Goal: Information Seeking & Learning: Compare options

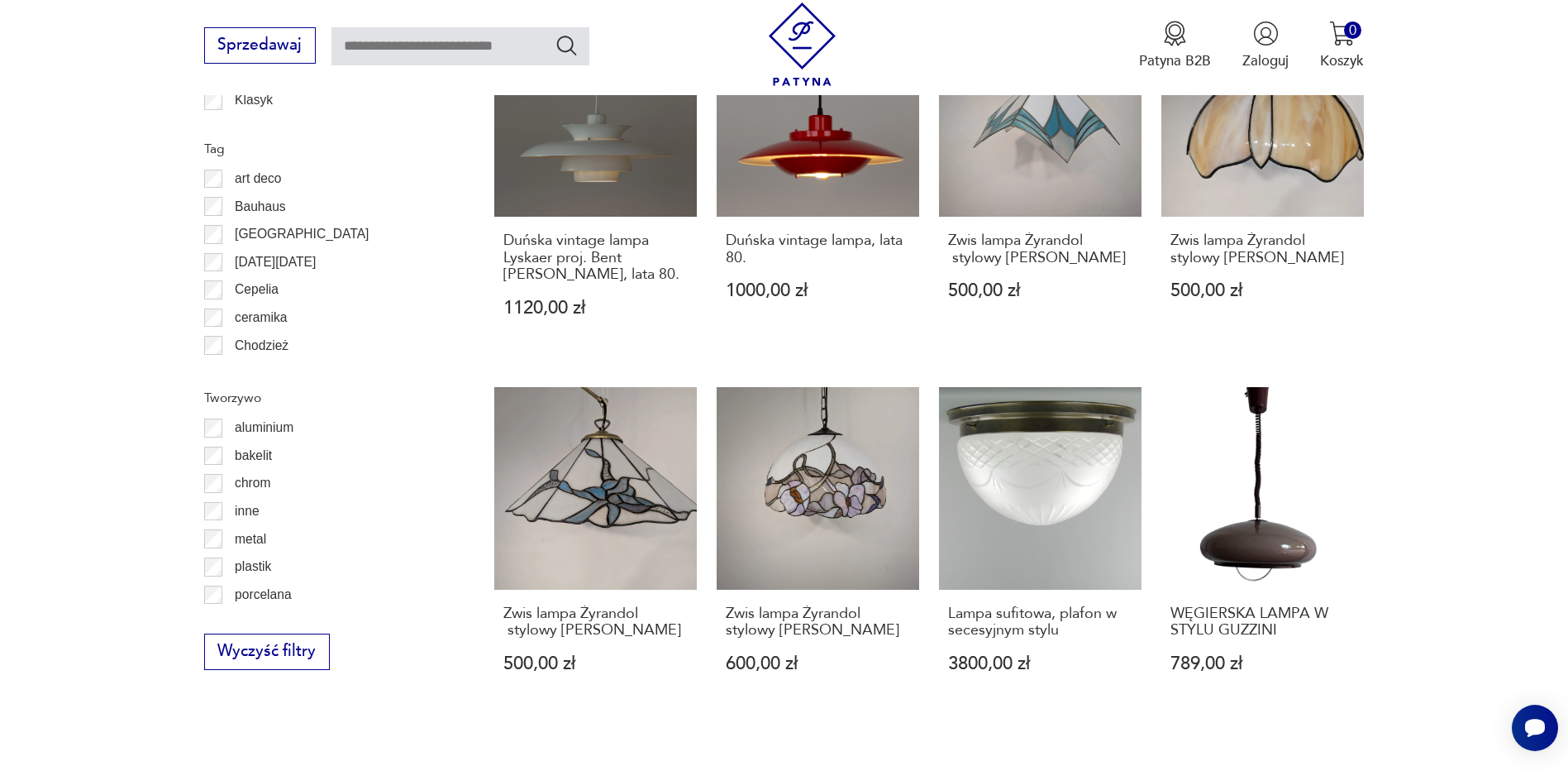
scroll to position [1624, 0]
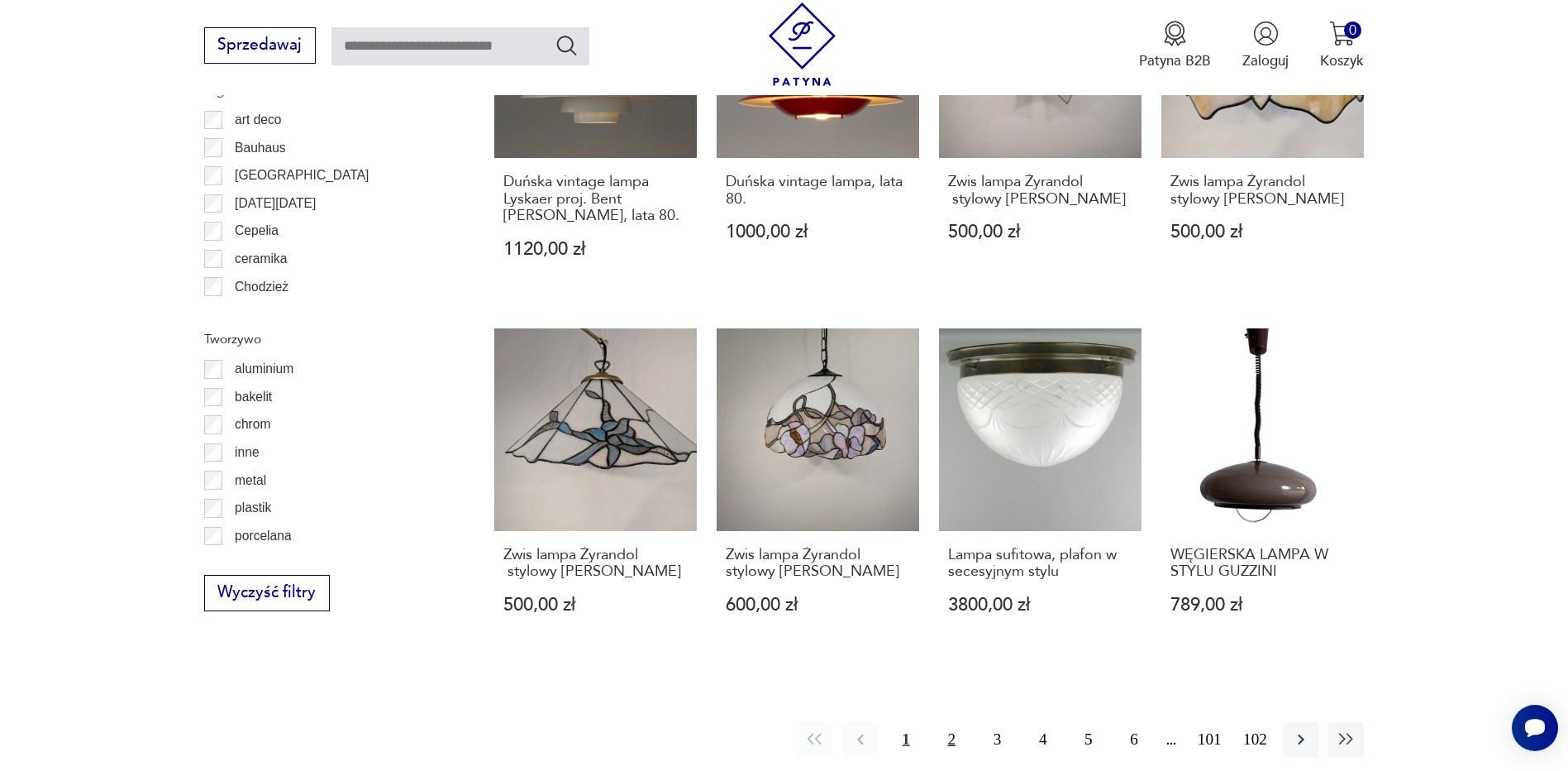
click at [947, 743] on button "2" at bounding box center [951, 739] width 36 height 36
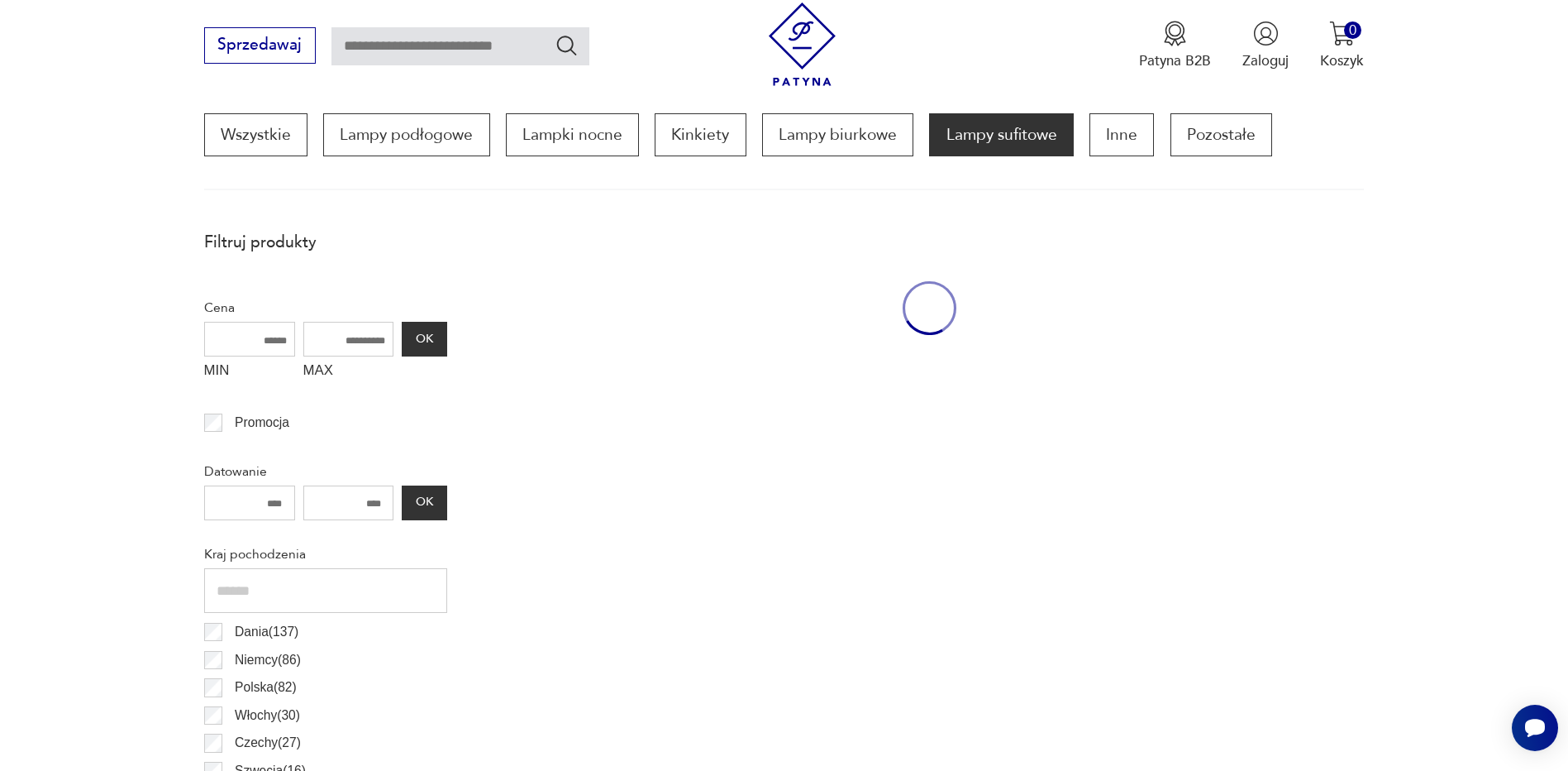
scroll to position [492, 0]
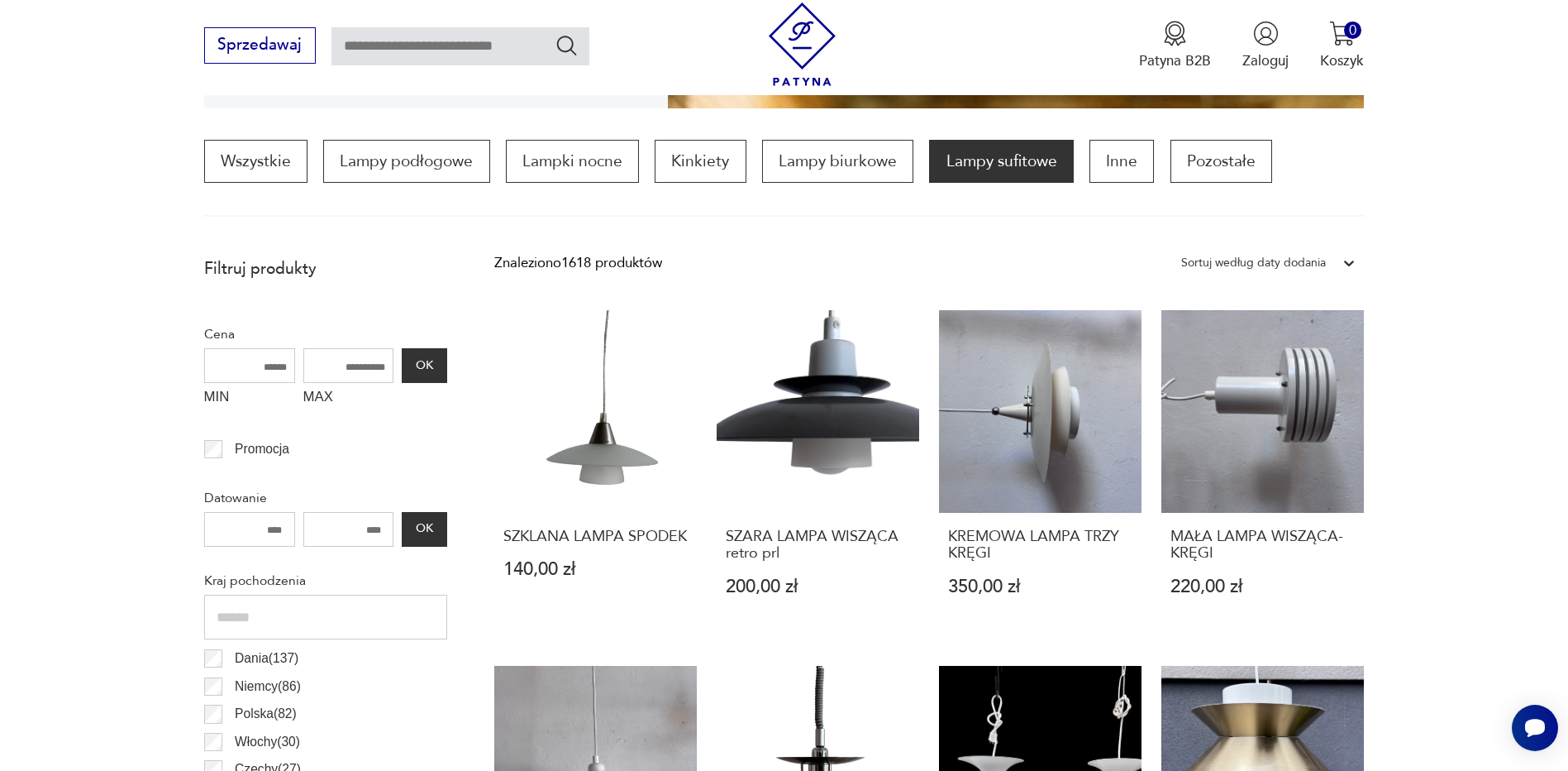
click at [378, 41] on input "text" at bounding box center [460, 46] width 258 height 38
type input "**"
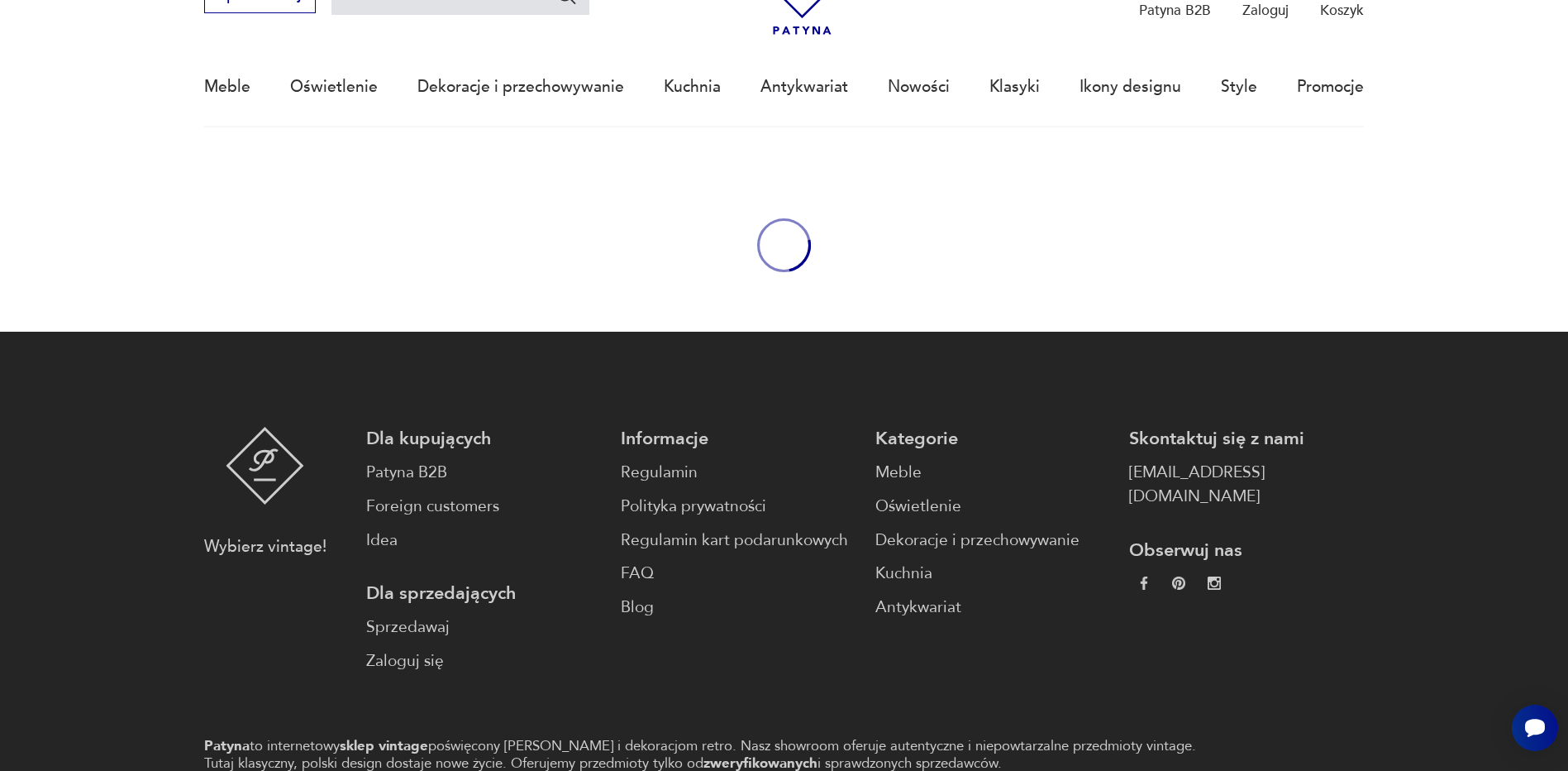
type input "**"
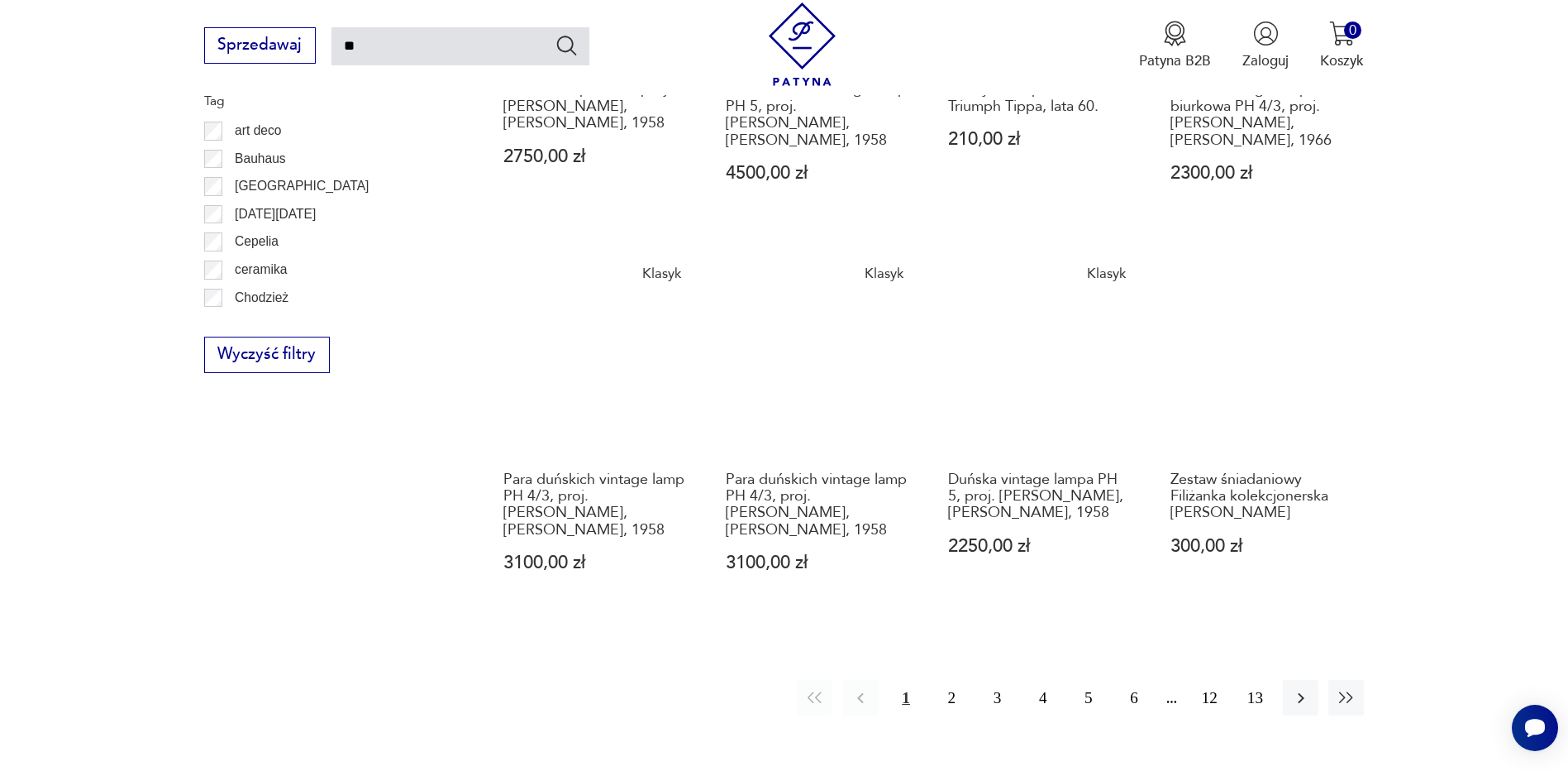
scroll to position [1355, 0]
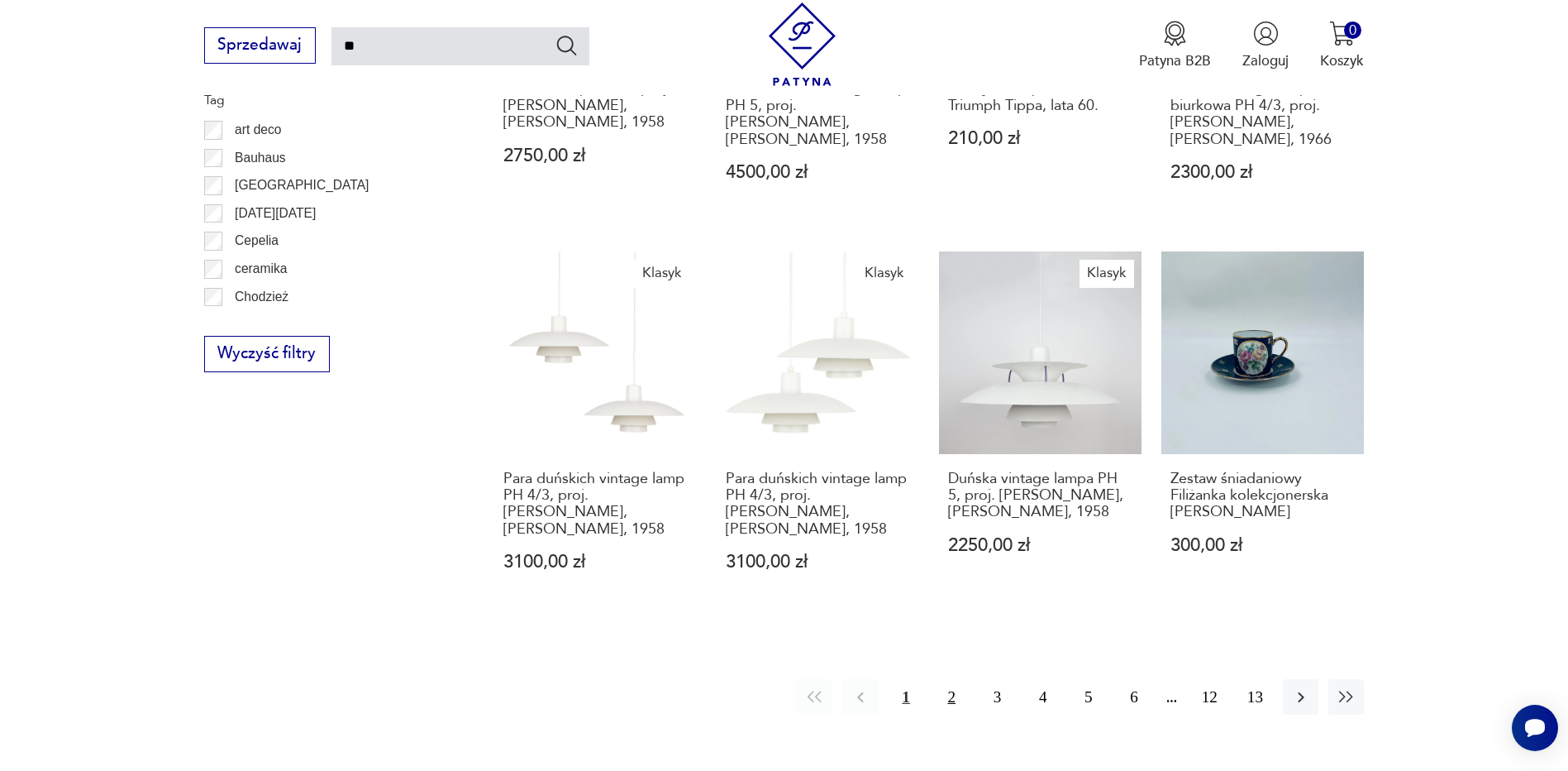
click at [959, 685] on button "2" at bounding box center [951, 697] width 36 height 36
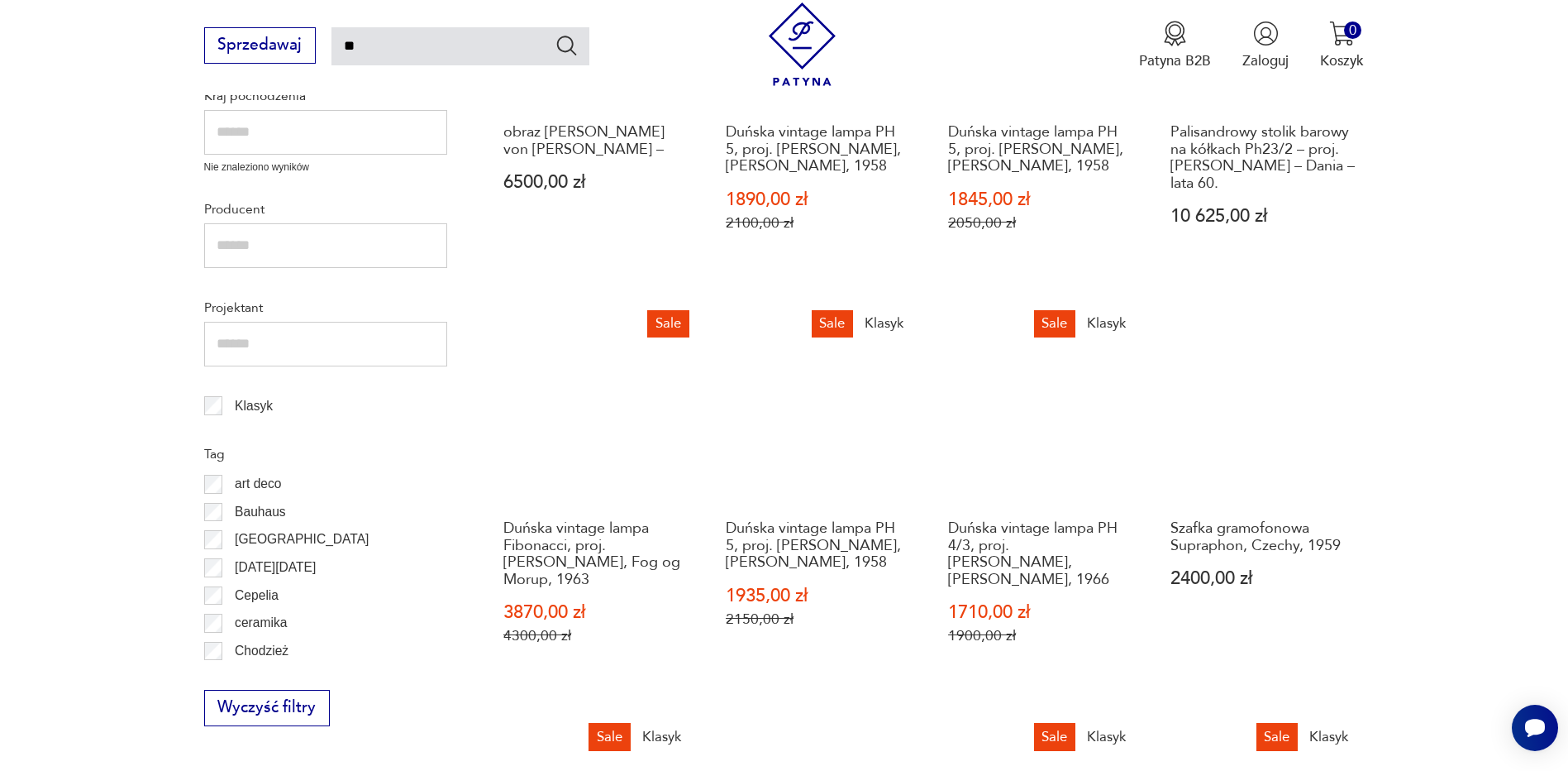
scroll to position [1170, 0]
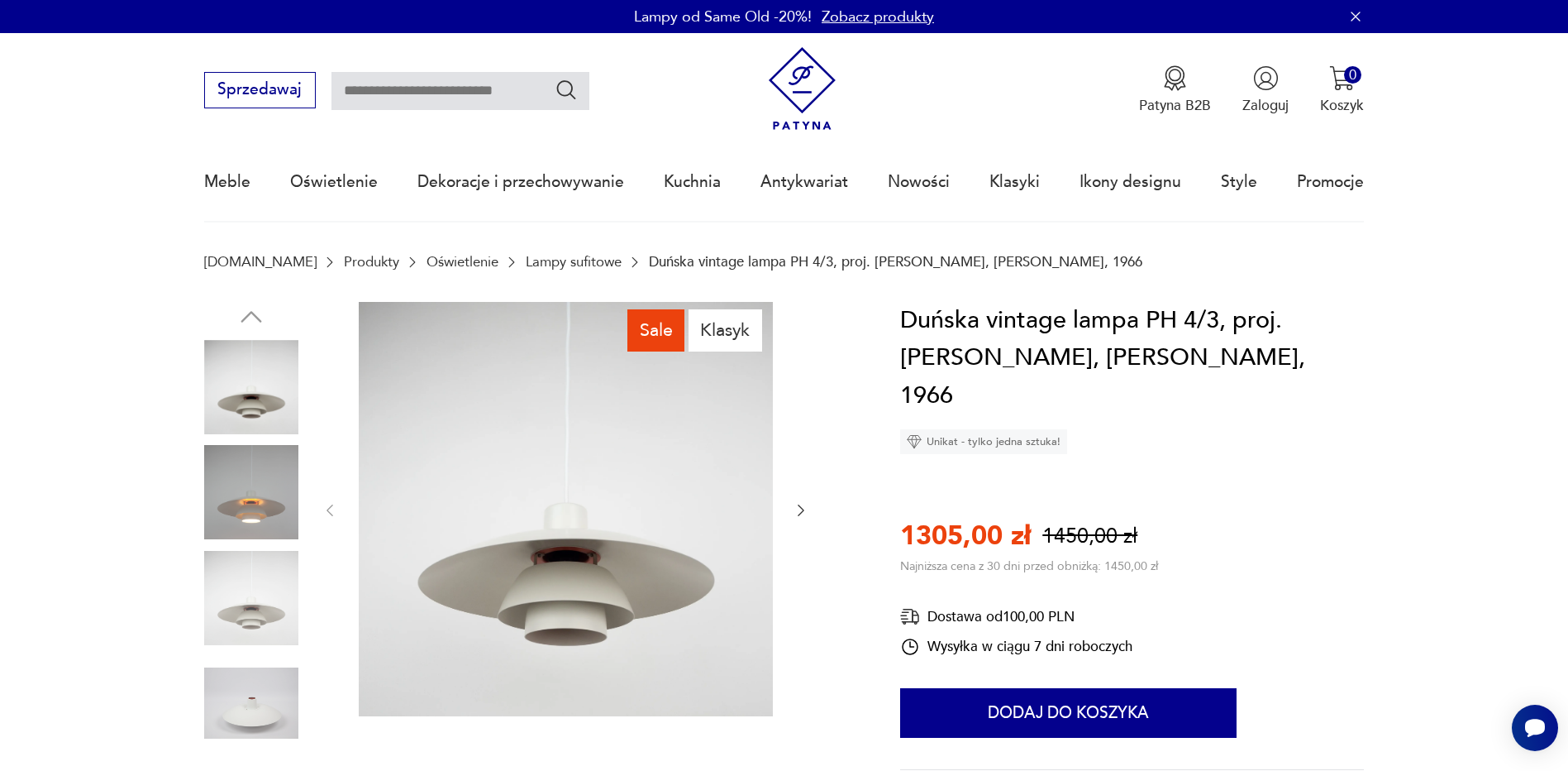
click at [251, 404] on img at bounding box center [251, 387] width 95 height 95
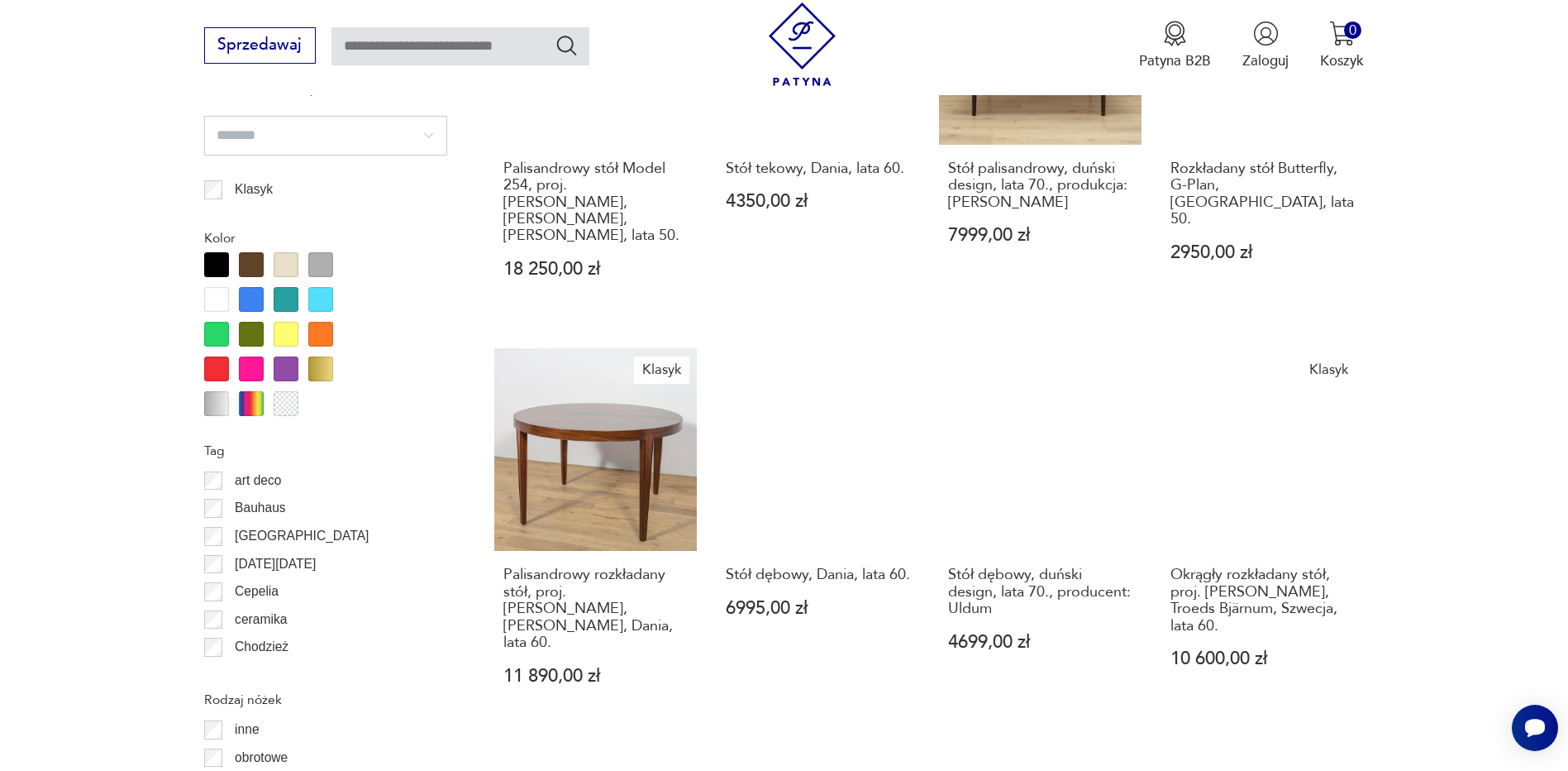
scroll to position [1790, 0]
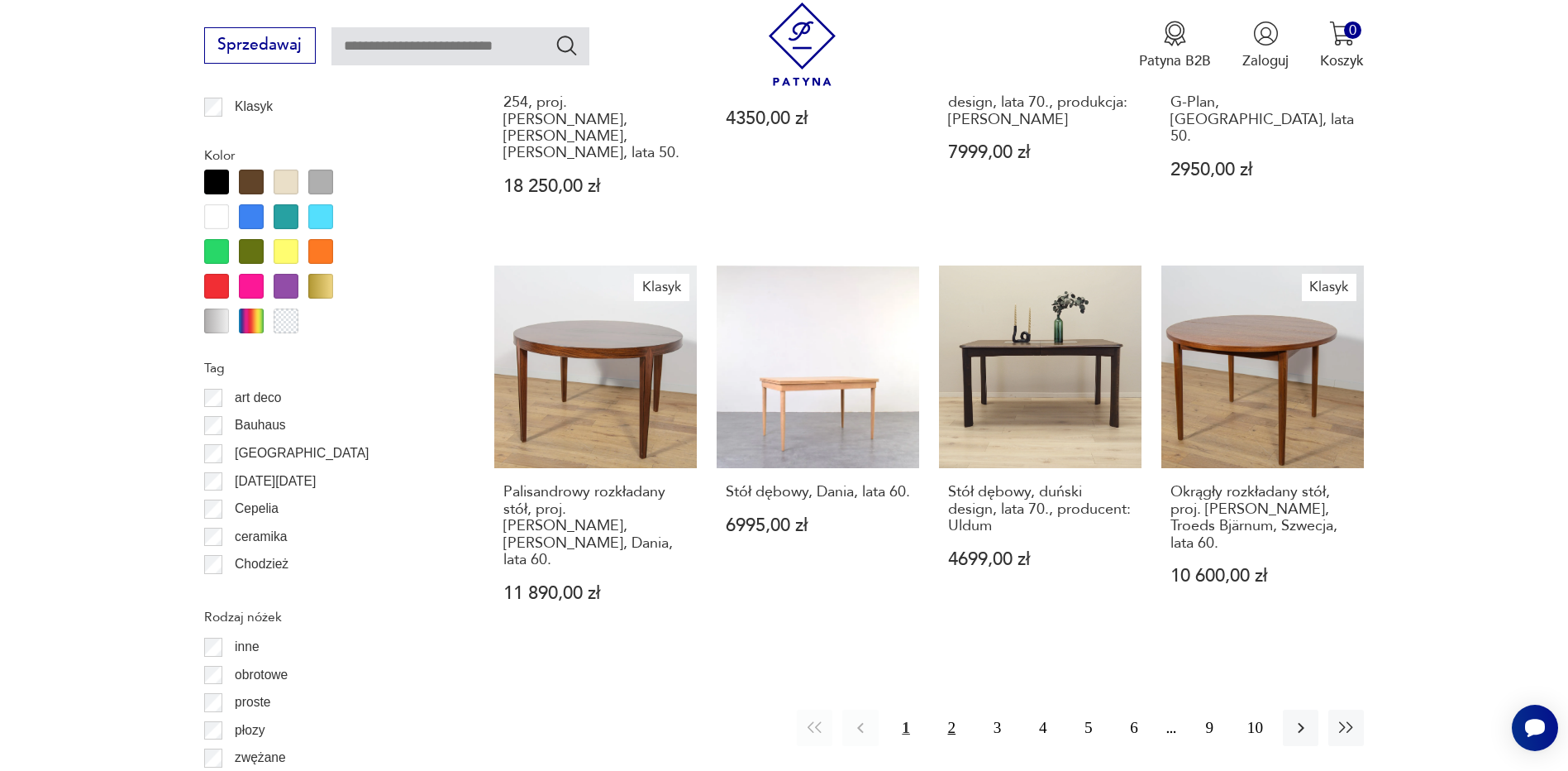
click at [953, 710] on button "2" at bounding box center [951, 727] width 36 height 36
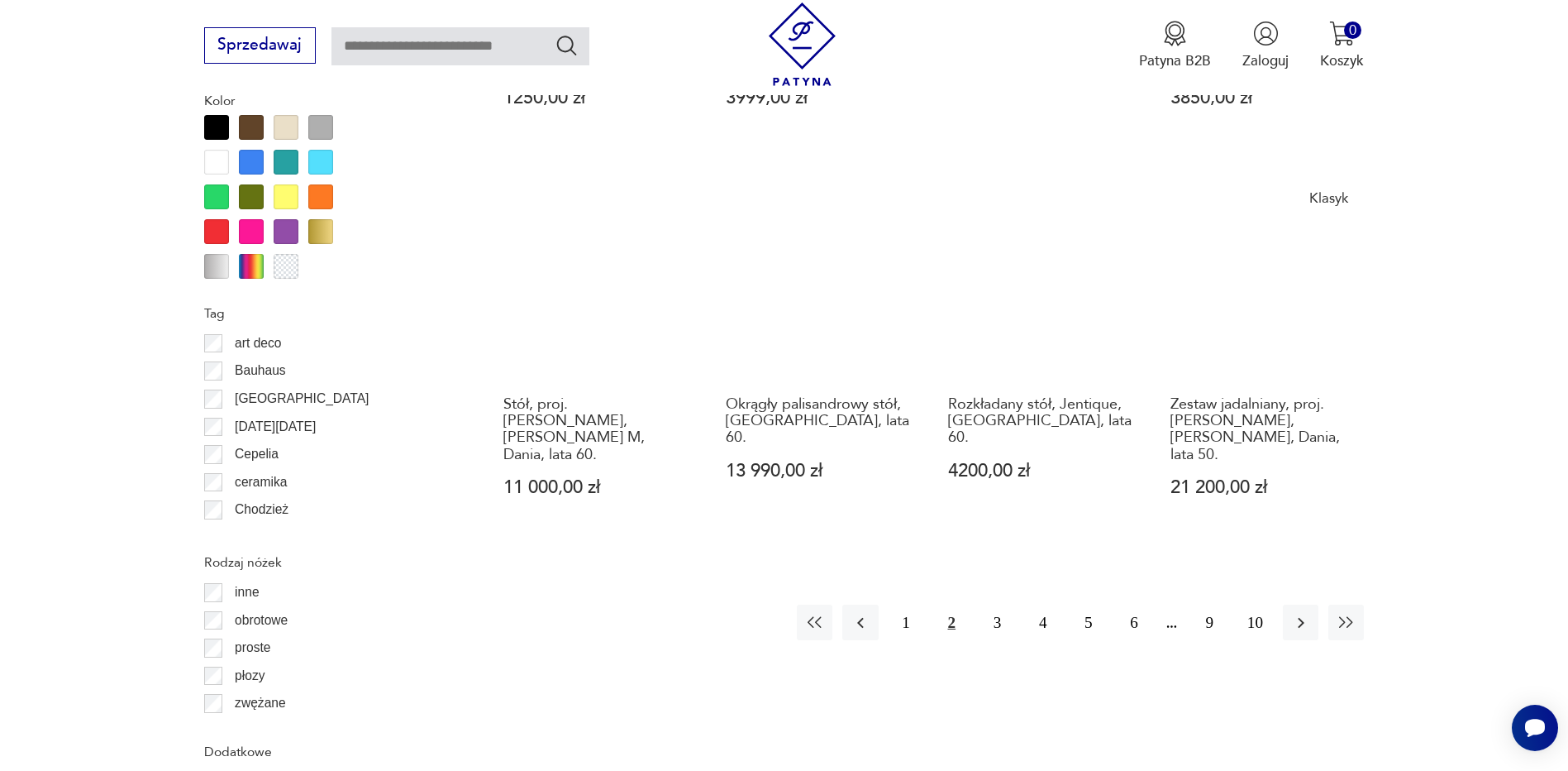
scroll to position [1966, 0]
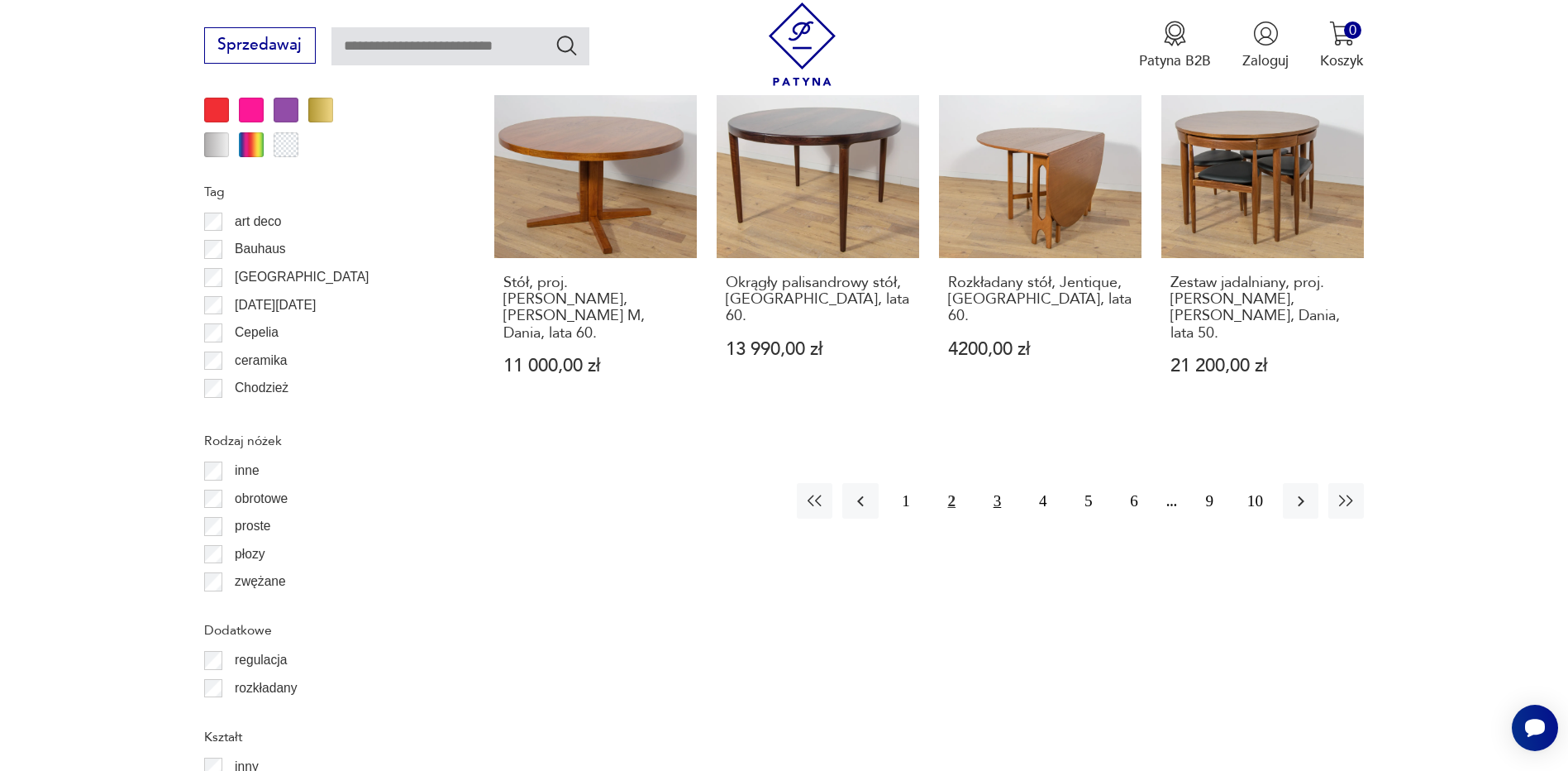
click at [999, 483] on button "3" at bounding box center [997, 500] width 36 height 36
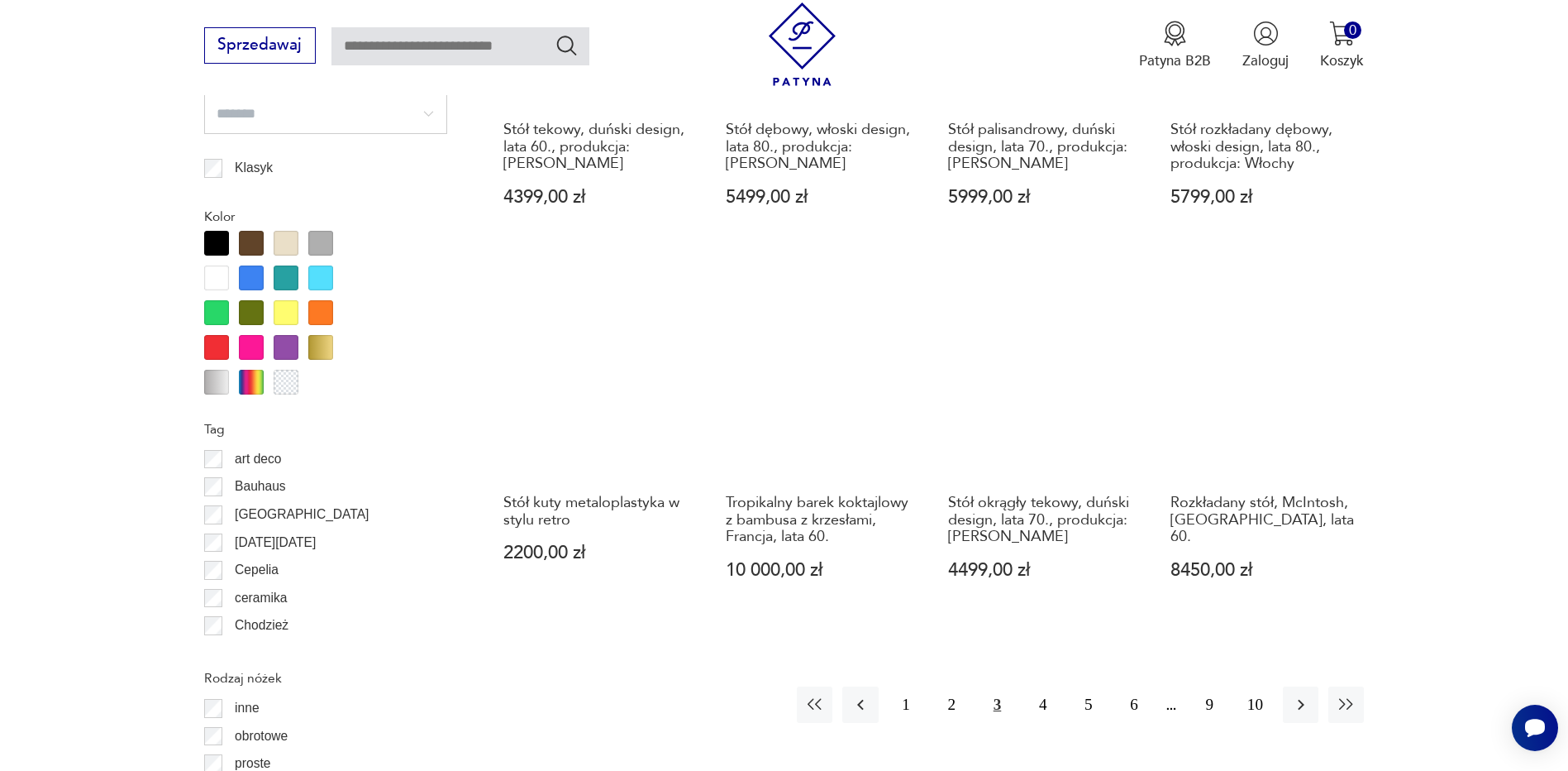
scroll to position [2049, 0]
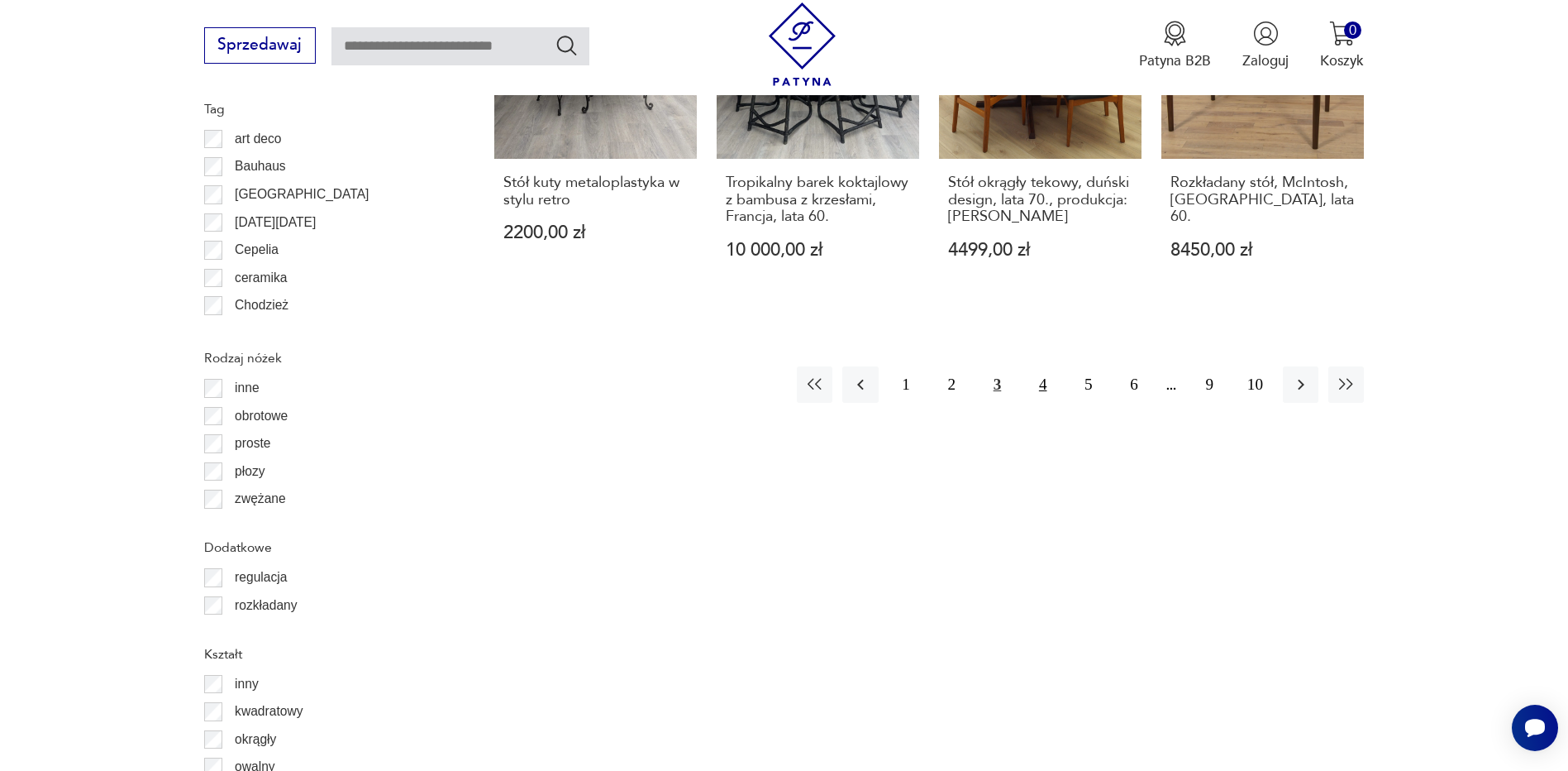
click at [1046, 387] on button "4" at bounding box center [1042, 384] width 36 height 36
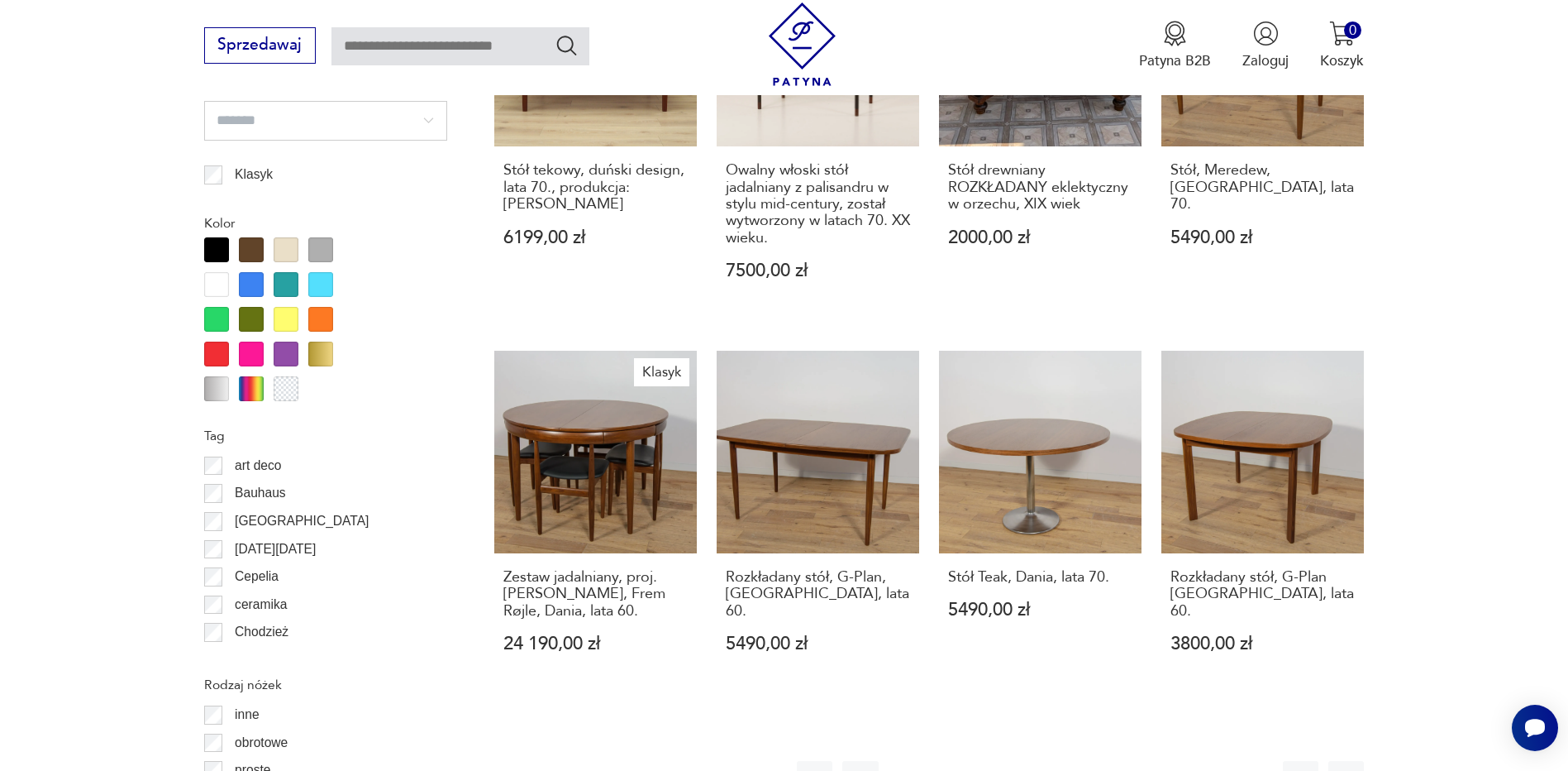
scroll to position [1801, 0]
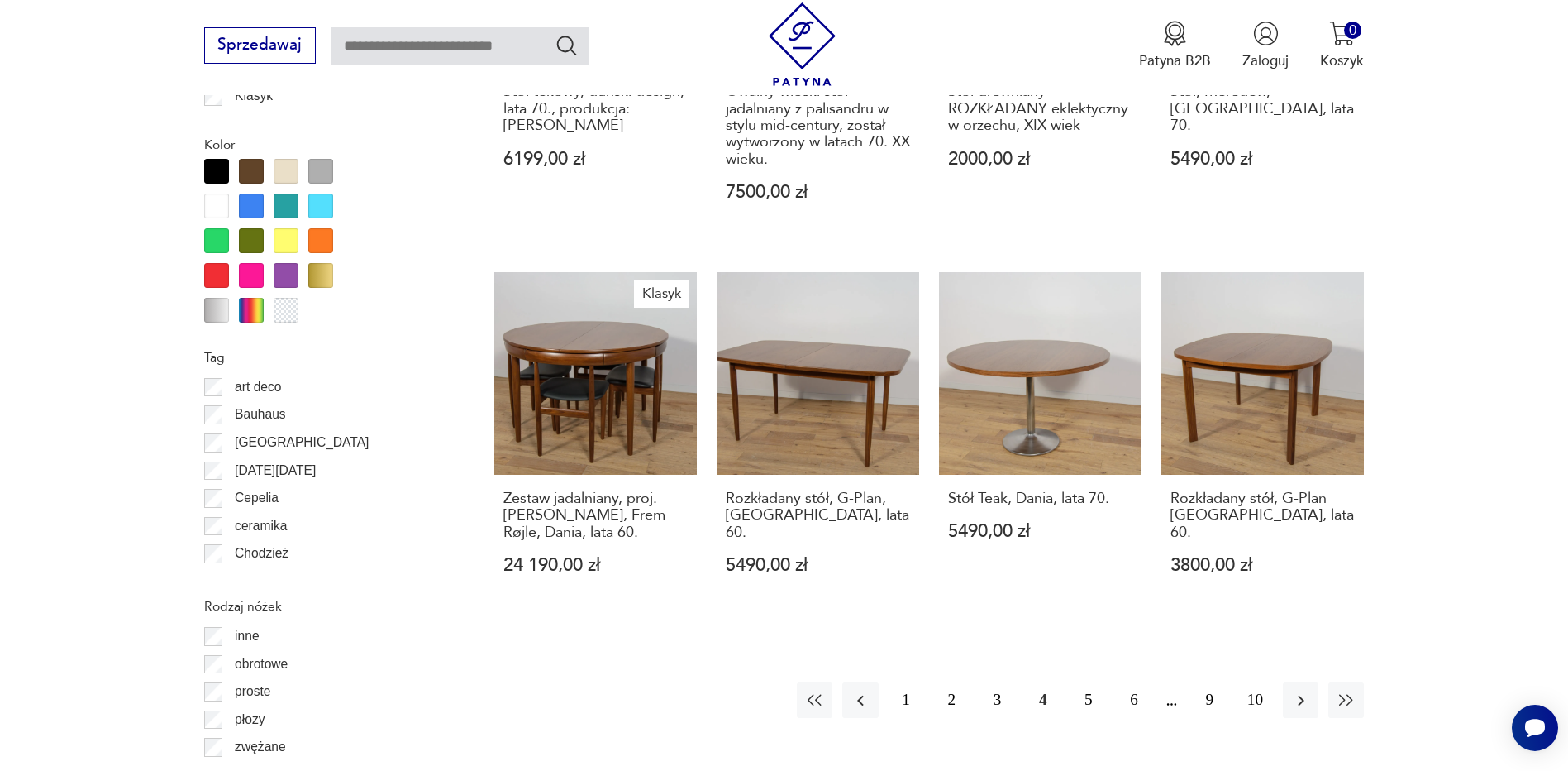
click at [1091, 683] on button "5" at bounding box center [1088, 700] width 36 height 36
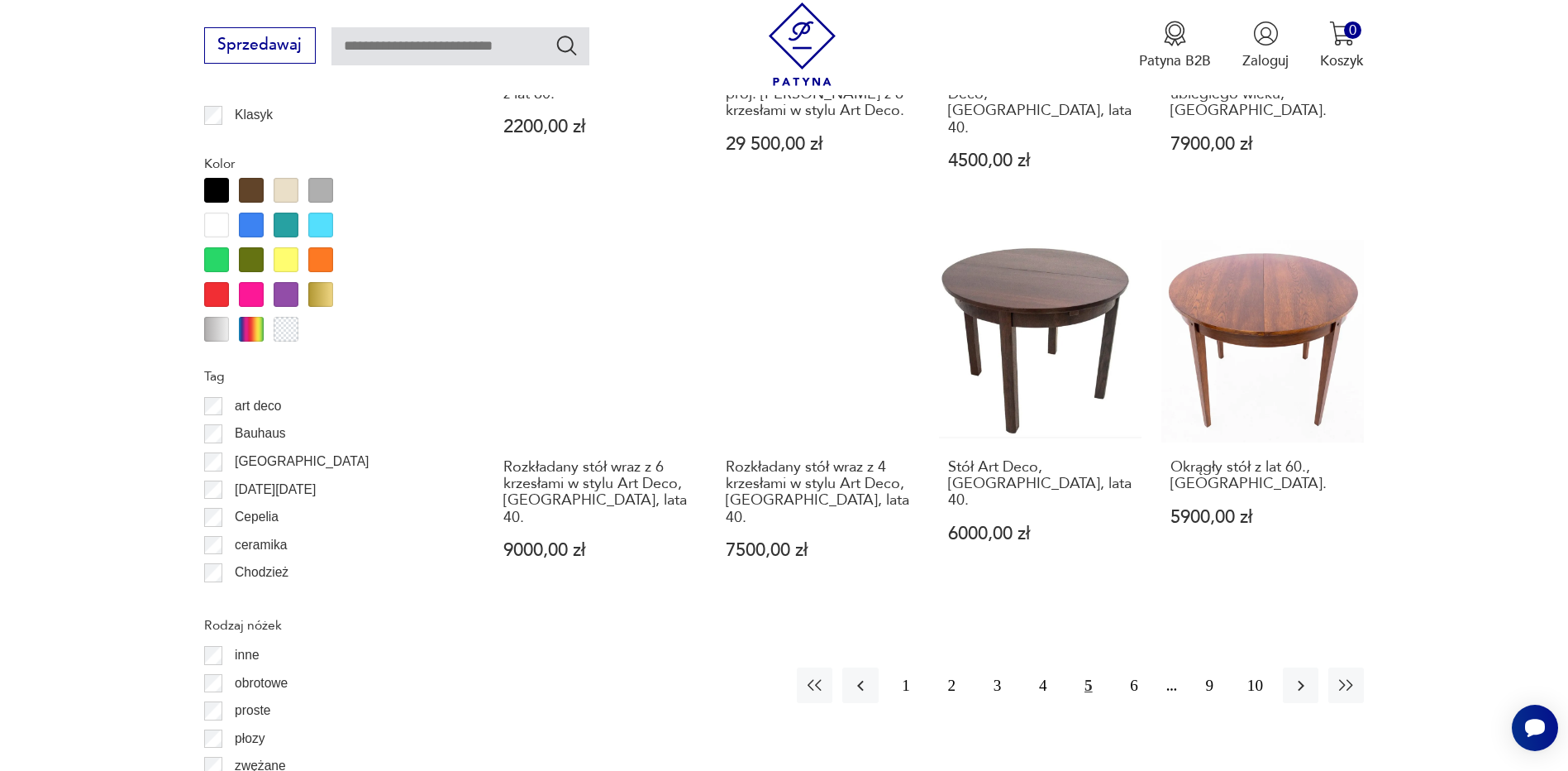
scroll to position [1801, 0]
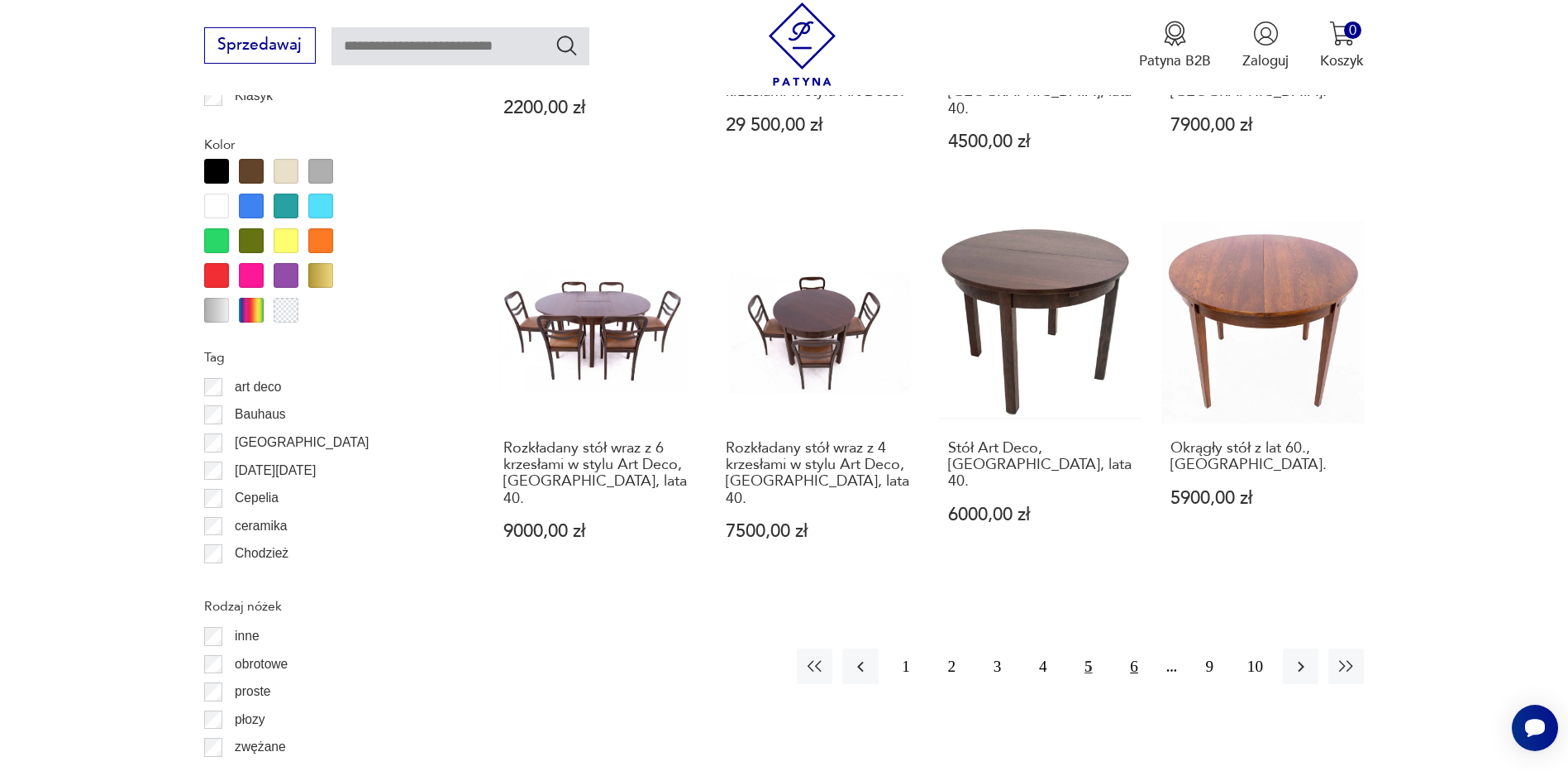
click at [1136, 648] on button "6" at bounding box center [1134, 666] width 36 height 36
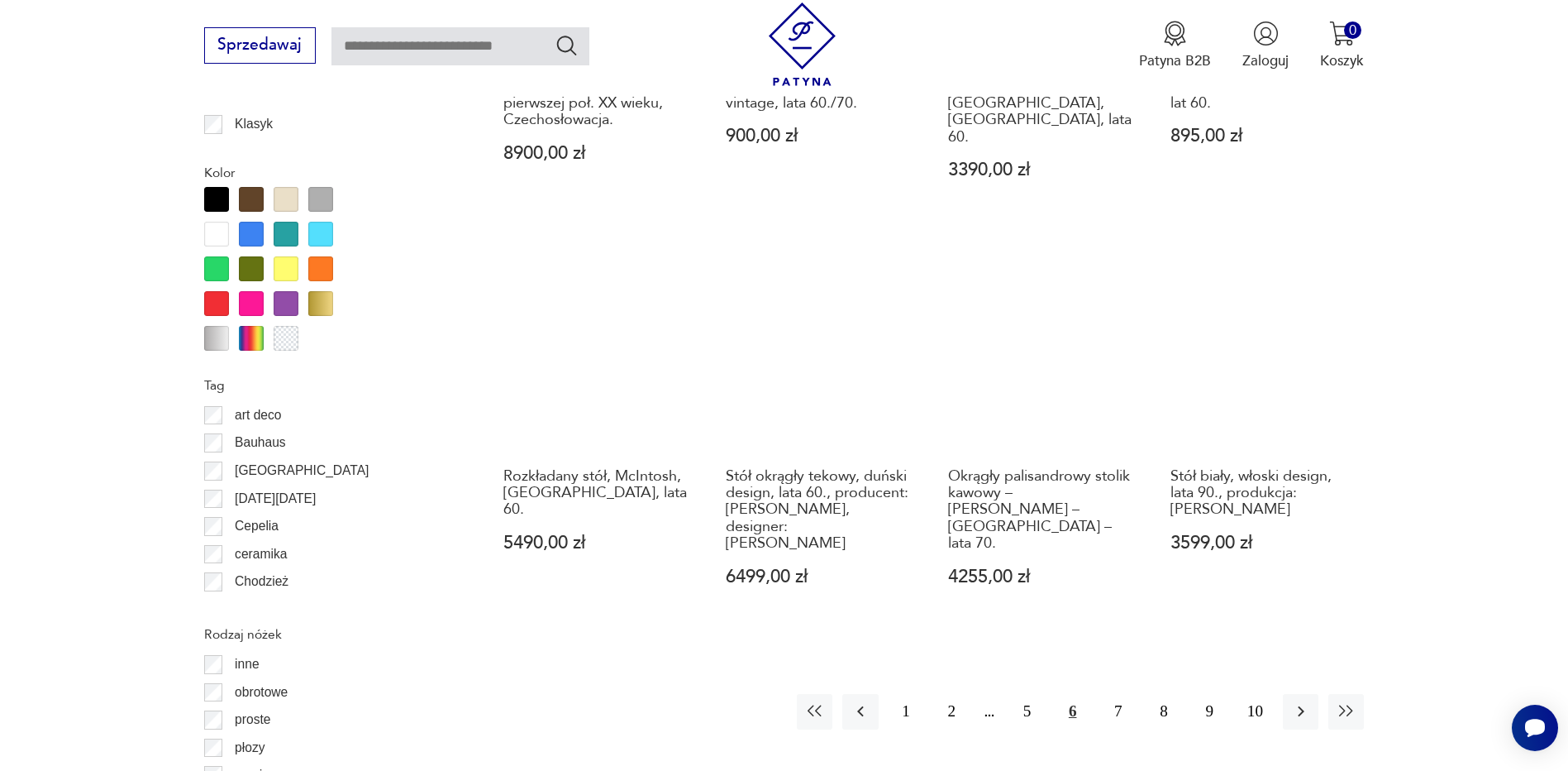
scroll to position [1801, 0]
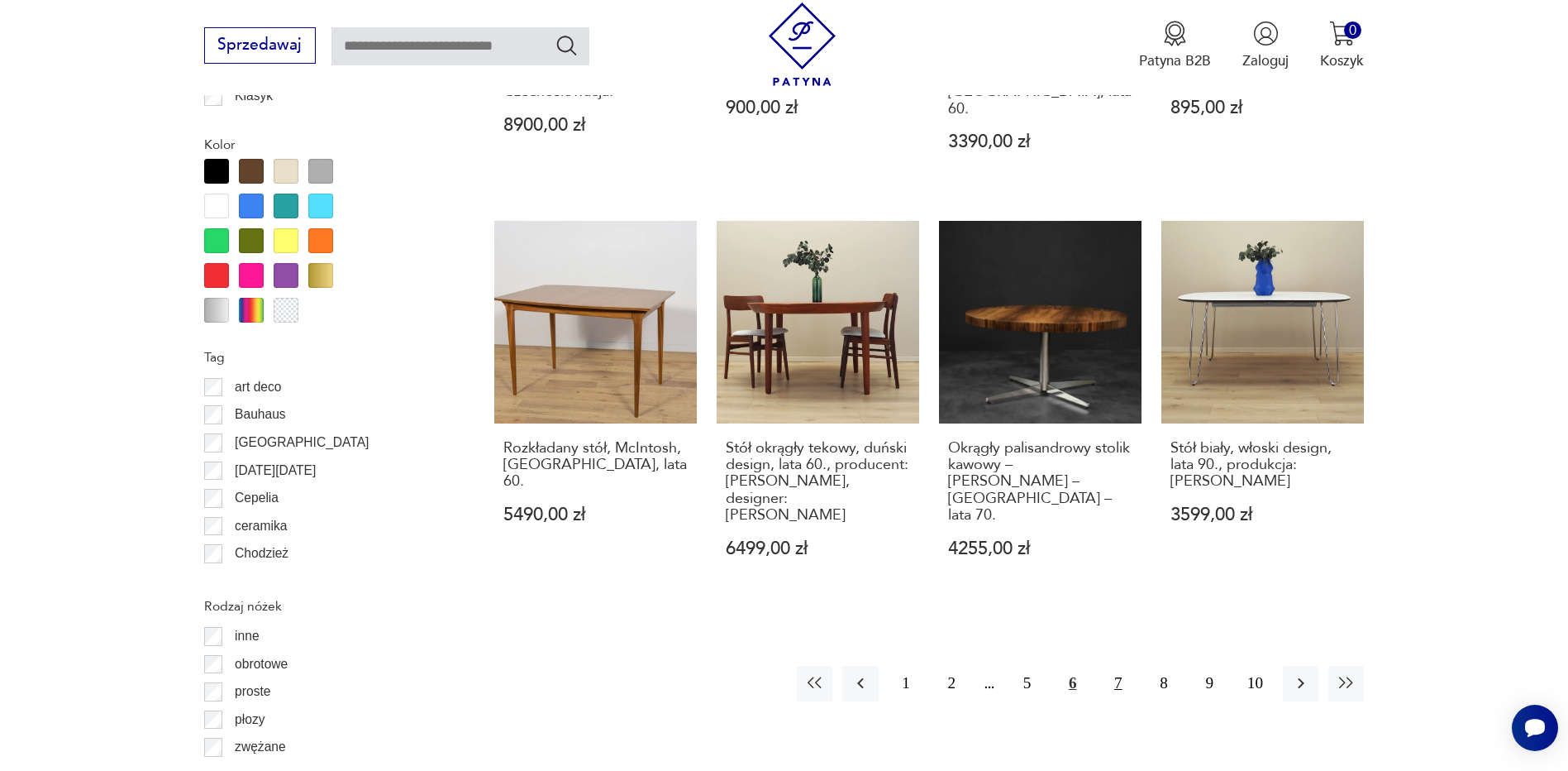
click at [1119, 666] on button "7" at bounding box center [1118, 683] width 36 height 36
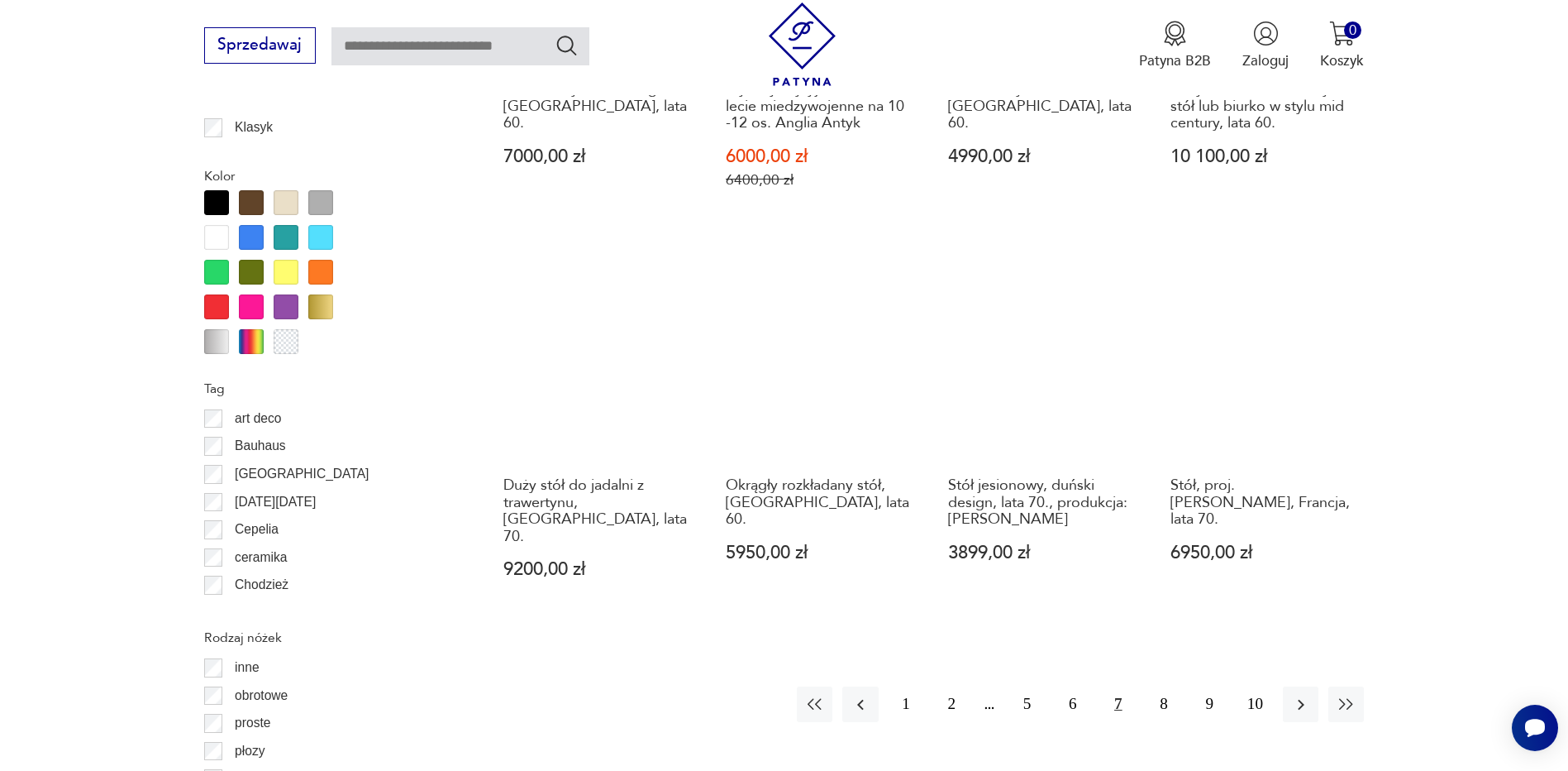
scroll to position [1801, 0]
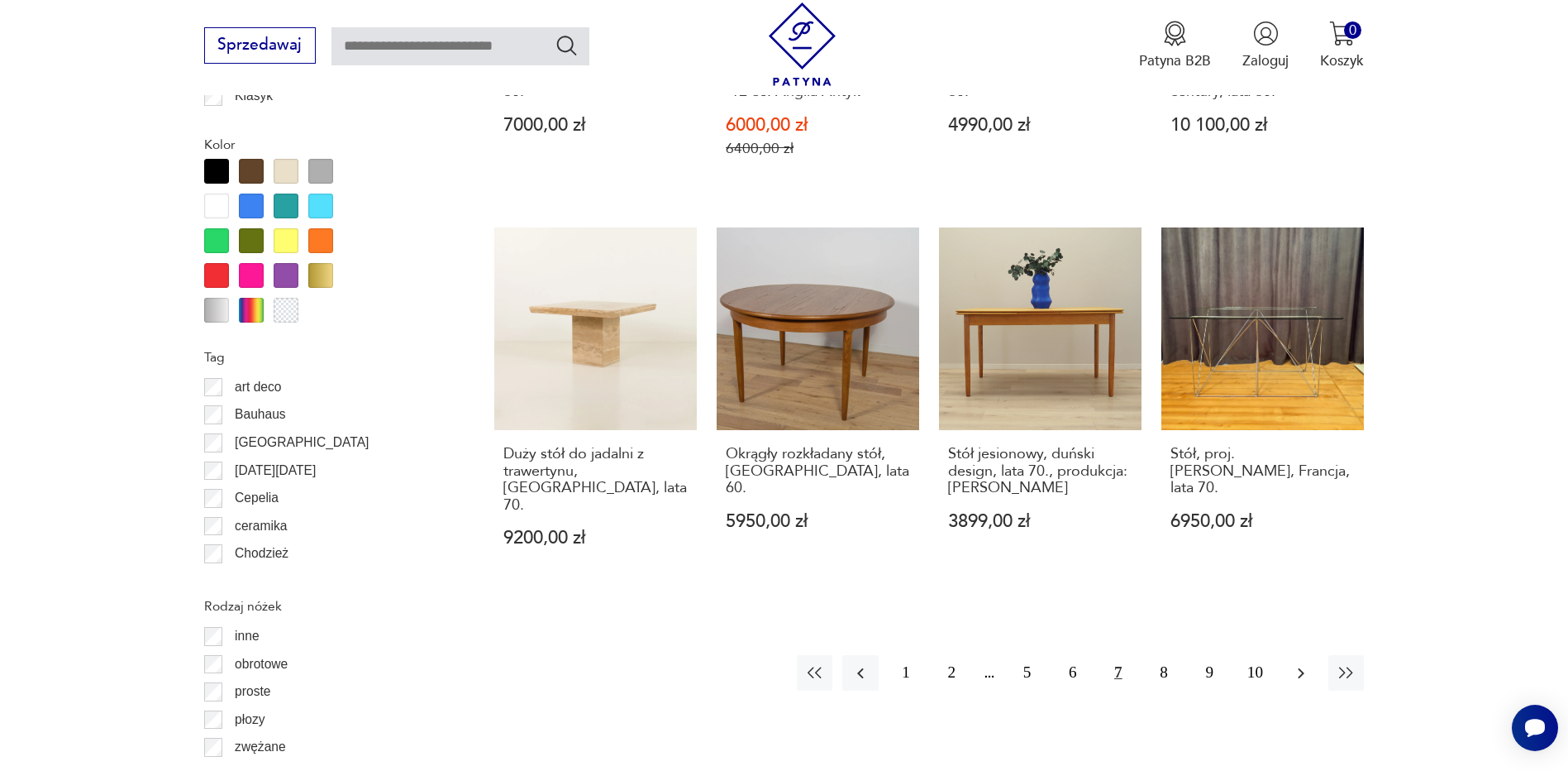
click at [1298, 668] on icon "button" at bounding box center [1302, 673] width 7 height 11
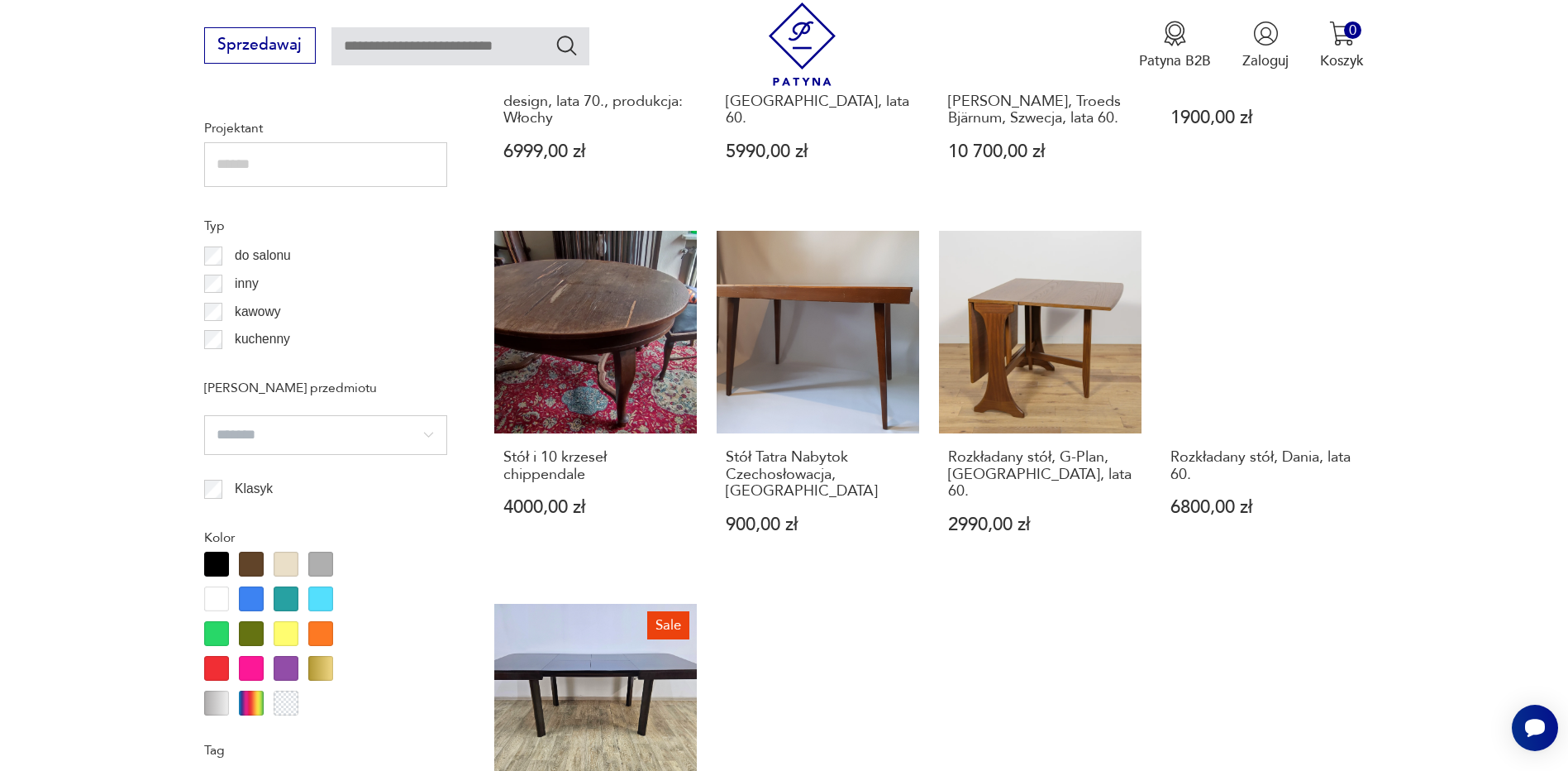
scroll to position [1718, 0]
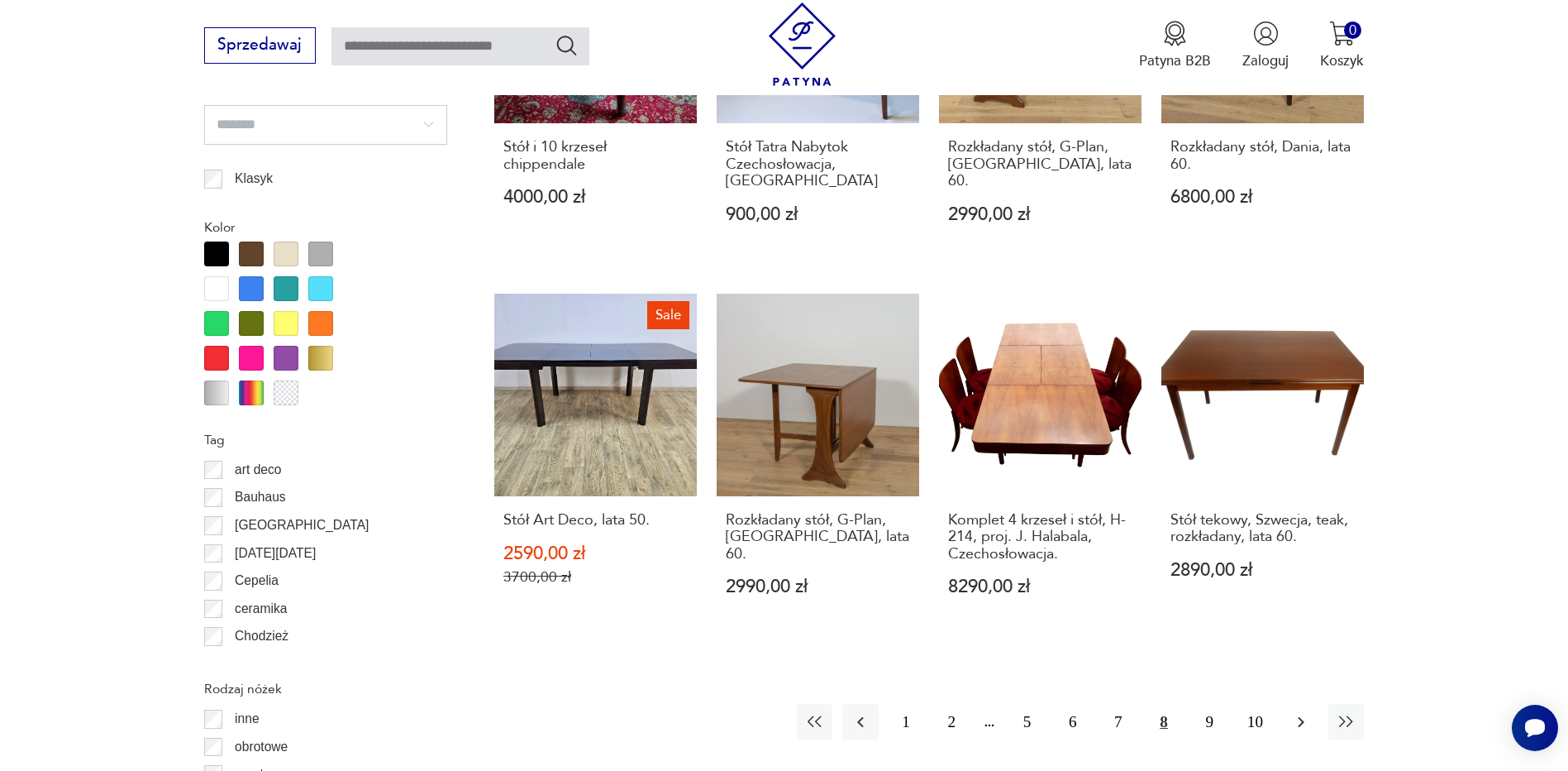
click at [1303, 712] on icon "button" at bounding box center [1301, 722] width 20 height 20
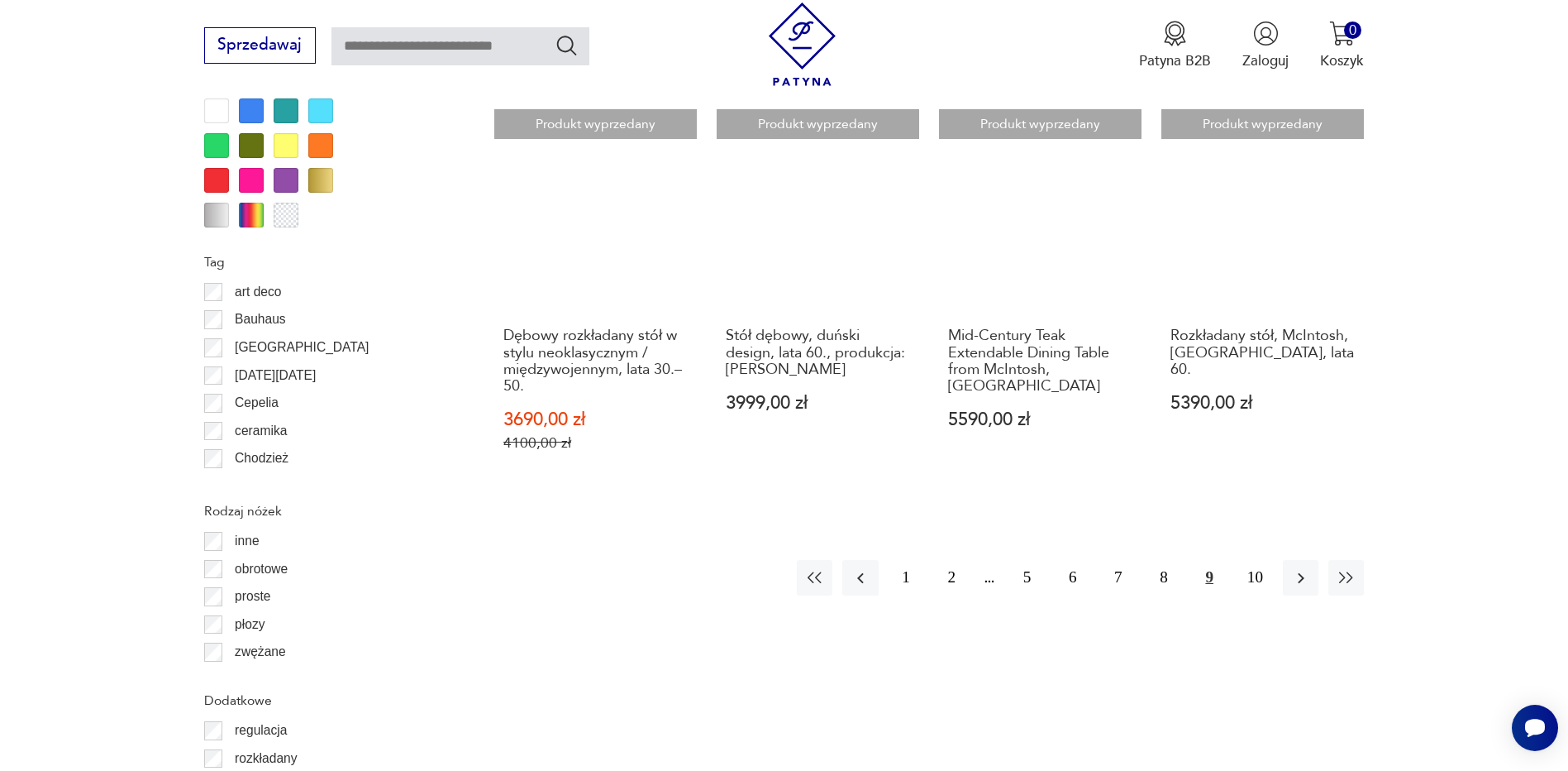
scroll to position [1966, 0]
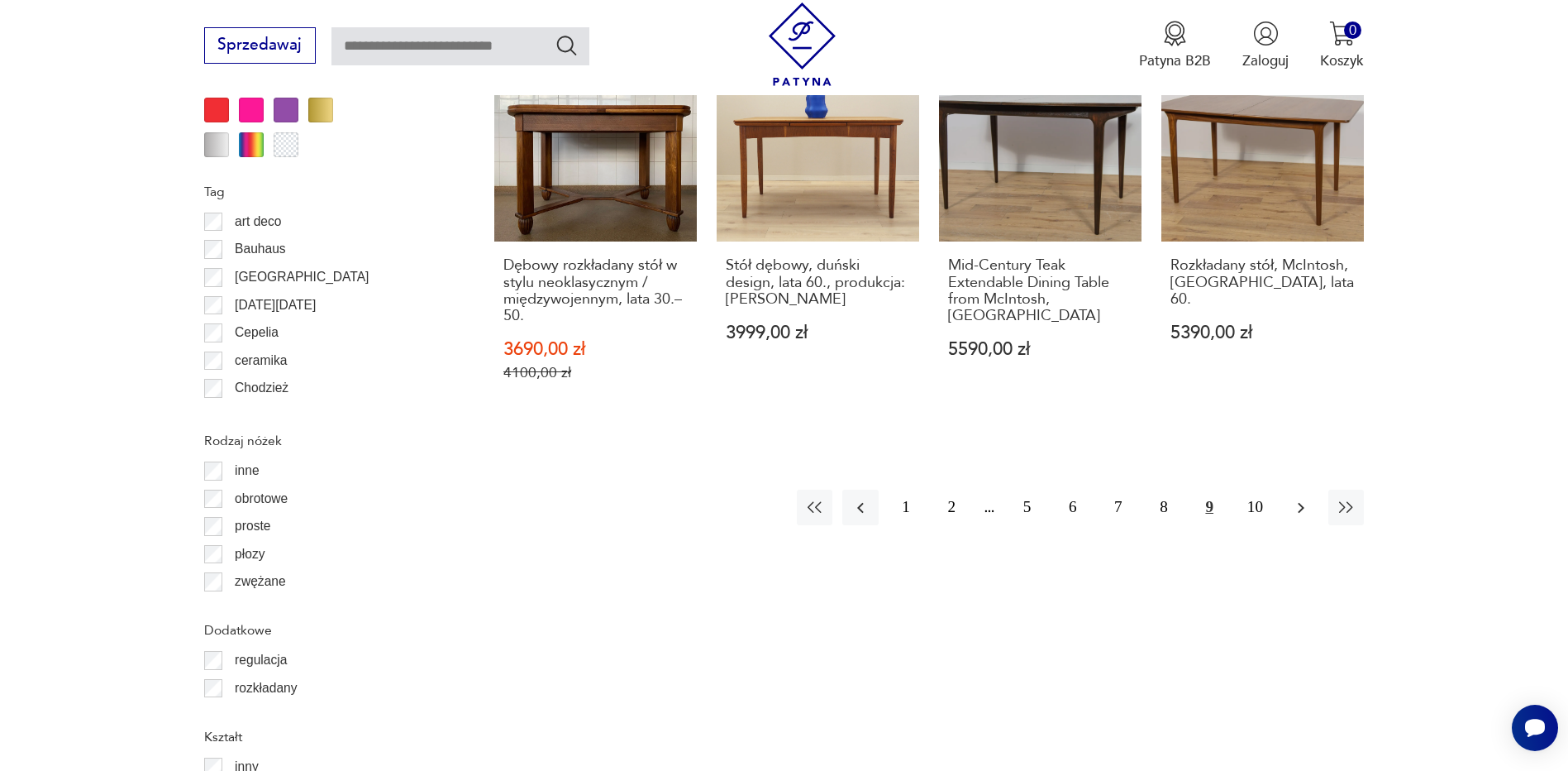
click at [1297, 498] on icon "button" at bounding box center [1301, 507] width 20 height 20
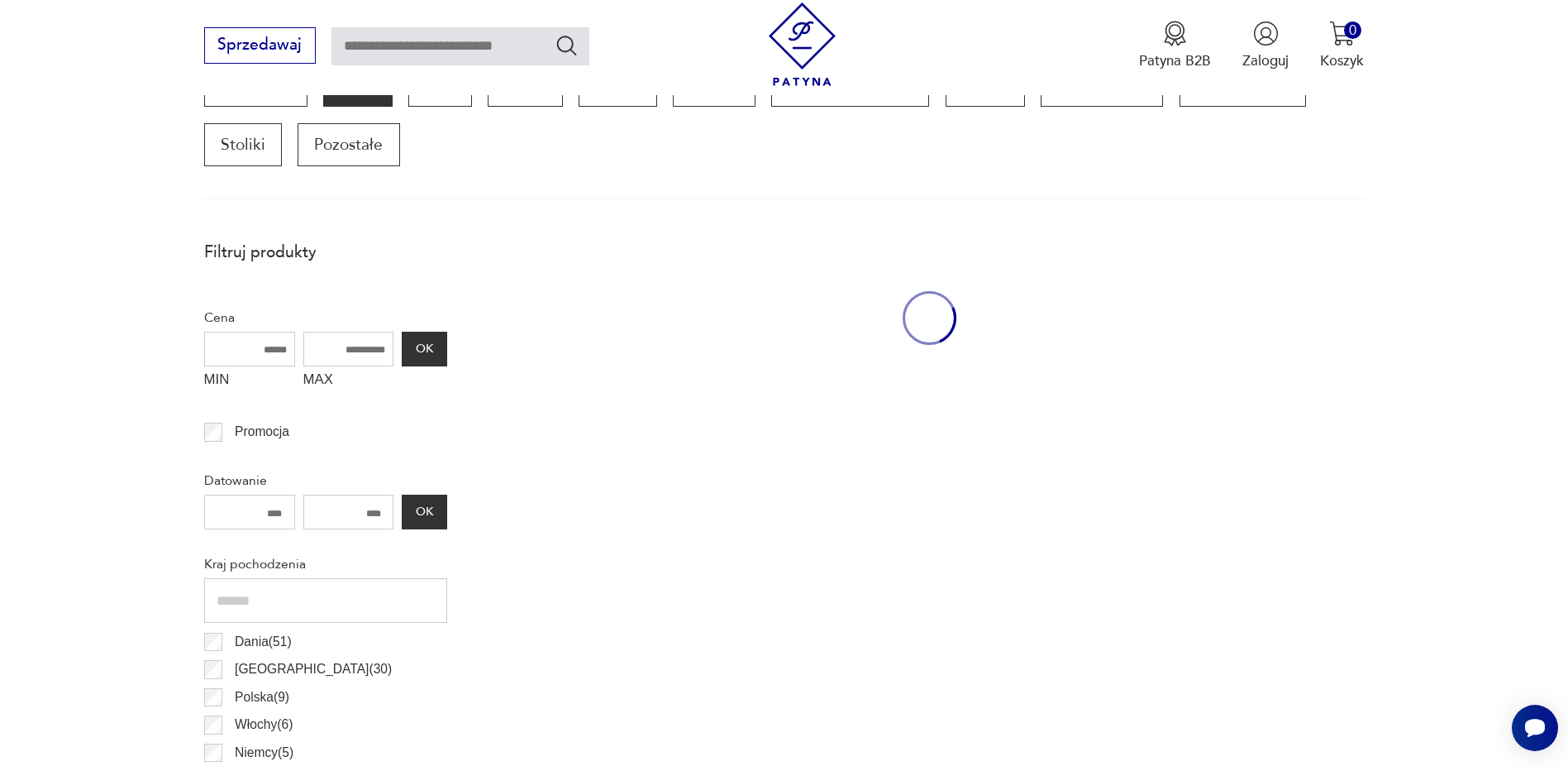
scroll to position [561, 0]
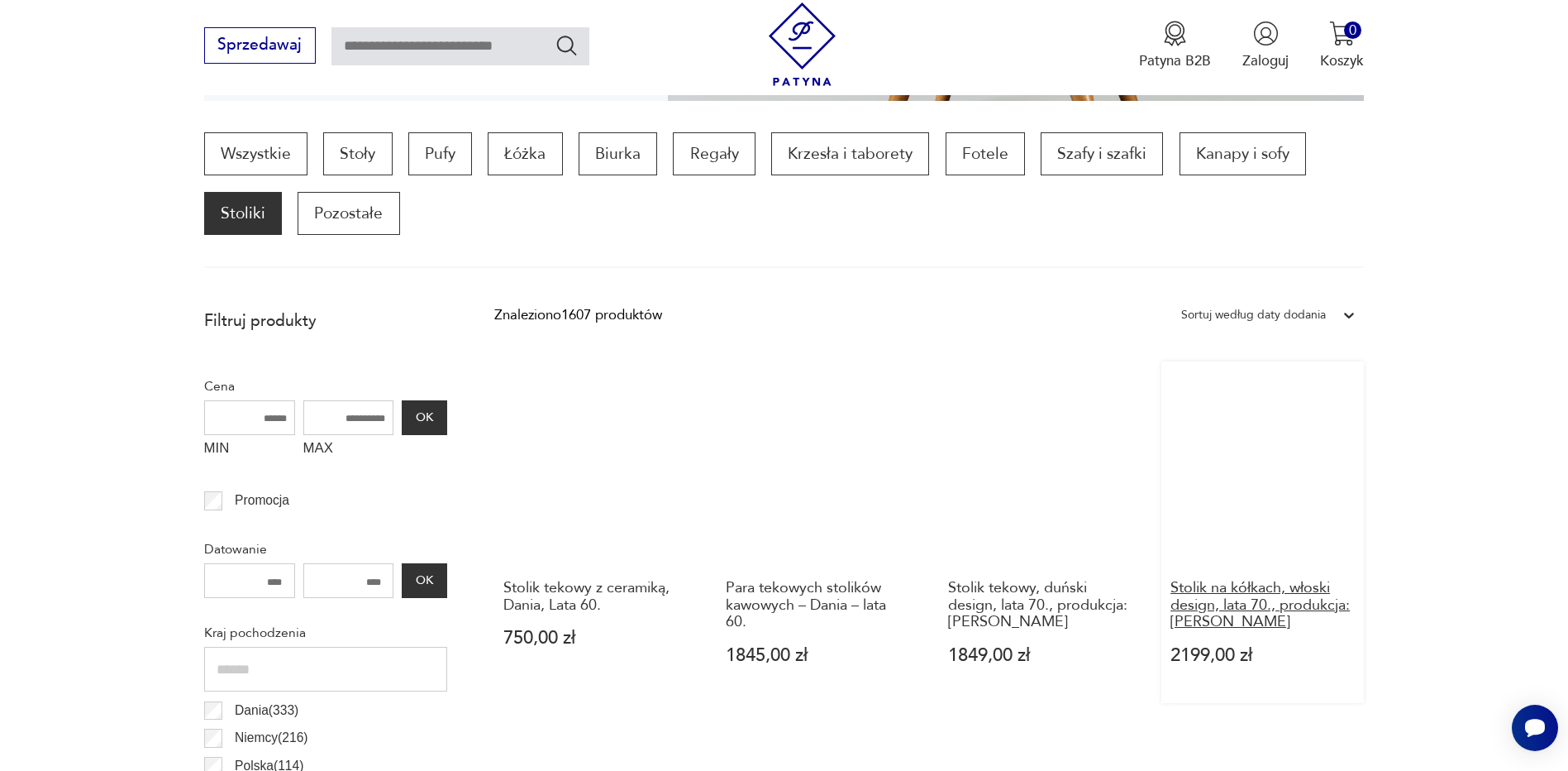
scroll to position [798, 0]
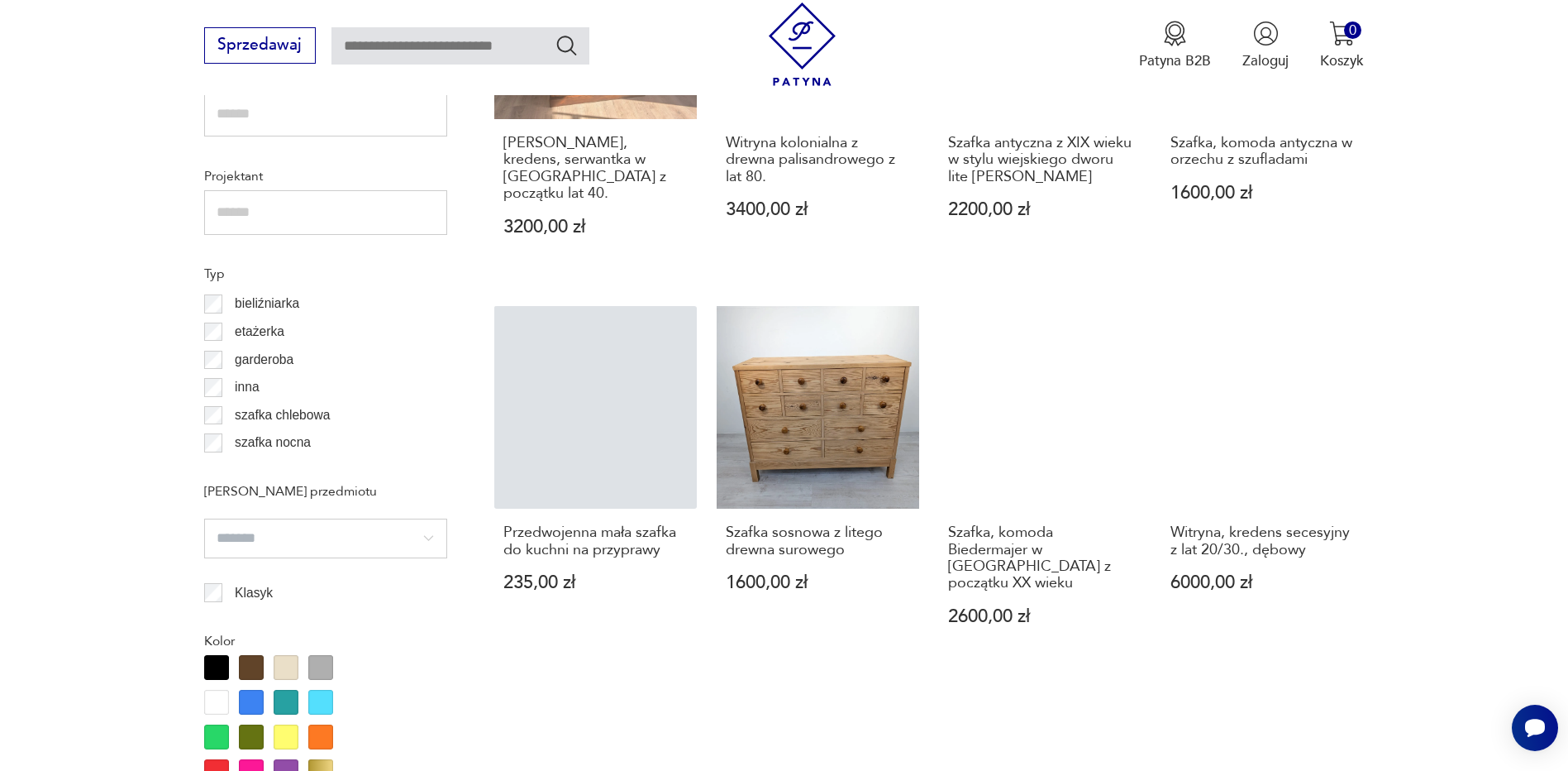
scroll to position [1460, 0]
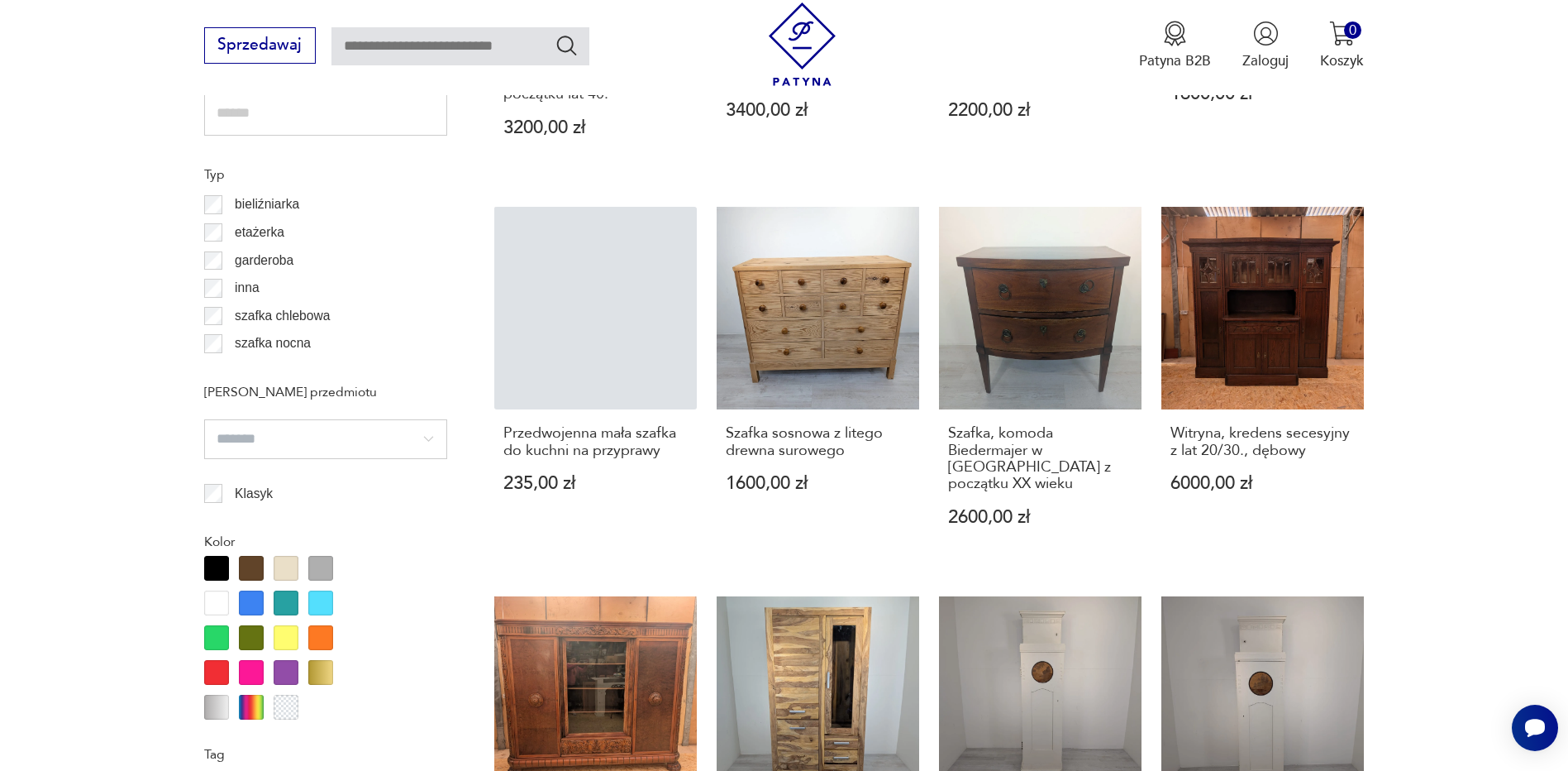
click at [254, 343] on p "szafka nocna" at bounding box center [272, 343] width 76 height 22
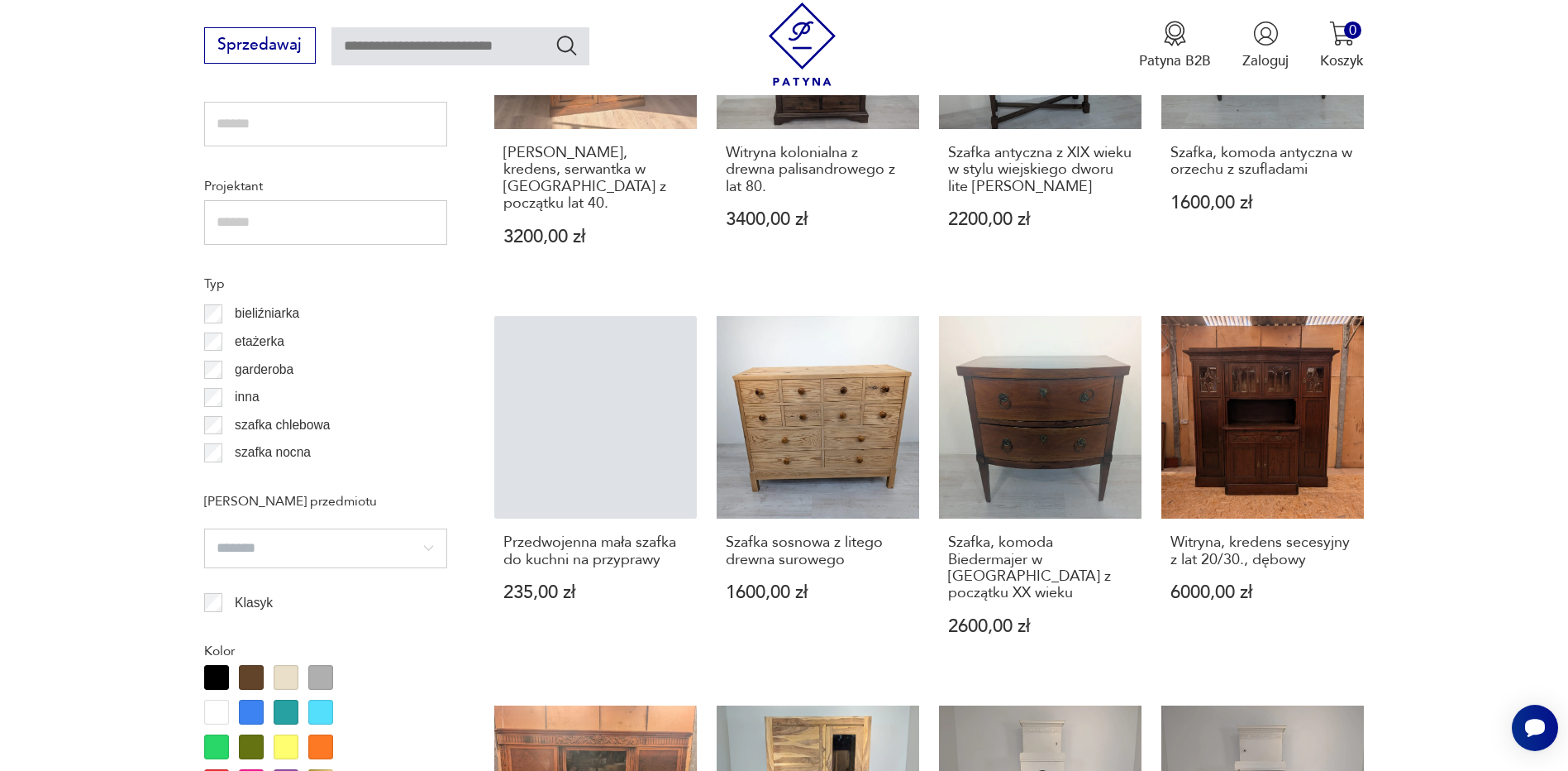
click at [216, 344] on div "Filtruj produkty Cena MIN MAX OK Promocja Datowanie OK Kraj pochodzenia Dania (…" at bounding box center [325, 569] width 243 height 2203
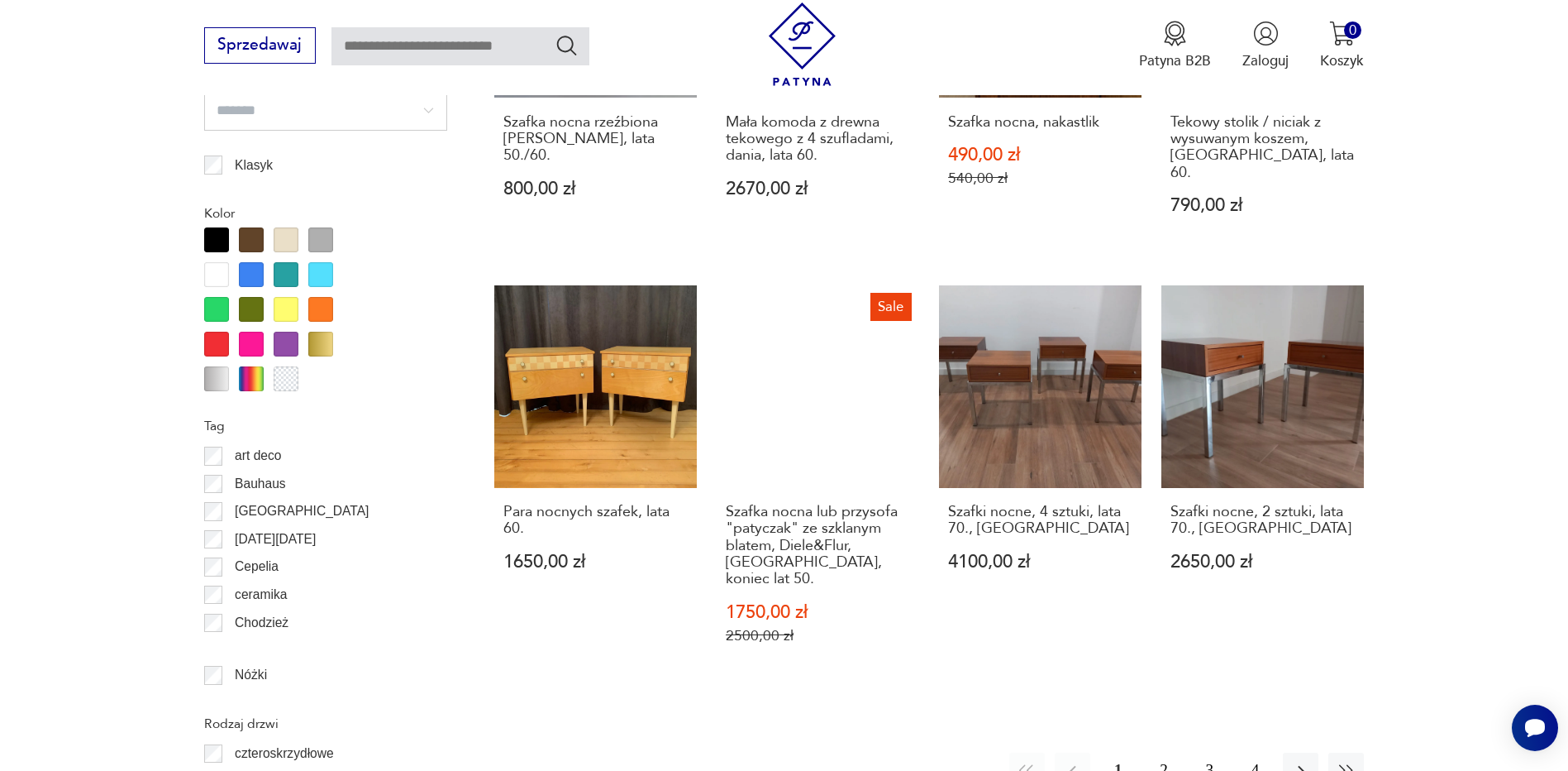
scroll to position [1801, 0]
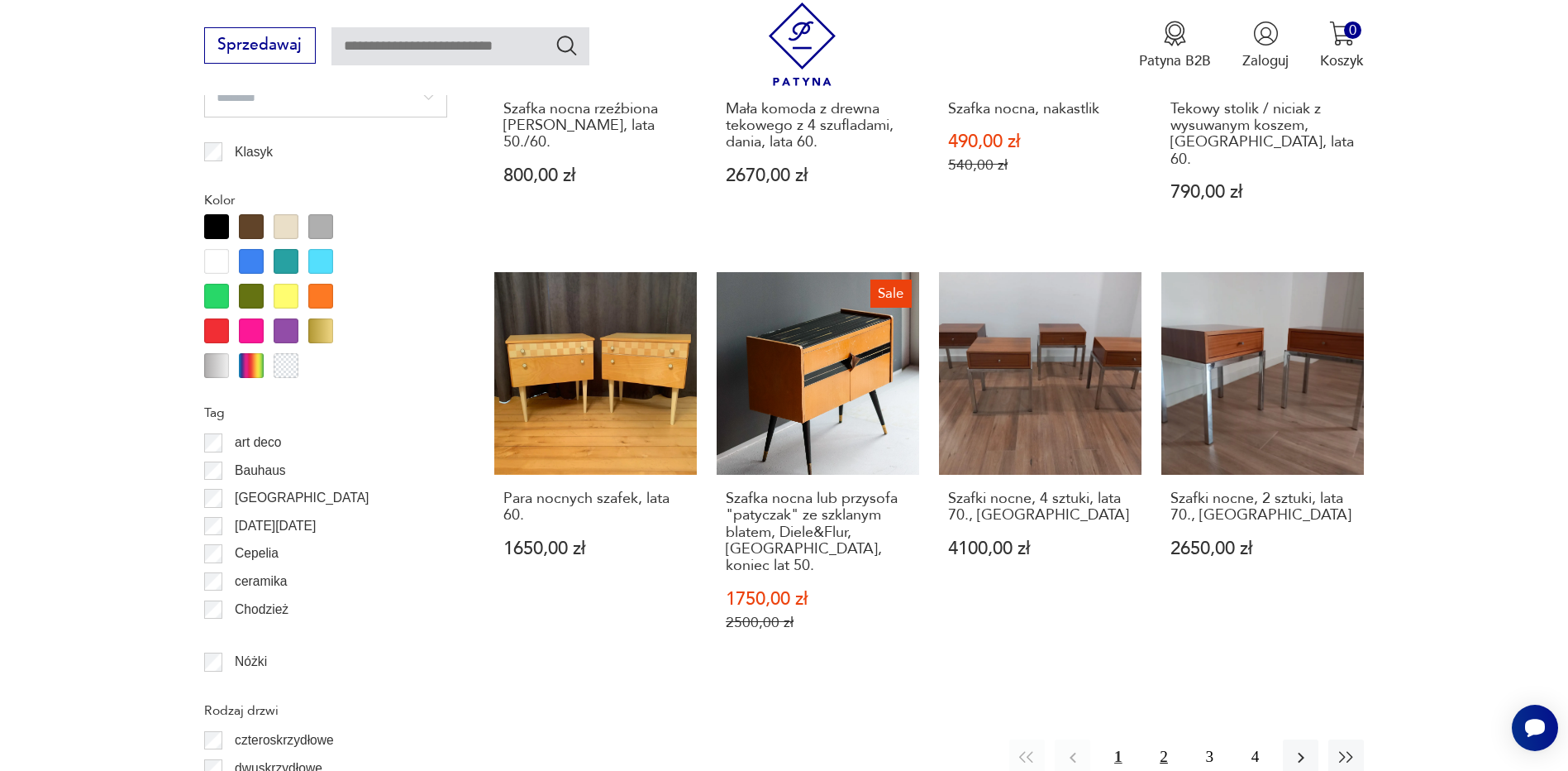
click at [1157, 739] on button "2" at bounding box center [1163, 757] width 36 height 36
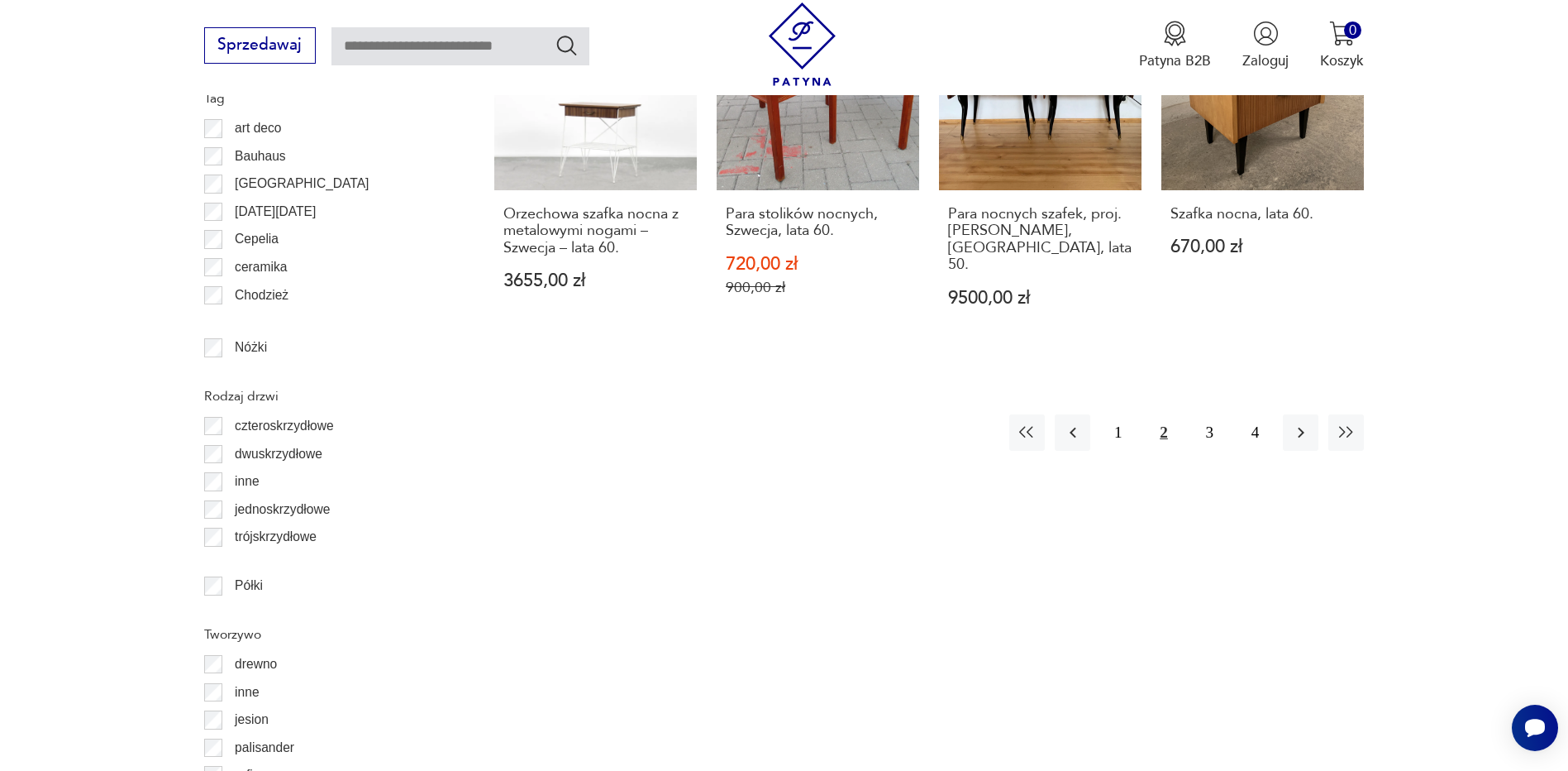
scroll to position [2132, 0]
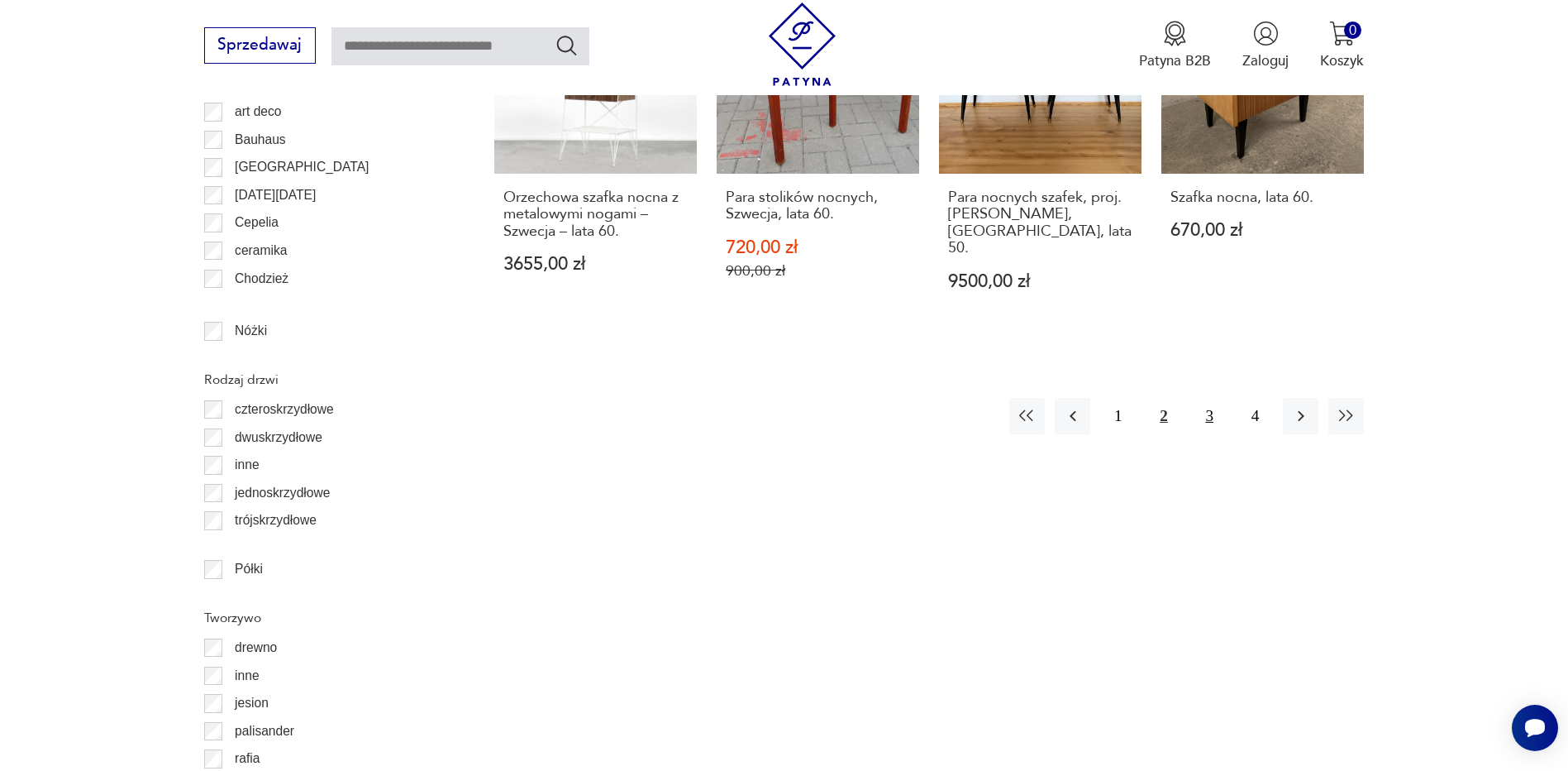
click at [1203, 398] on button "3" at bounding box center [1210, 415] width 36 height 36
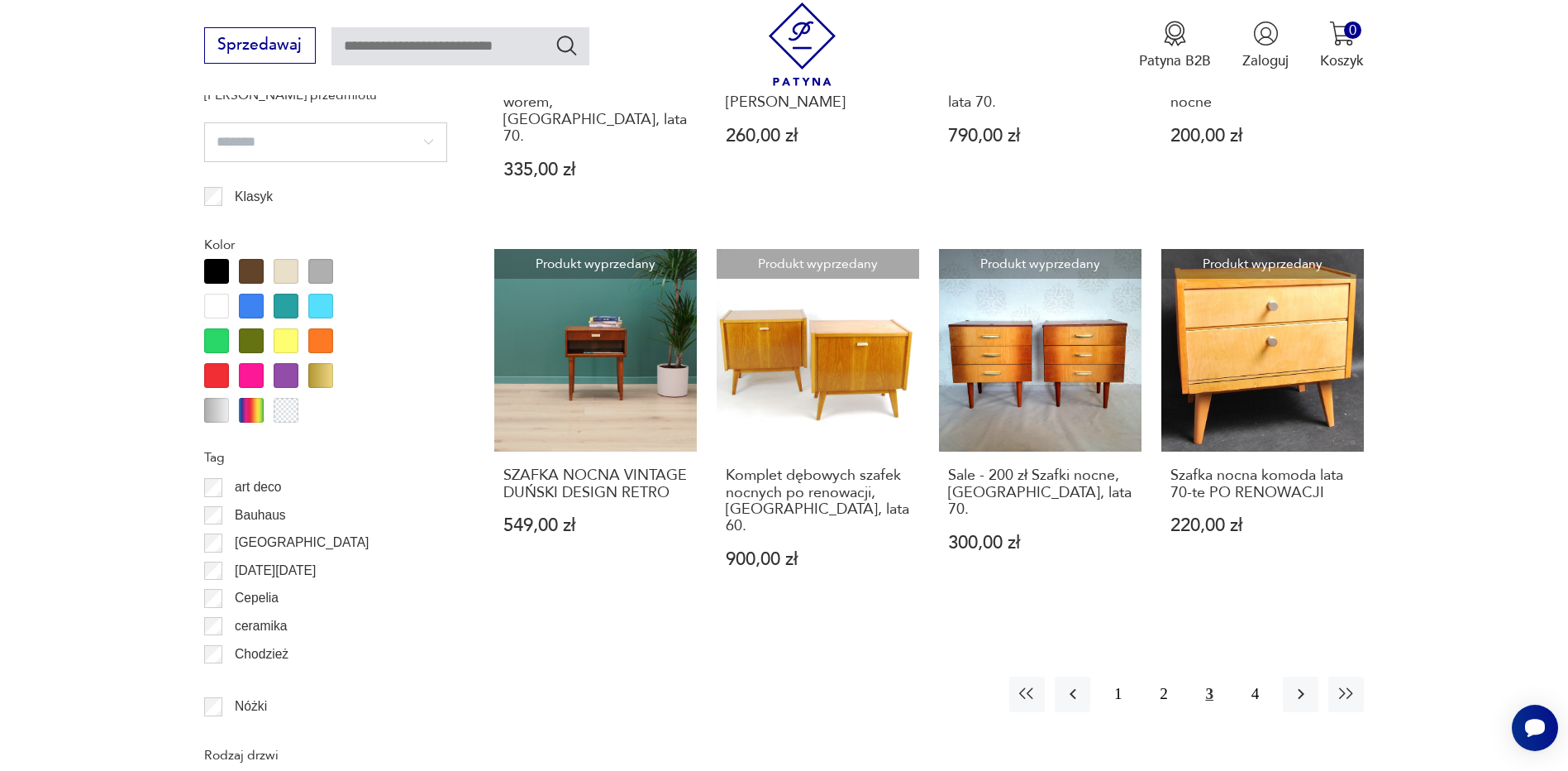
scroll to position [1801, 0]
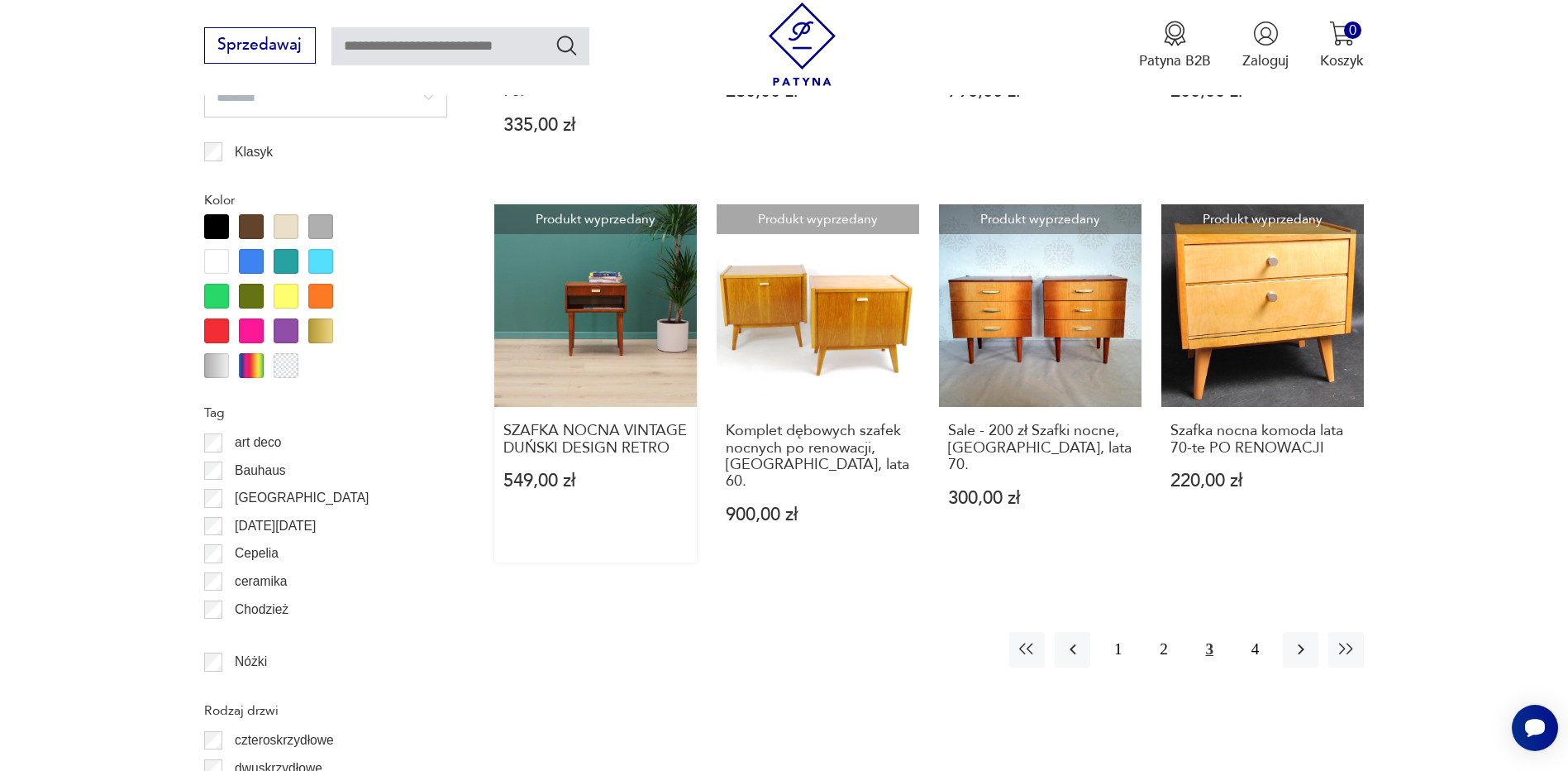
click at [579, 268] on link "Produkt wyprzedany SZAFKA NOCNA VINTAGE DUŃSKI DESIGN RETRO 549,00 zł" at bounding box center [595, 383] width 202 height 358
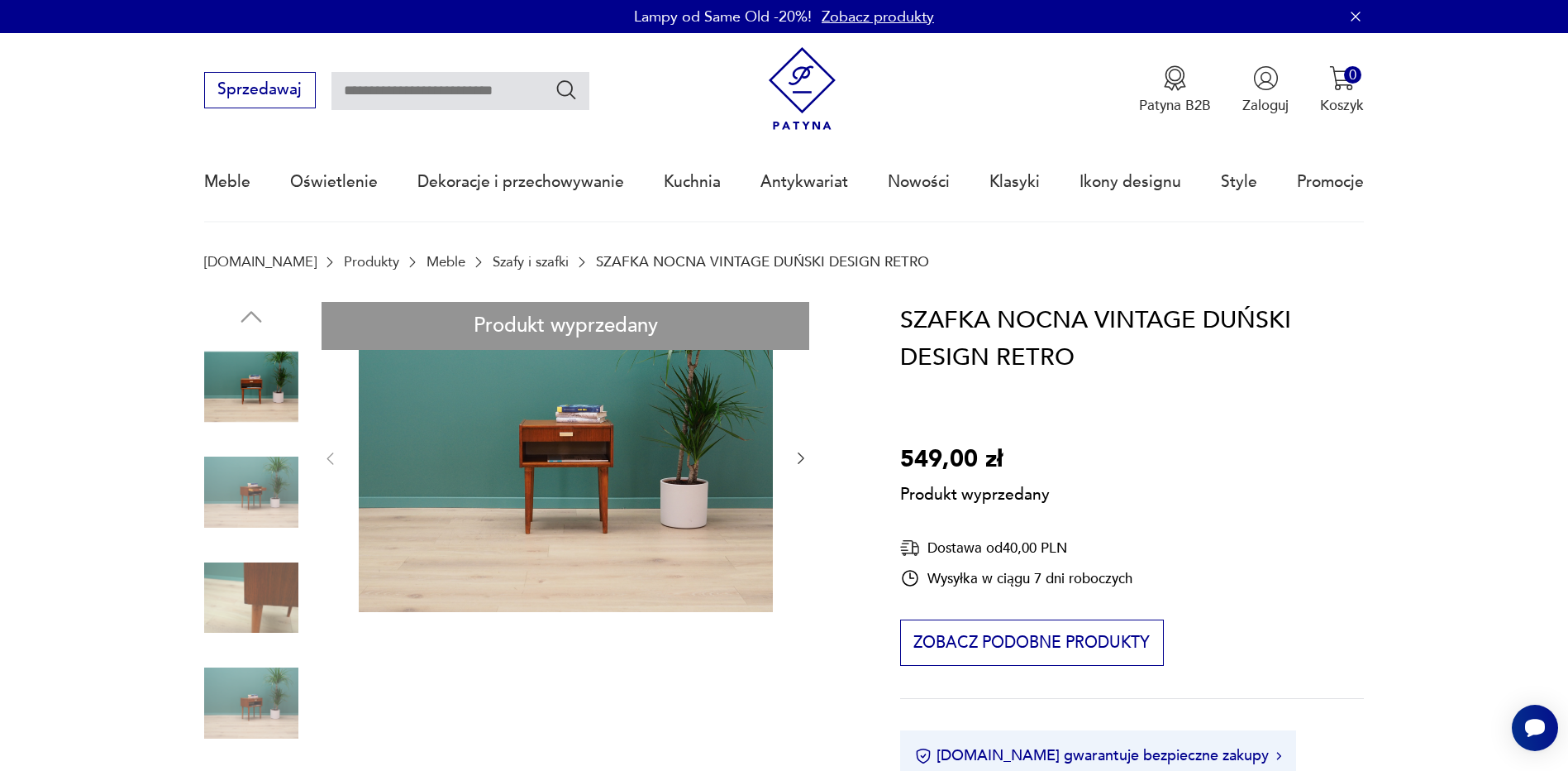
drag, startPoint x: 283, startPoint y: 610, endPoint x: 269, endPoint y: 663, distance: 54.8
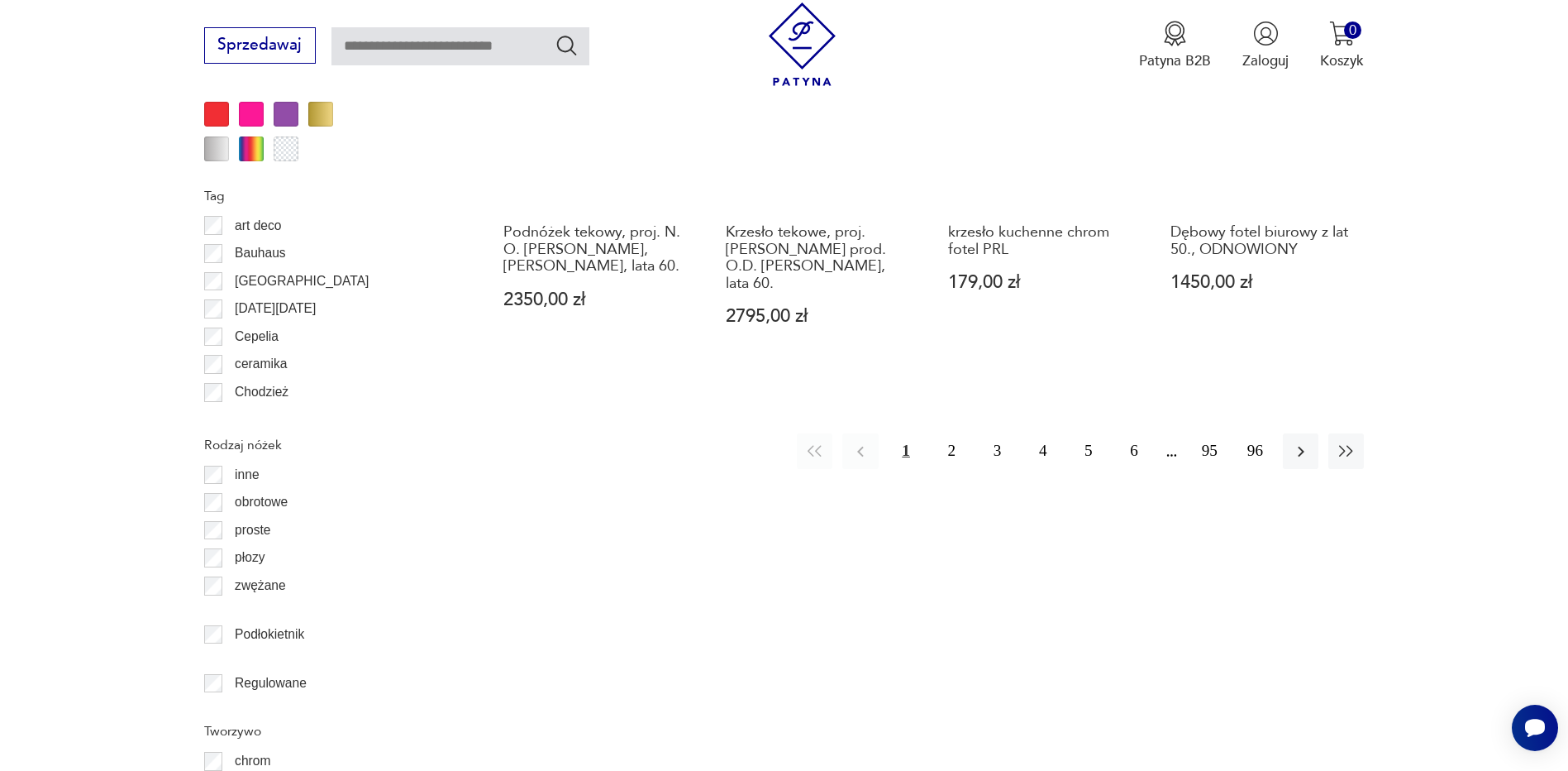
scroll to position [2038, 0]
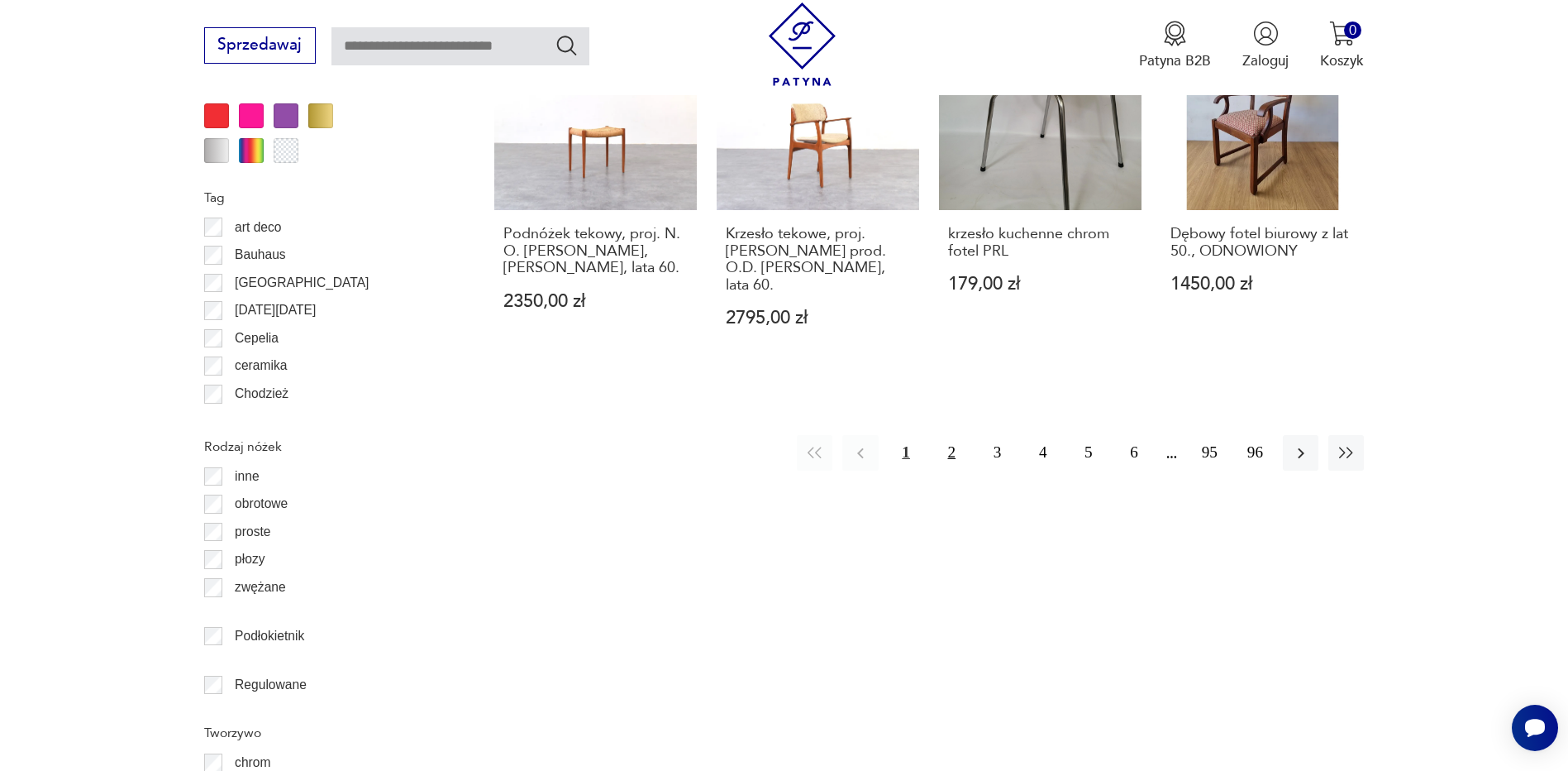
click at [948, 435] on button "2" at bounding box center [951, 452] width 36 height 36
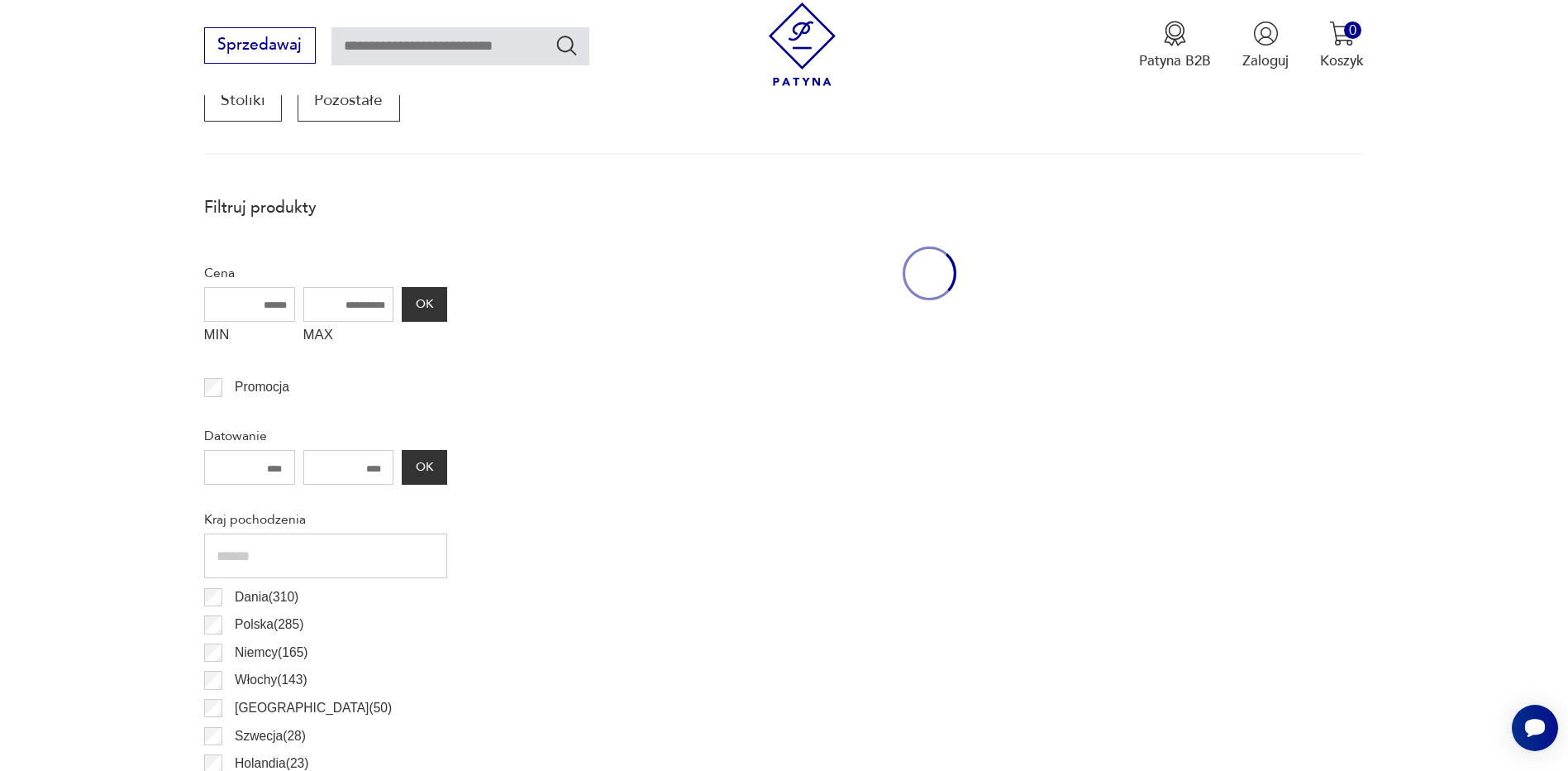
scroll to position [551, 0]
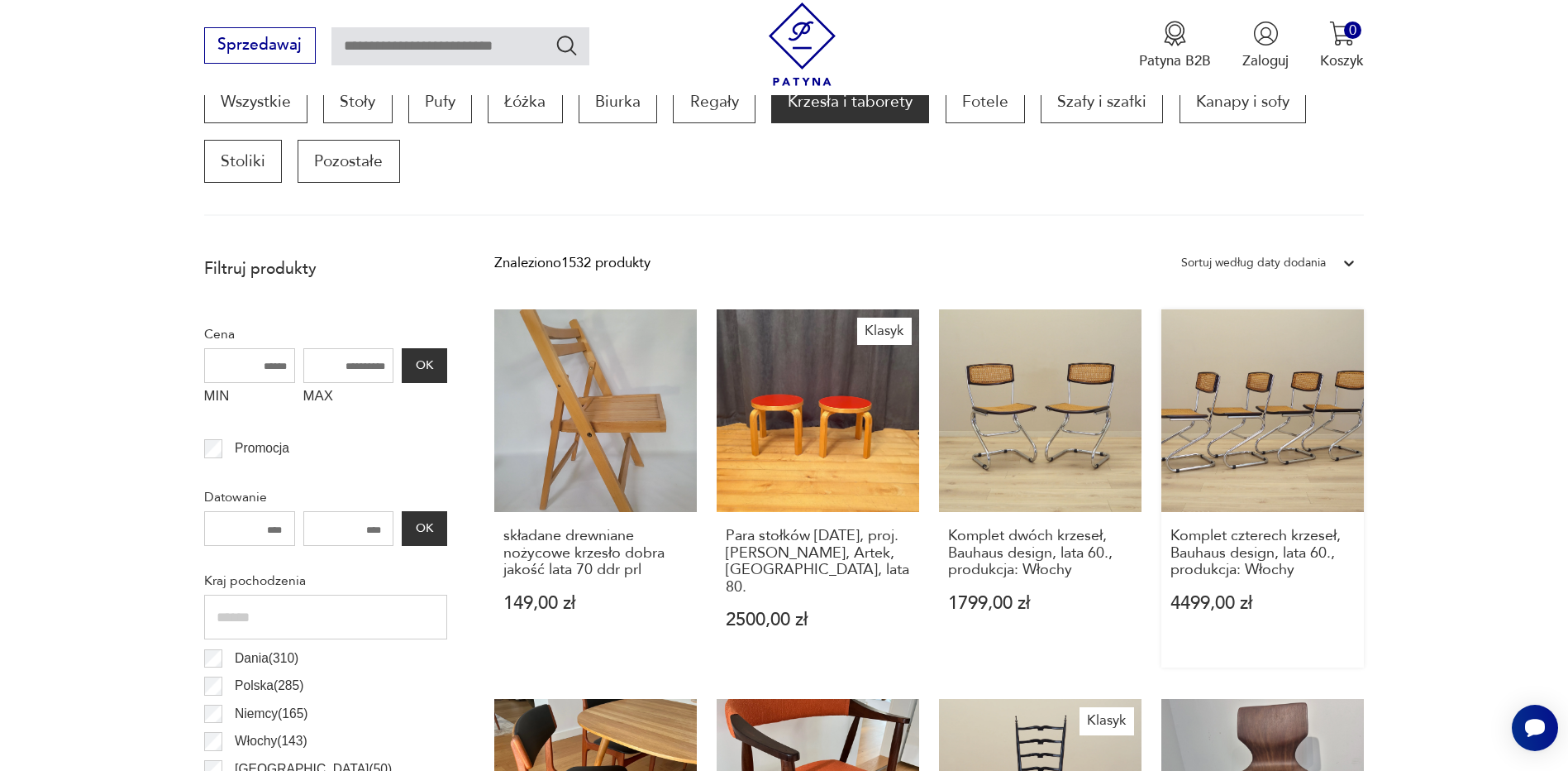
click at [1226, 402] on link "Komplet czterech krzeseł, Bauhaus design, lata 60., produkcja: Włochy 4499,00 zł" at bounding box center [1262, 488] width 202 height 358
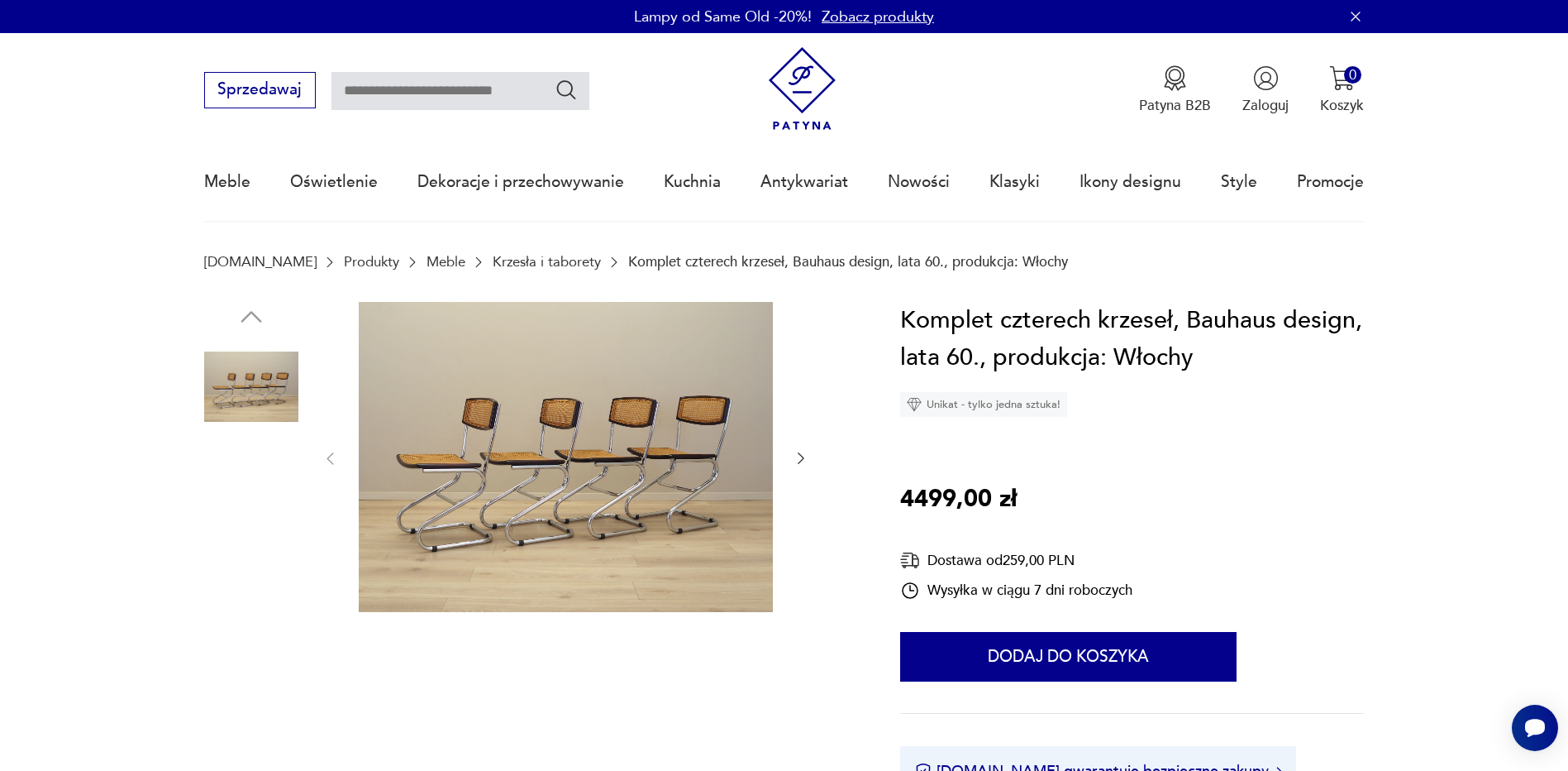
click at [249, 593] on img at bounding box center [251, 598] width 95 height 95
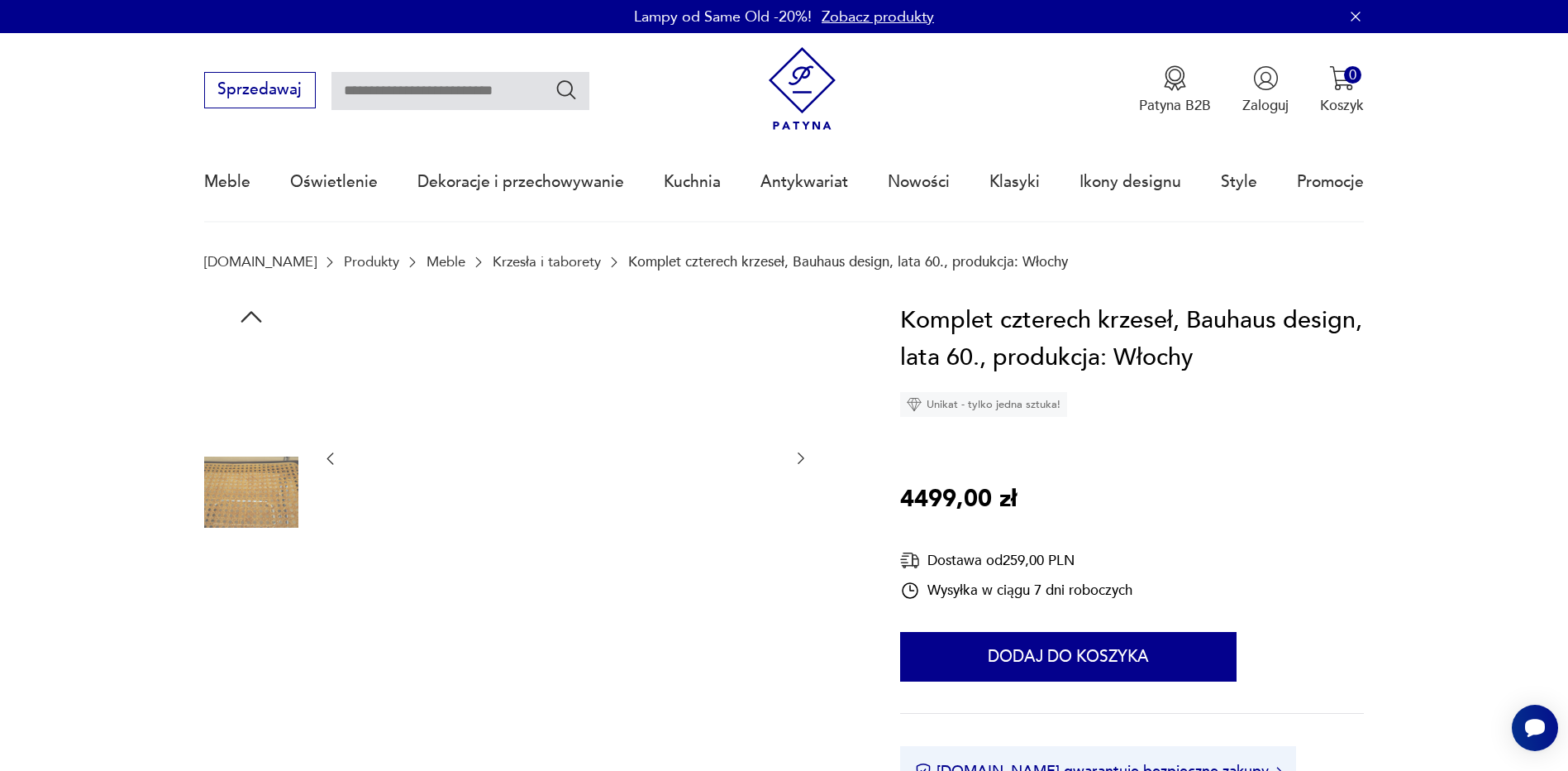
click at [262, 694] on img at bounding box center [251, 703] width 95 height 95
click at [258, 483] on img at bounding box center [251, 492] width 95 height 95
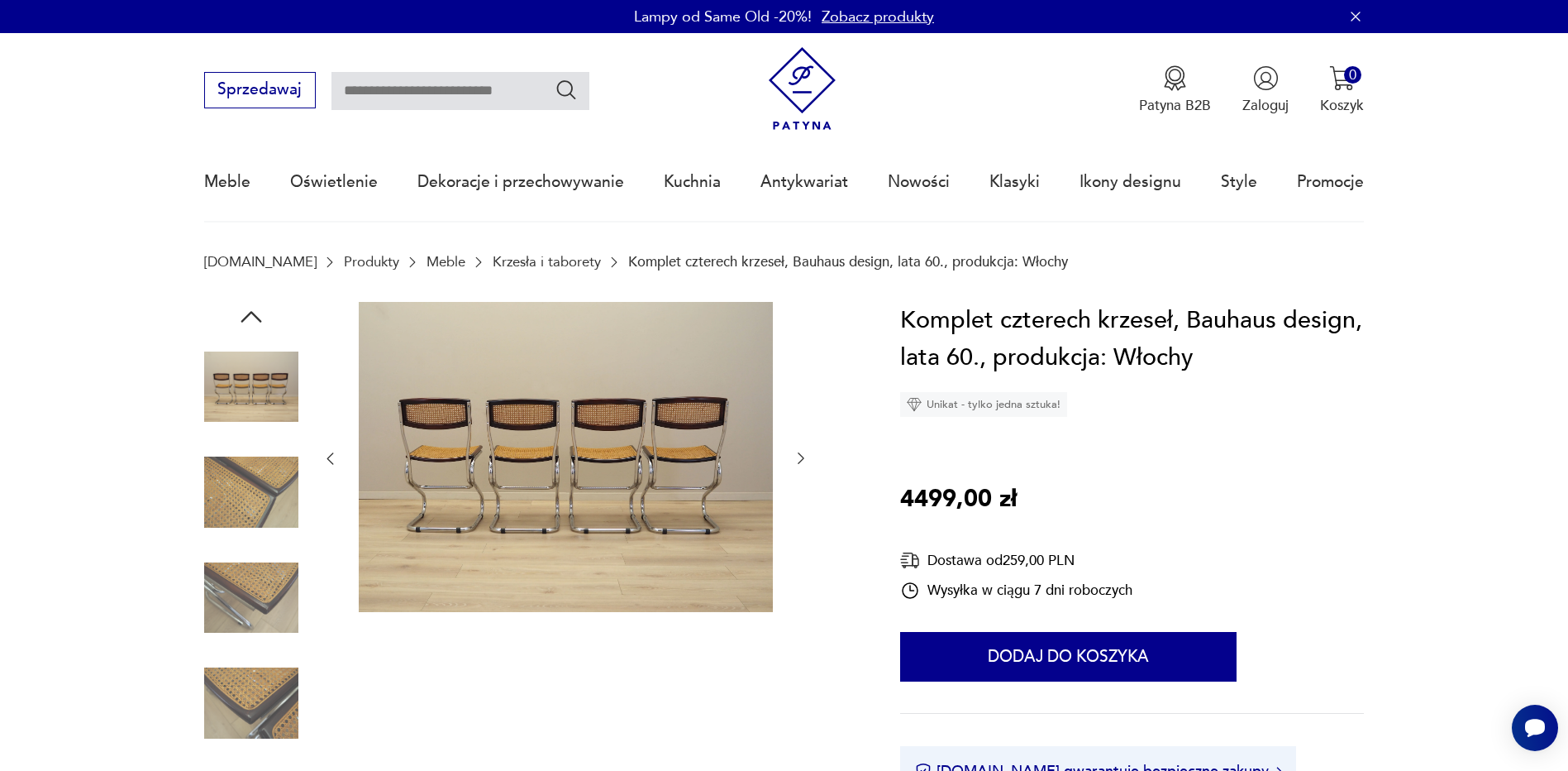
click at [803, 457] on icon "button" at bounding box center [801, 457] width 17 height 17
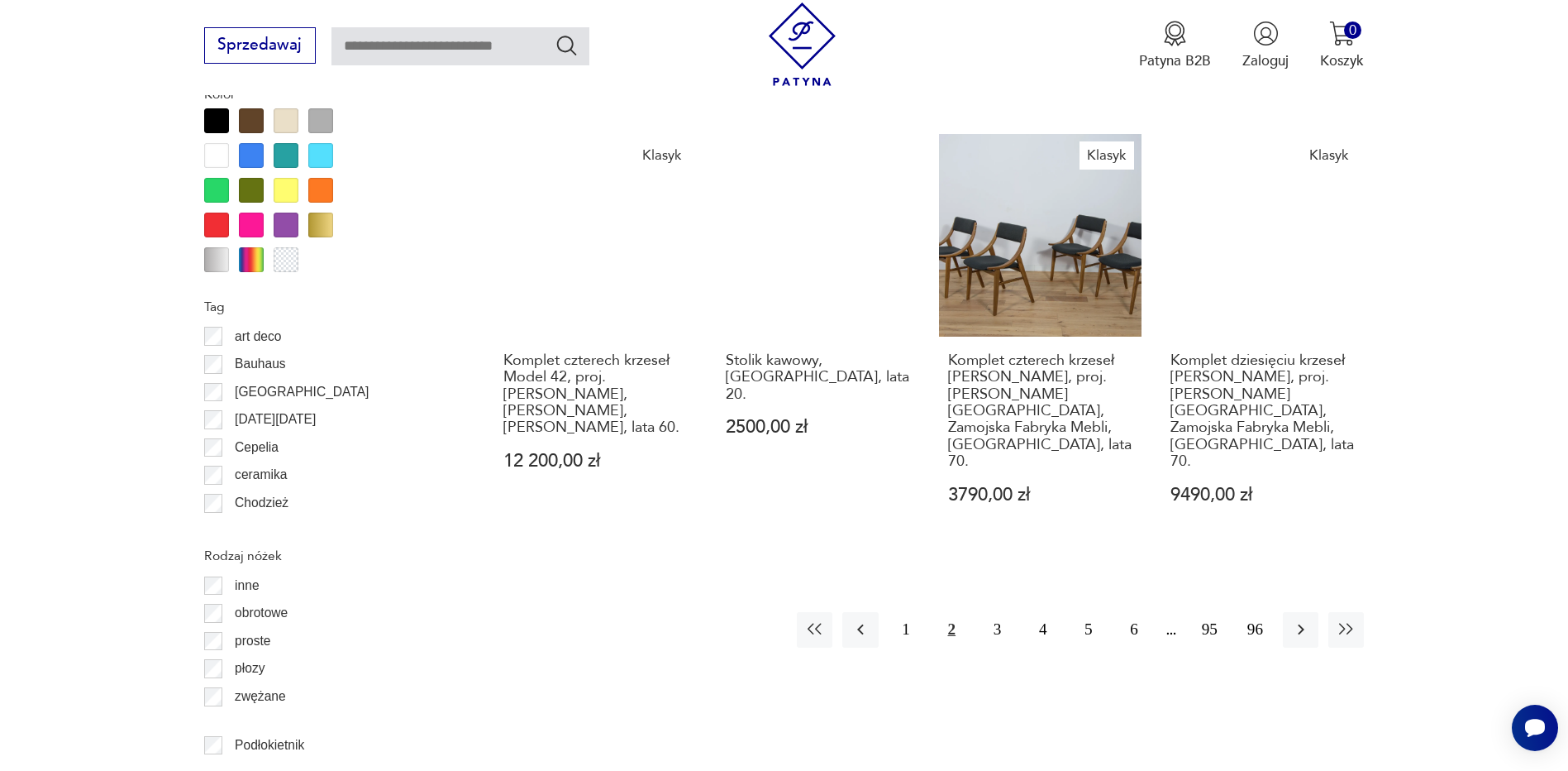
scroll to position [1956, 0]
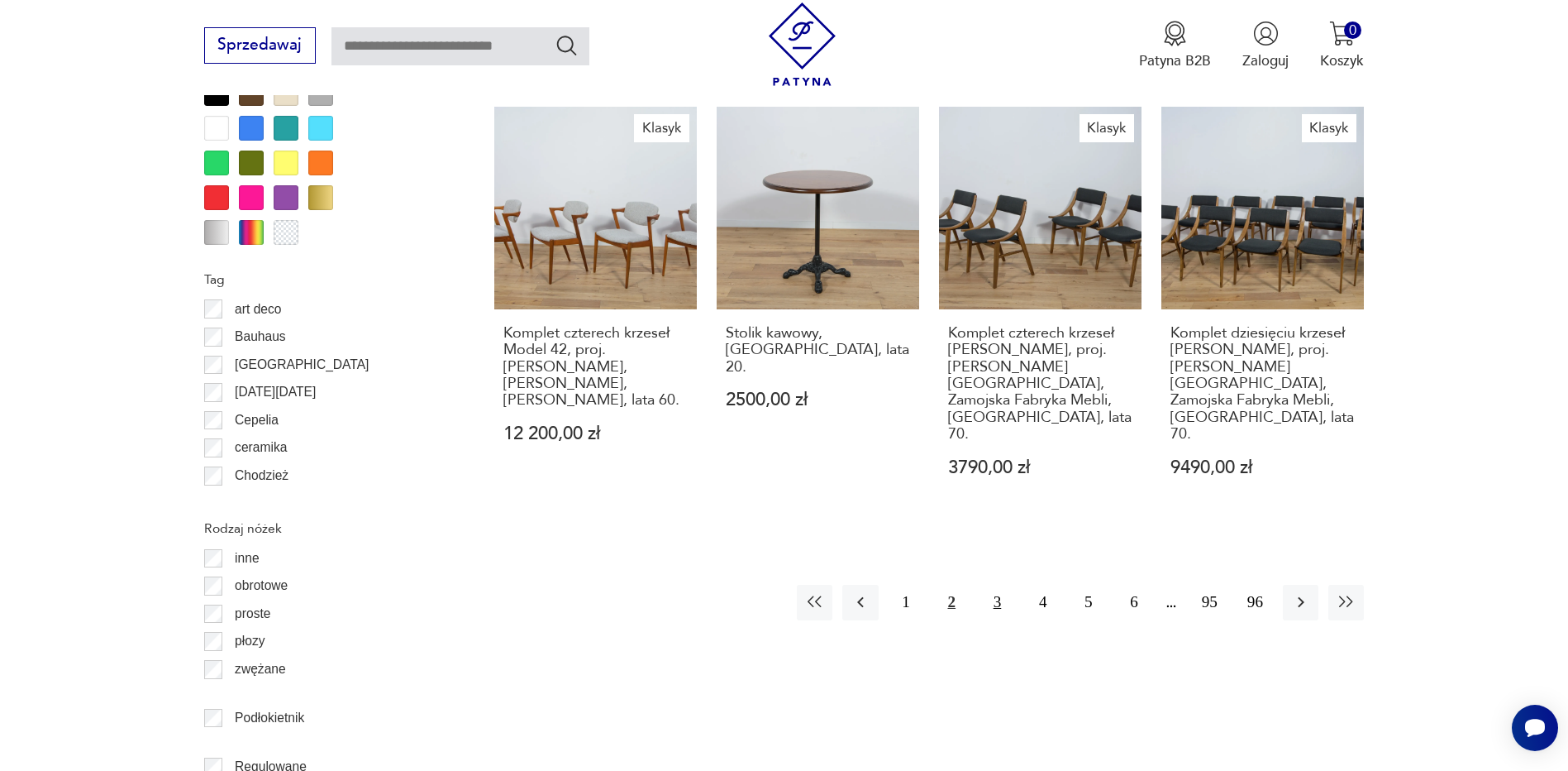
click at [997, 584] on button "3" at bounding box center [997, 602] width 36 height 36
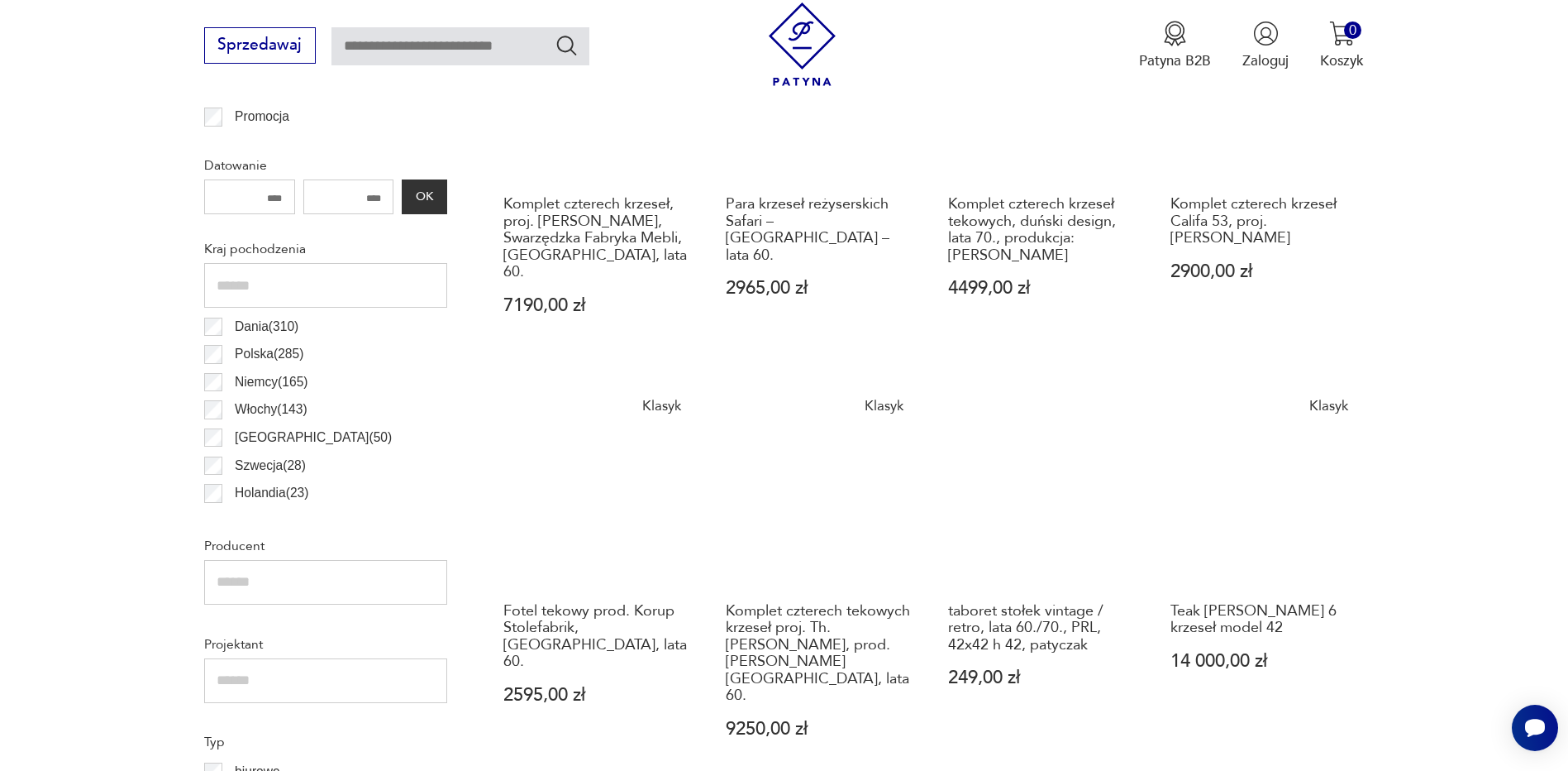
scroll to position [881, 0]
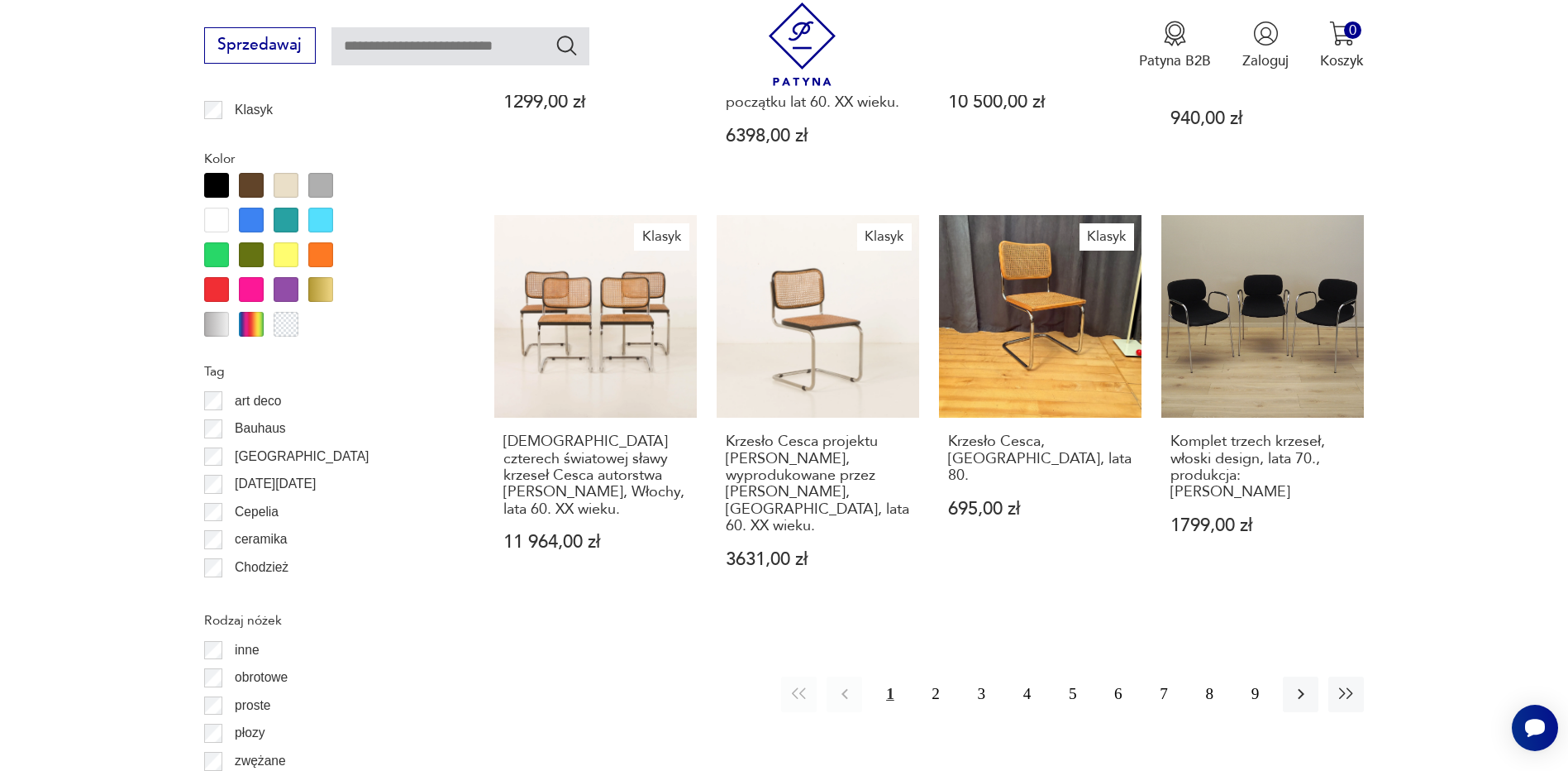
scroll to position [1874, 0]
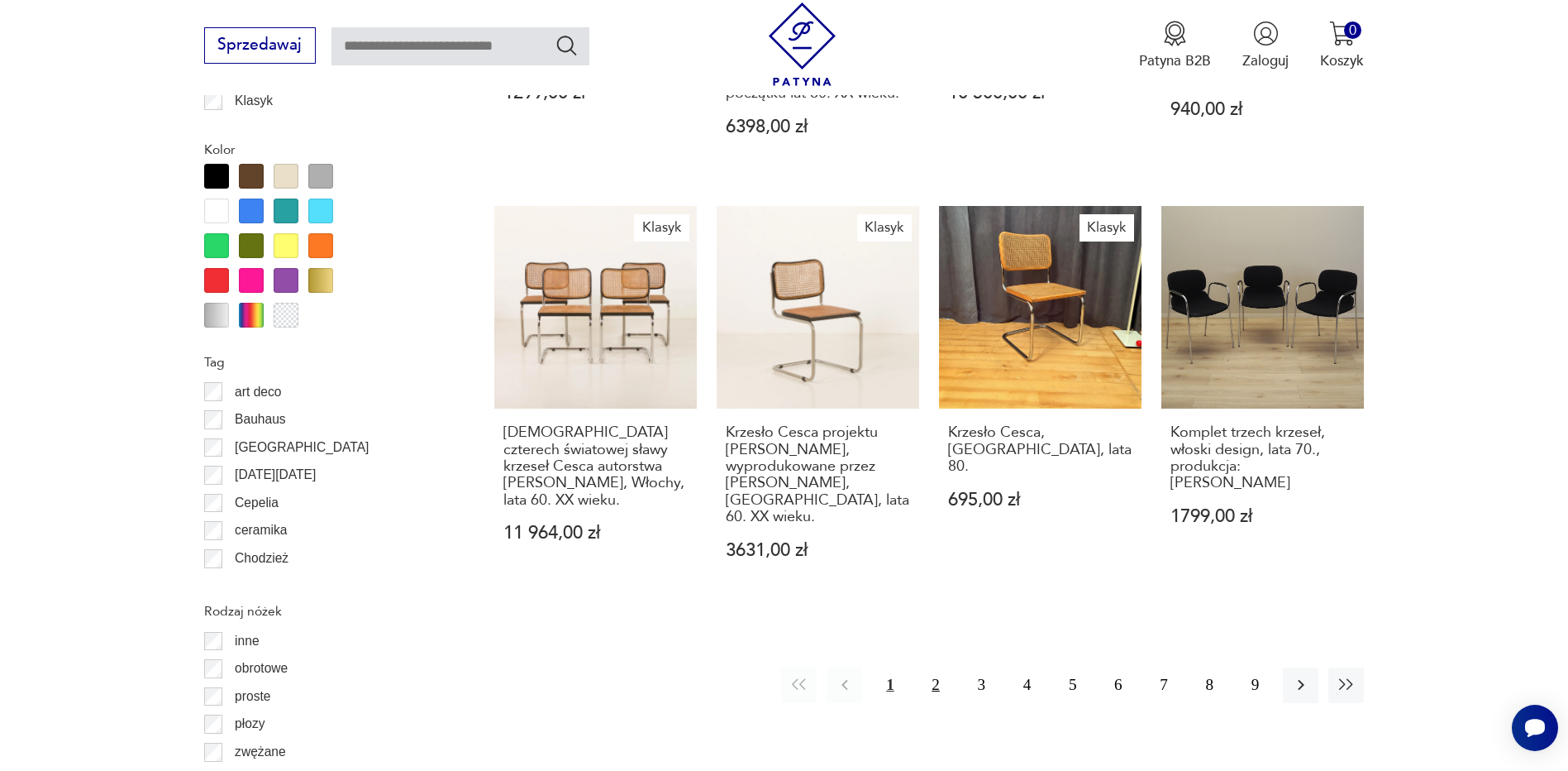
click at [939, 668] on button "2" at bounding box center [936, 685] width 36 height 36
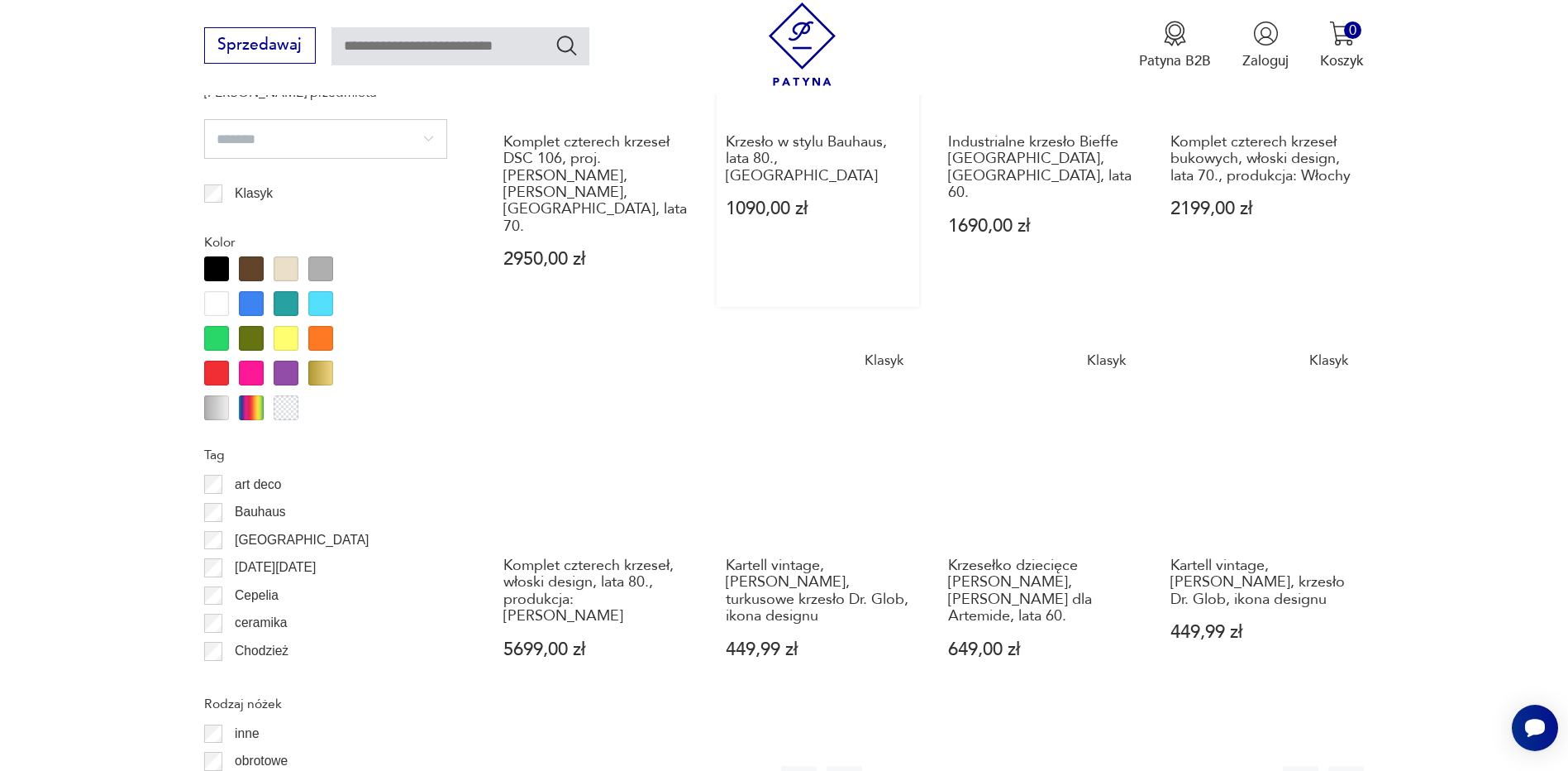
scroll to position [1791, 0]
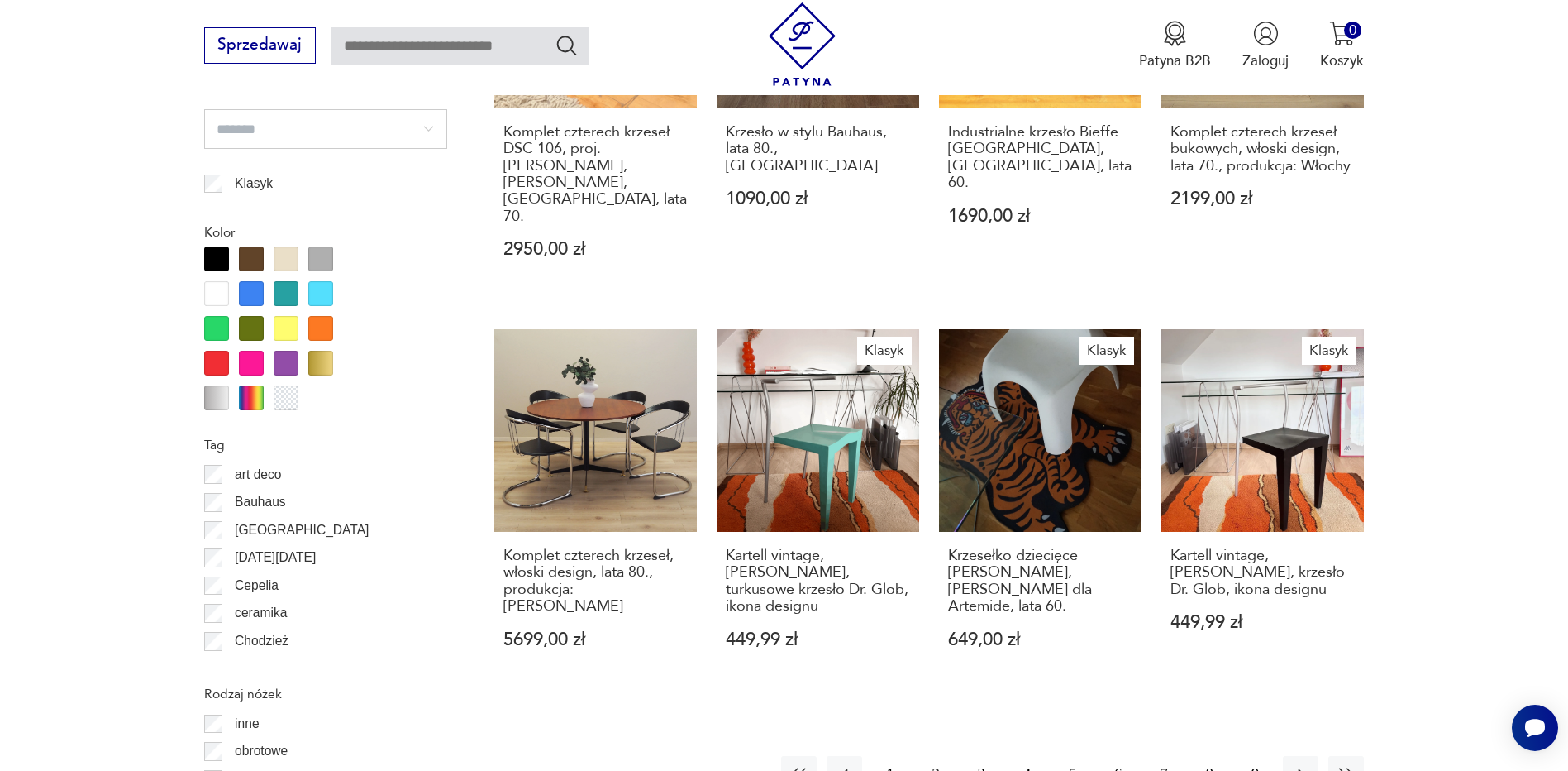
click at [978, 756] on button "3" at bounding box center [981, 774] width 36 height 36
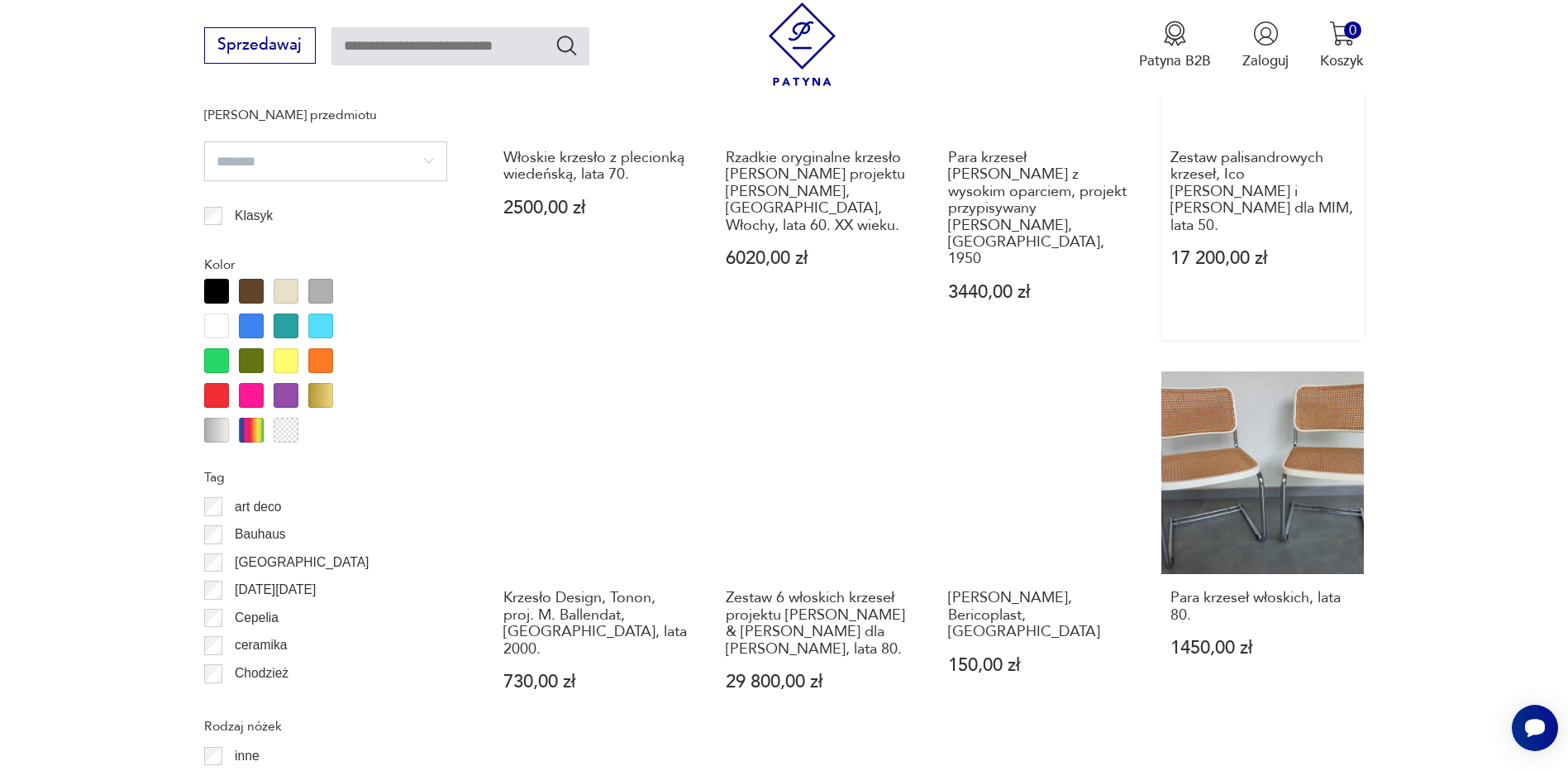
scroll to position [1791, 0]
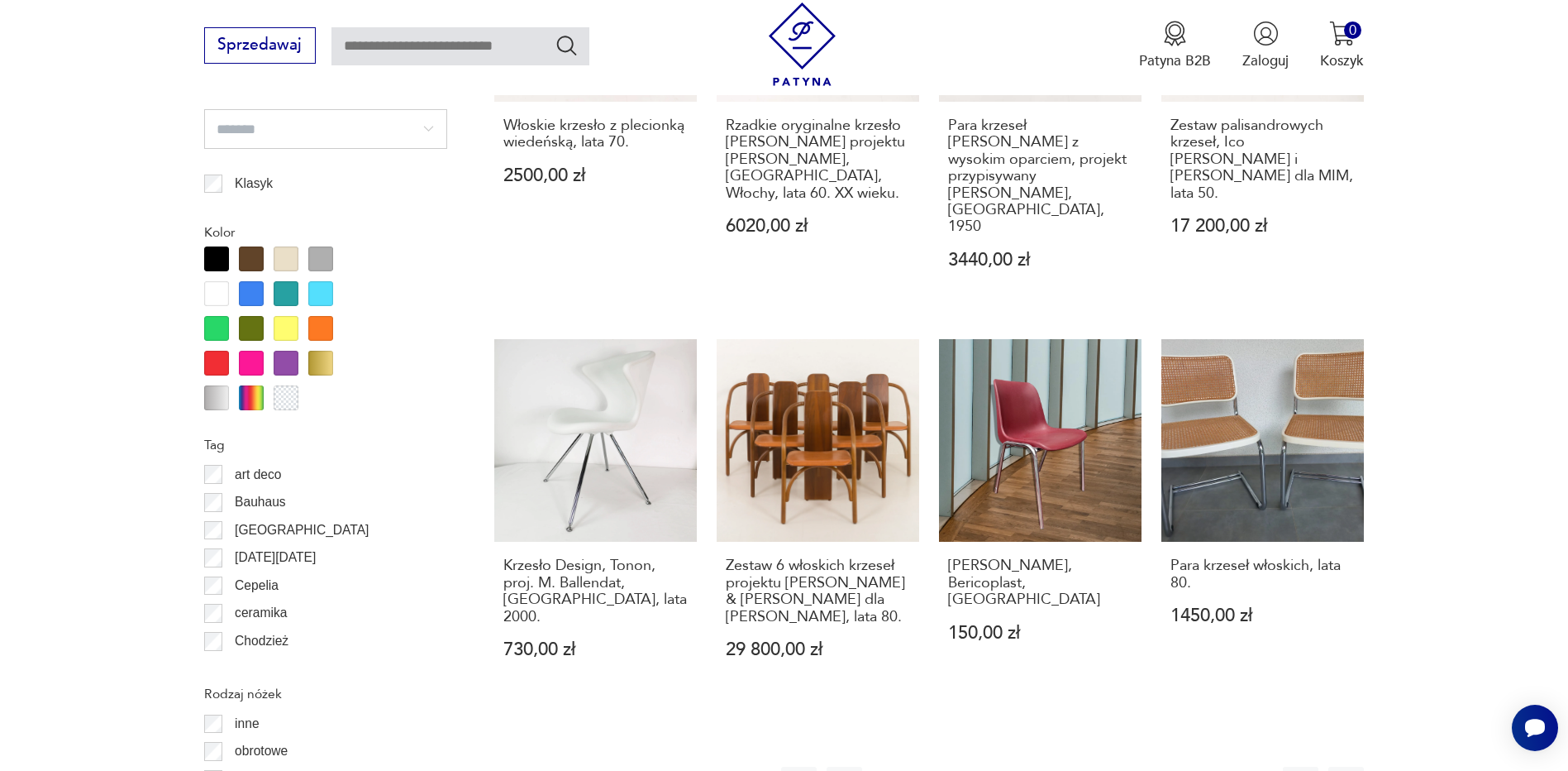
click at [1021, 767] on button "4" at bounding box center [1027, 784] width 36 height 36
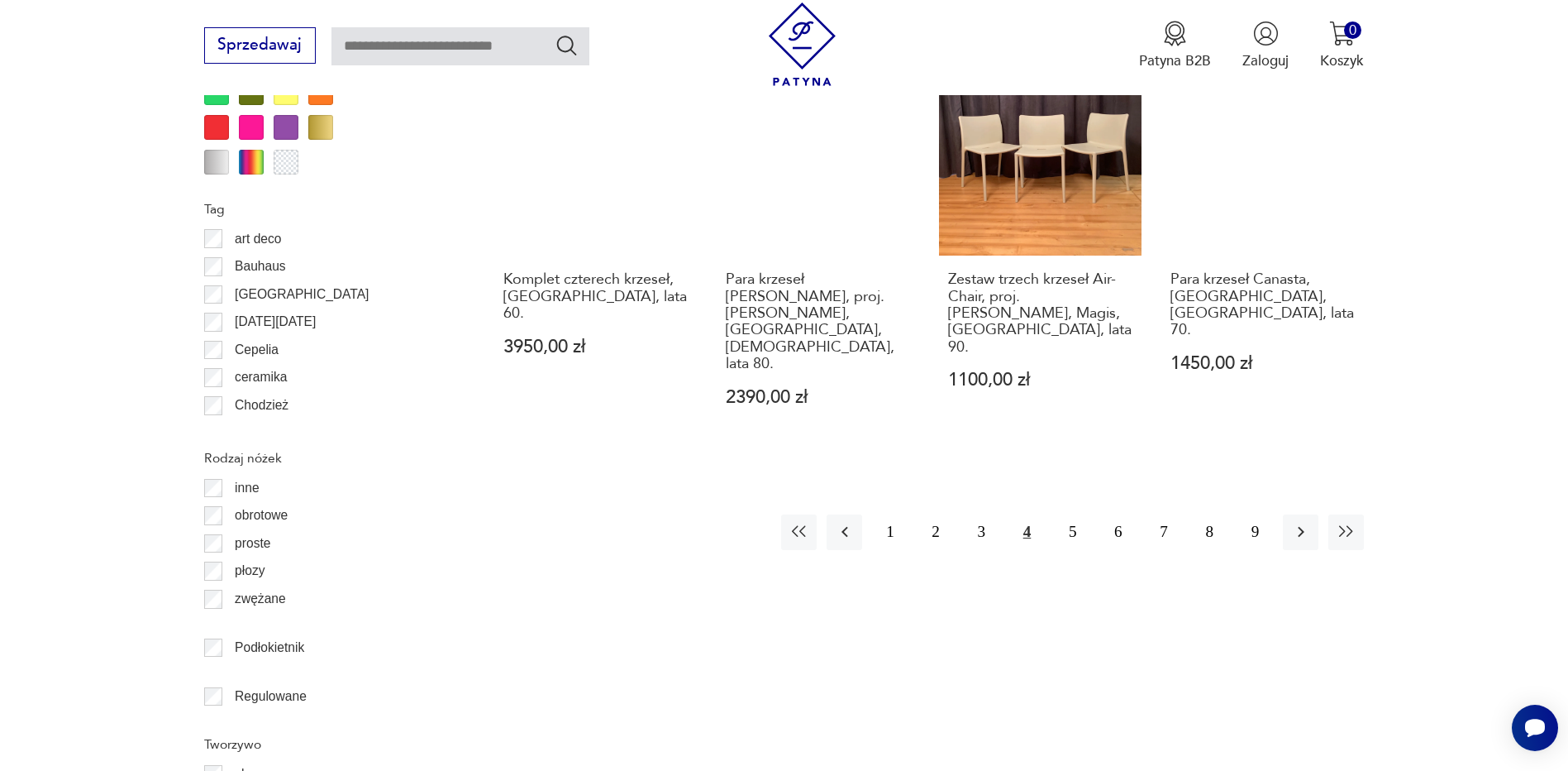
scroll to position [2039, 0]
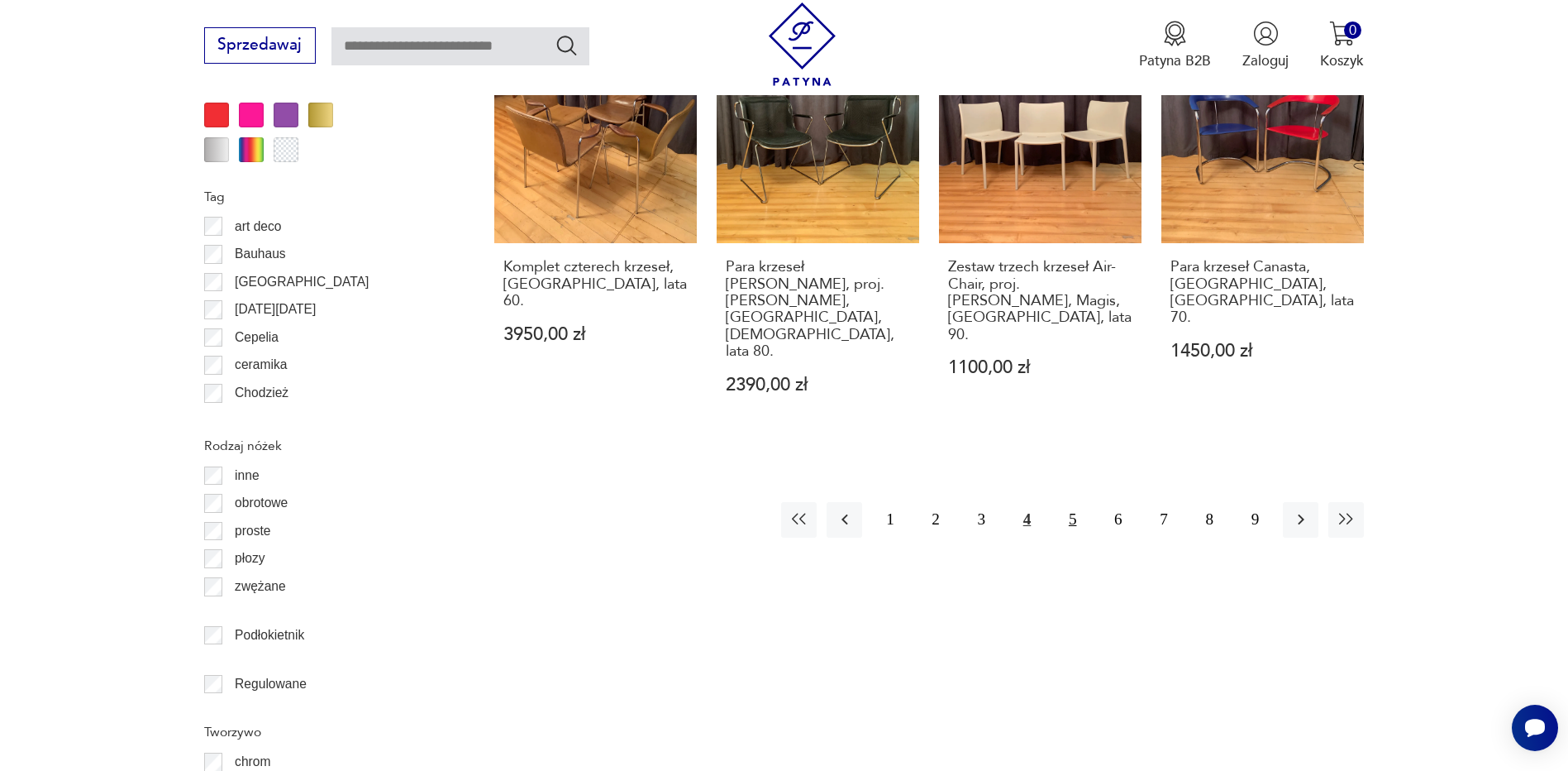
click at [1077, 502] on button "5" at bounding box center [1072, 520] width 36 height 36
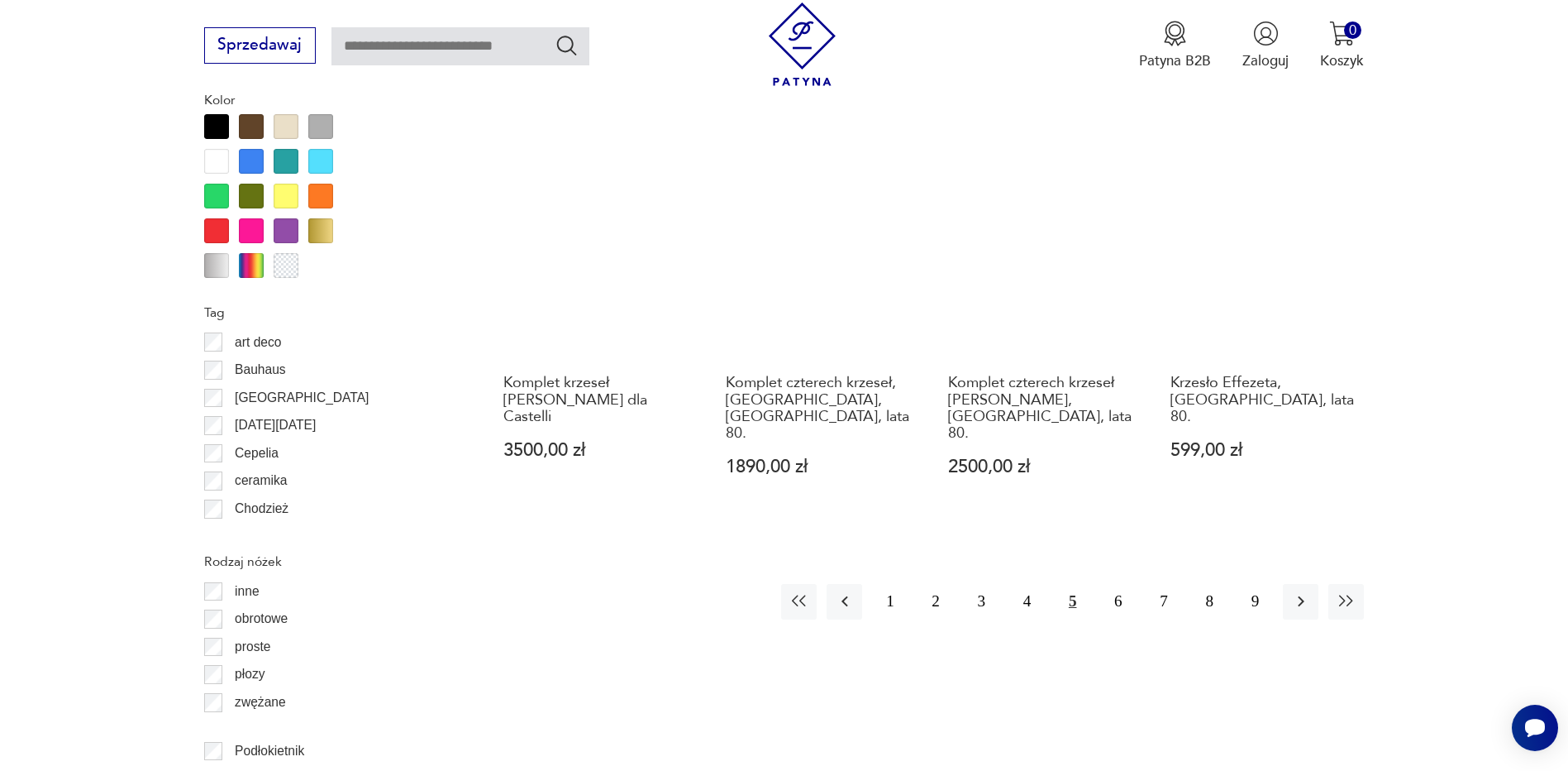
scroll to position [1956, 0]
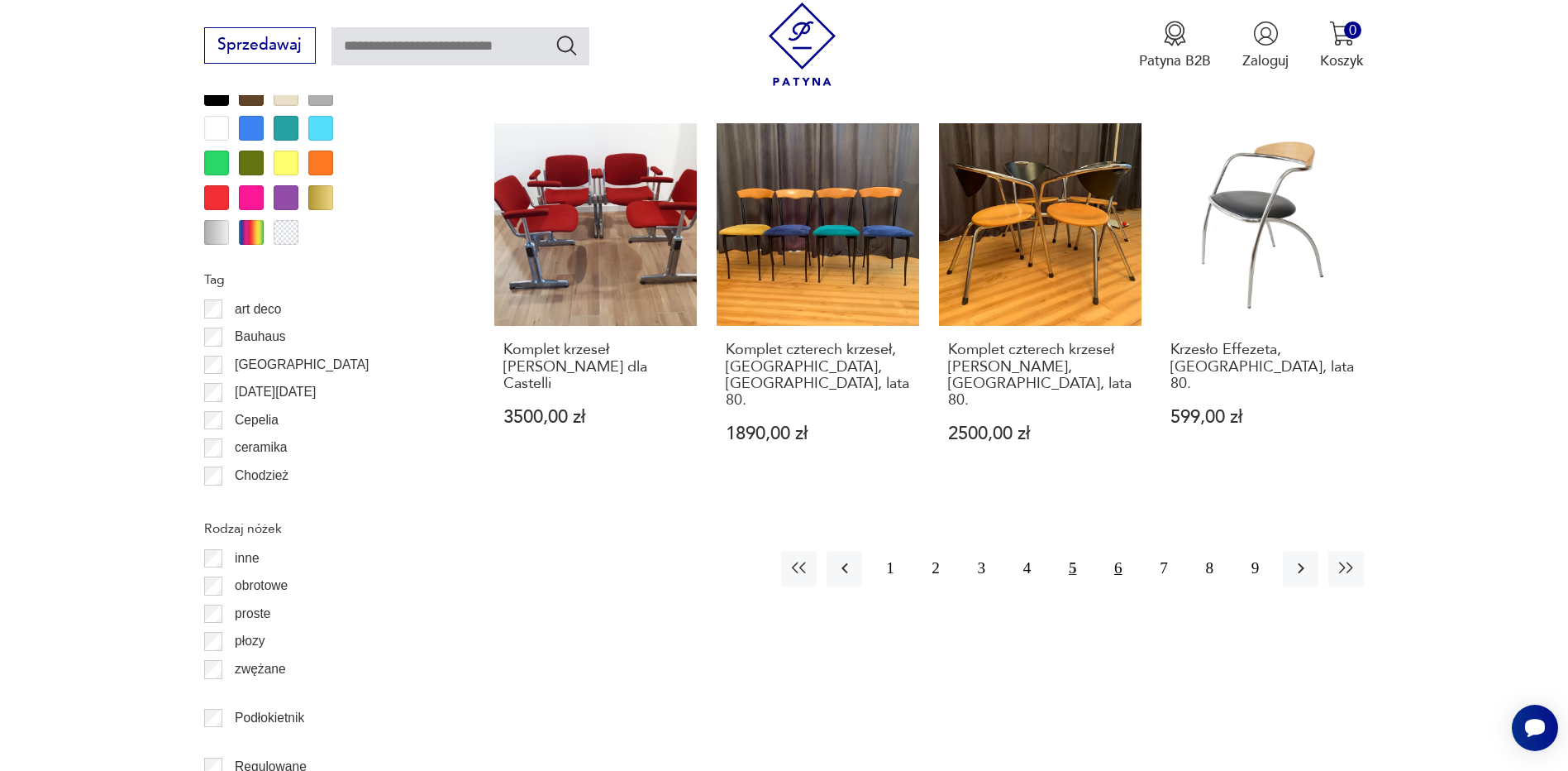
click at [1121, 551] on button "6" at bounding box center [1118, 569] width 36 height 36
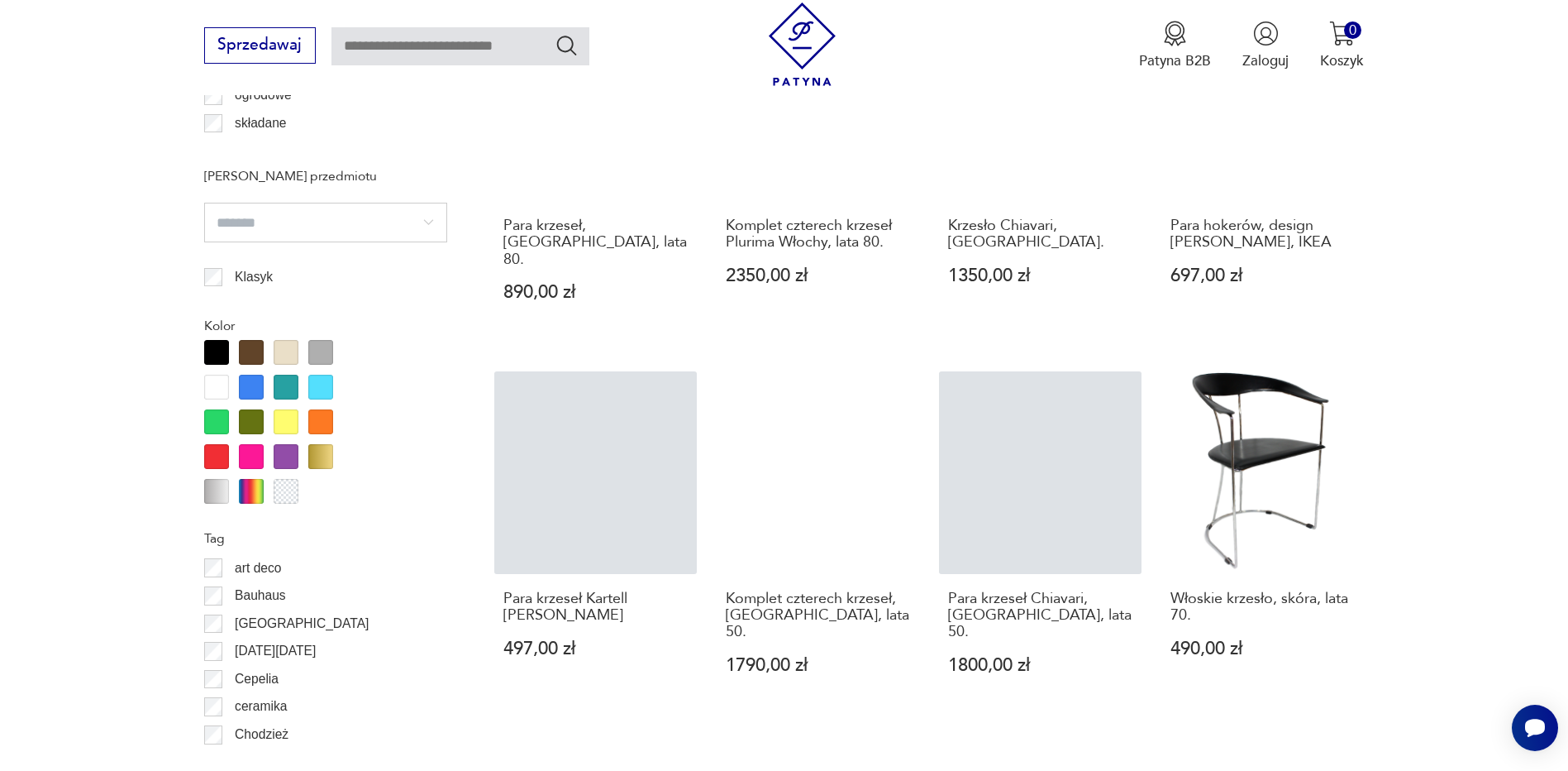
scroll to position [1708, 0]
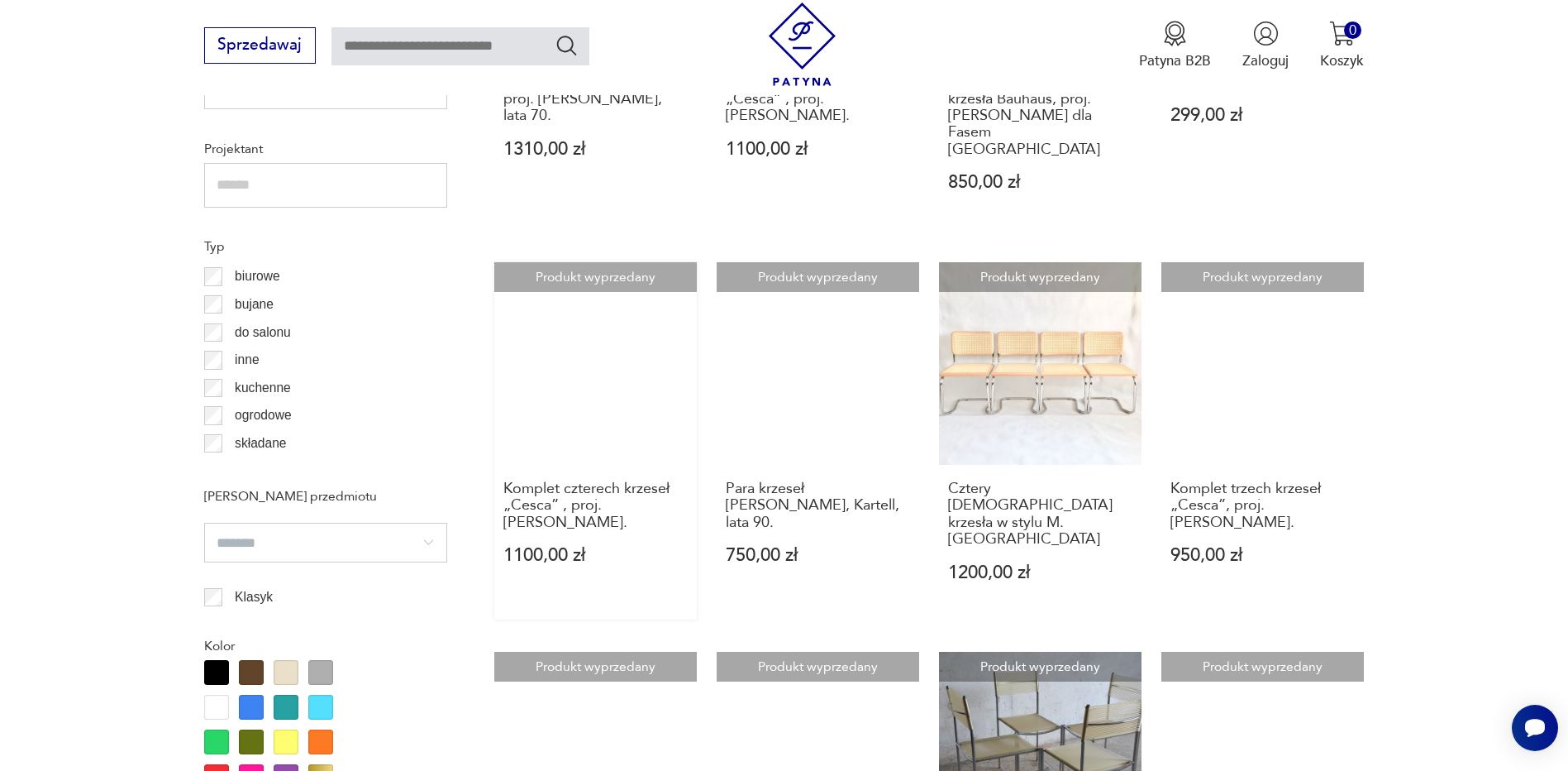
scroll to position [1791, 0]
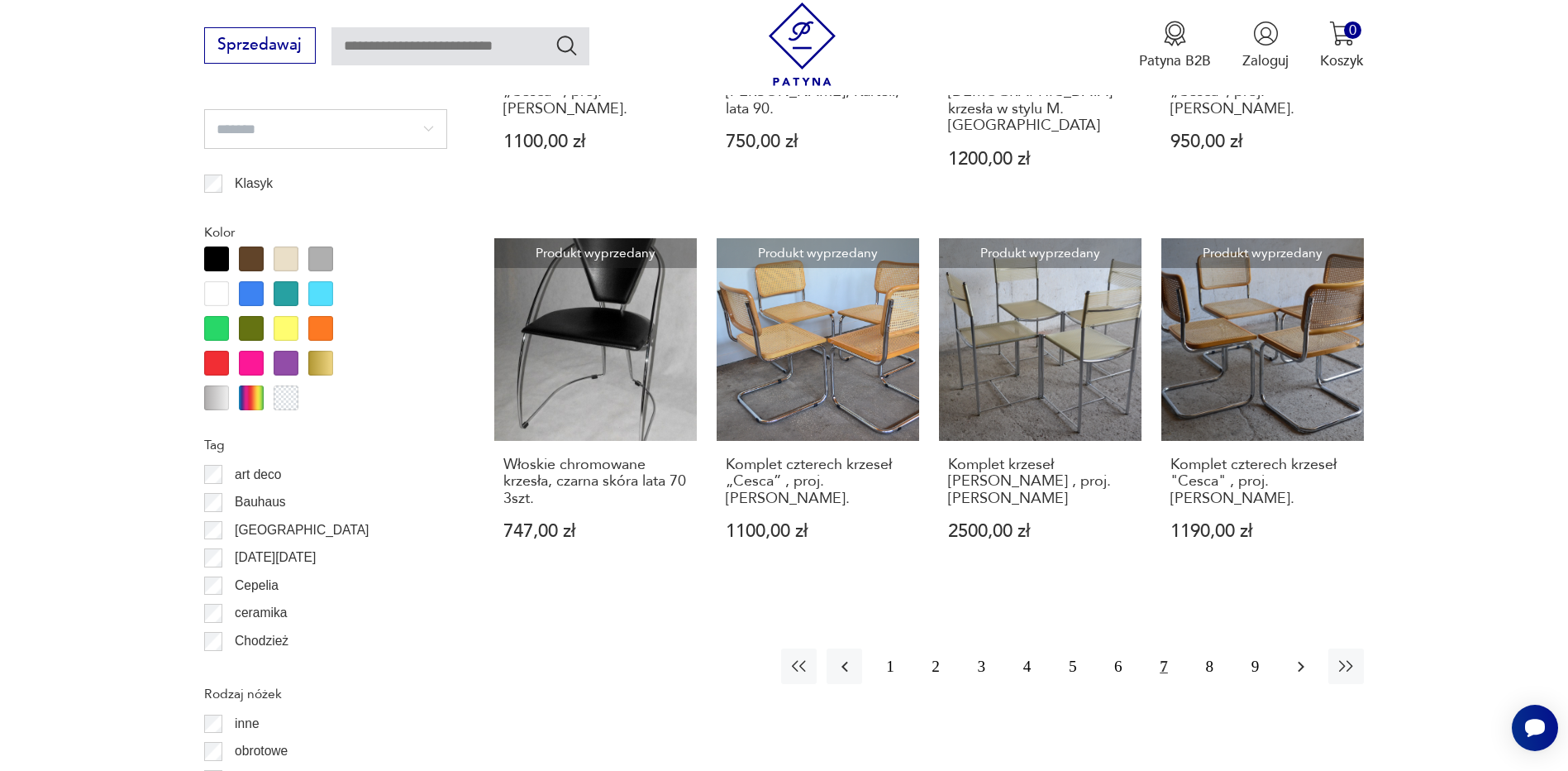
click at [1309, 656] on icon "button" at bounding box center [1301, 666] width 20 height 20
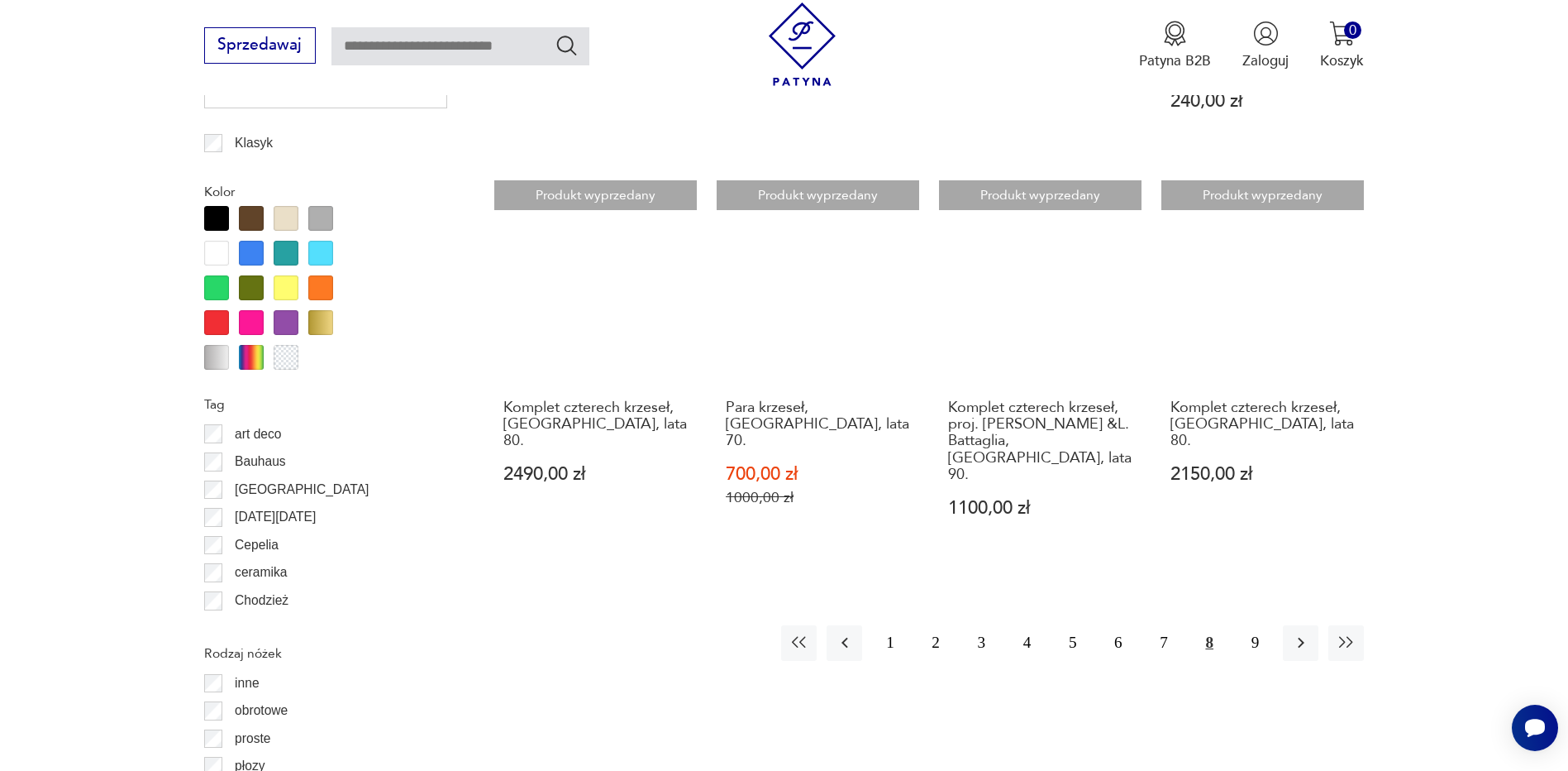
scroll to position [1874, 0]
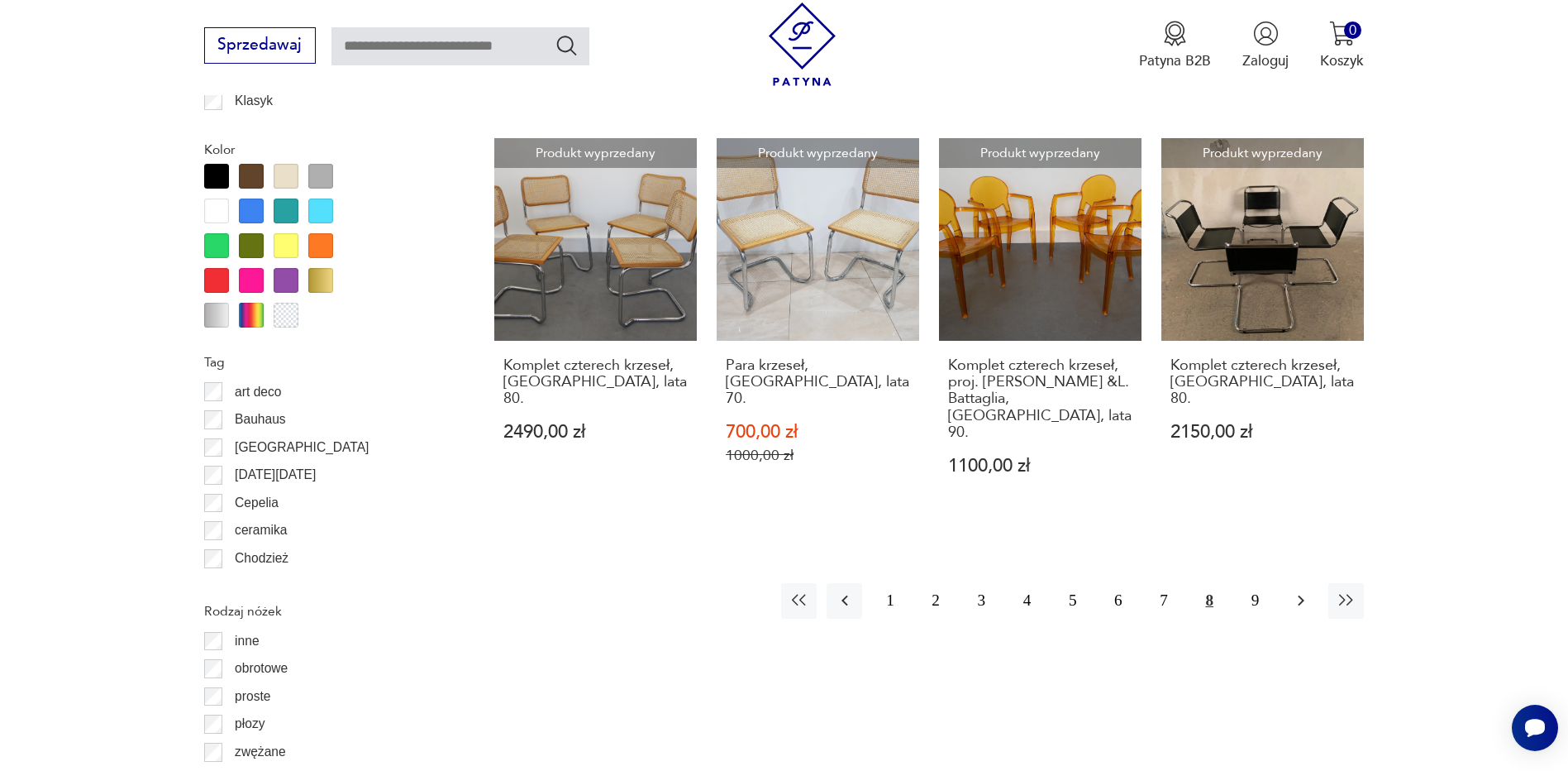
click at [1298, 583] on button "button" at bounding box center [1301, 600] width 36 height 36
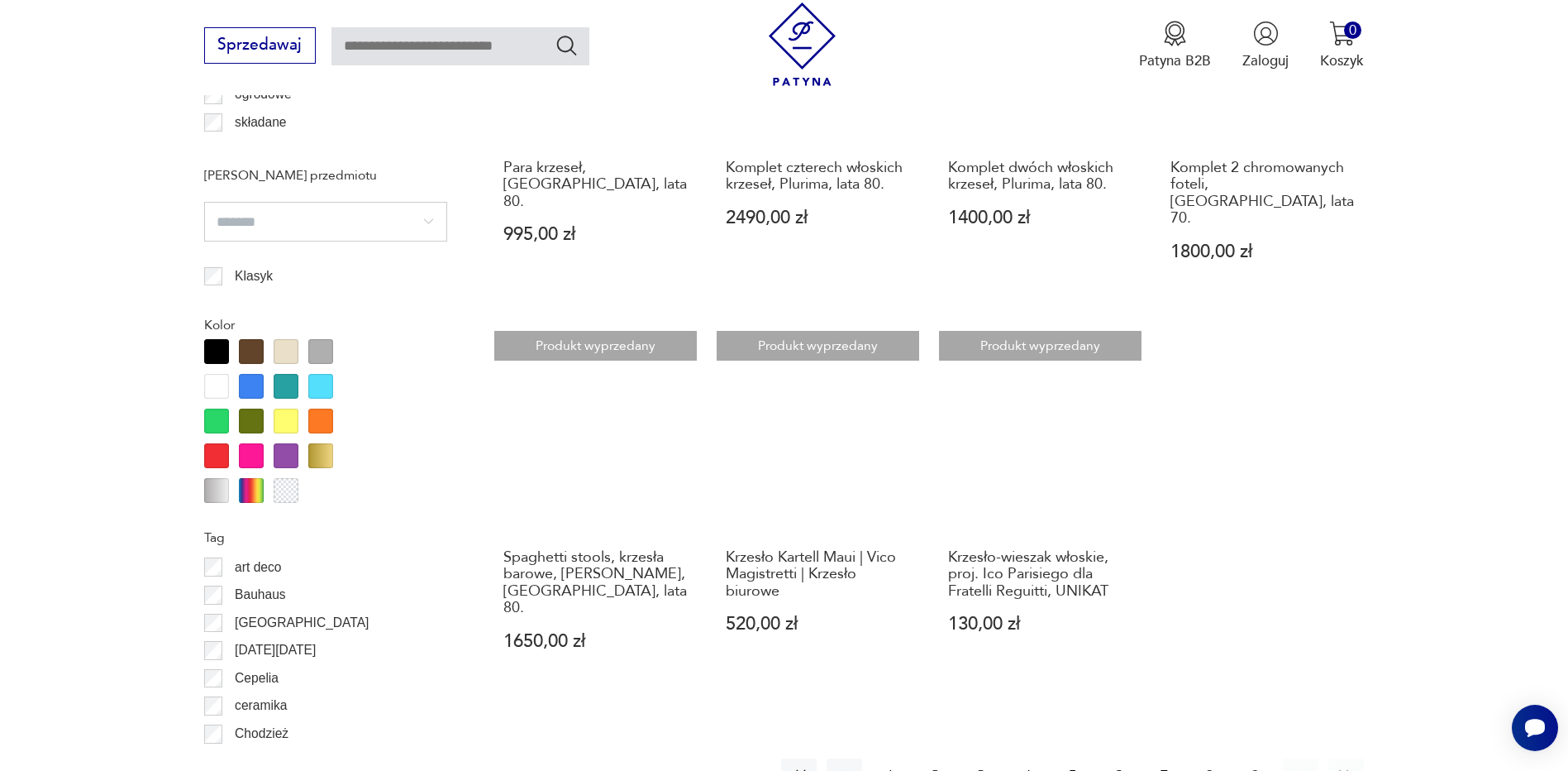
scroll to position [1708, 0]
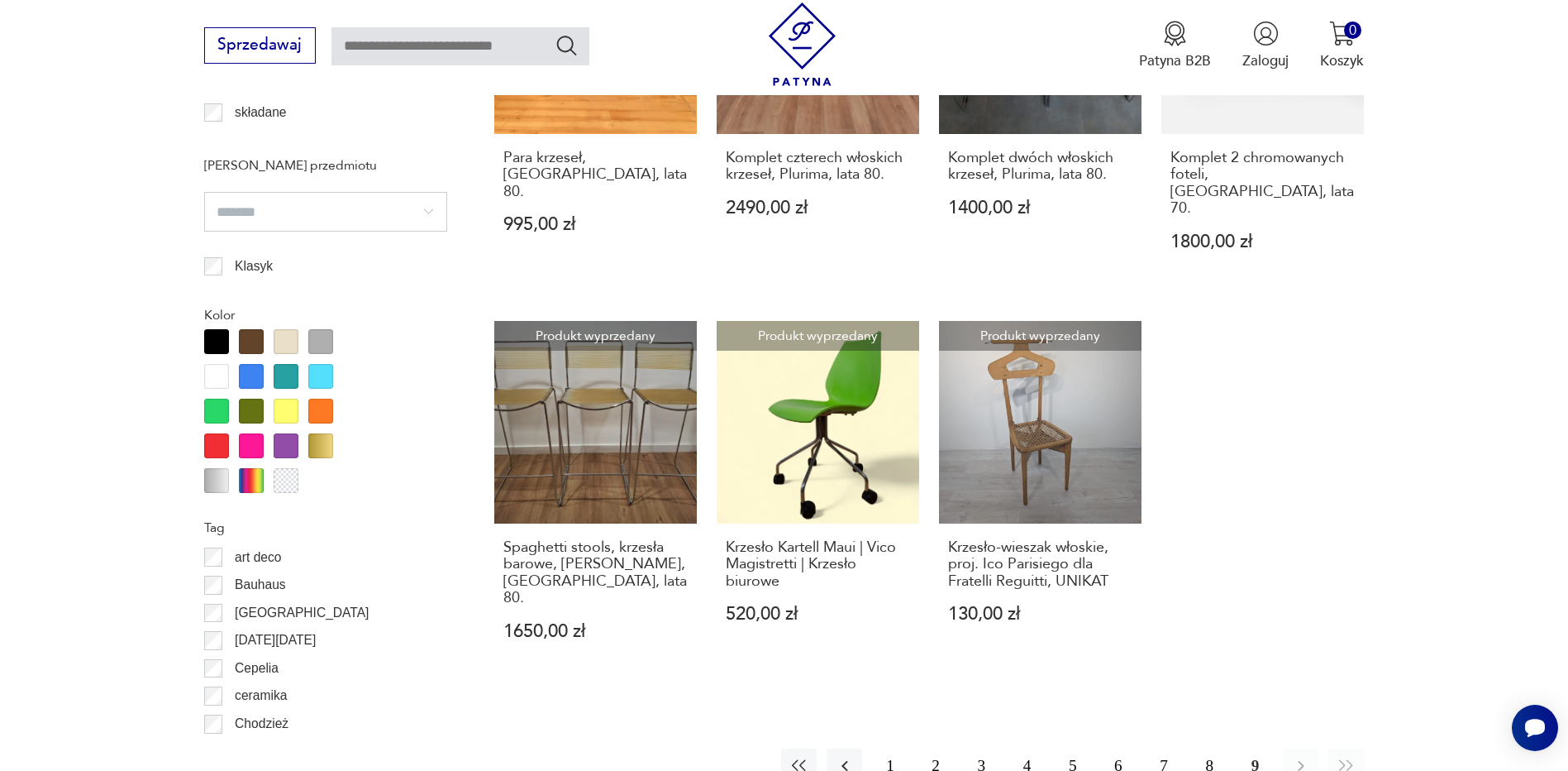
click at [891, 748] on button "1" at bounding box center [890, 766] width 36 height 36
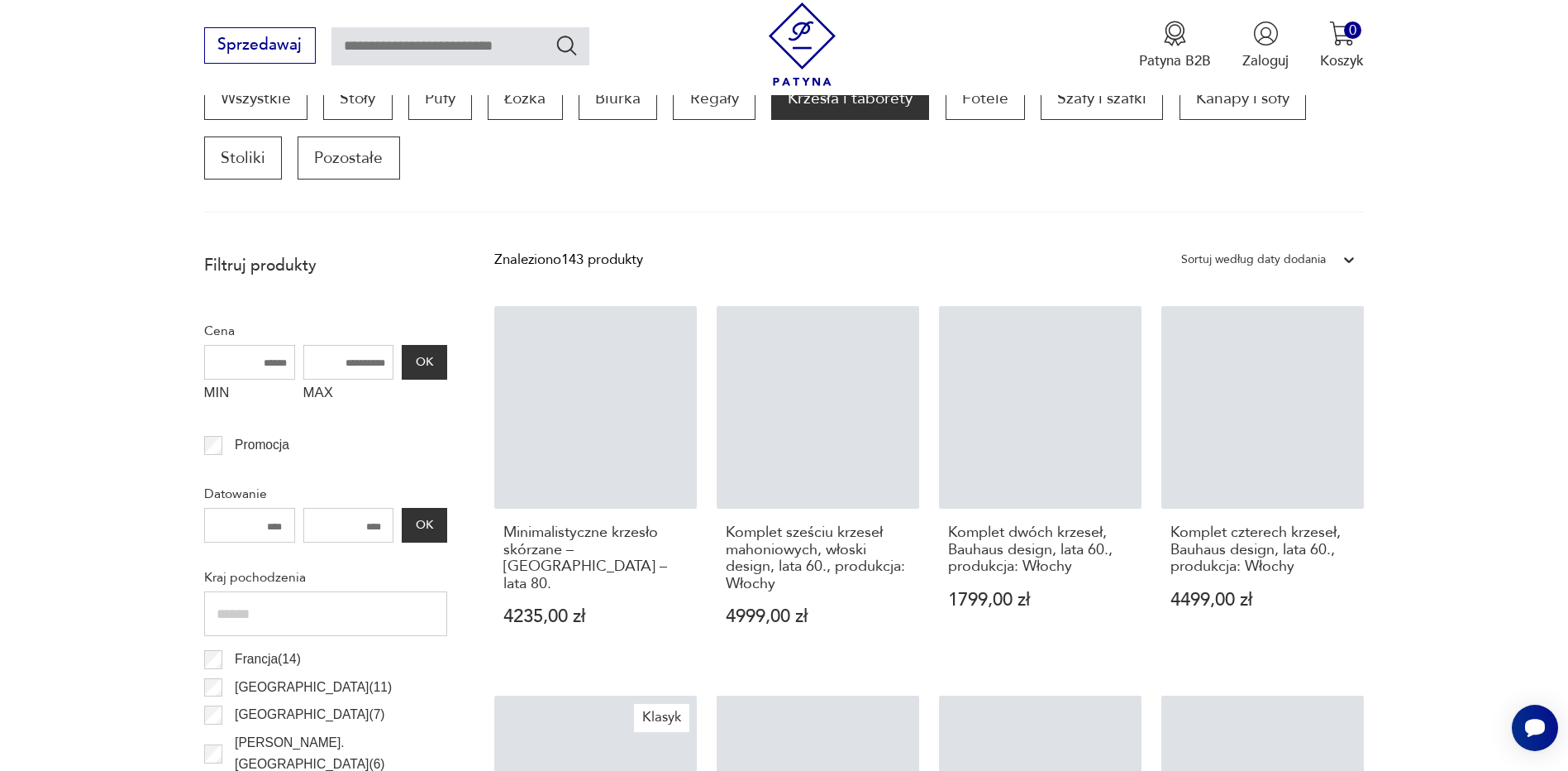
scroll to position [551, 0]
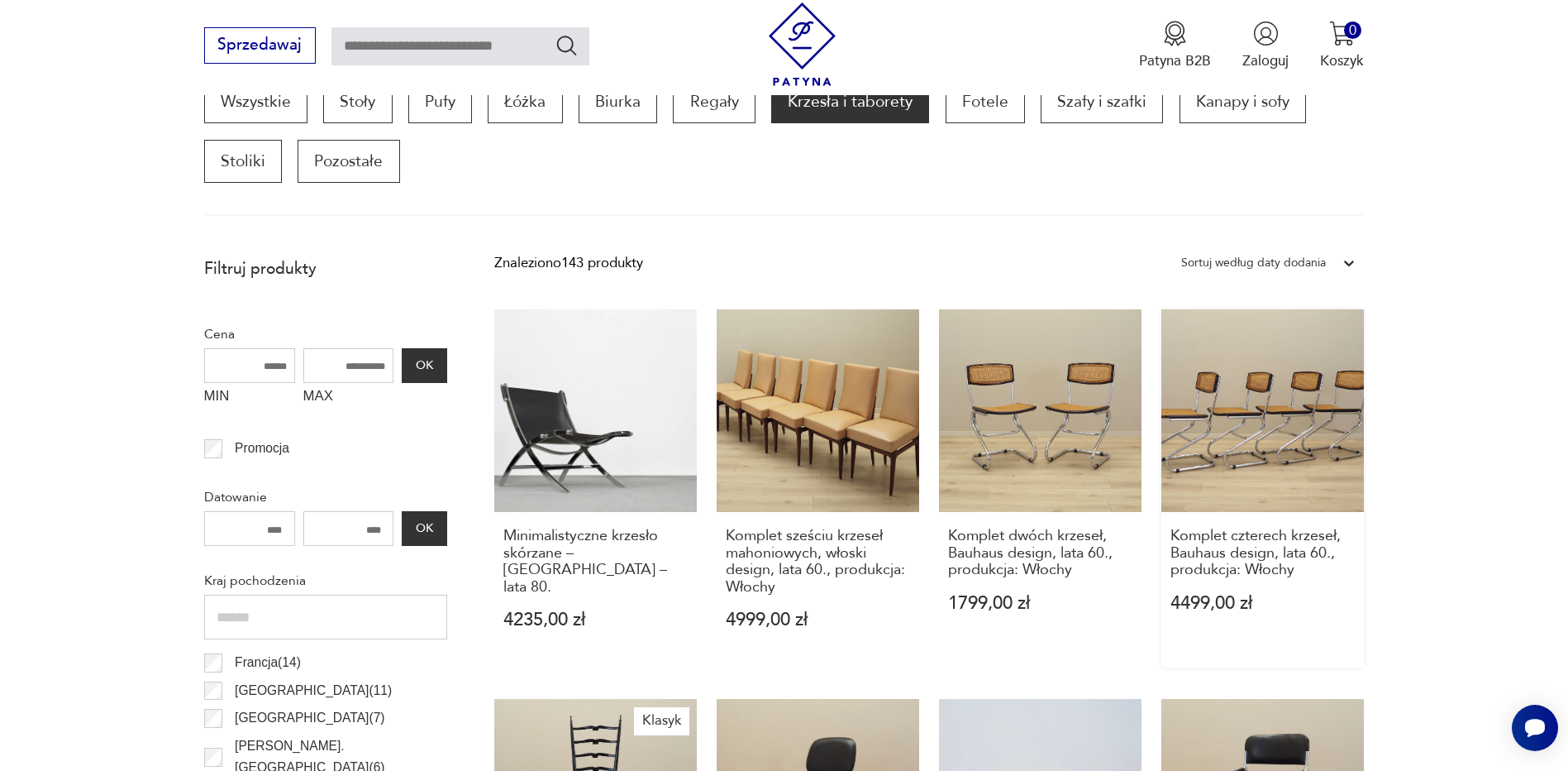
click at [1279, 419] on link "Komplet czterech krzeseł, Bauhaus design, lata 60., produkcja: Włochy 4499,00 zł" at bounding box center [1262, 488] width 202 height 358
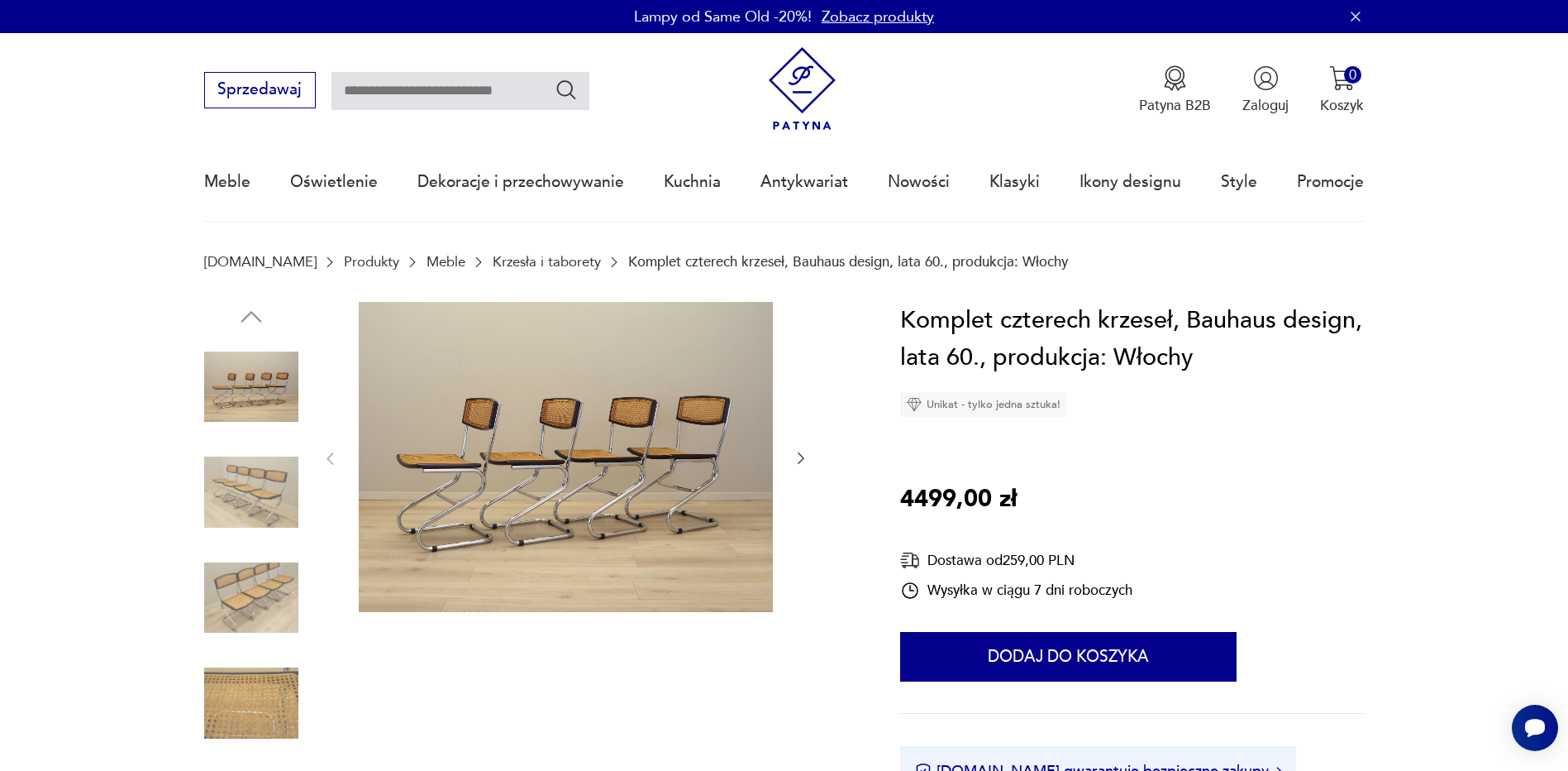
click at [263, 694] on img at bounding box center [251, 703] width 95 height 95
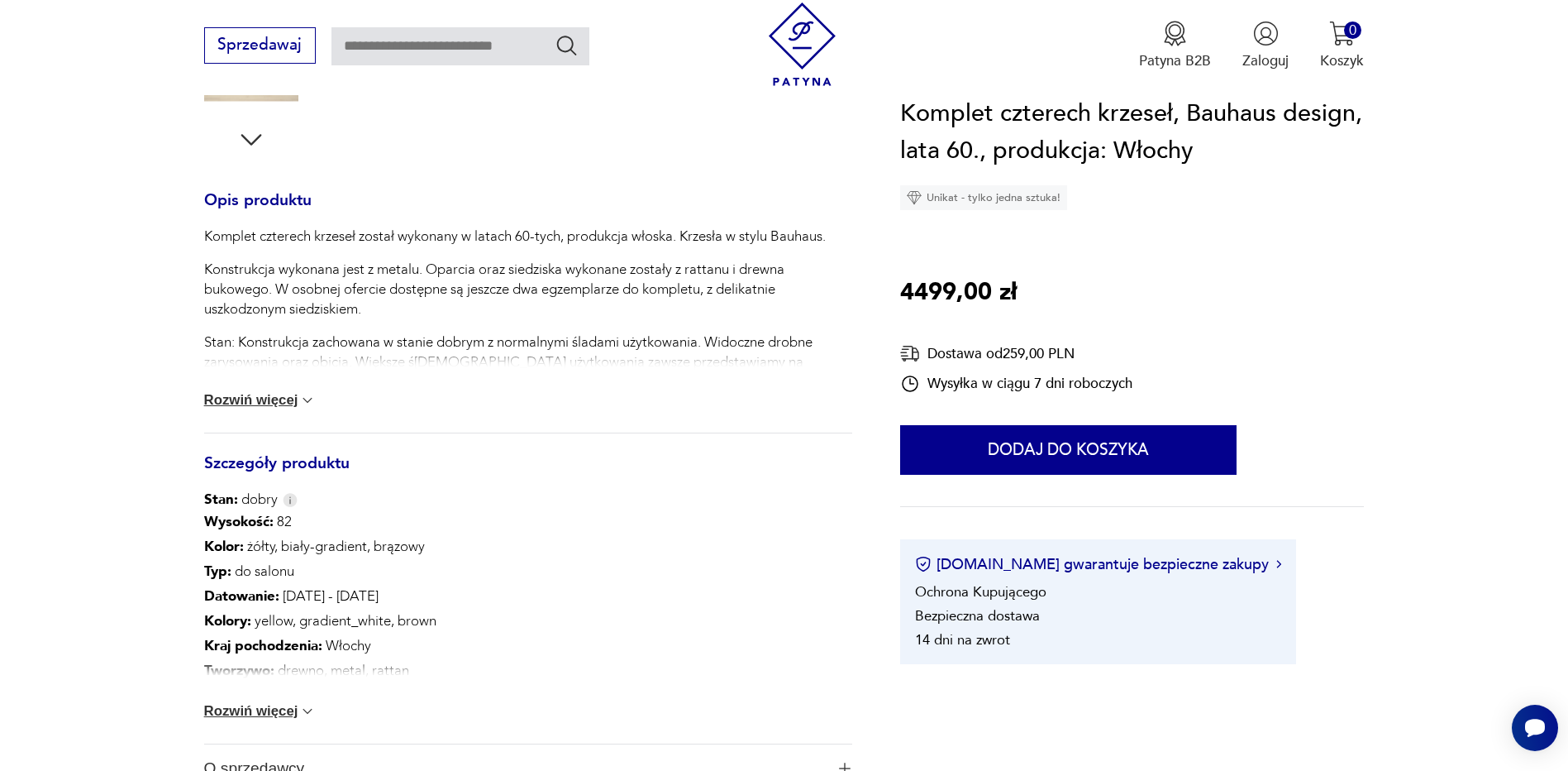
scroll to position [661, 0]
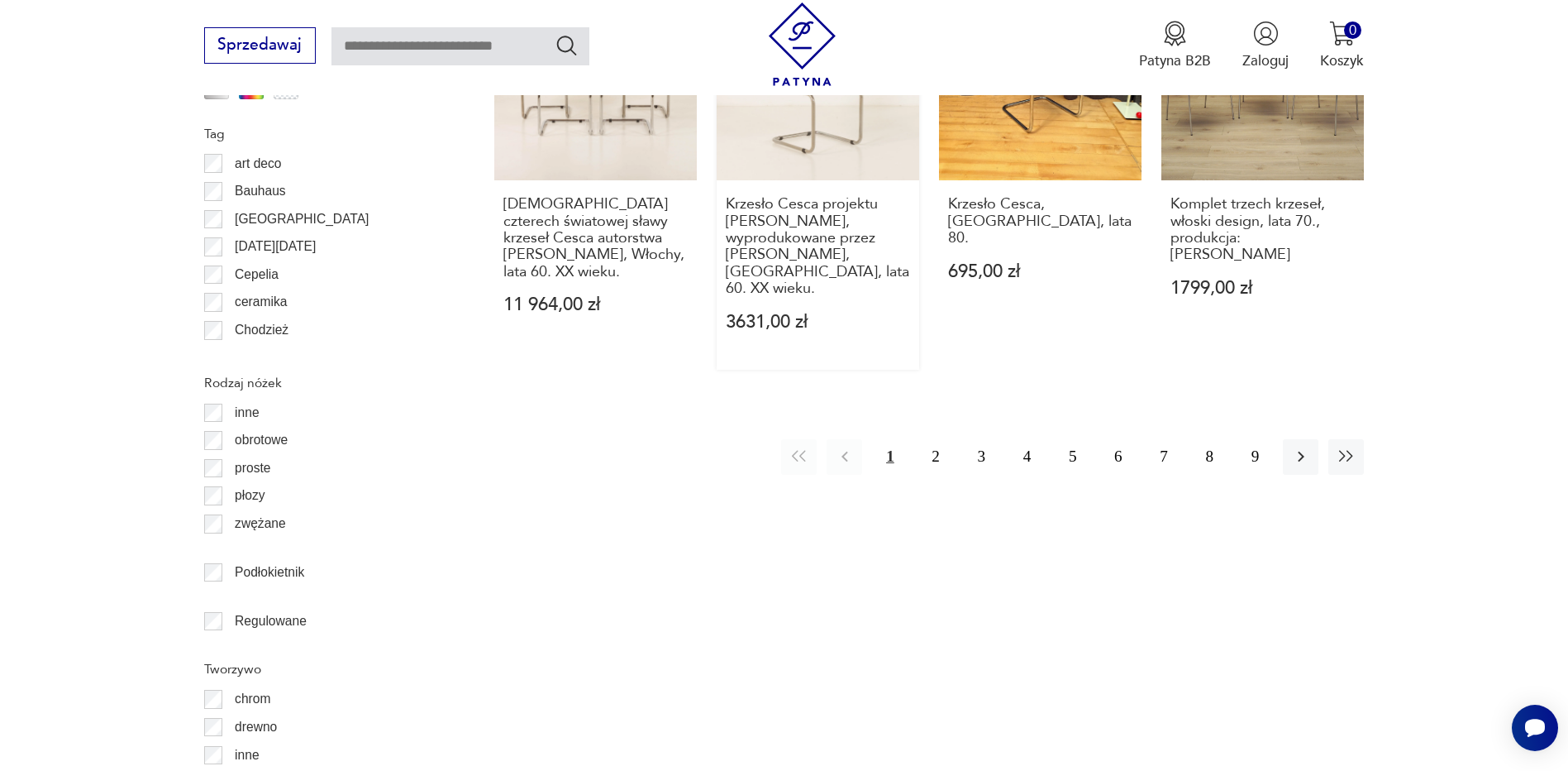
scroll to position [2122, 0]
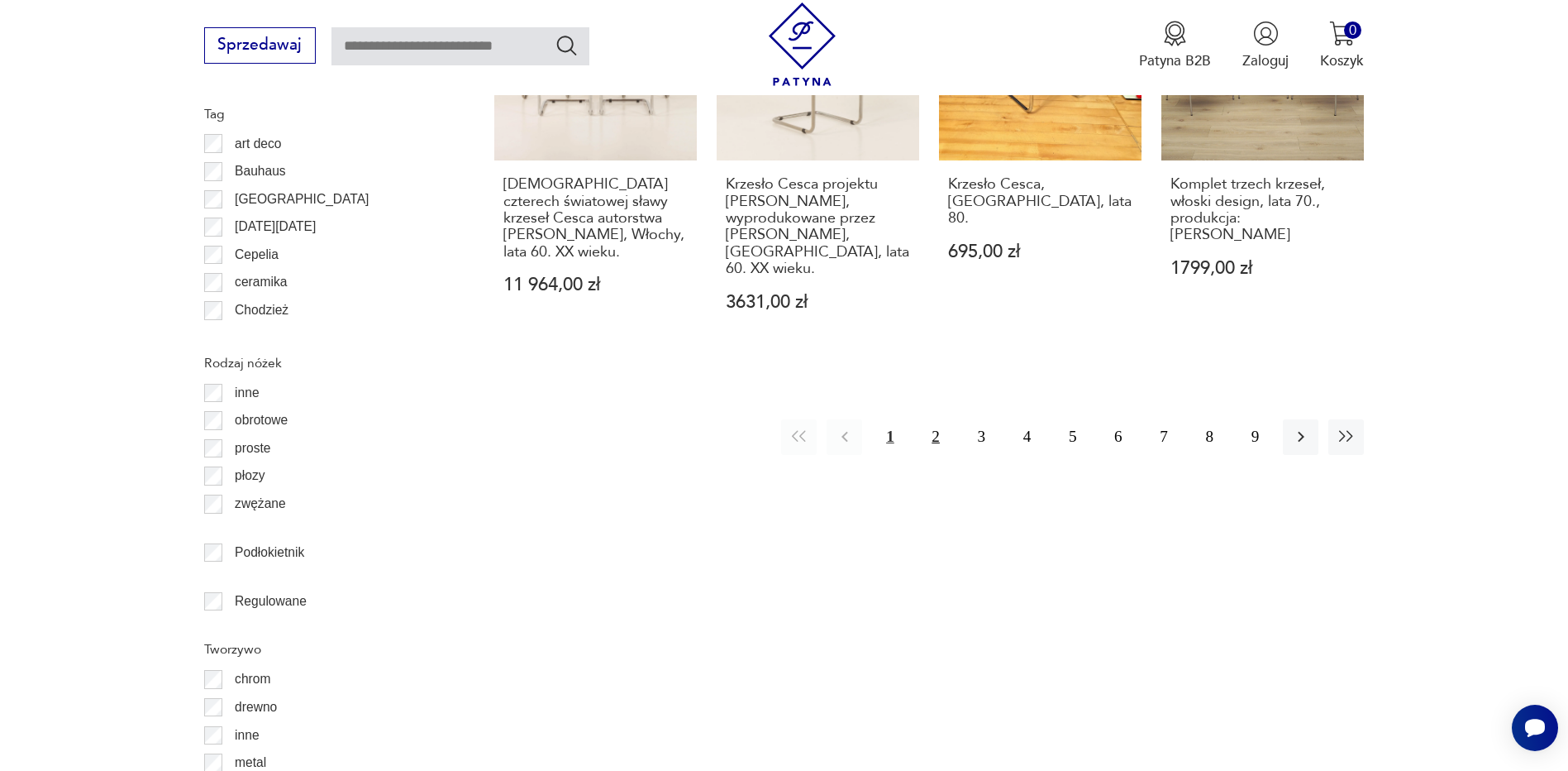
click at [936, 419] on button "2" at bounding box center [936, 436] width 36 height 36
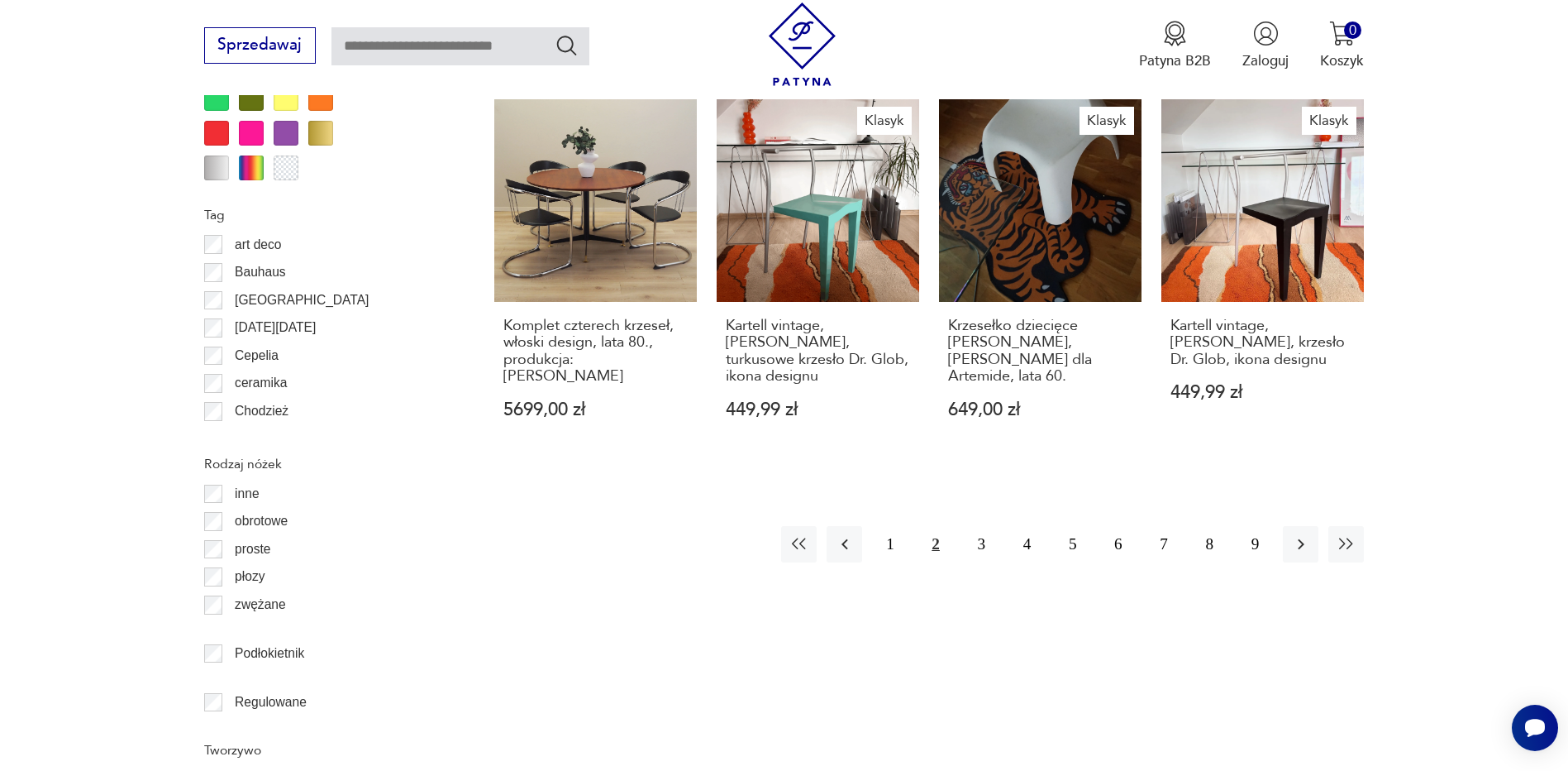
scroll to position [2122, 0]
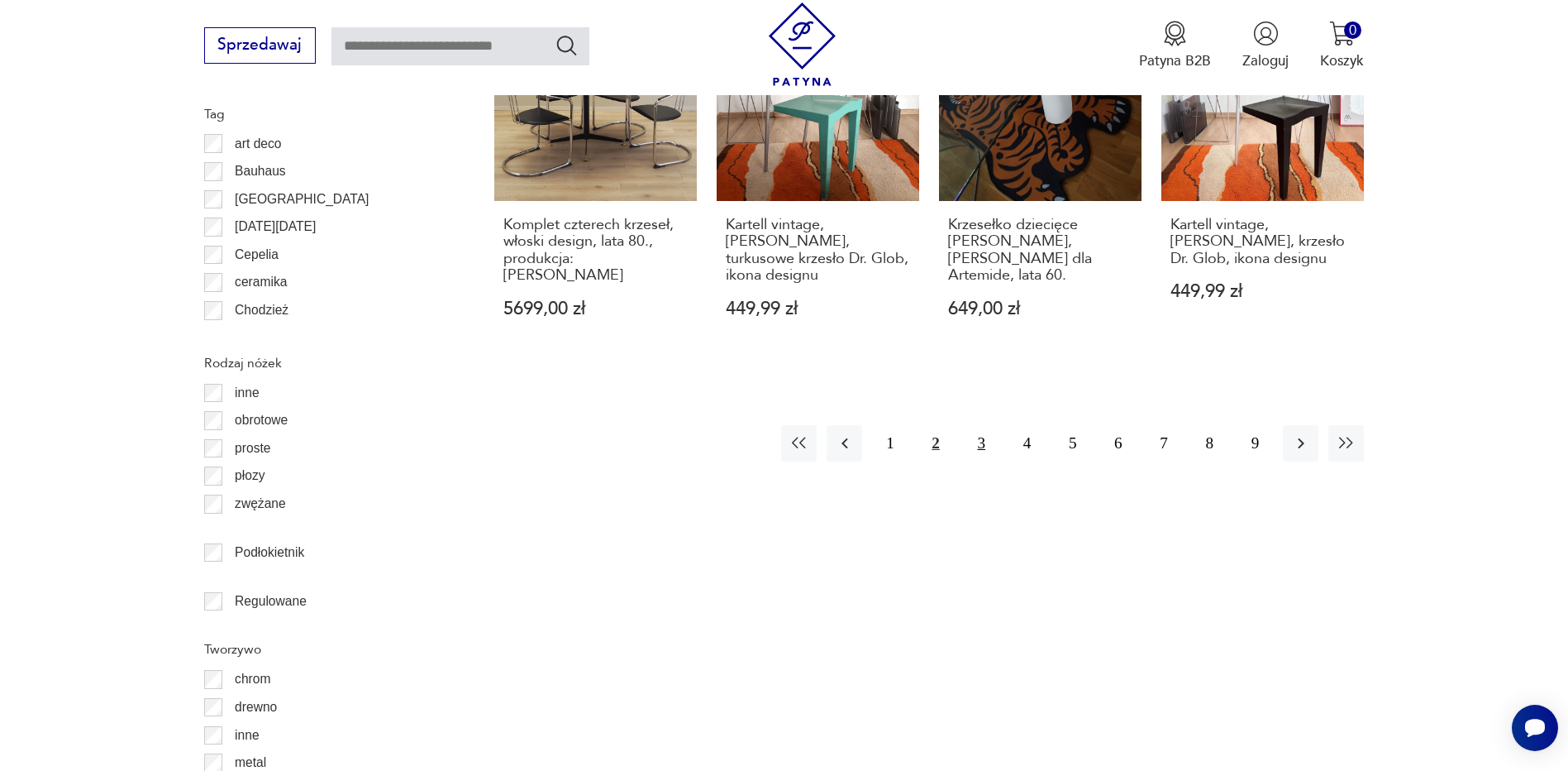
click at [986, 425] on button "3" at bounding box center [981, 442] width 36 height 36
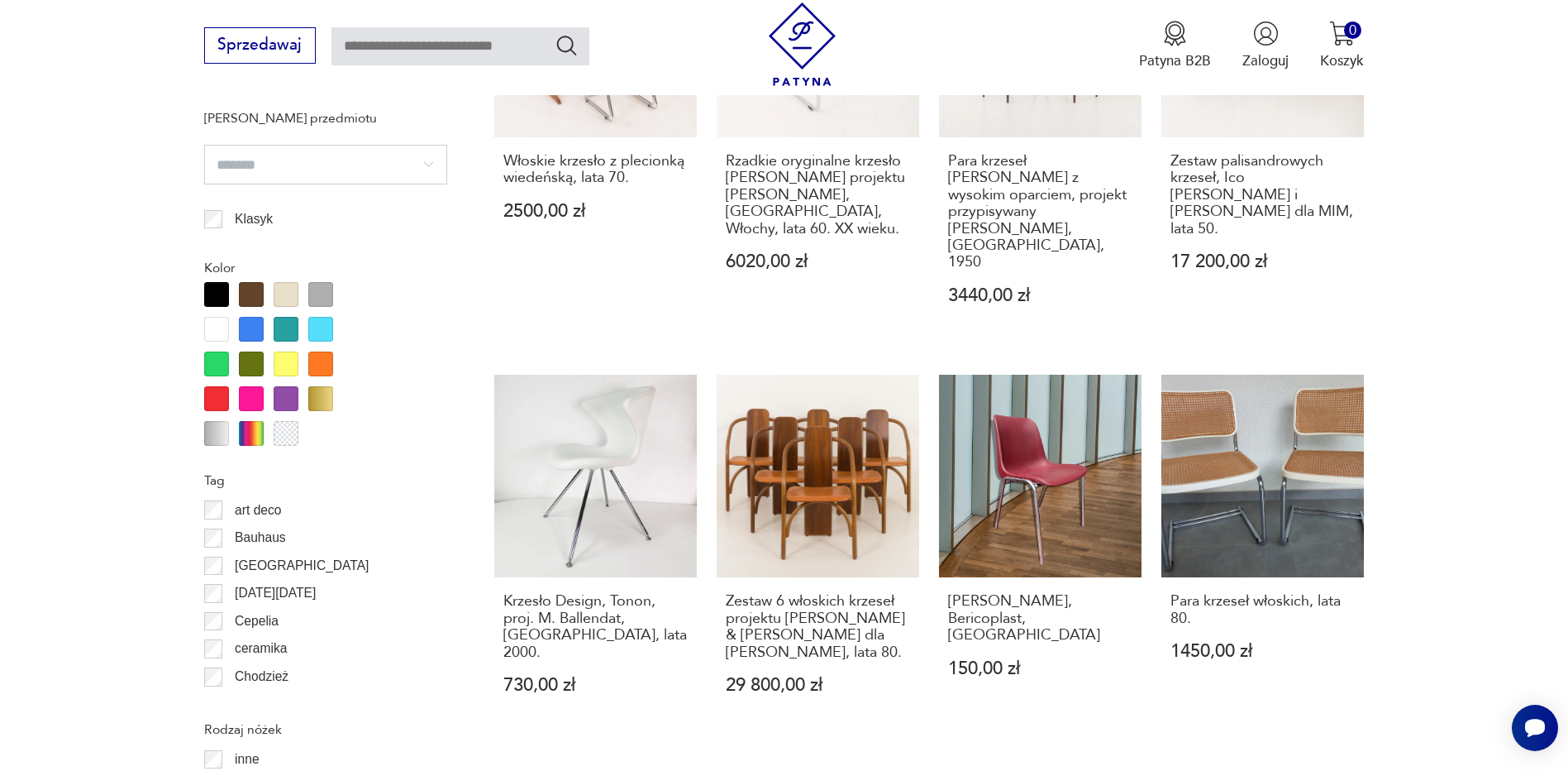
scroll to position [1791, 0]
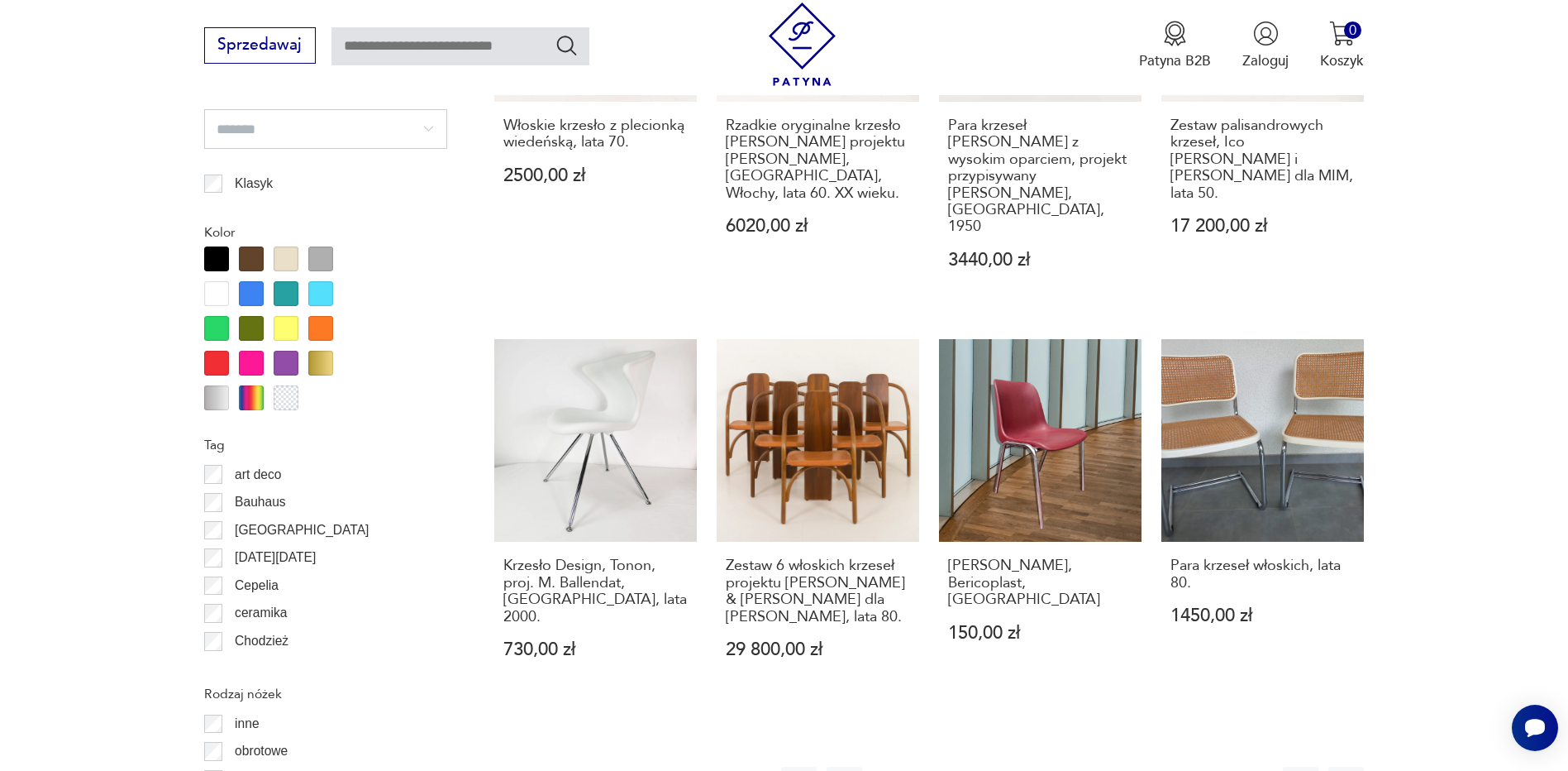
click at [1028, 767] on button "4" at bounding box center [1027, 784] width 36 height 36
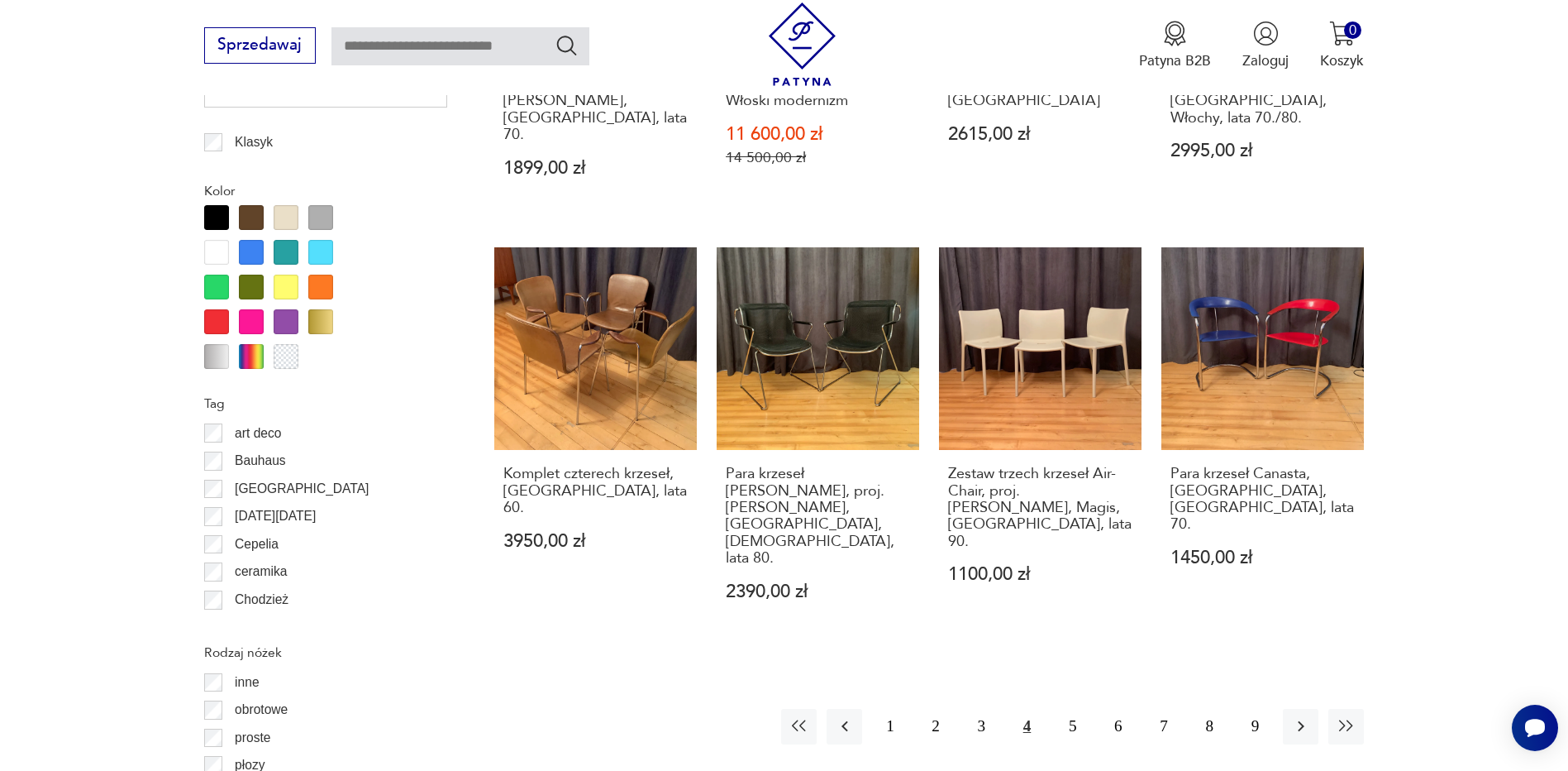
scroll to position [1874, 0]
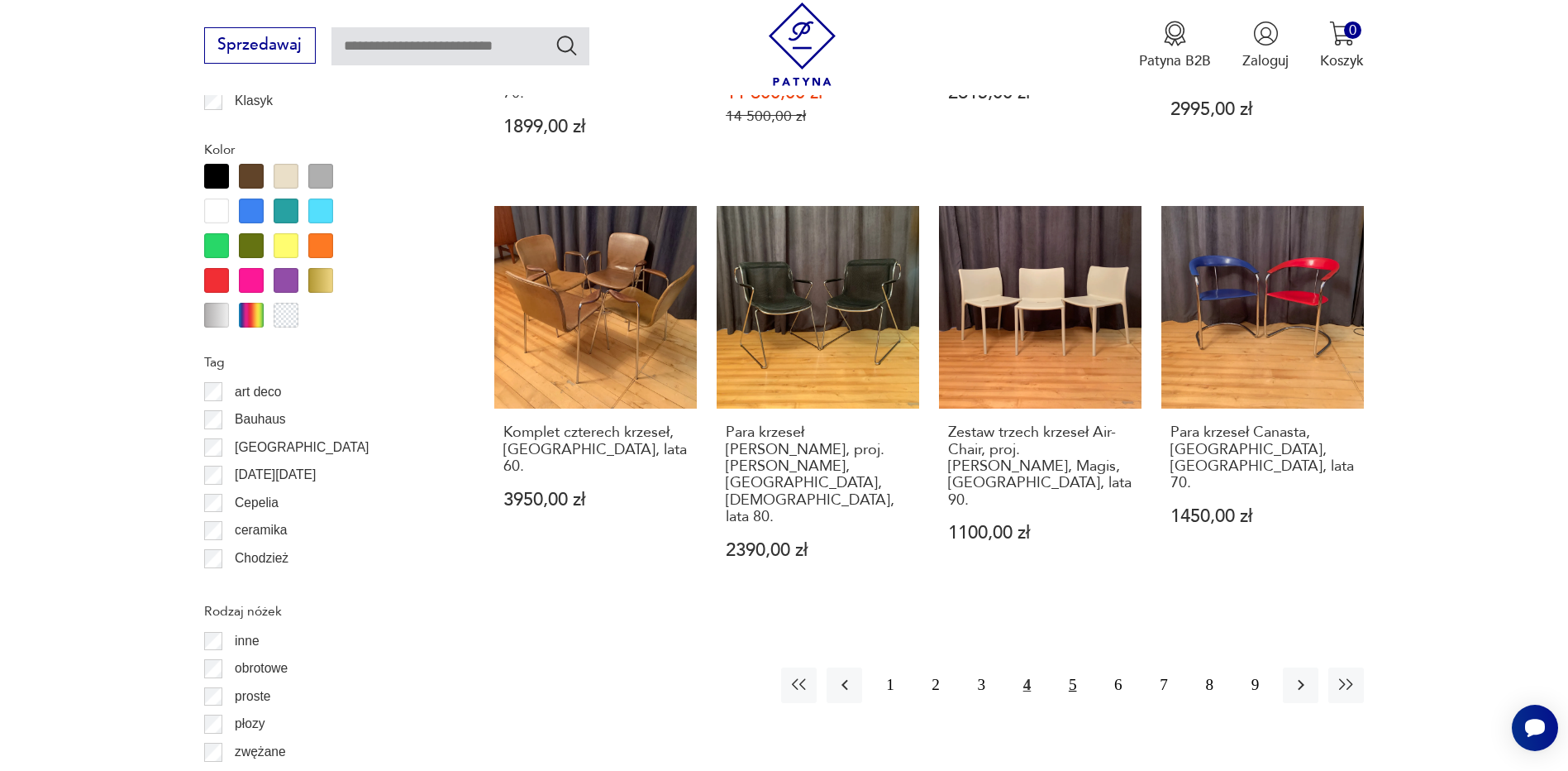
click at [1070, 668] on button "5" at bounding box center [1072, 685] width 36 height 36
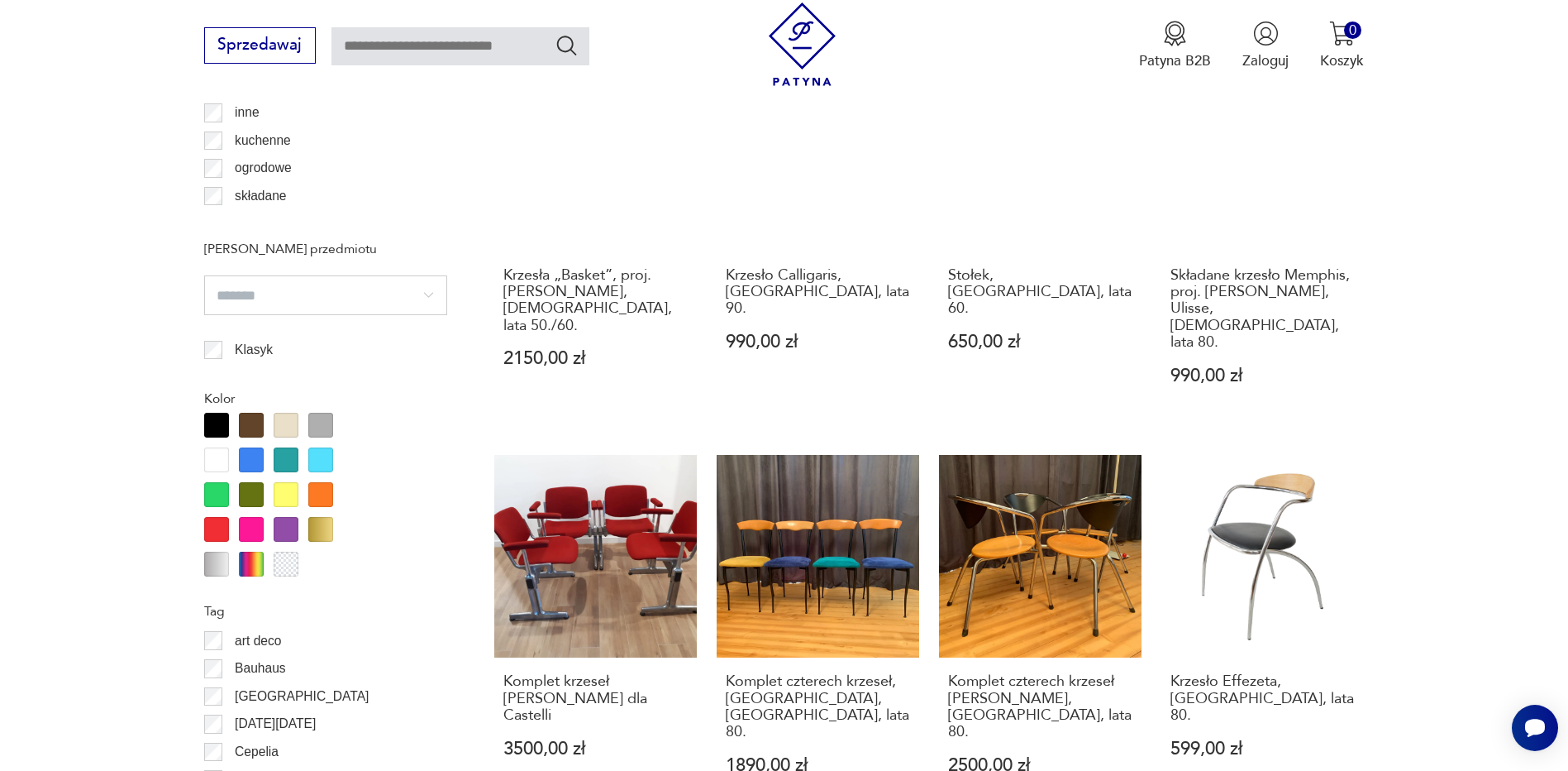
scroll to position [1708, 0]
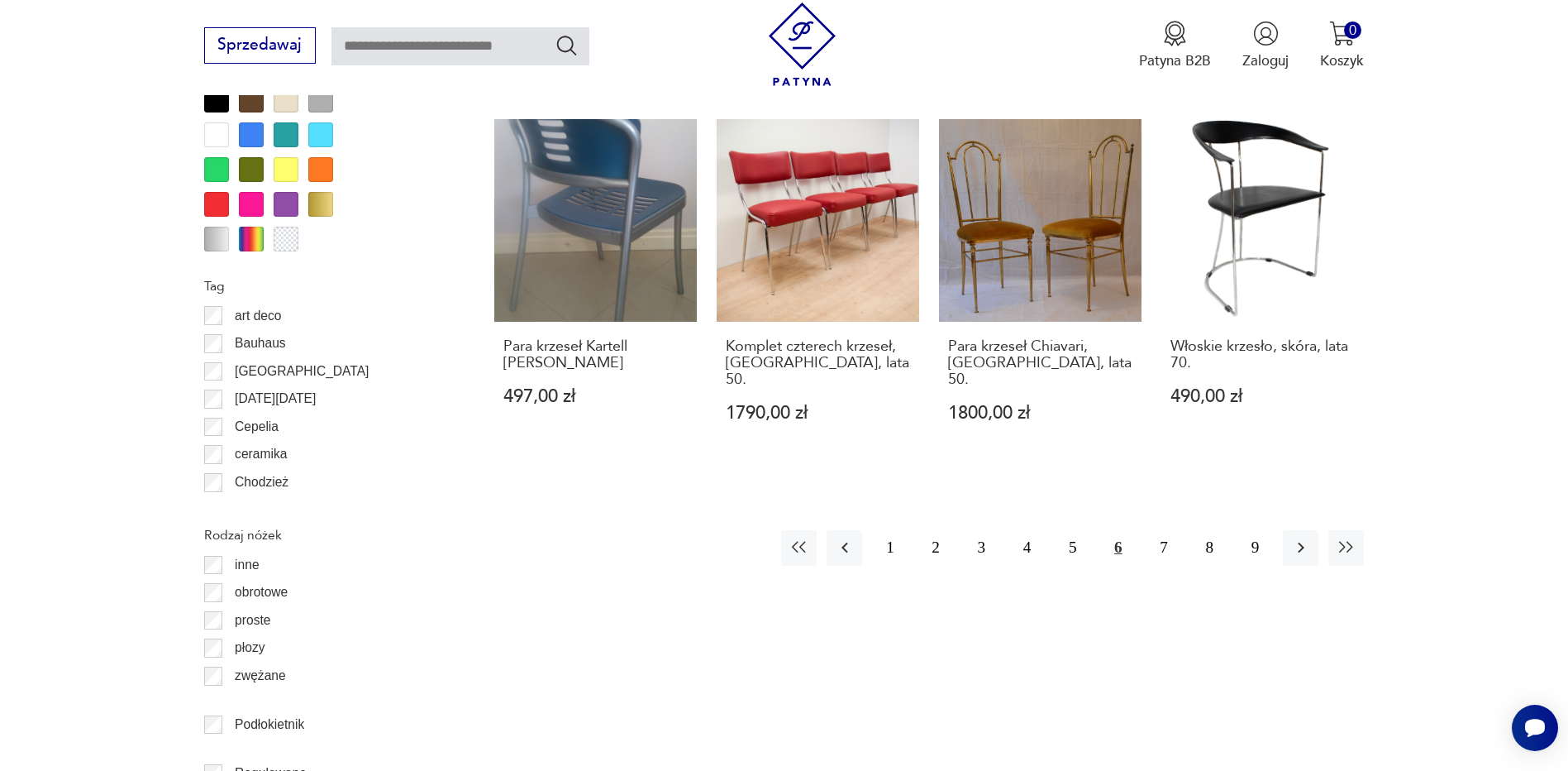
scroll to position [1956, 0]
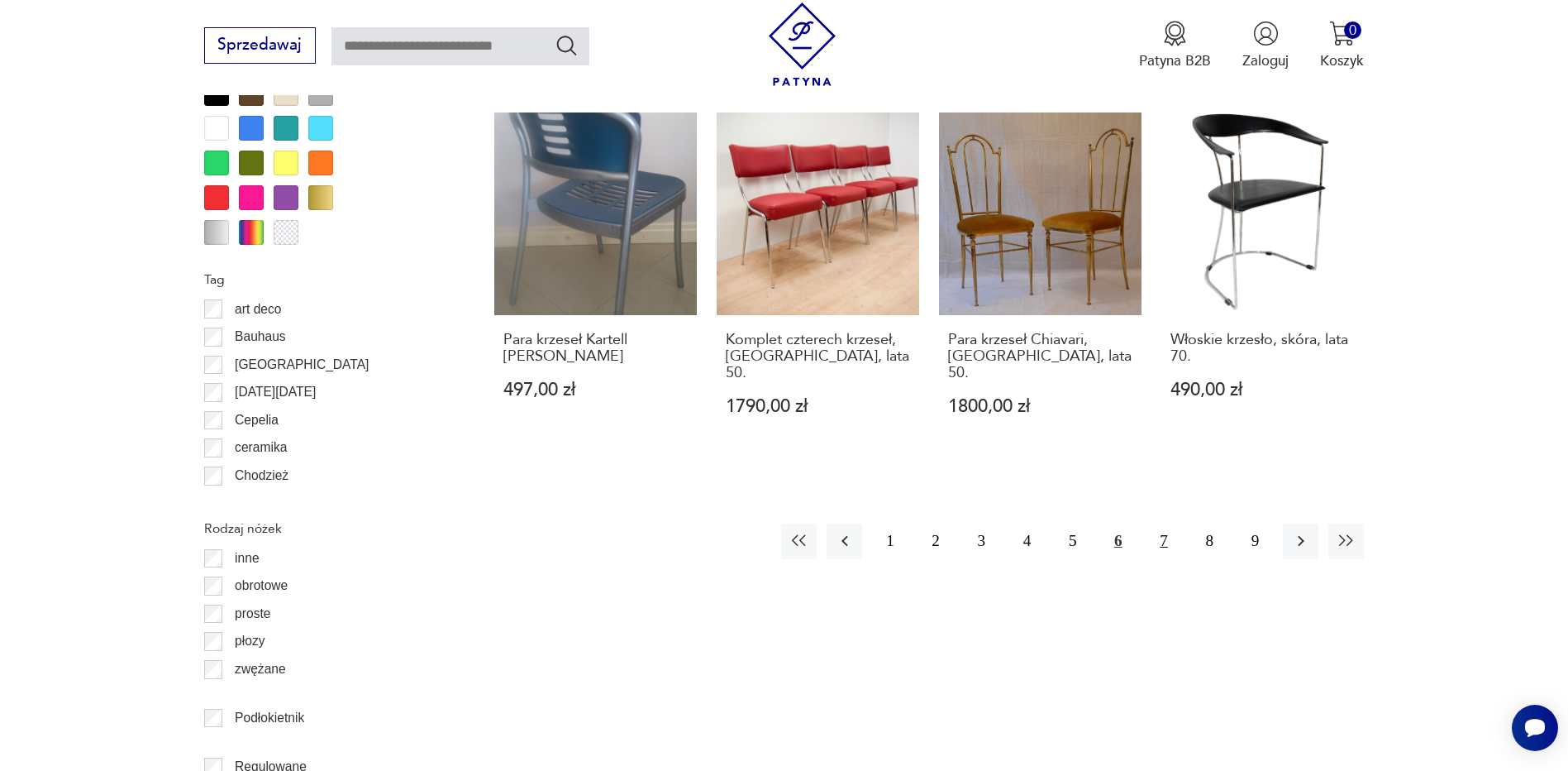
click at [1168, 523] on button "7" at bounding box center [1163, 541] width 36 height 36
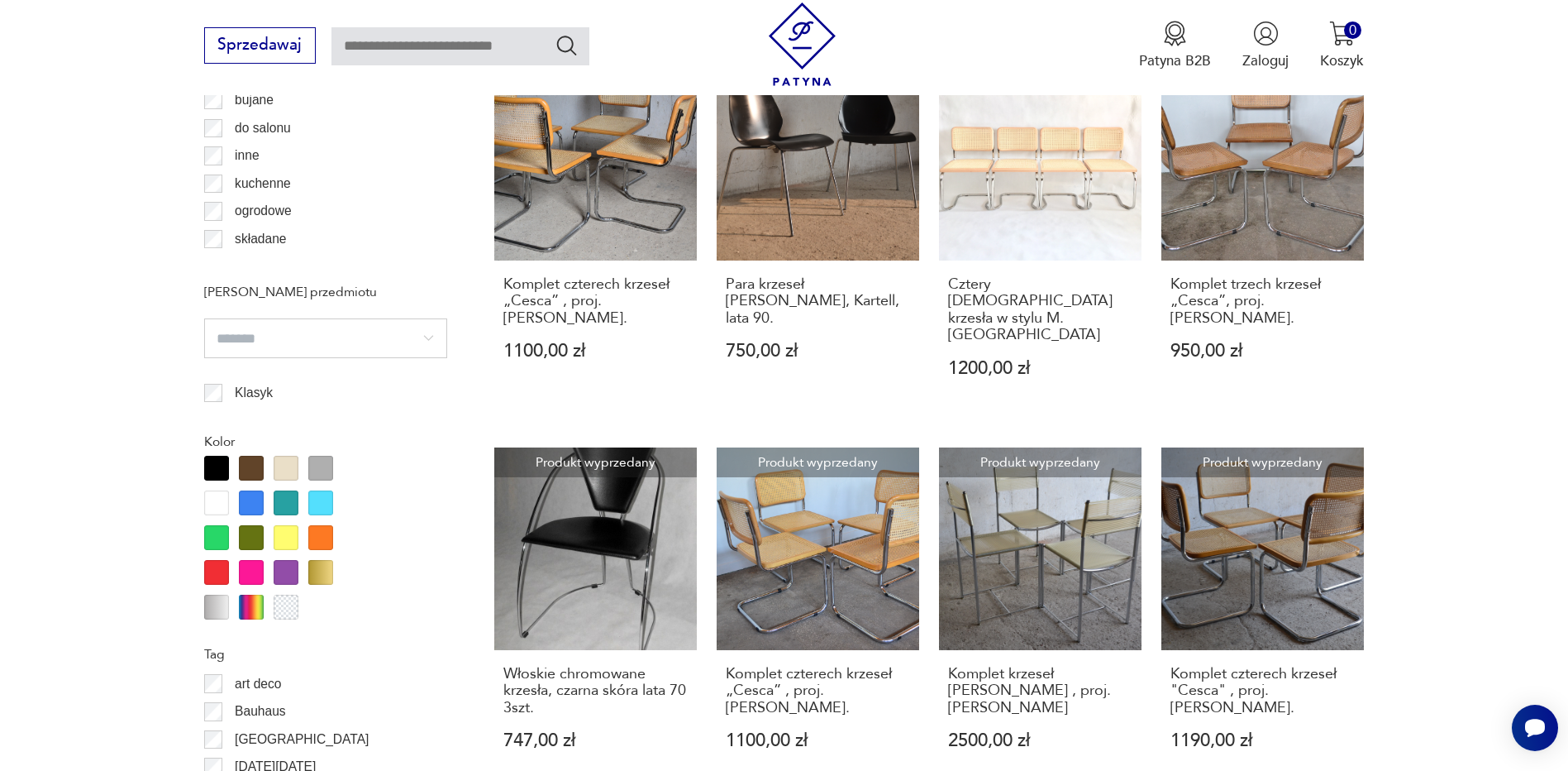
scroll to position [1625, 0]
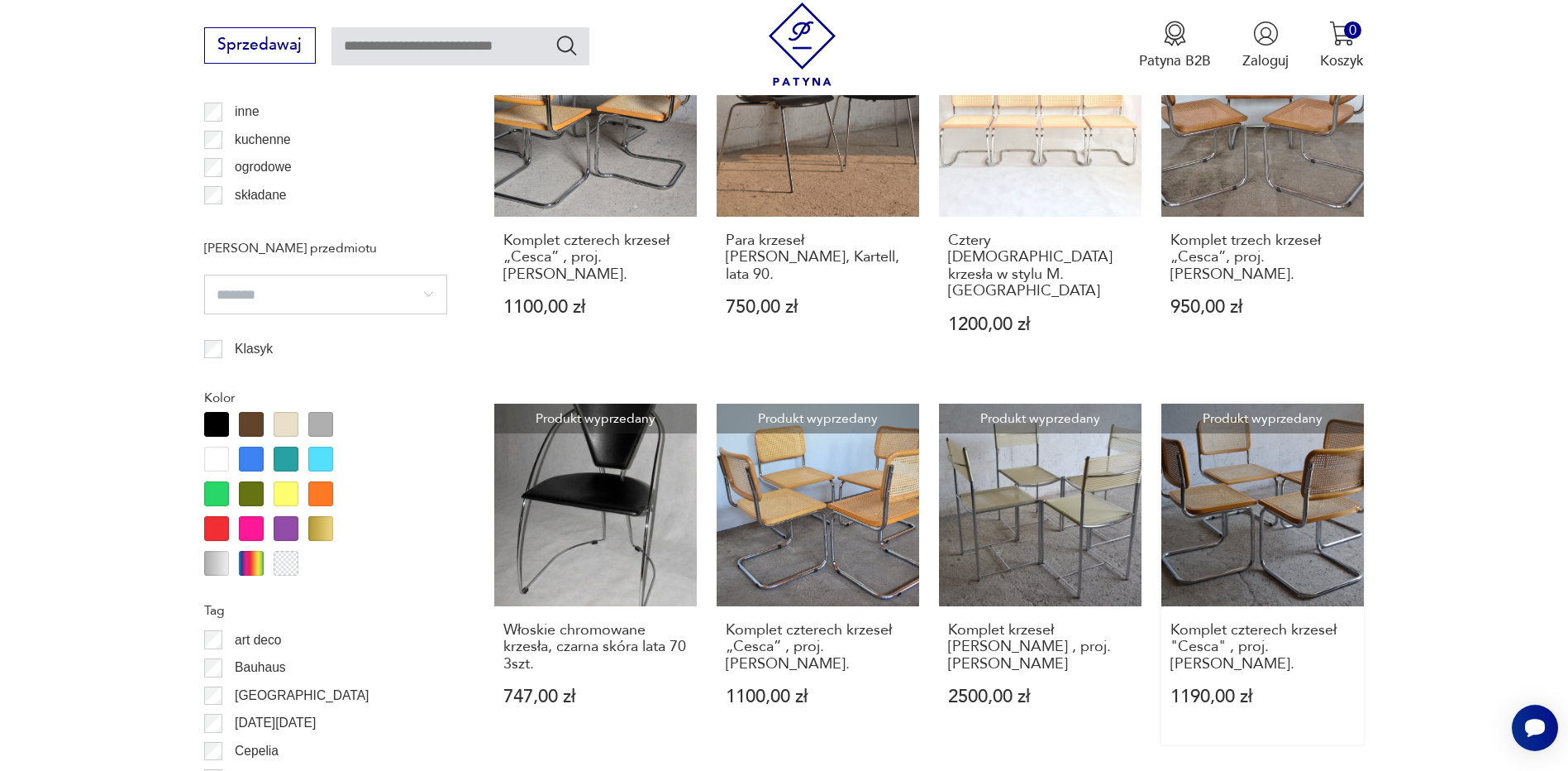
click at [1316, 472] on link "Produkt wyprzedany Komplet czterech krzeseł "Cesca" , proj. Marcel Breuer. 1190…" at bounding box center [1262, 574] width 202 height 341
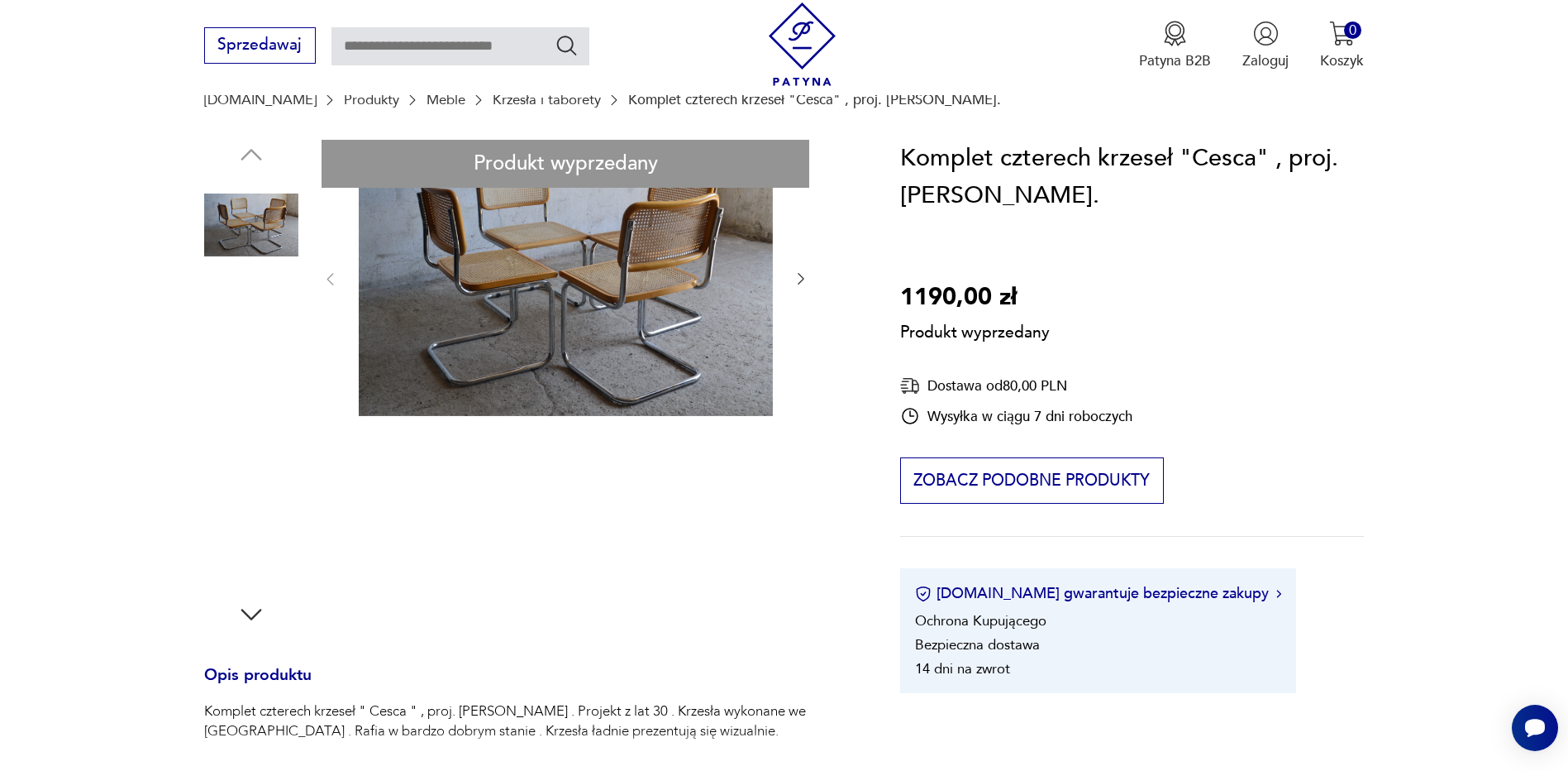
scroll to position [166, 0]
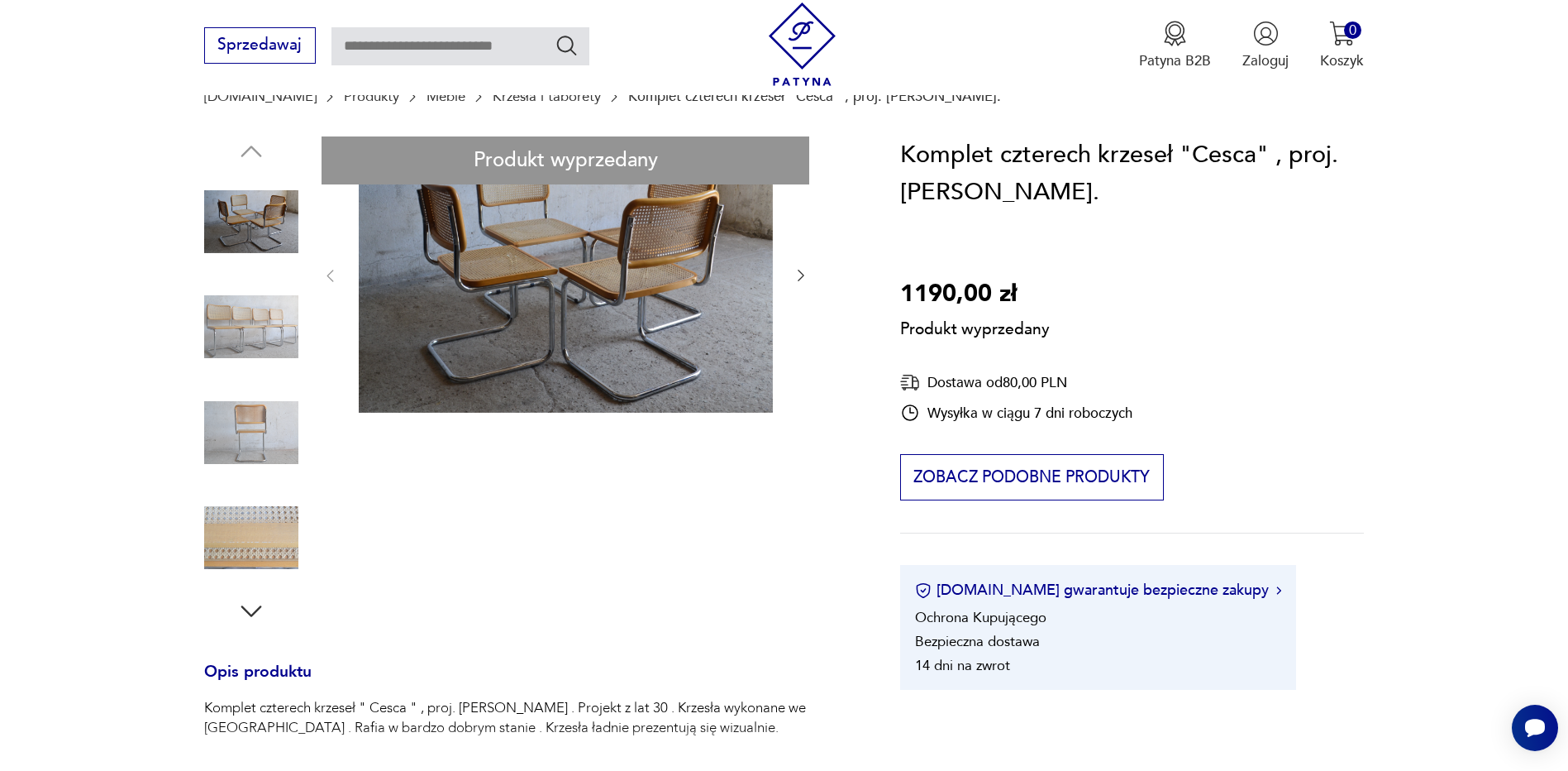
click at [283, 306] on div "Produkt wyprzedany Opis produktu Komplet czterech krzeseł " Cesca " , proj. Mar…" at bounding box center [528, 679] width 649 height 1086
click at [253, 435] on div "Produkt wyprzedany Opis produktu Komplet czterech krzeseł " Cesca " , proj. Mar…" at bounding box center [528, 679] width 649 height 1086
click at [255, 542] on div "Produkt wyprzedany Opis produktu Komplet czterech krzeseł " Cesca " , proj. Mar…" at bounding box center [528, 679] width 649 height 1086
click at [802, 280] on div "Produkt wyprzedany Opis produktu Komplet czterech krzeseł " Cesca " , proj. Mar…" at bounding box center [528, 679] width 649 height 1086
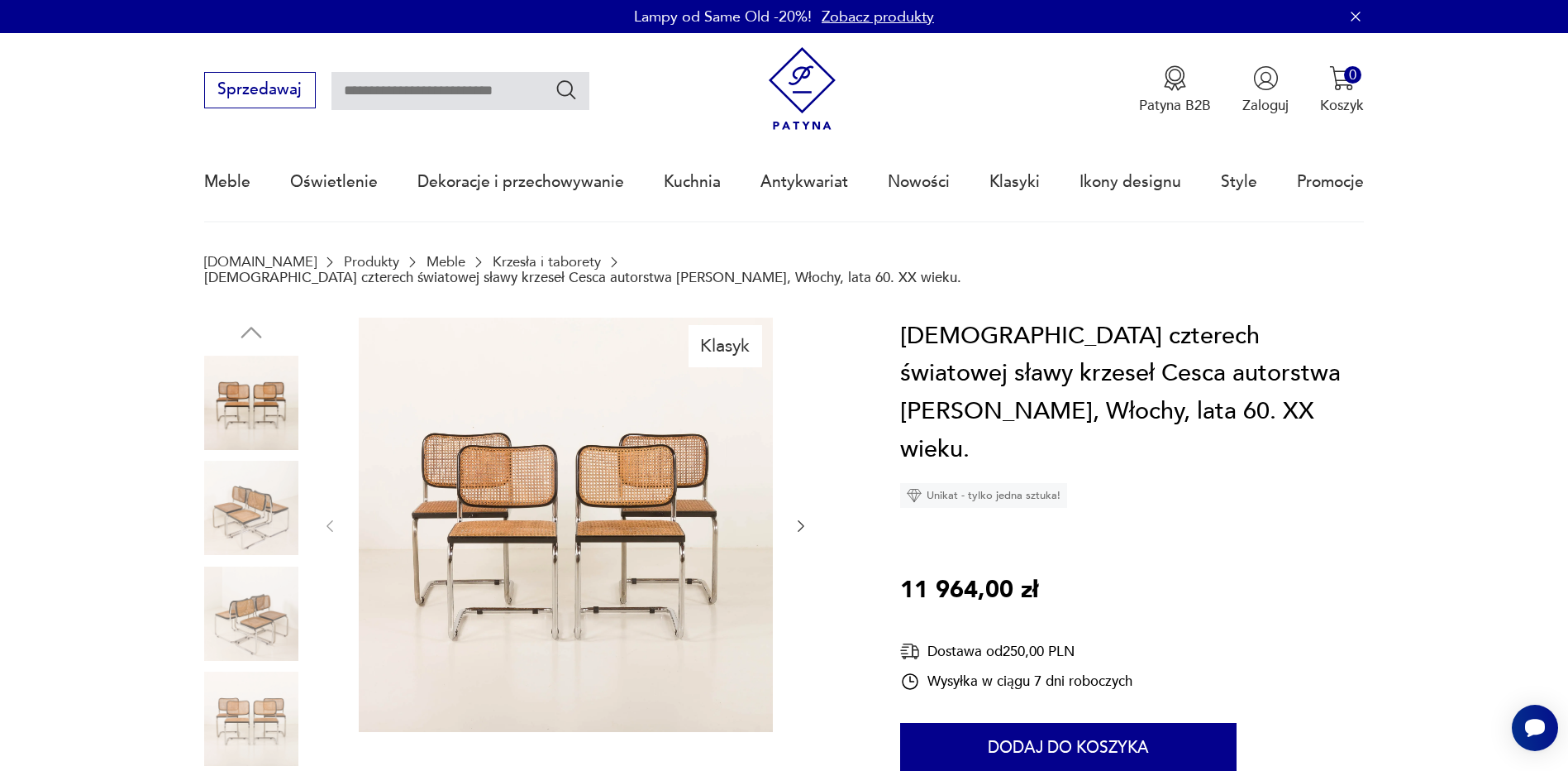
click at [276, 488] on img at bounding box center [251, 508] width 95 height 95
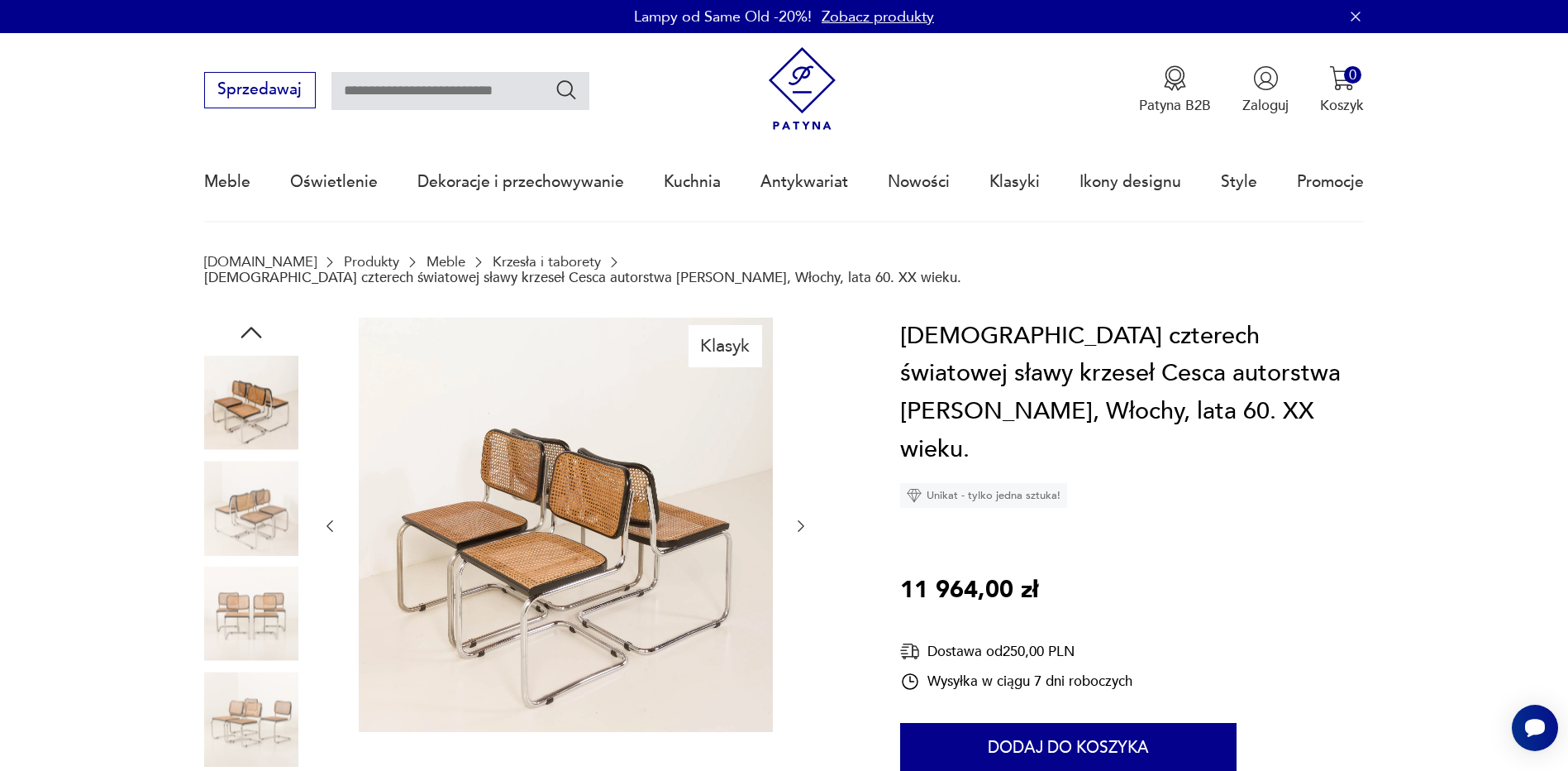
click at [263, 566] on img at bounding box center [251, 613] width 95 height 95
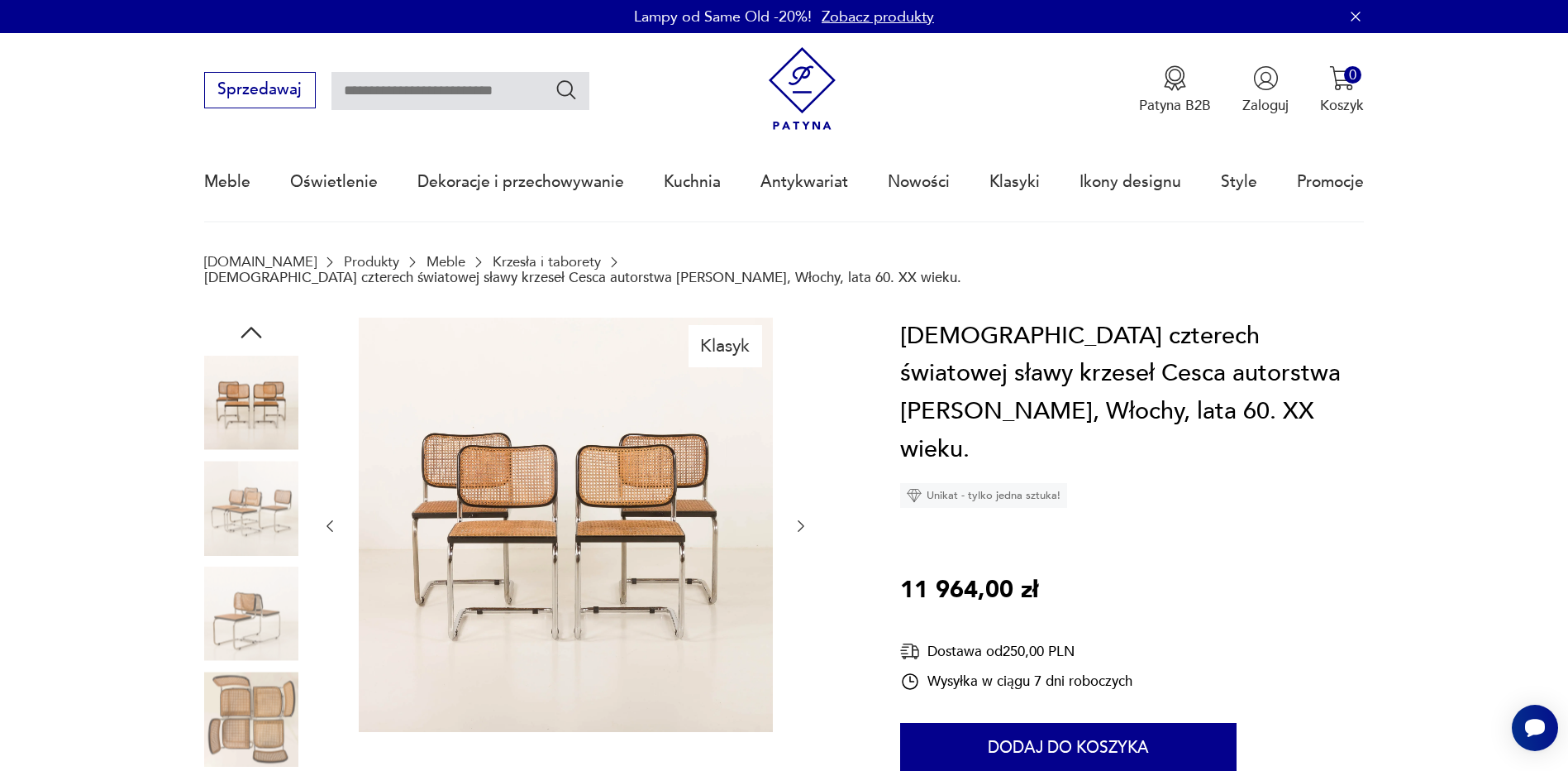
click at [255, 640] on img at bounding box center [251, 613] width 95 height 95
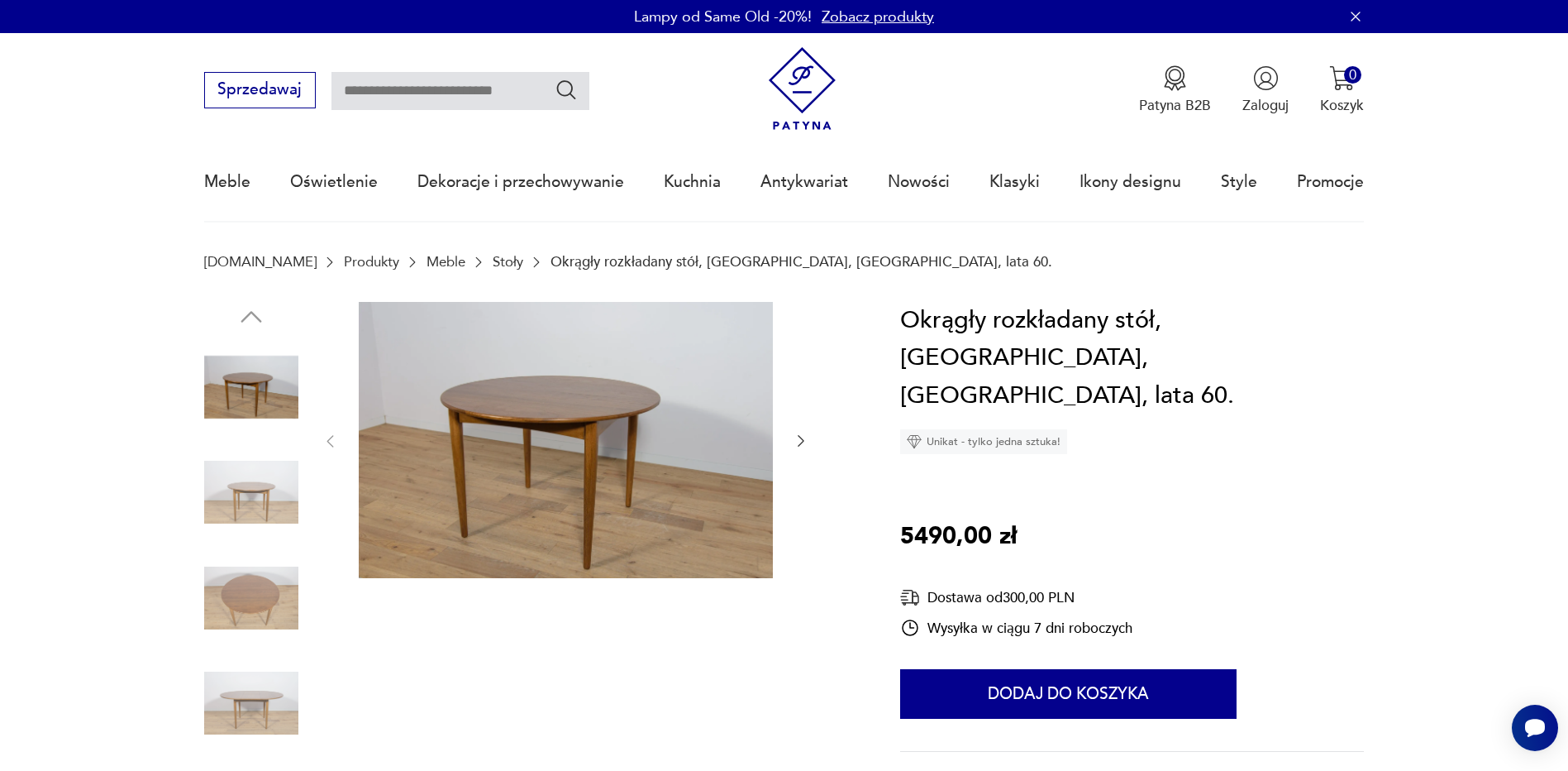
click at [225, 502] on img at bounding box center [251, 492] width 95 height 95
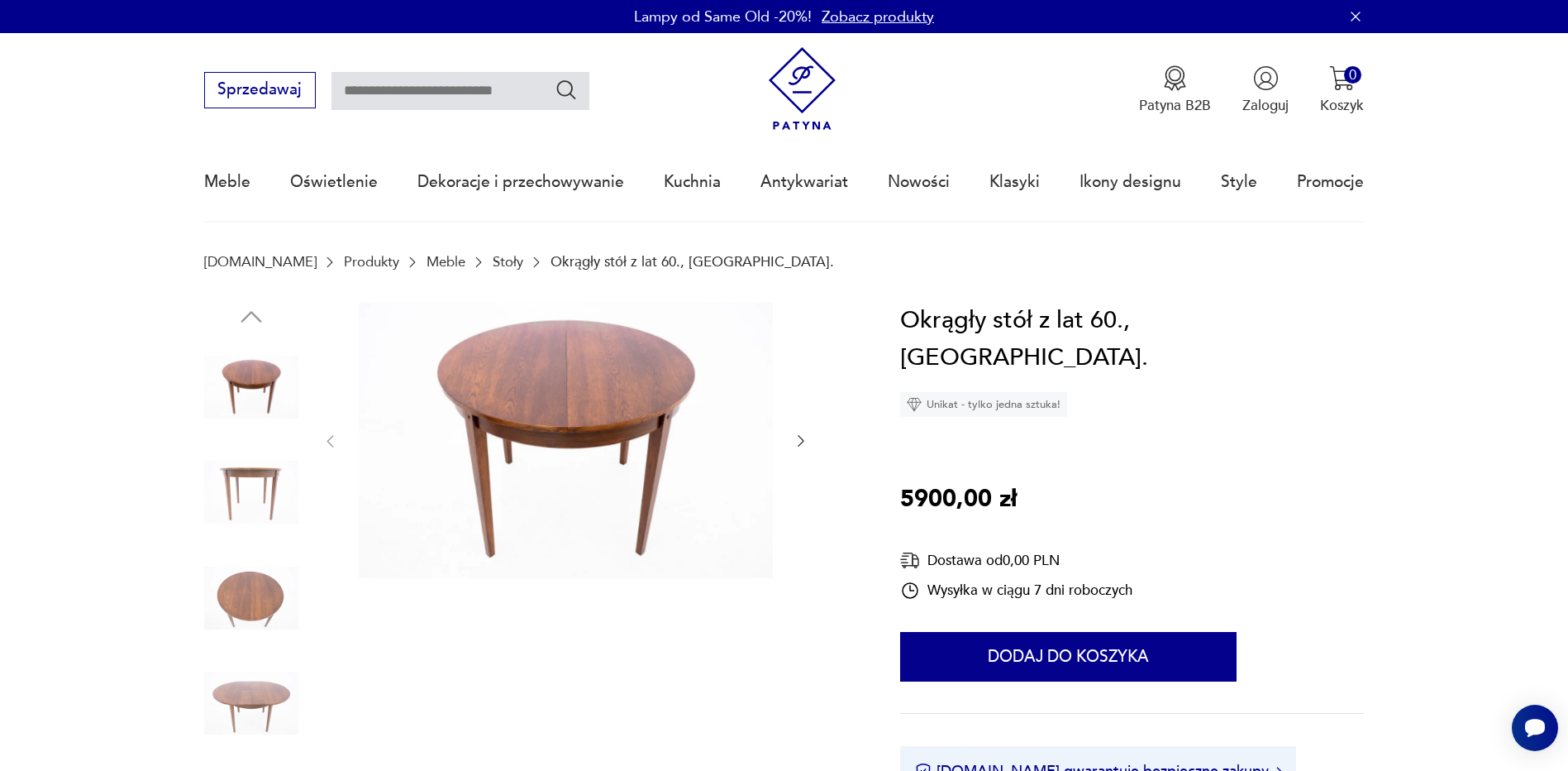
click at [230, 488] on img at bounding box center [251, 492] width 95 height 95
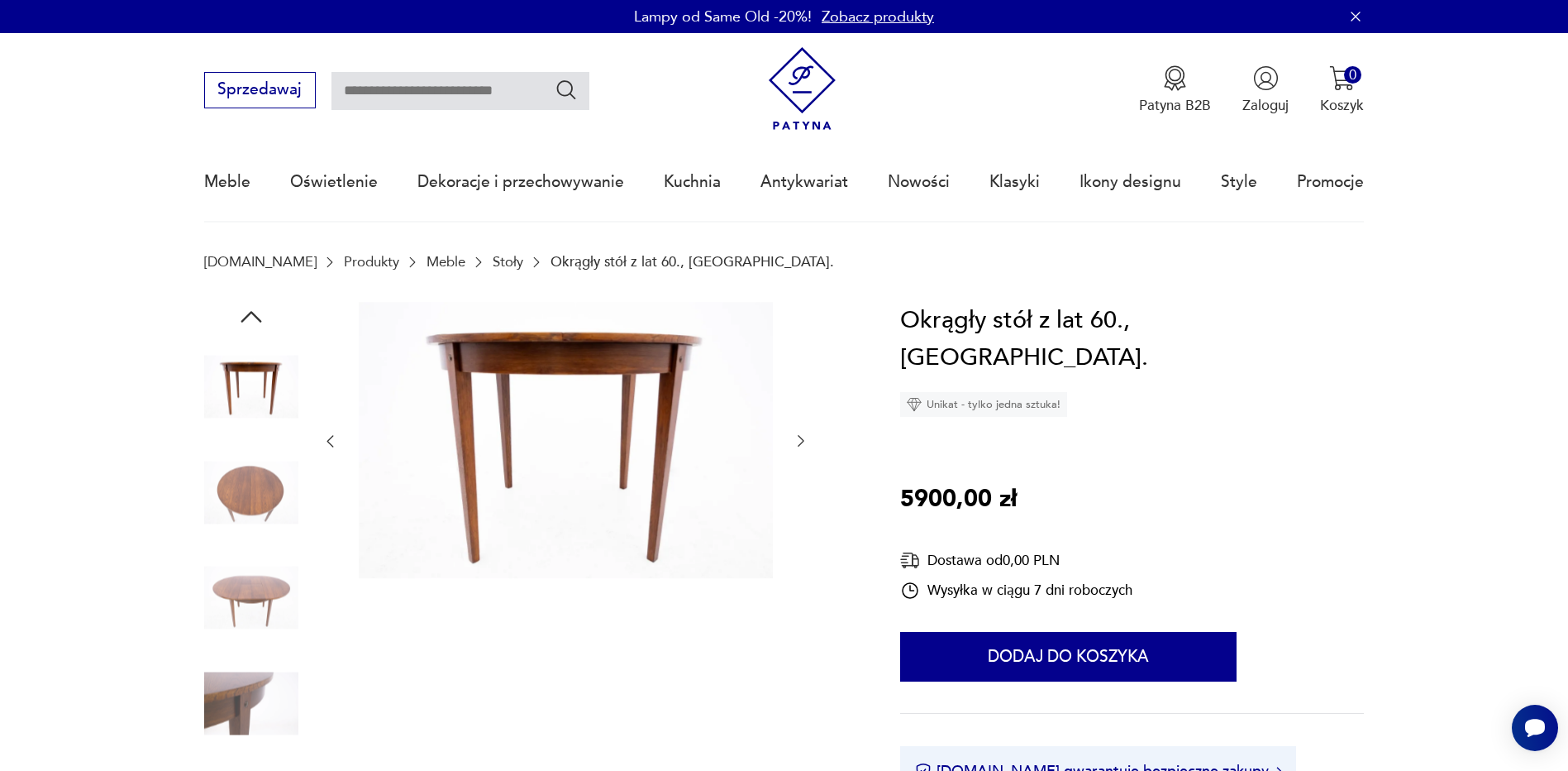
click at [243, 513] on img at bounding box center [251, 492] width 95 height 95
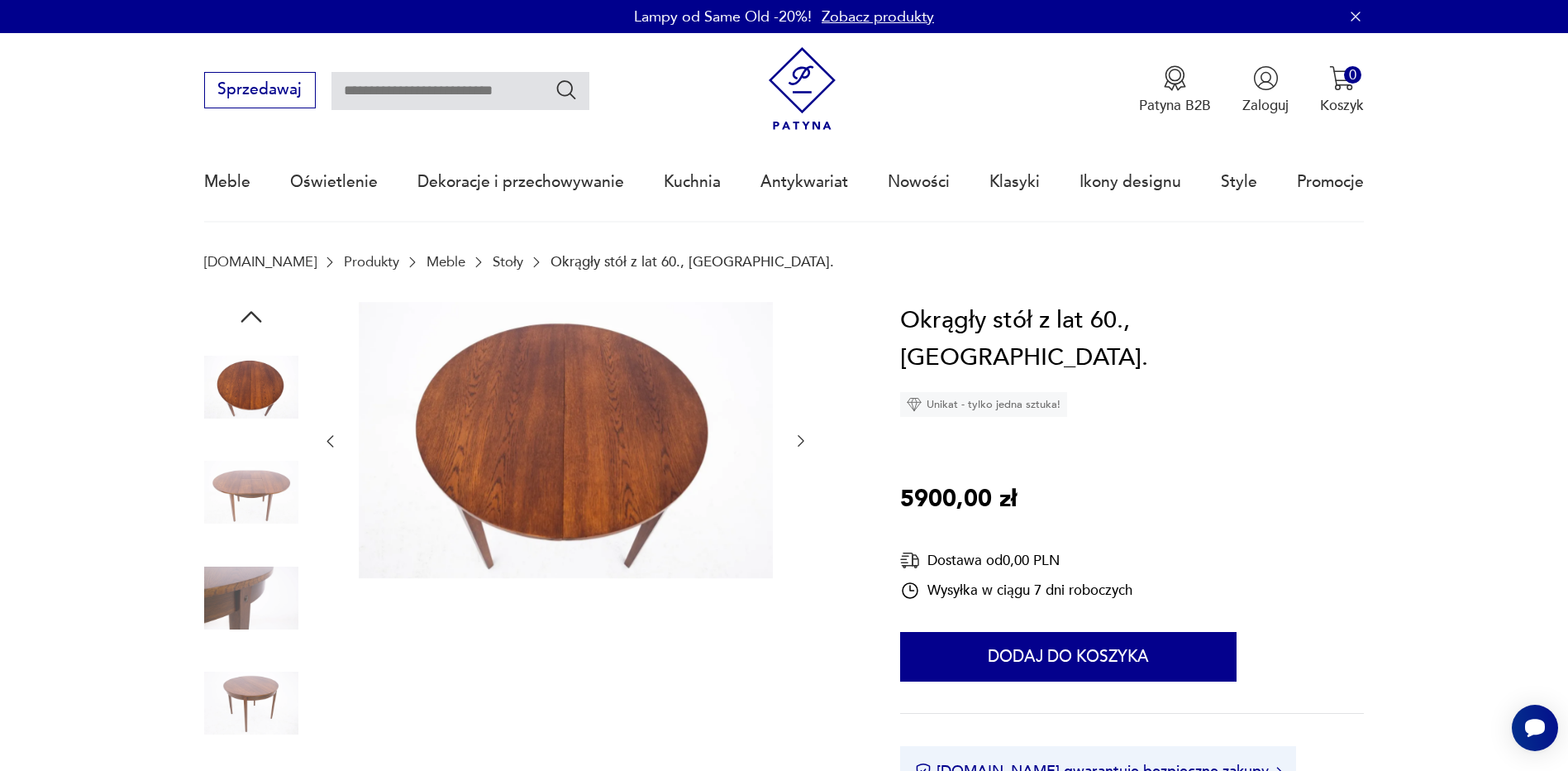
click at [237, 514] on img at bounding box center [251, 492] width 95 height 95
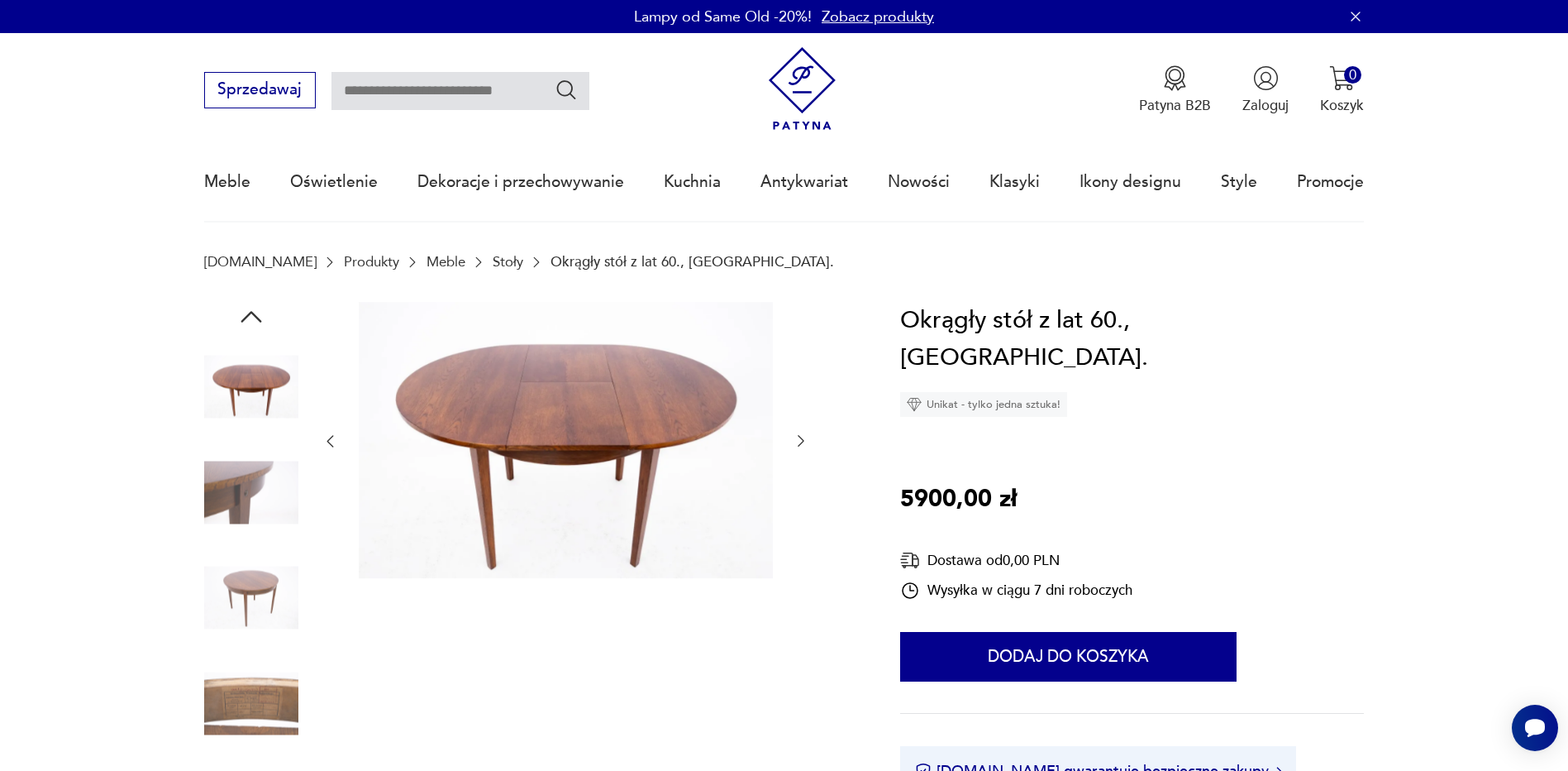
click at [234, 492] on img at bounding box center [251, 492] width 95 height 95
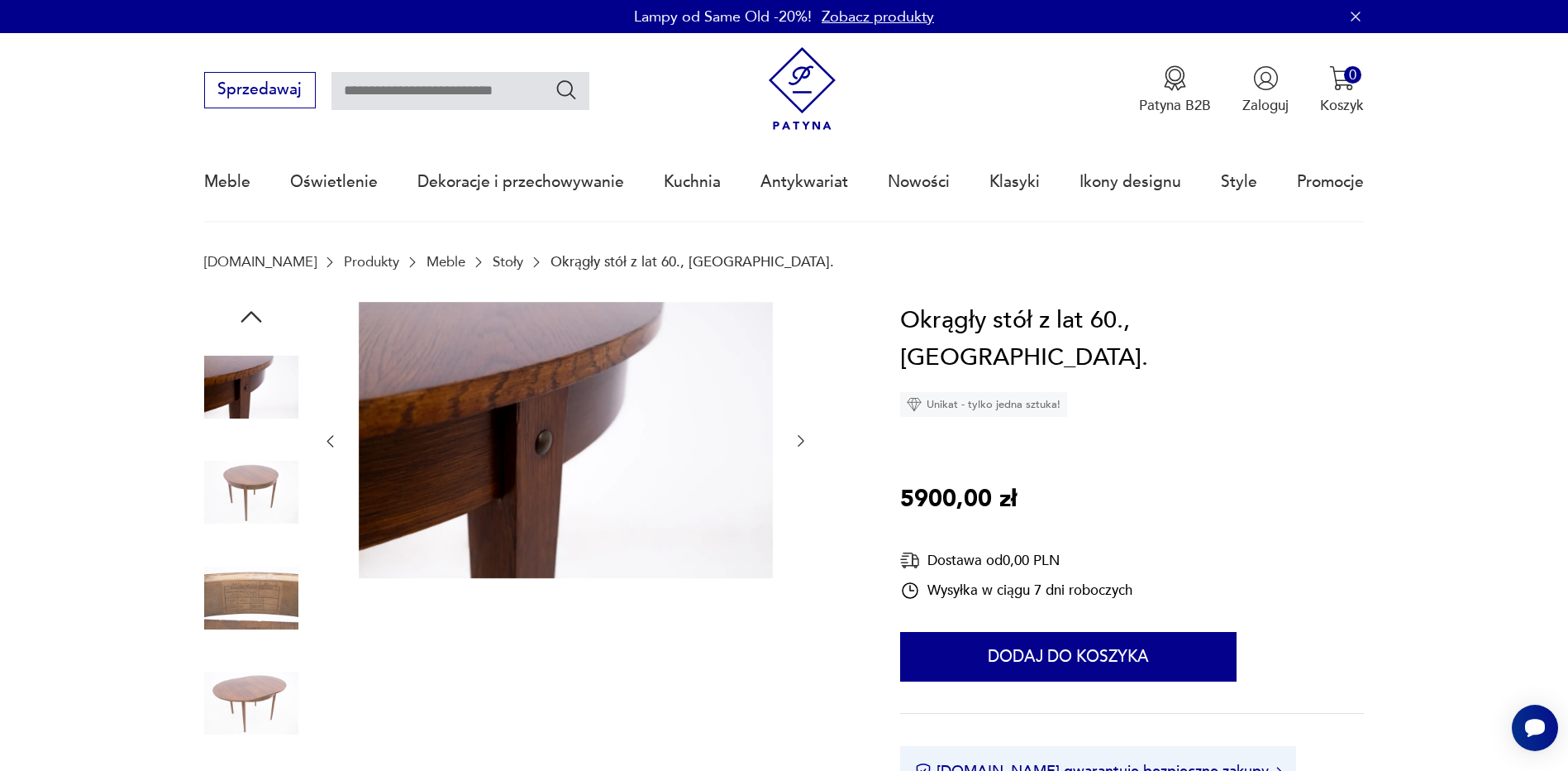
click at [248, 499] on img at bounding box center [251, 492] width 95 height 95
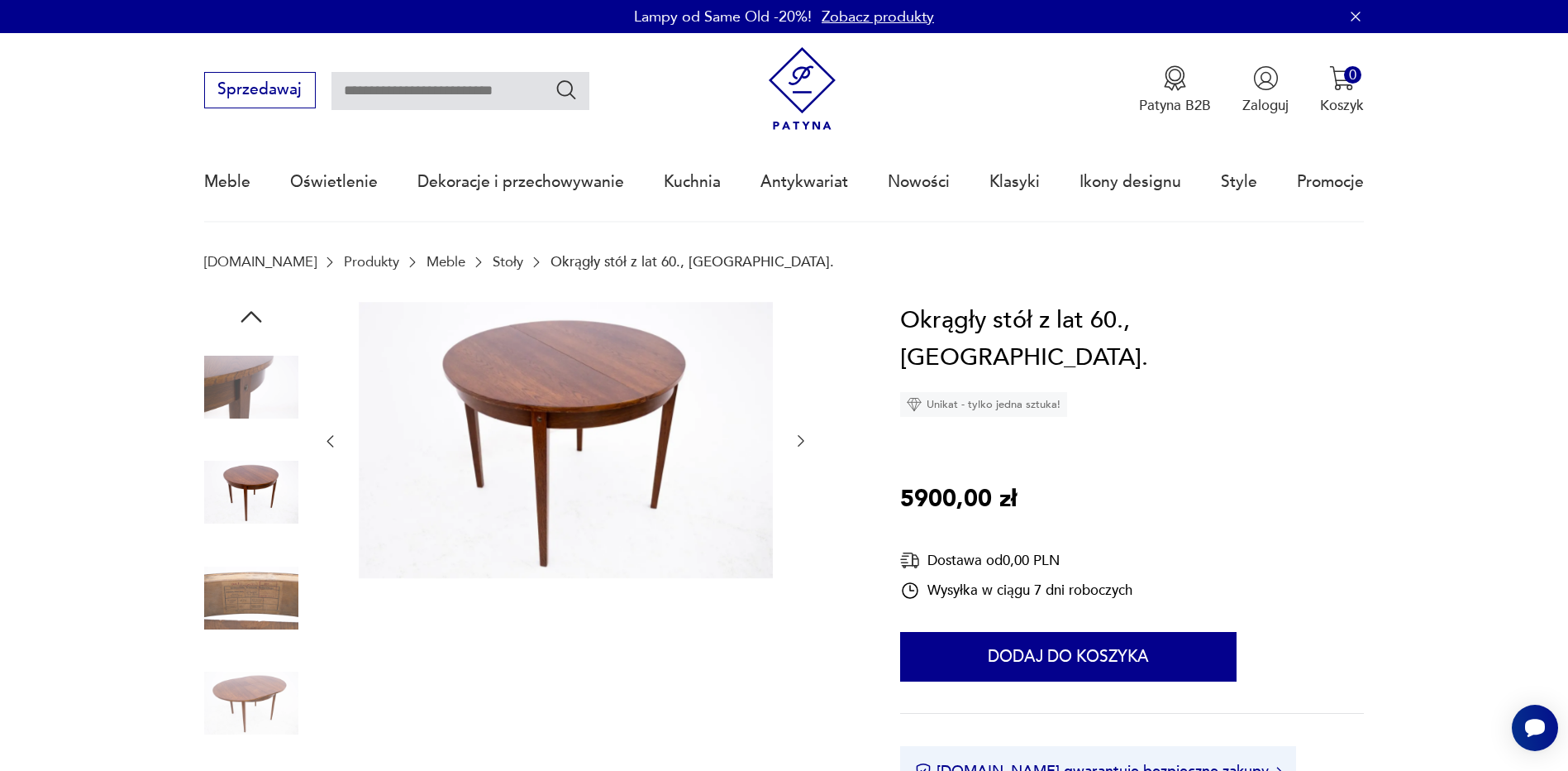
click at [246, 591] on img at bounding box center [251, 598] width 95 height 95
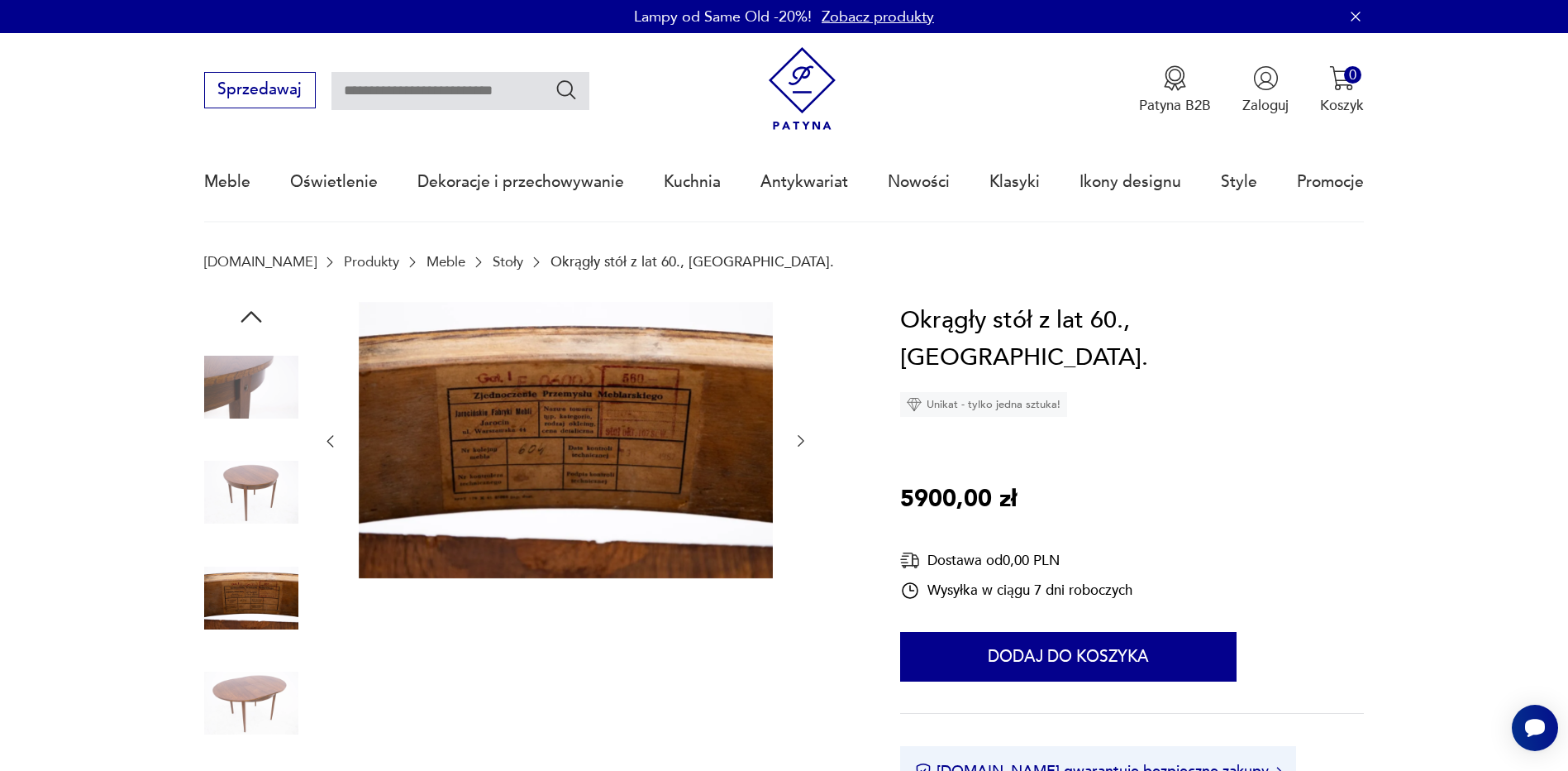
click at [229, 661] on img at bounding box center [251, 703] width 95 height 95
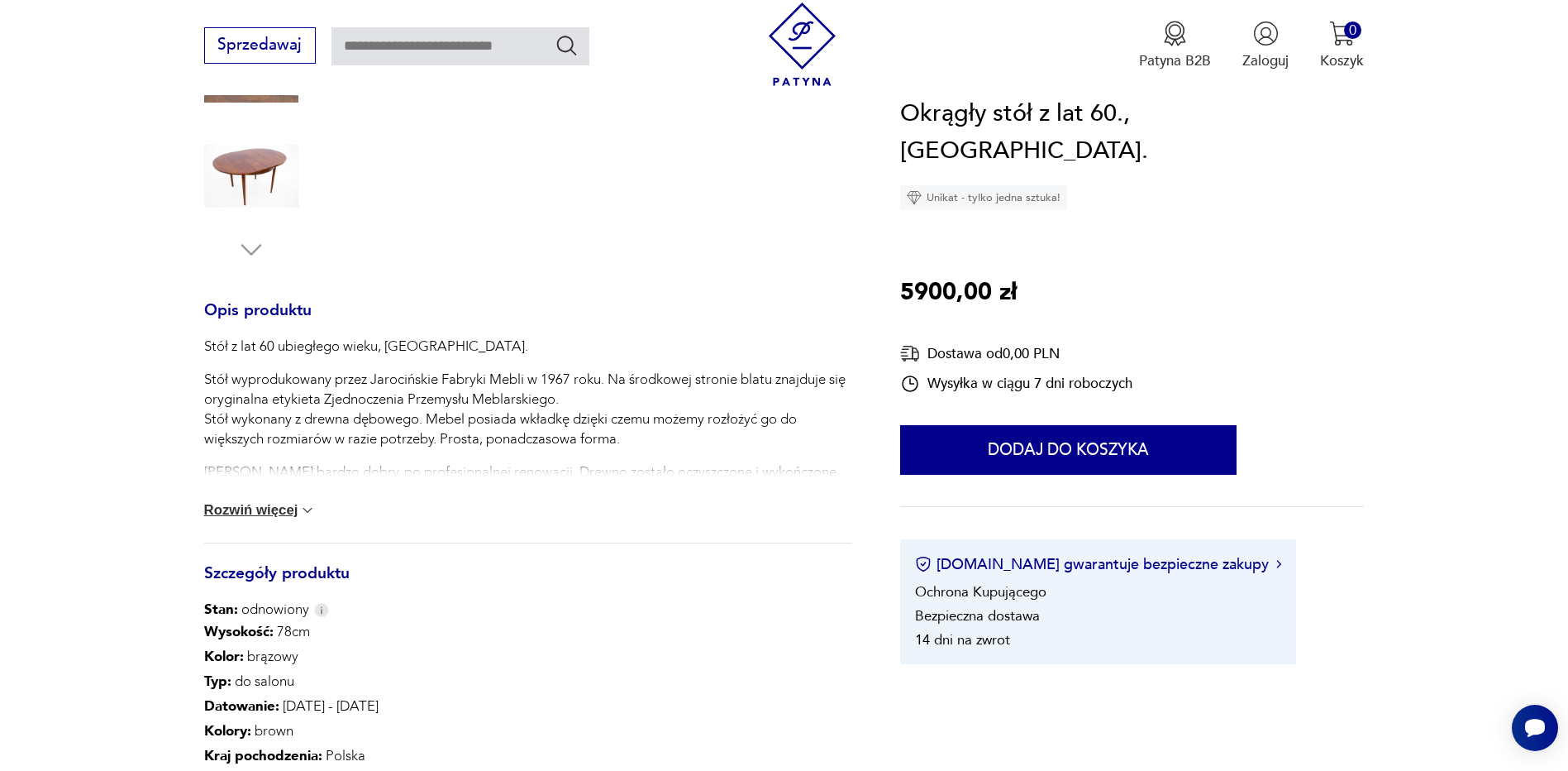
scroll to position [744, 0]
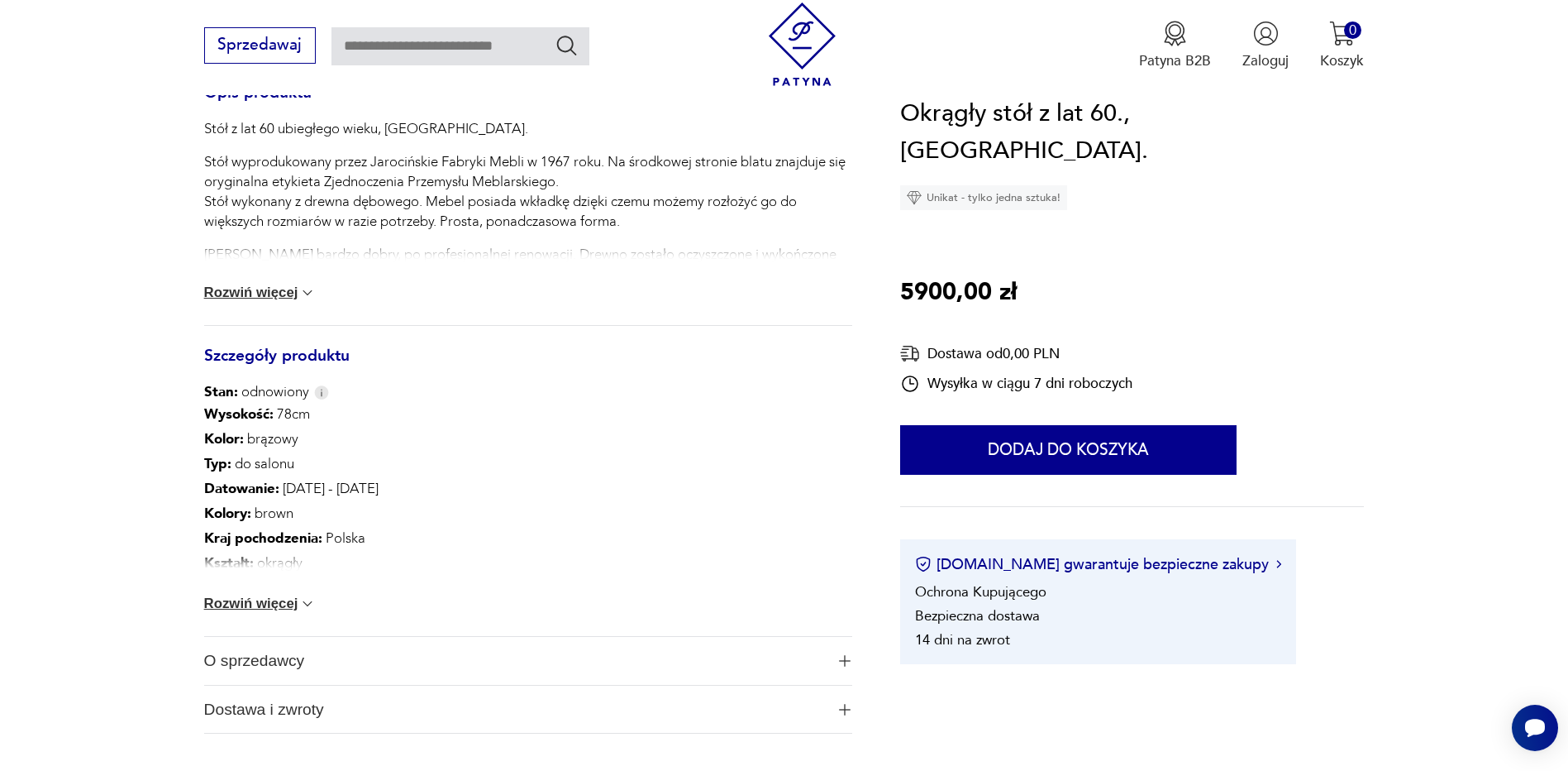
click at [251, 607] on button "Rozwiń więcej" at bounding box center [260, 604] width 112 height 17
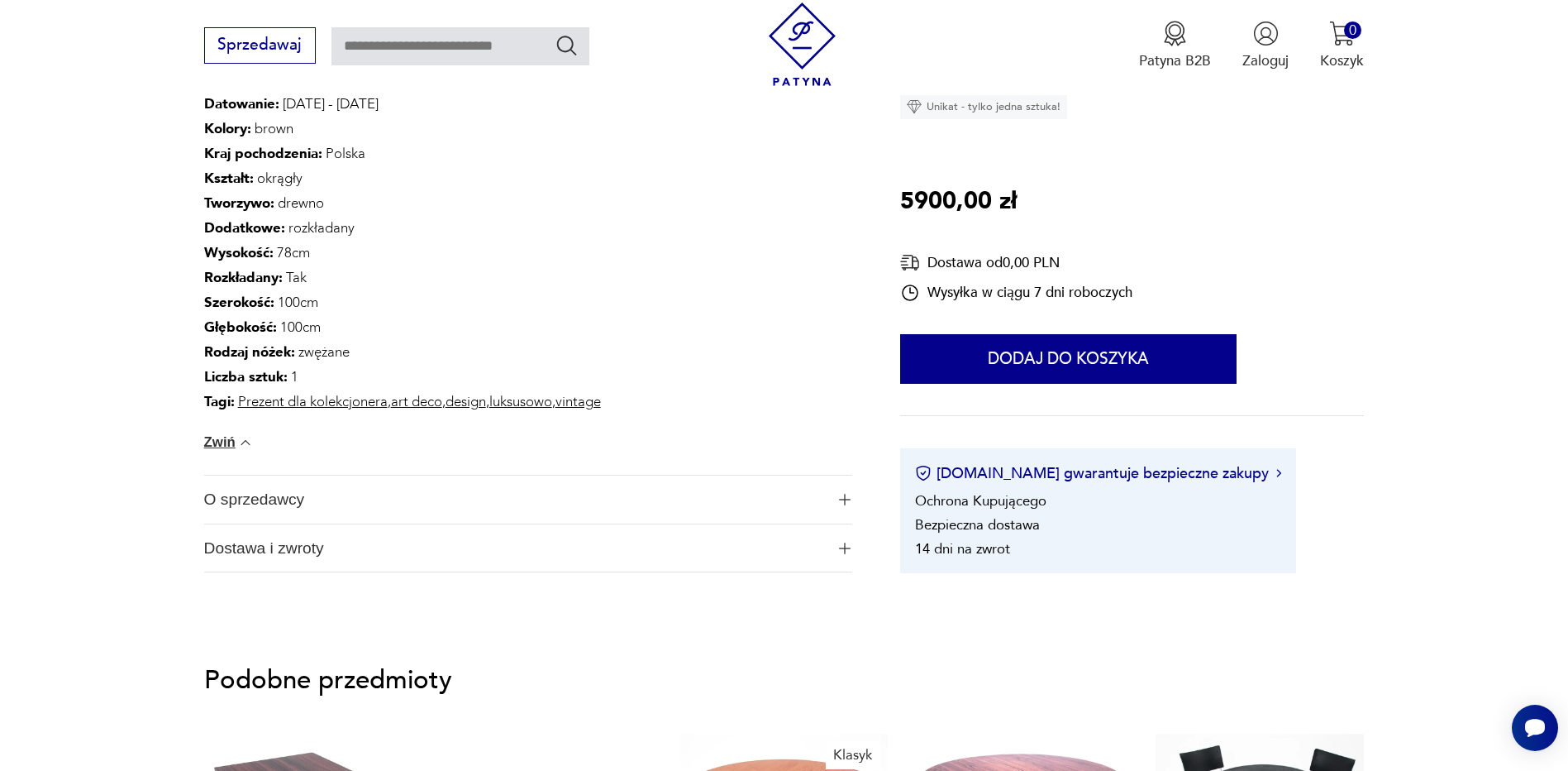
scroll to position [1157, 0]
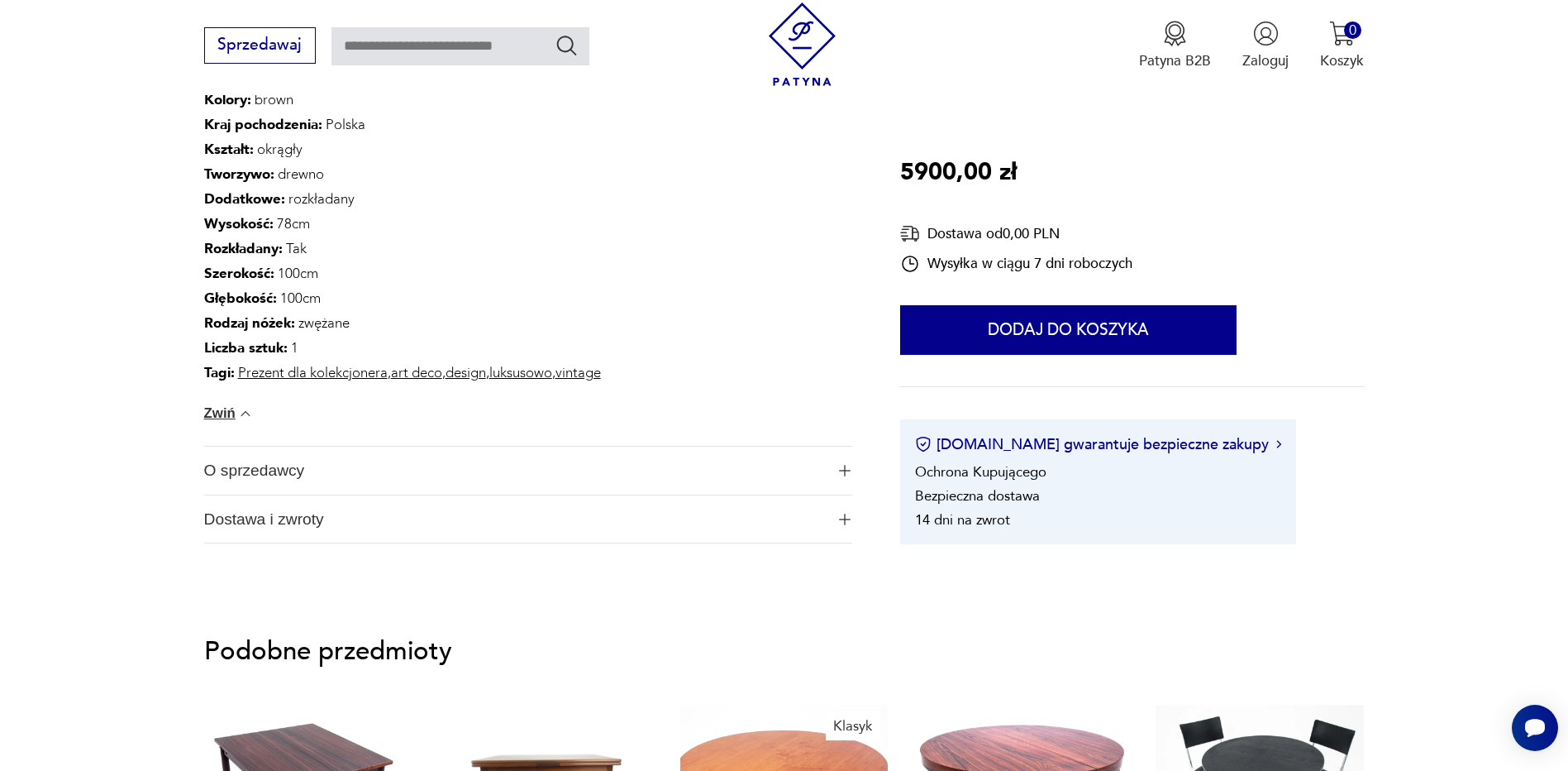
click at [235, 476] on span "O sprzedawcy" at bounding box center [515, 470] width 622 height 48
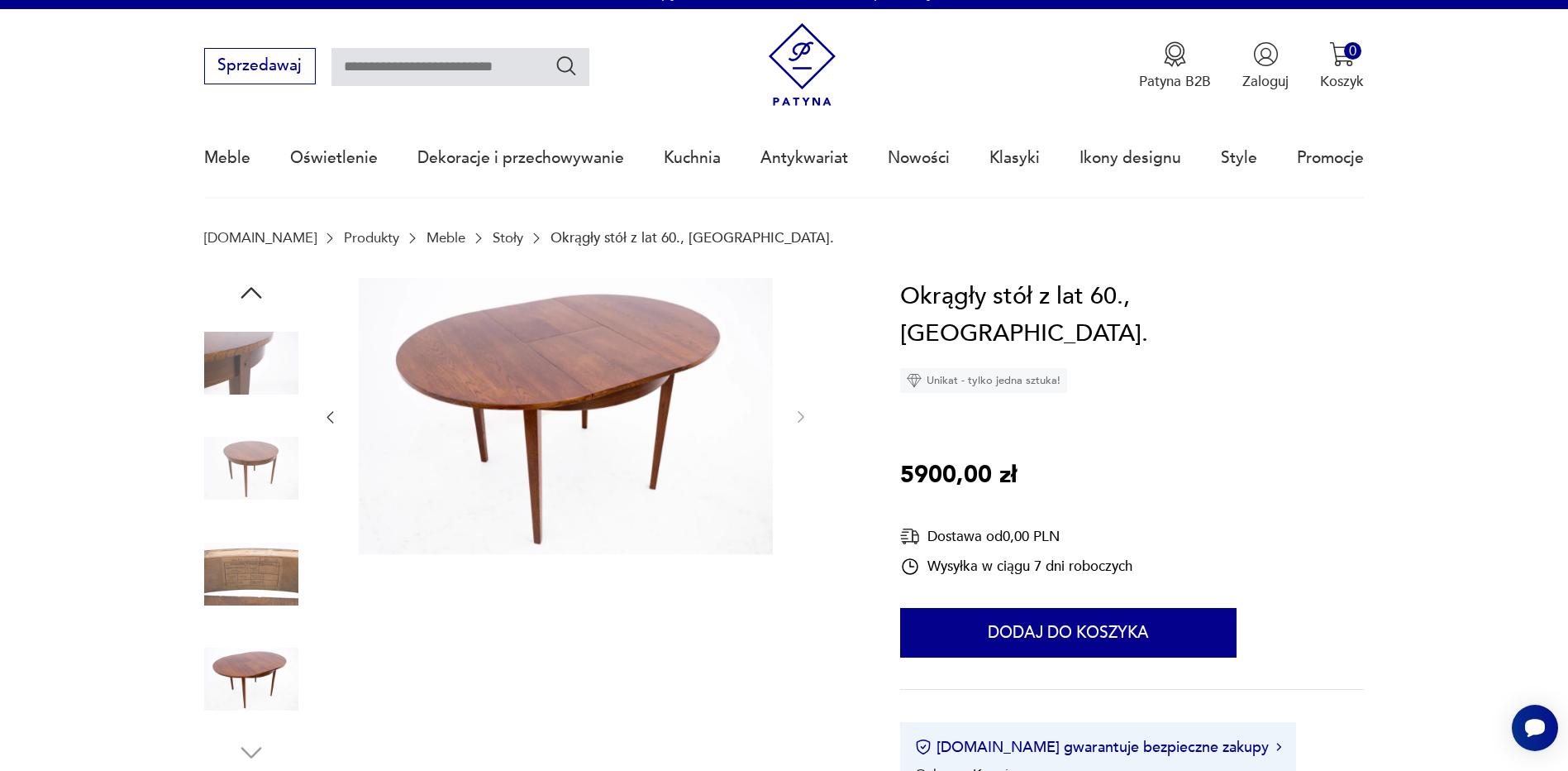
scroll to position [0, 0]
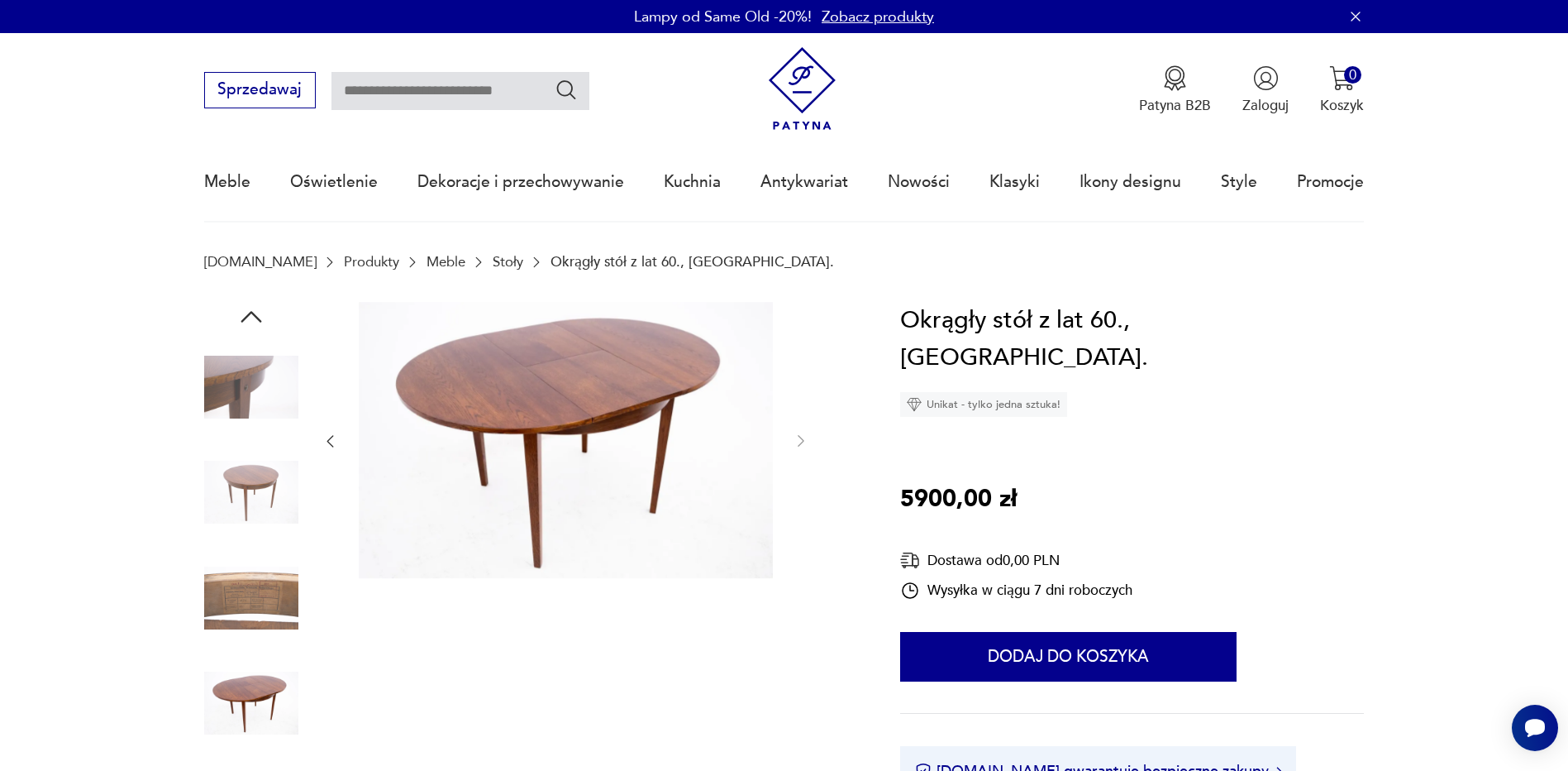
click at [241, 400] on img at bounding box center [251, 387] width 95 height 95
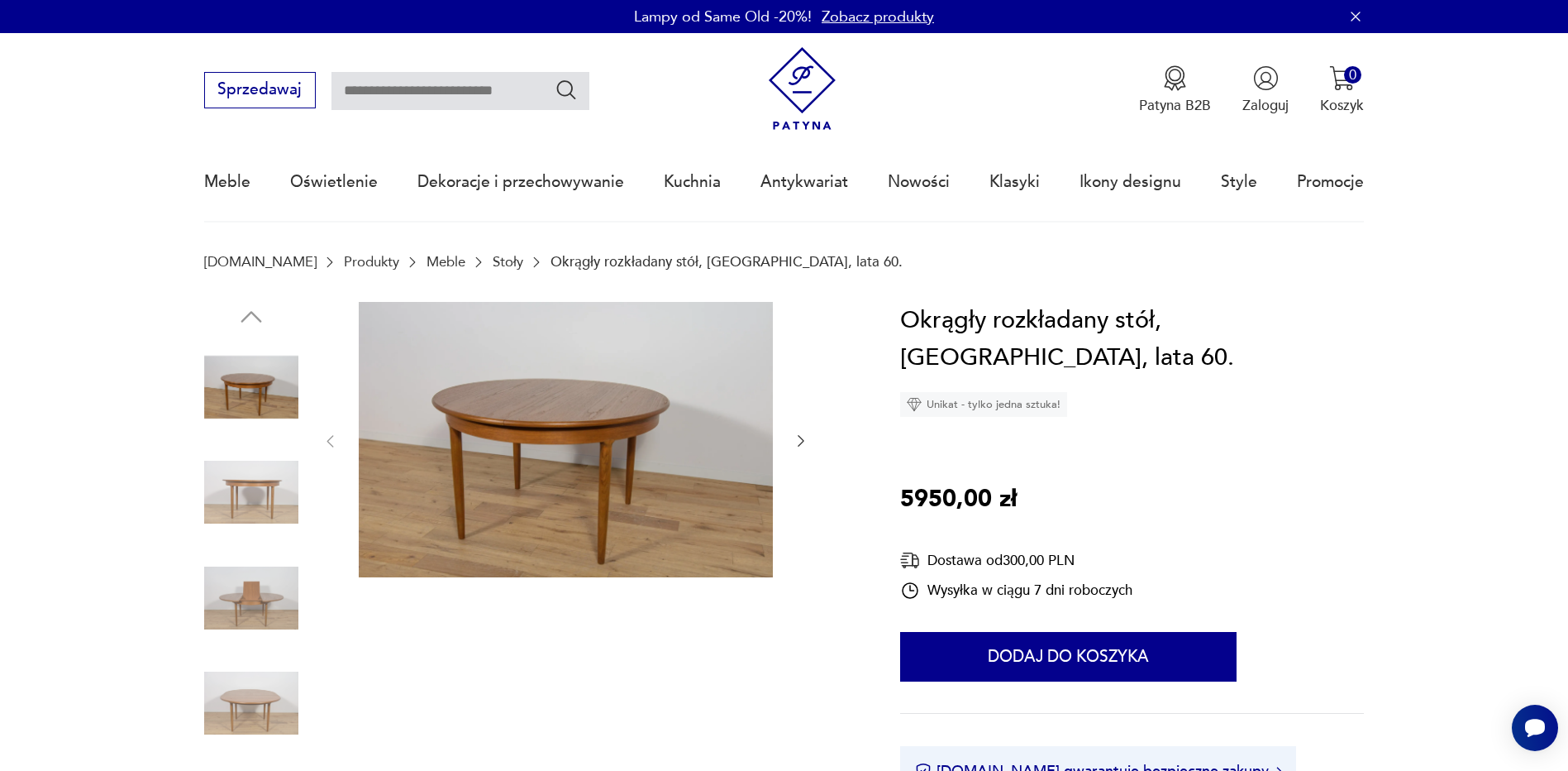
click at [244, 406] on img at bounding box center [251, 387] width 95 height 95
click at [254, 465] on img at bounding box center [251, 492] width 95 height 95
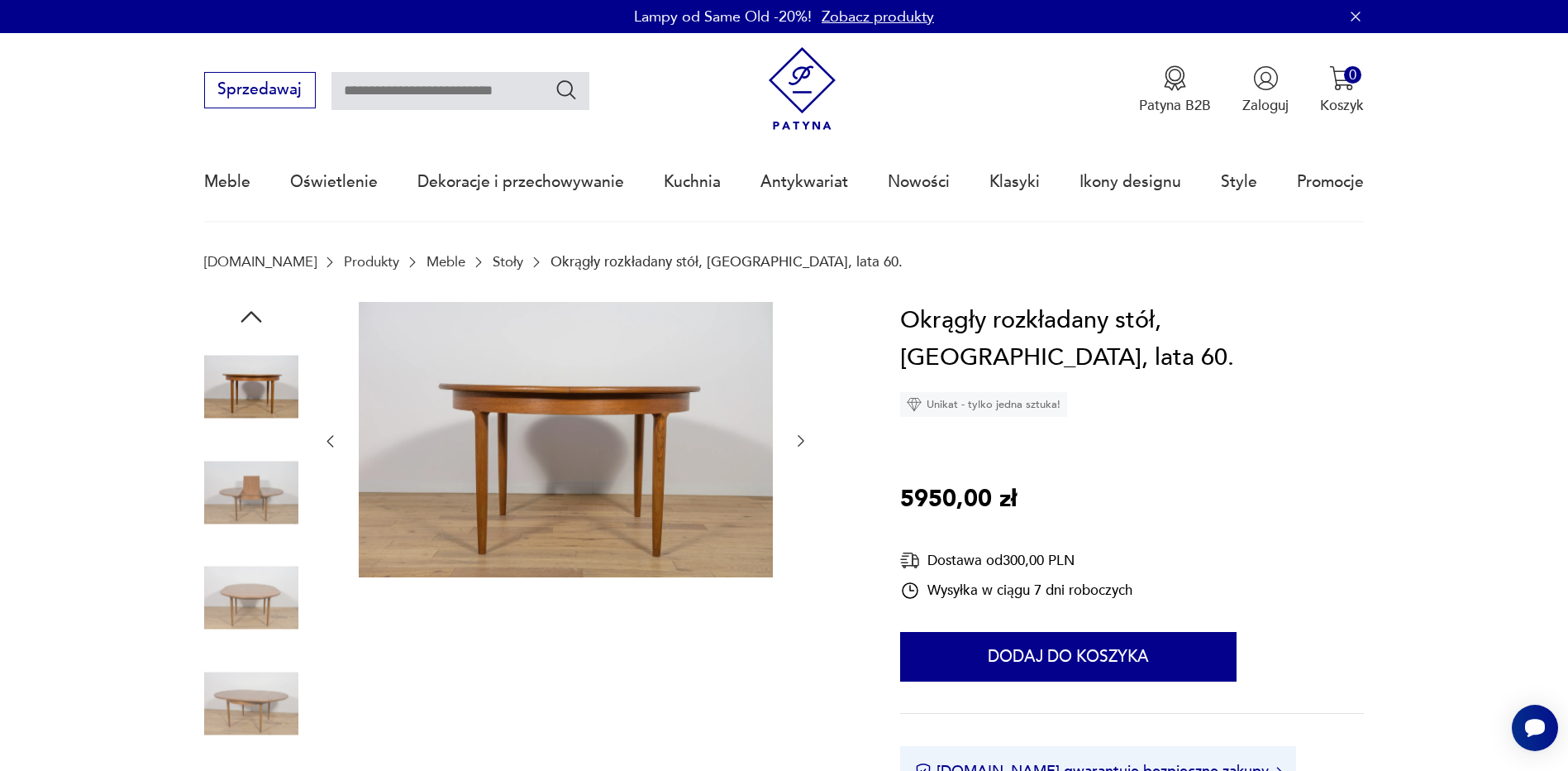
click at [258, 592] on img at bounding box center [251, 598] width 95 height 95
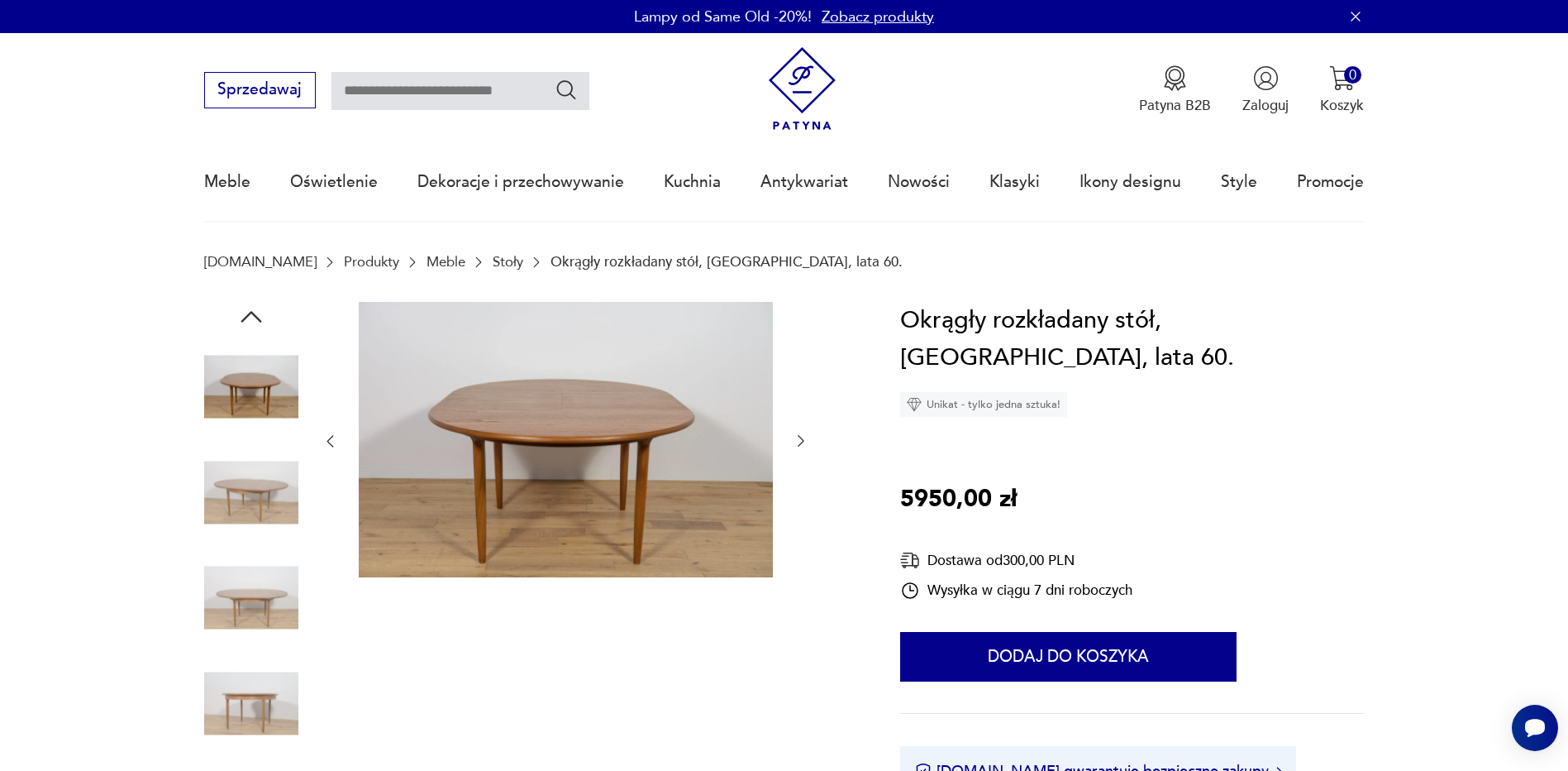
click at [248, 677] on img at bounding box center [251, 703] width 95 height 95
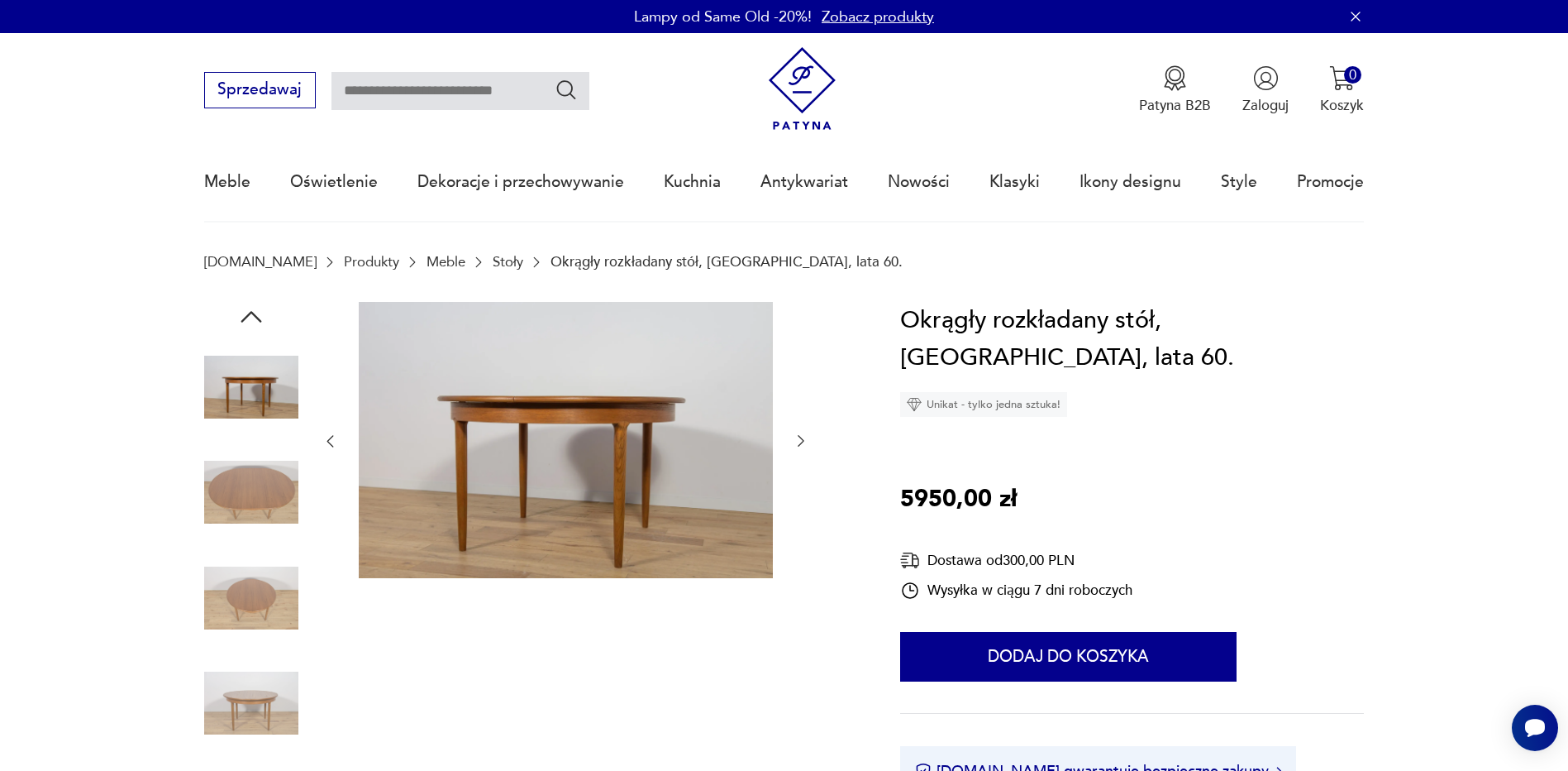
scroll to position [166, 0]
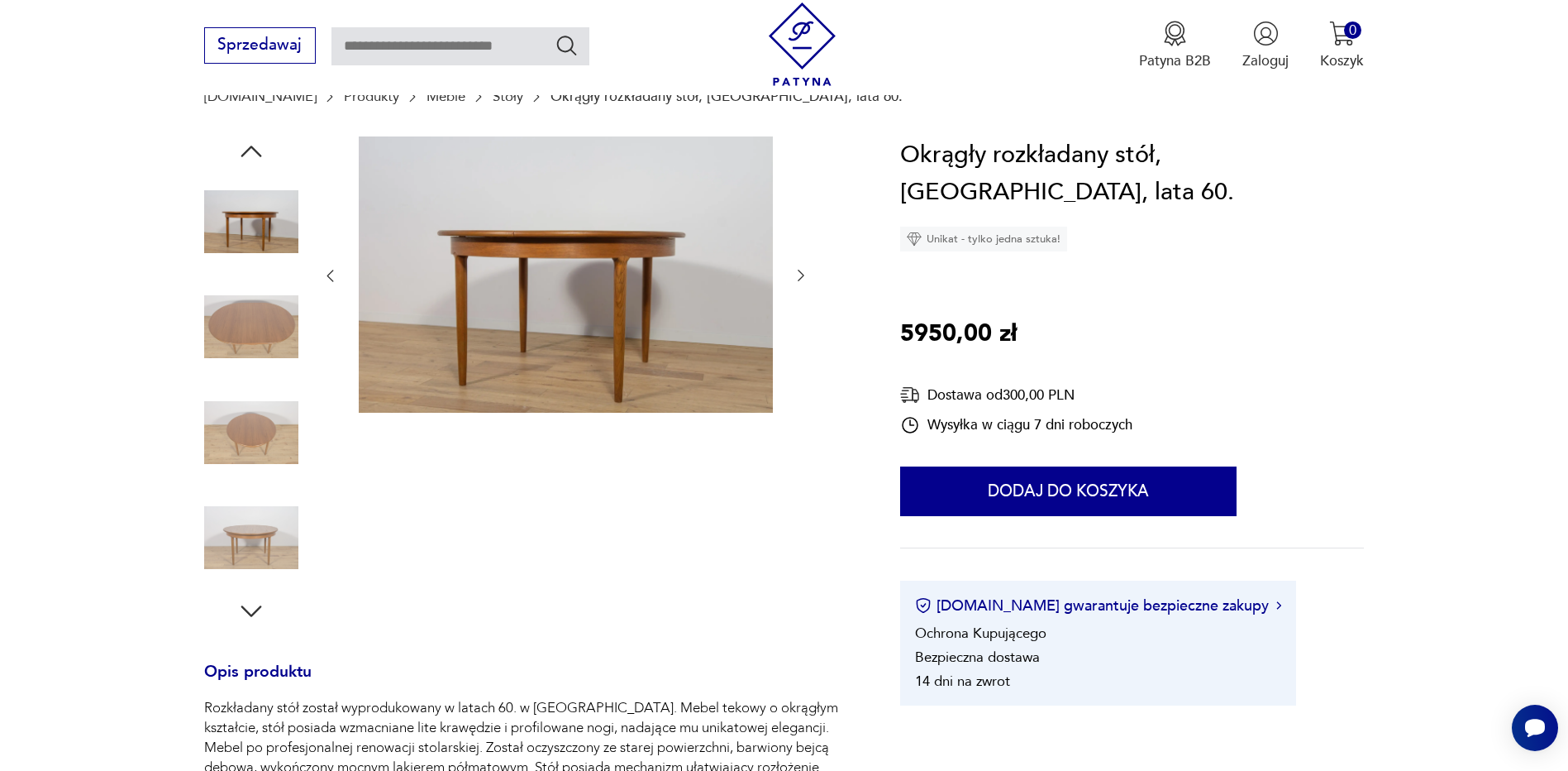
click at [262, 550] on img at bounding box center [251, 538] width 95 height 95
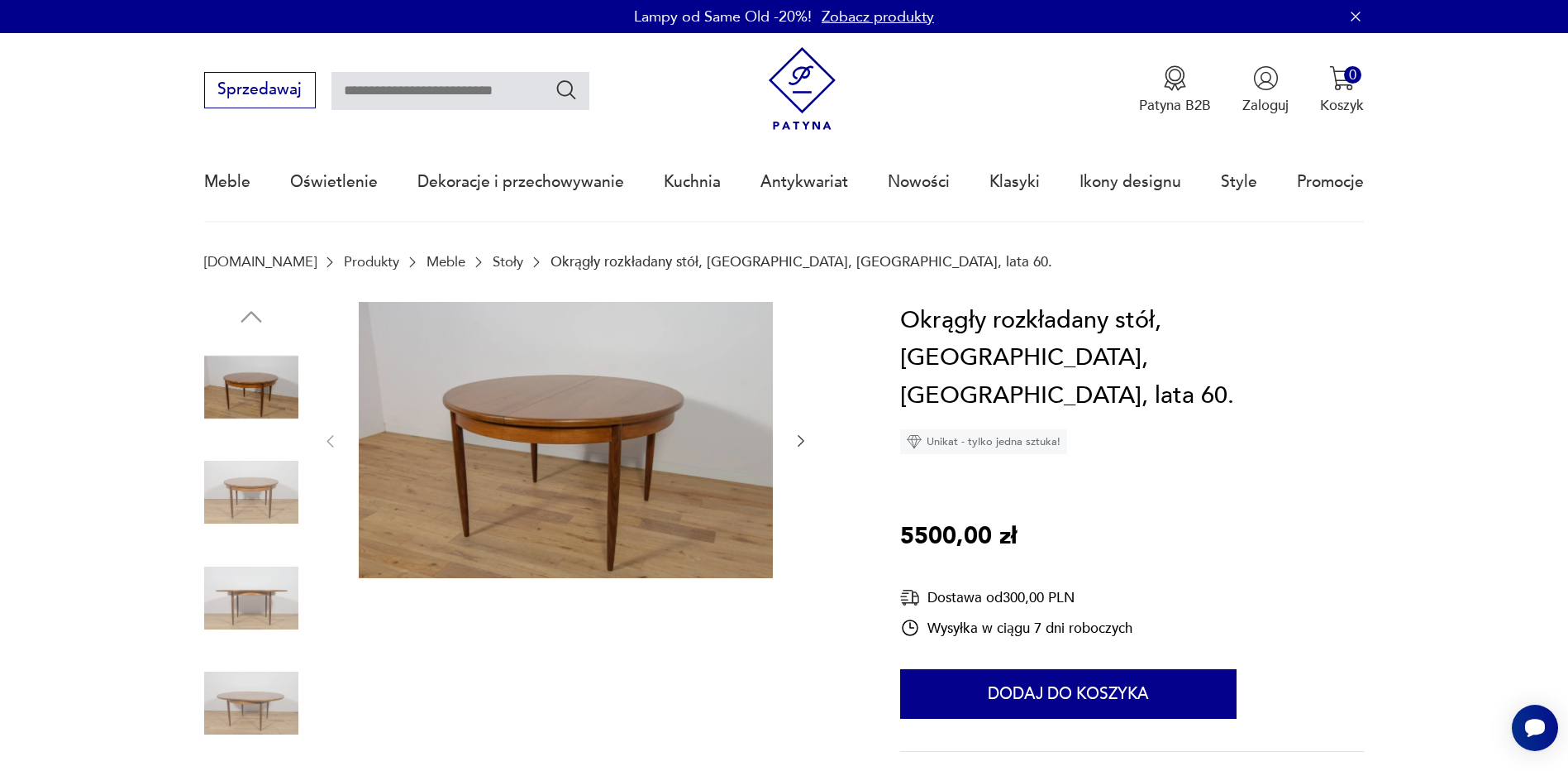
click at [272, 477] on img at bounding box center [251, 492] width 95 height 95
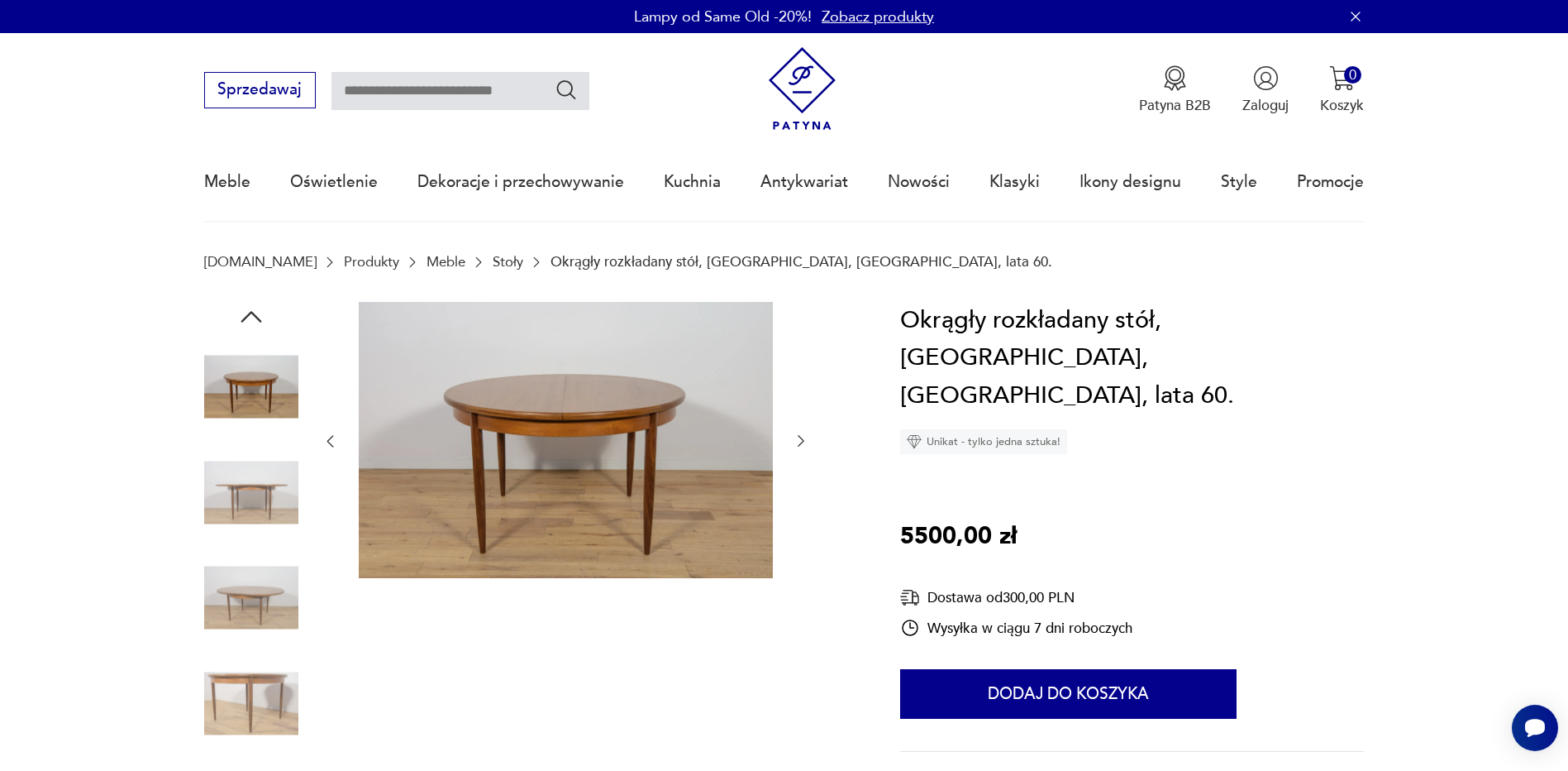
click at [249, 499] on img at bounding box center [251, 492] width 95 height 95
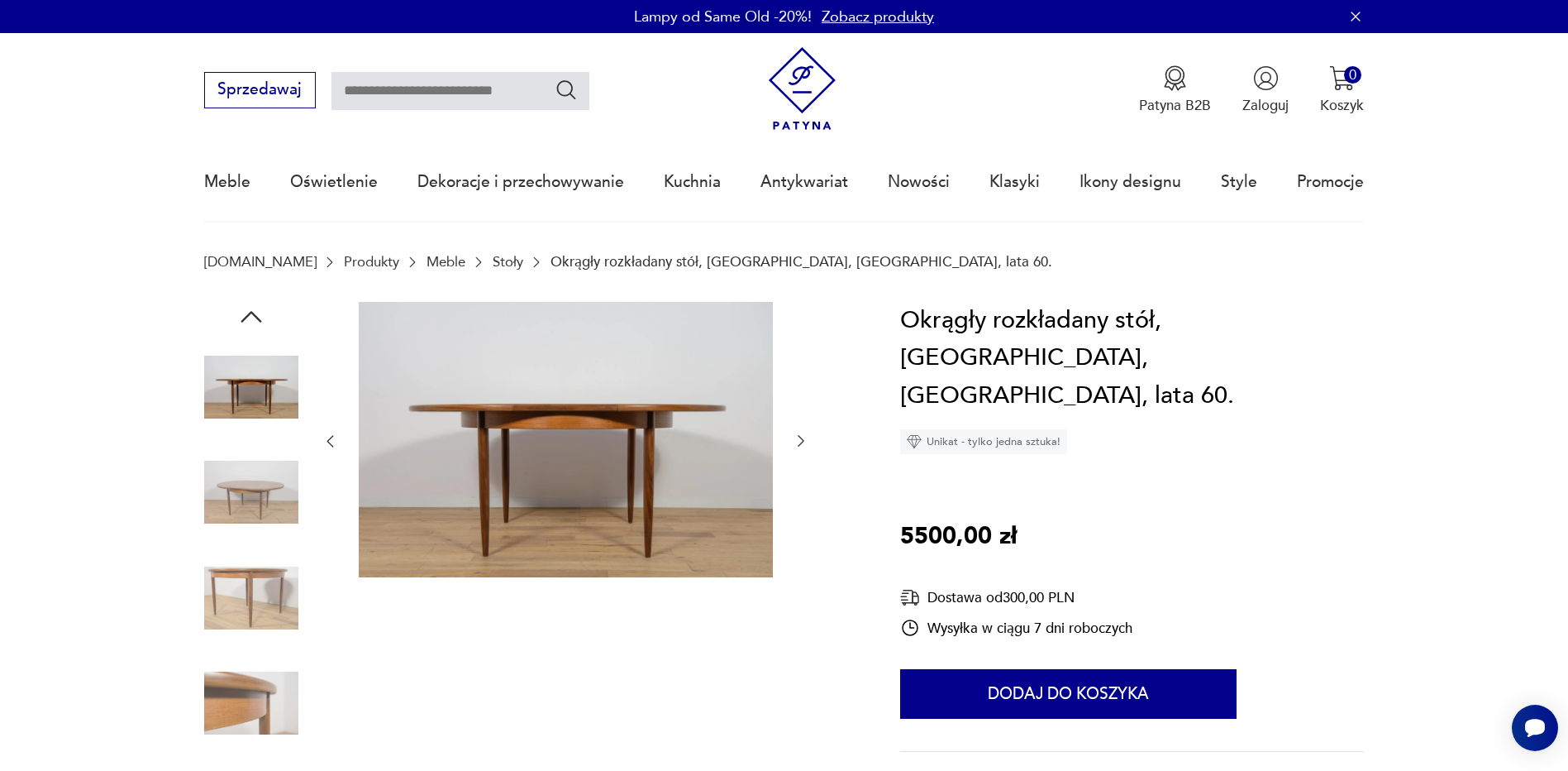
click at [251, 551] on img at bounding box center [251, 598] width 95 height 95
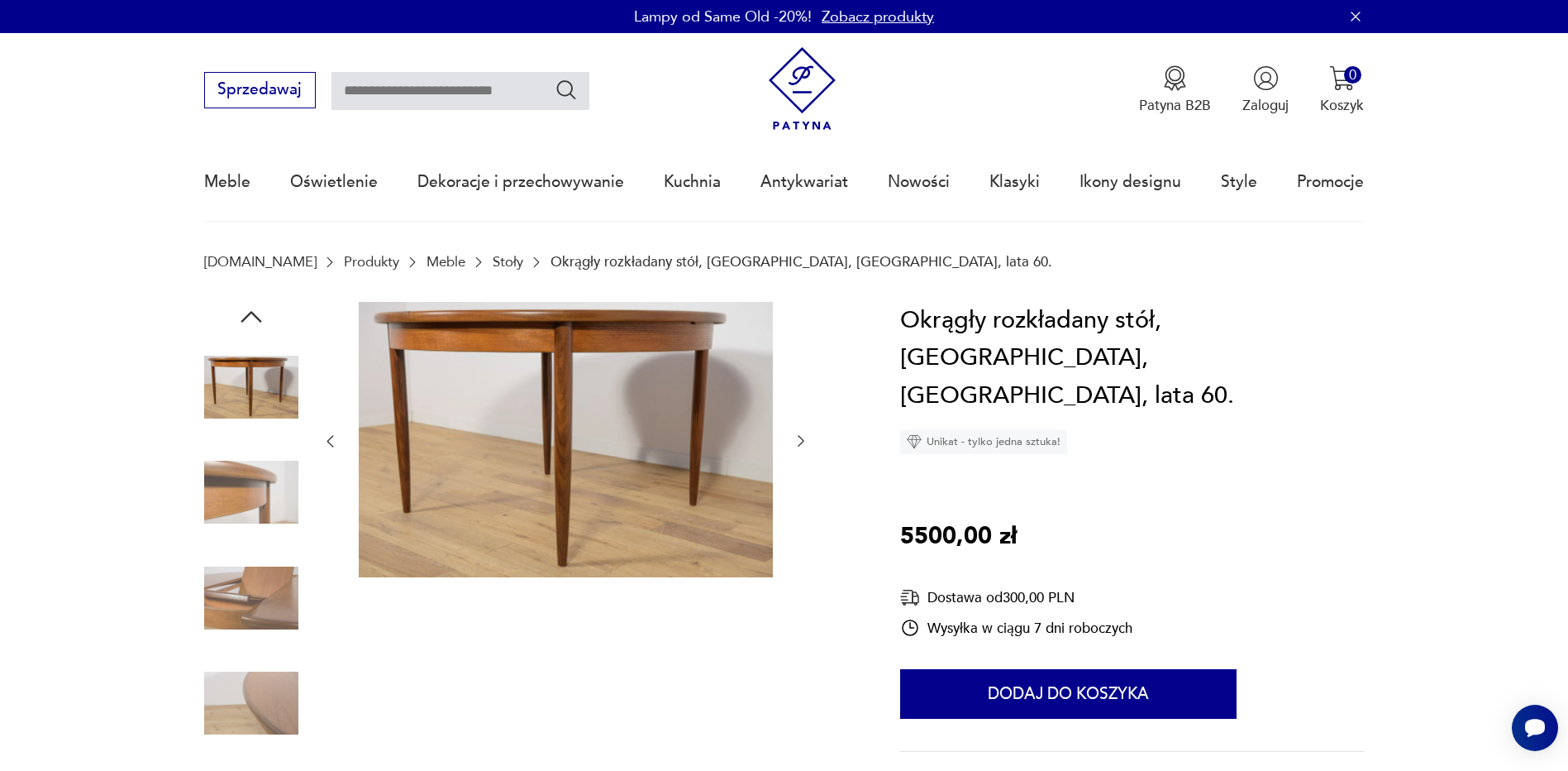
click at [267, 617] on img at bounding box center [251, 598] width 95 height 95
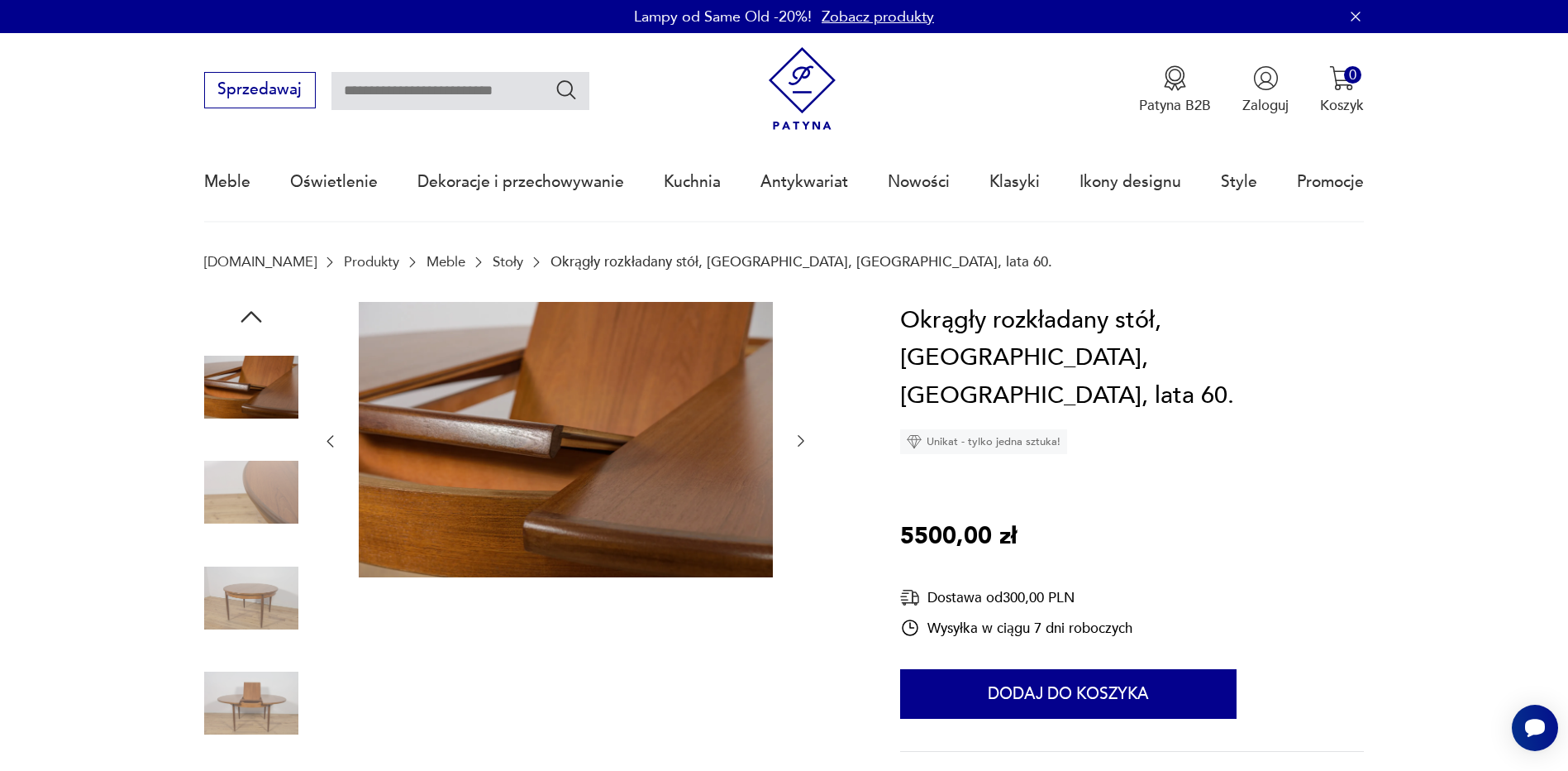
click at [270, 599] on img at bounding box center [251, 598] width 95 height 95
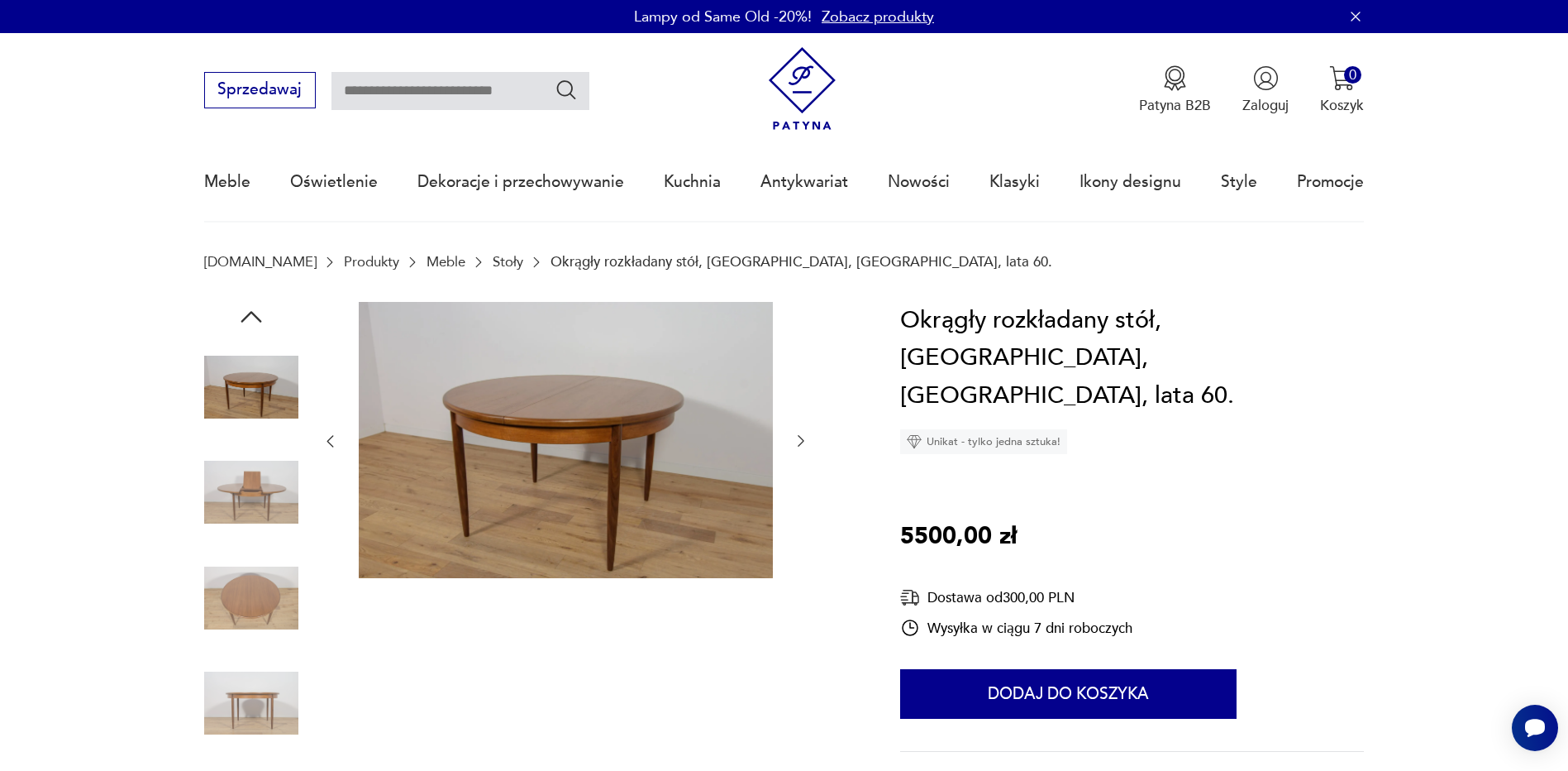
click at [251, 507] on img at bounding box center [251, 492] width 95 height 95
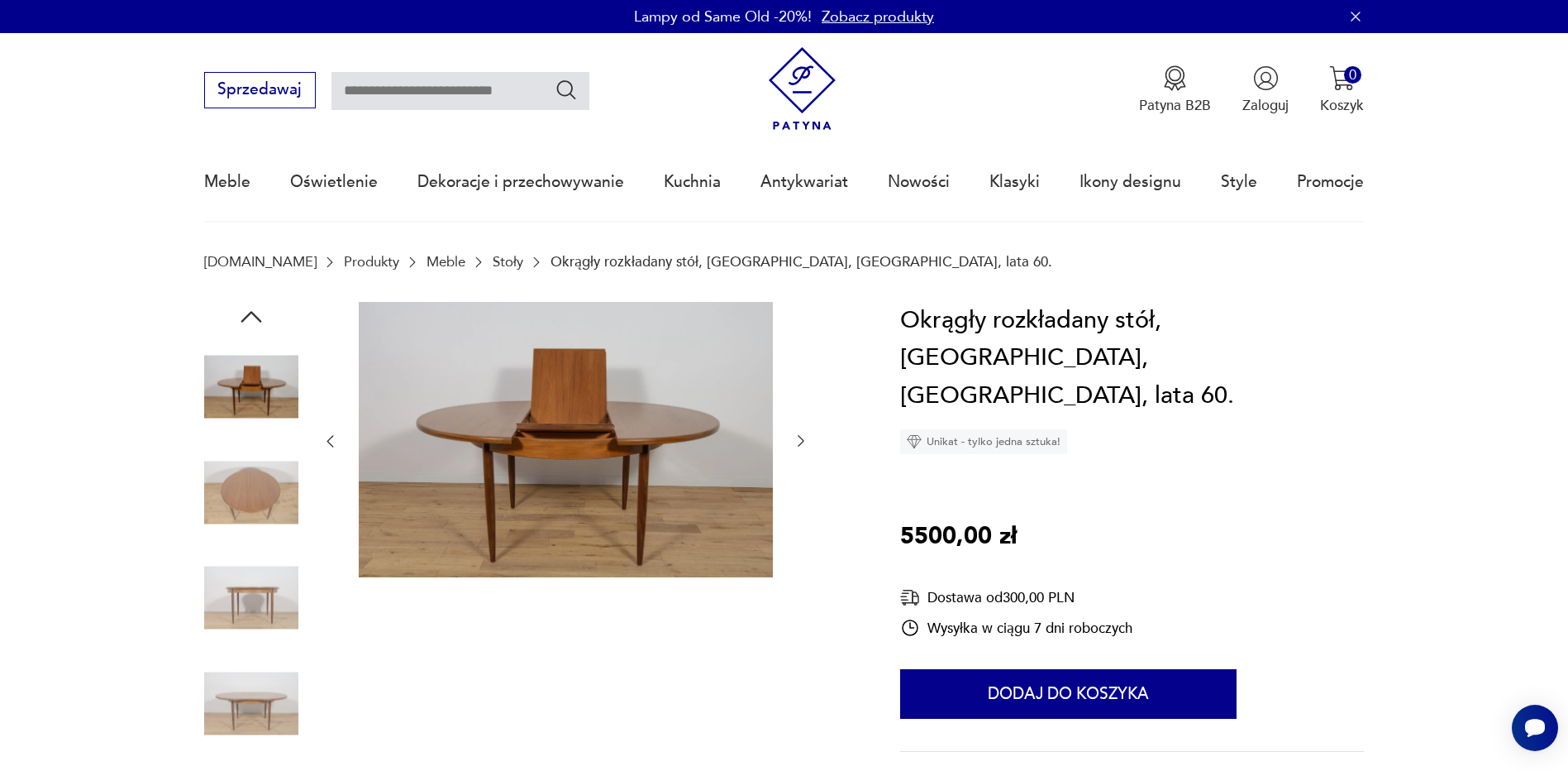
click at [248, 514] on img at bounding box center [251, 492] width 95 height 95
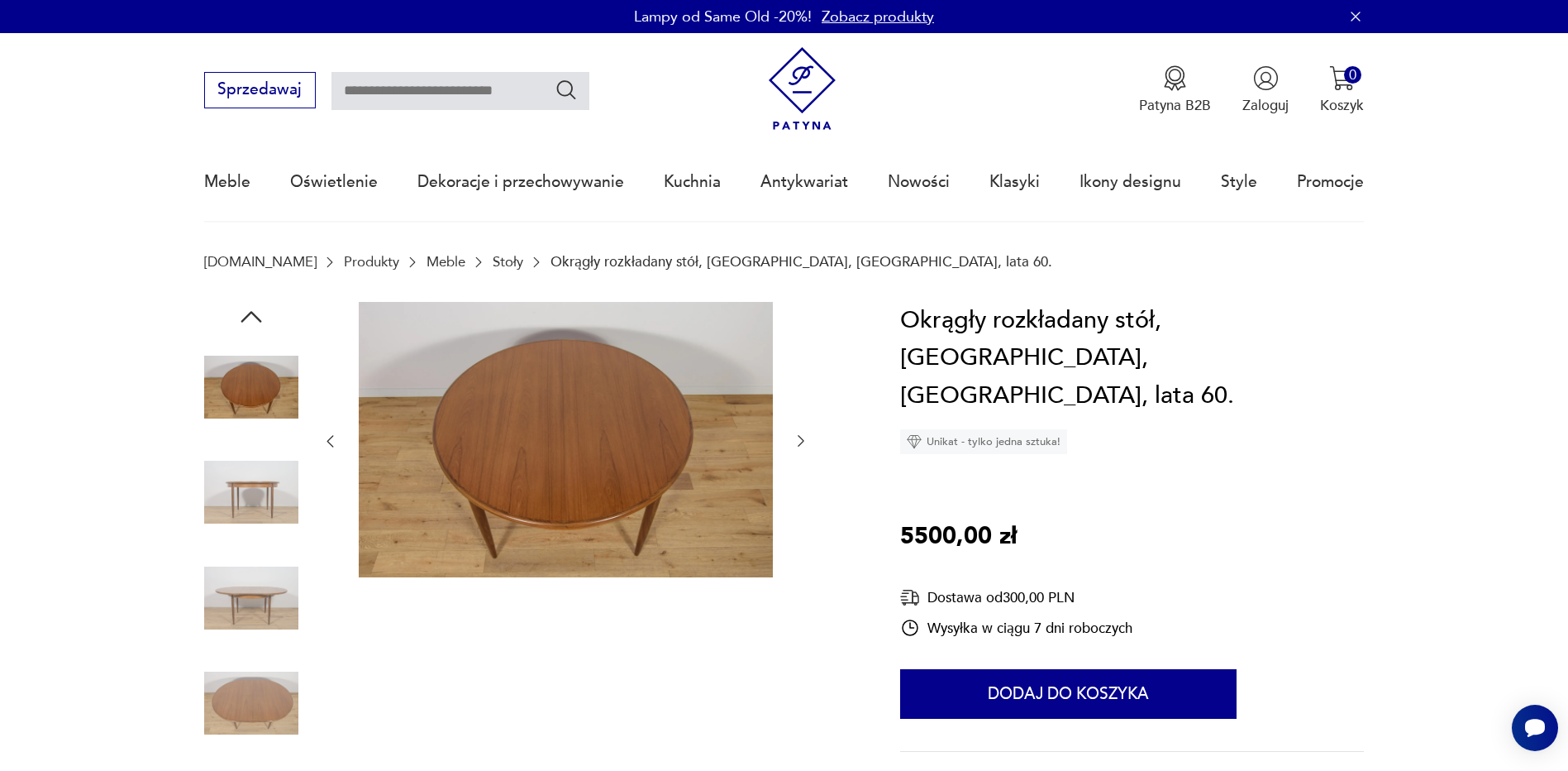
click at [254, 501] on img at bounding box center [251, 492] width 95 height 95
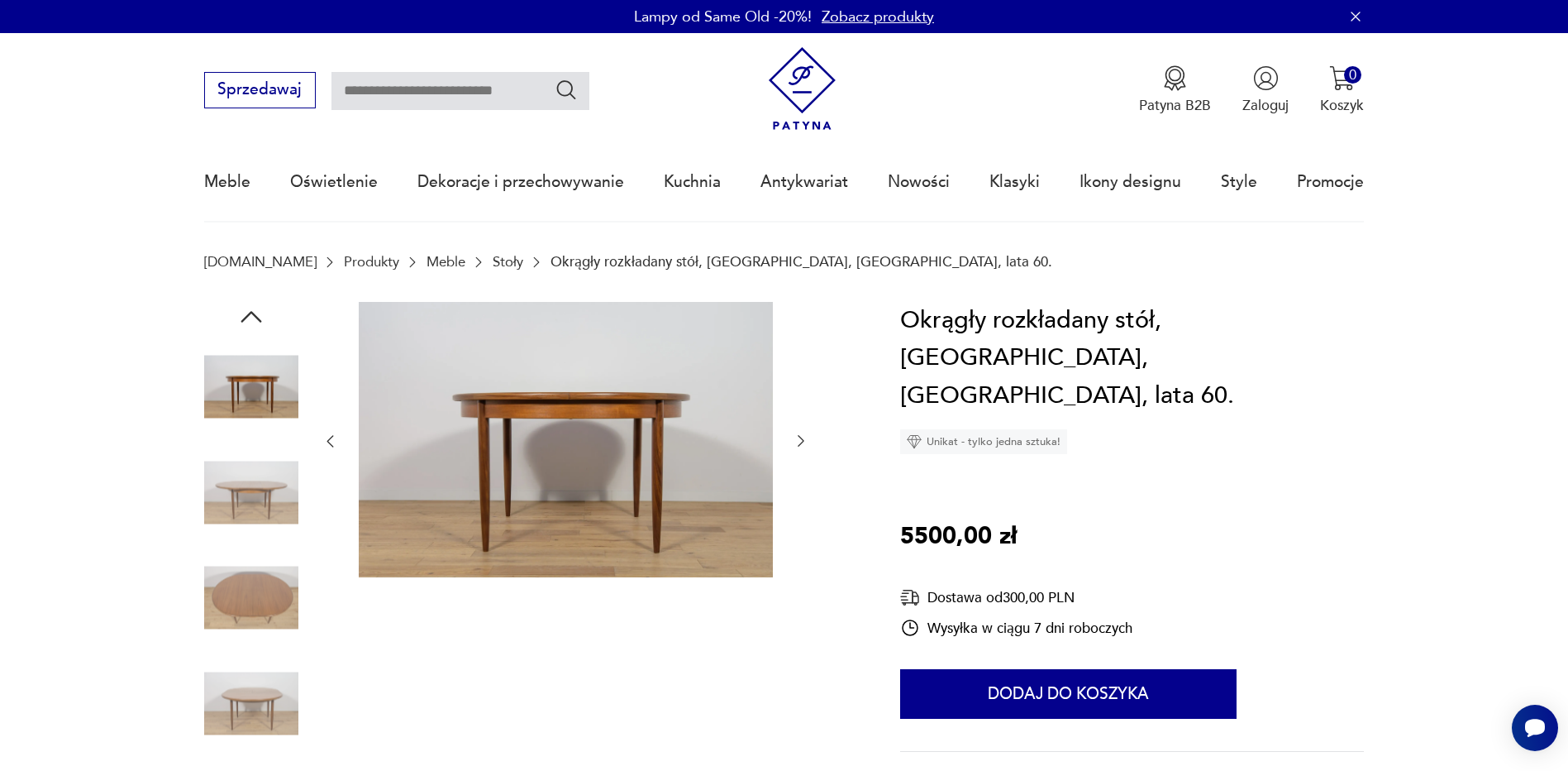
click at [254, 507] on img at bounding box center [251, 492] width 95 height 95
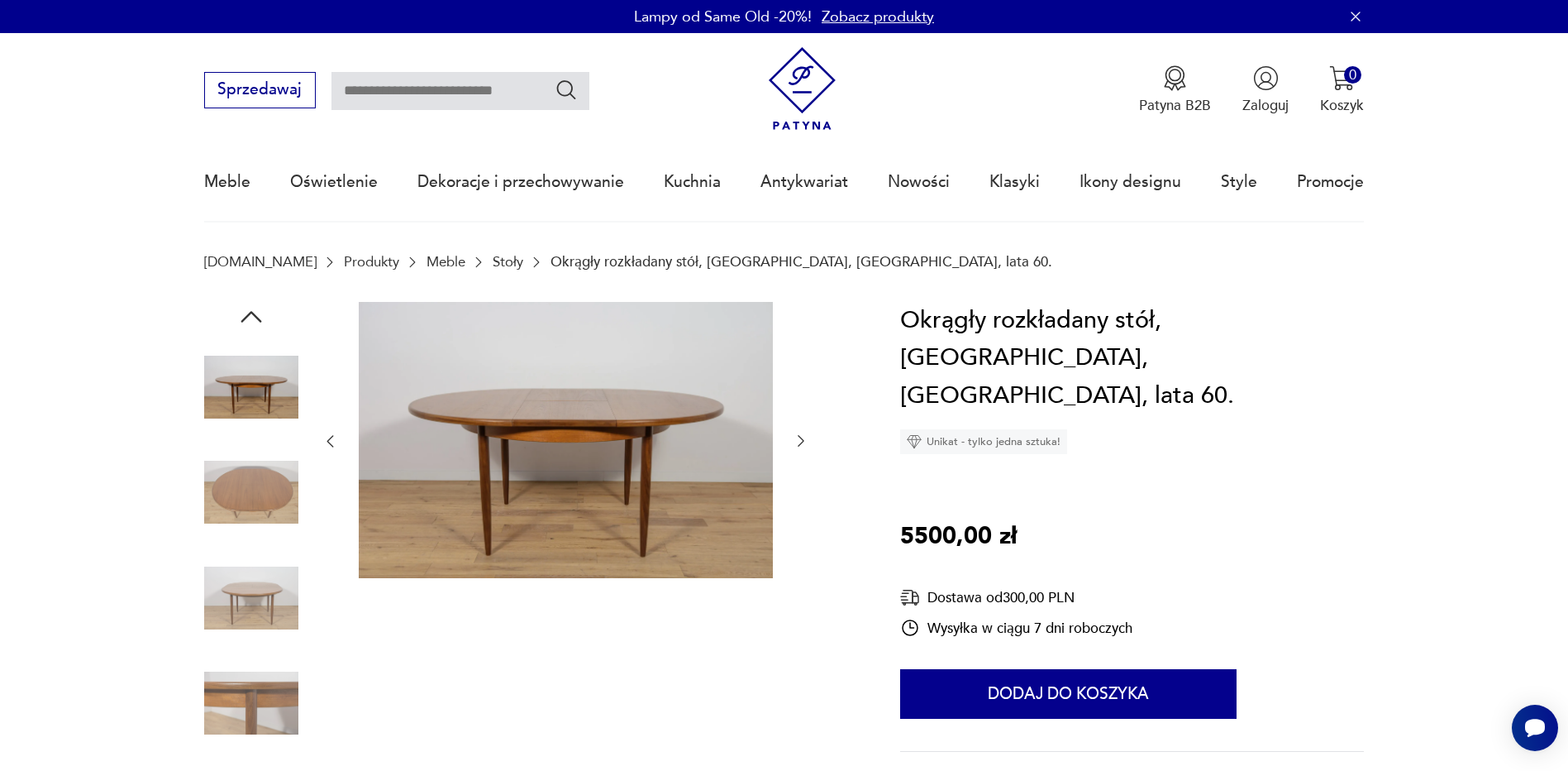
click at [258, 603] on img at bounding box center [251, 598] width 95 height 95
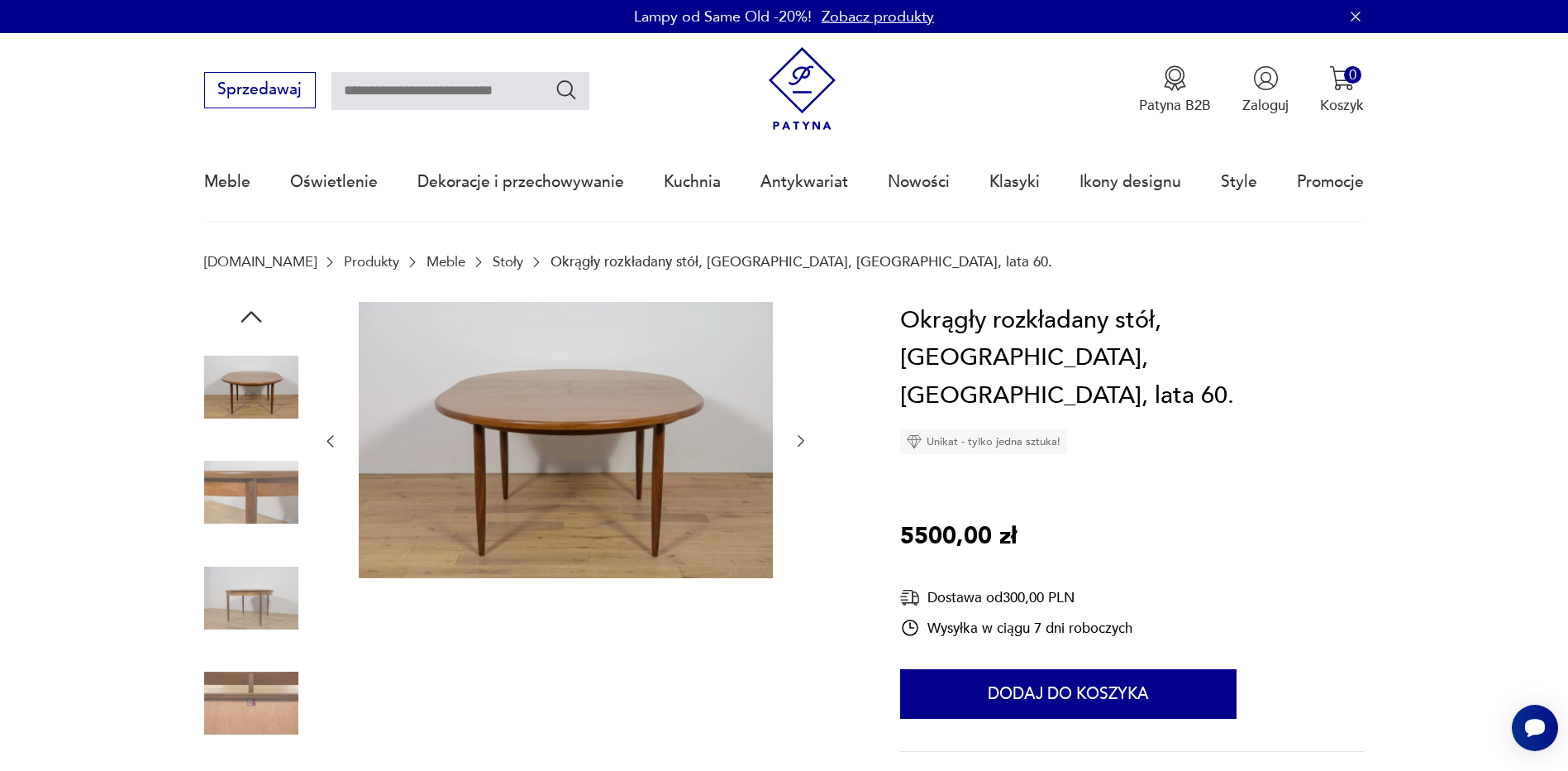
click at [254, 596] on img at bounding box center [251, 598] width 95 height 95
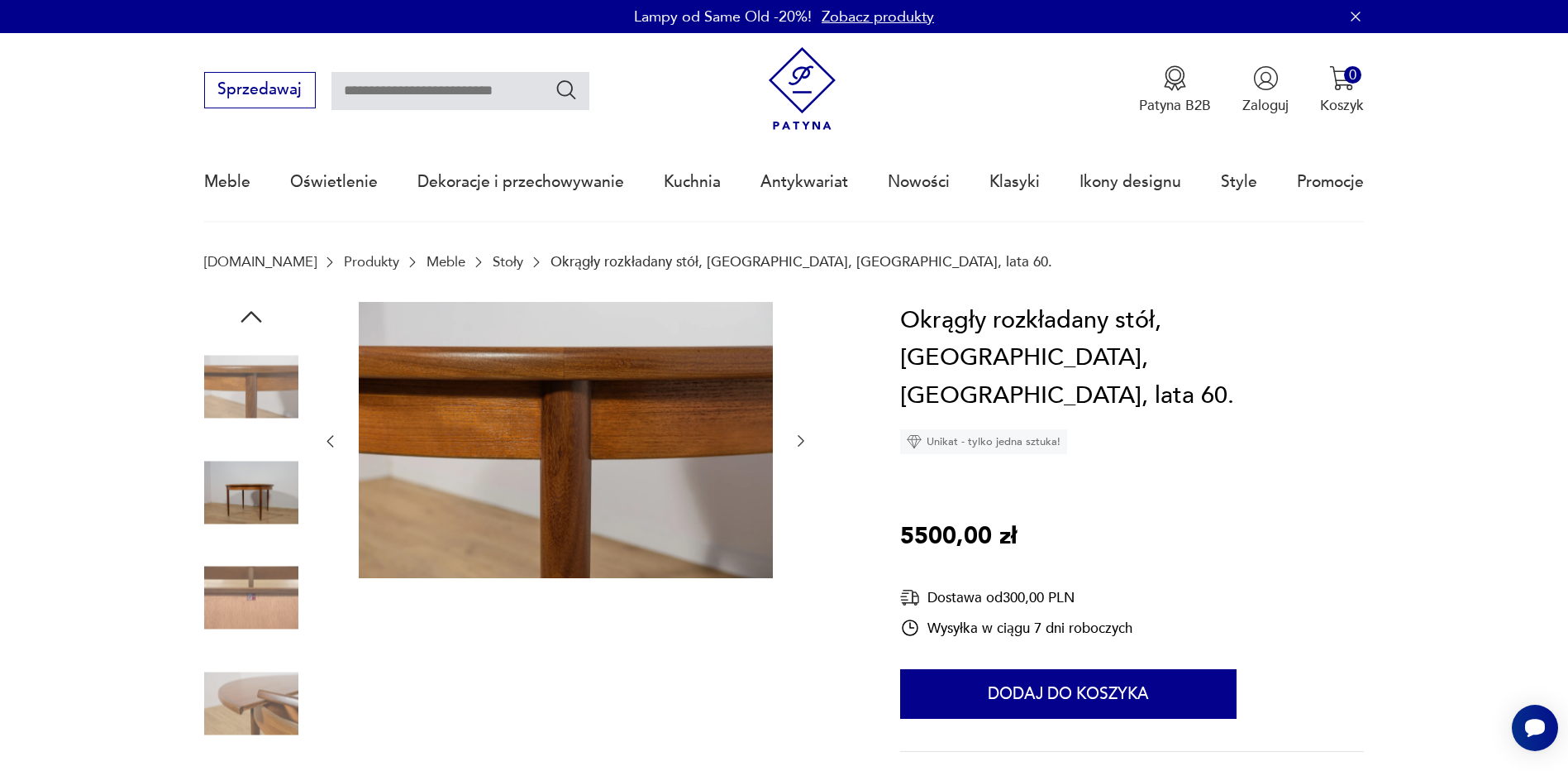
click at [259, 699] on img at bounding box center [251, 703] width 95 height 95
